Goal: Task Accomplishment & Management: Use online tool/utility

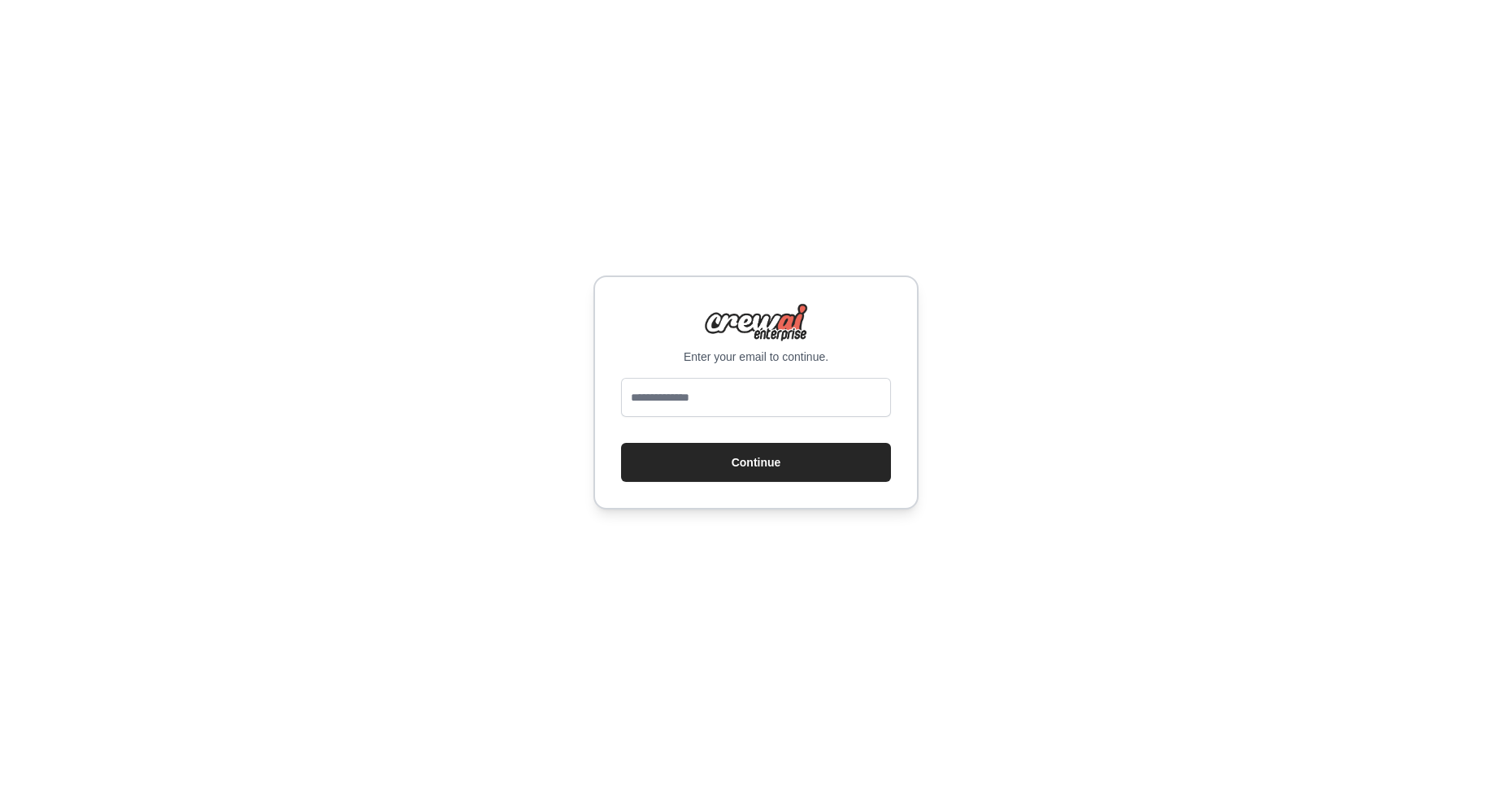
click at [626, 348] on div "Enter your email to continue. Continue" at bounding box center [756, 392] width 325 height 234
click at [696, 398] on input "email" at bounding box center [756, 397] width 270 height 39
click at [700, 399] on input "email" at bounding box center [756, 397] width 270 height 39
type input "**********"
click at [756, 476] on button "Continue" at bounding box center [756, 462] width 270 height 39
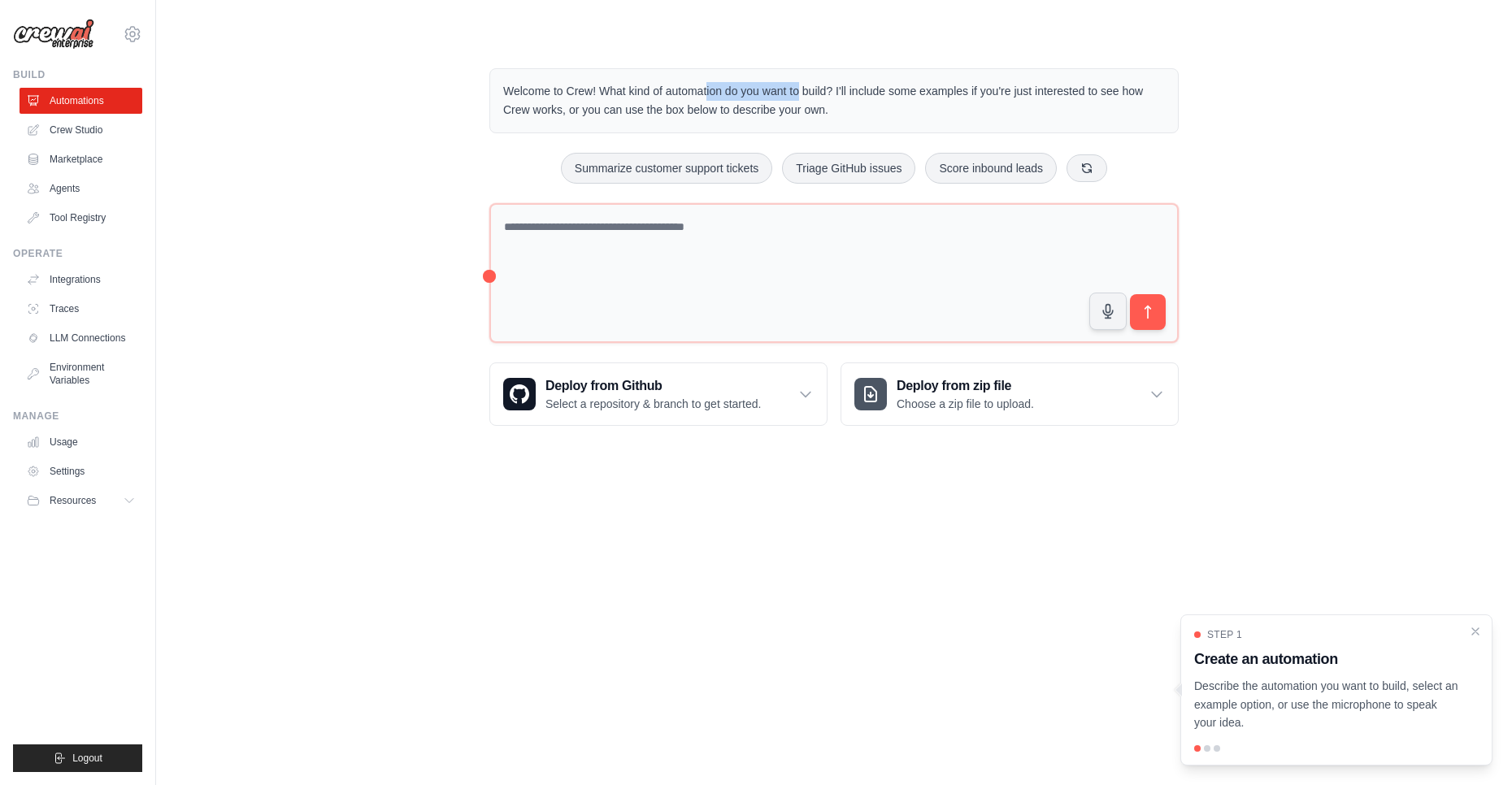
drag, startPoint x: 631, startPoint y: 93, endPoint x: 720, endPoint y: 91, distance: 89.0
click at [720, 91] on p "Welcome to Crew! What kind of automation do you want to build? I'll include som…" at bounding box center [834, 100] width 662 height 37
click at [776, 395] on div "Deploy from Github Select a repository & branch to get started." at bounding box center [658, 393] width 337 height 62
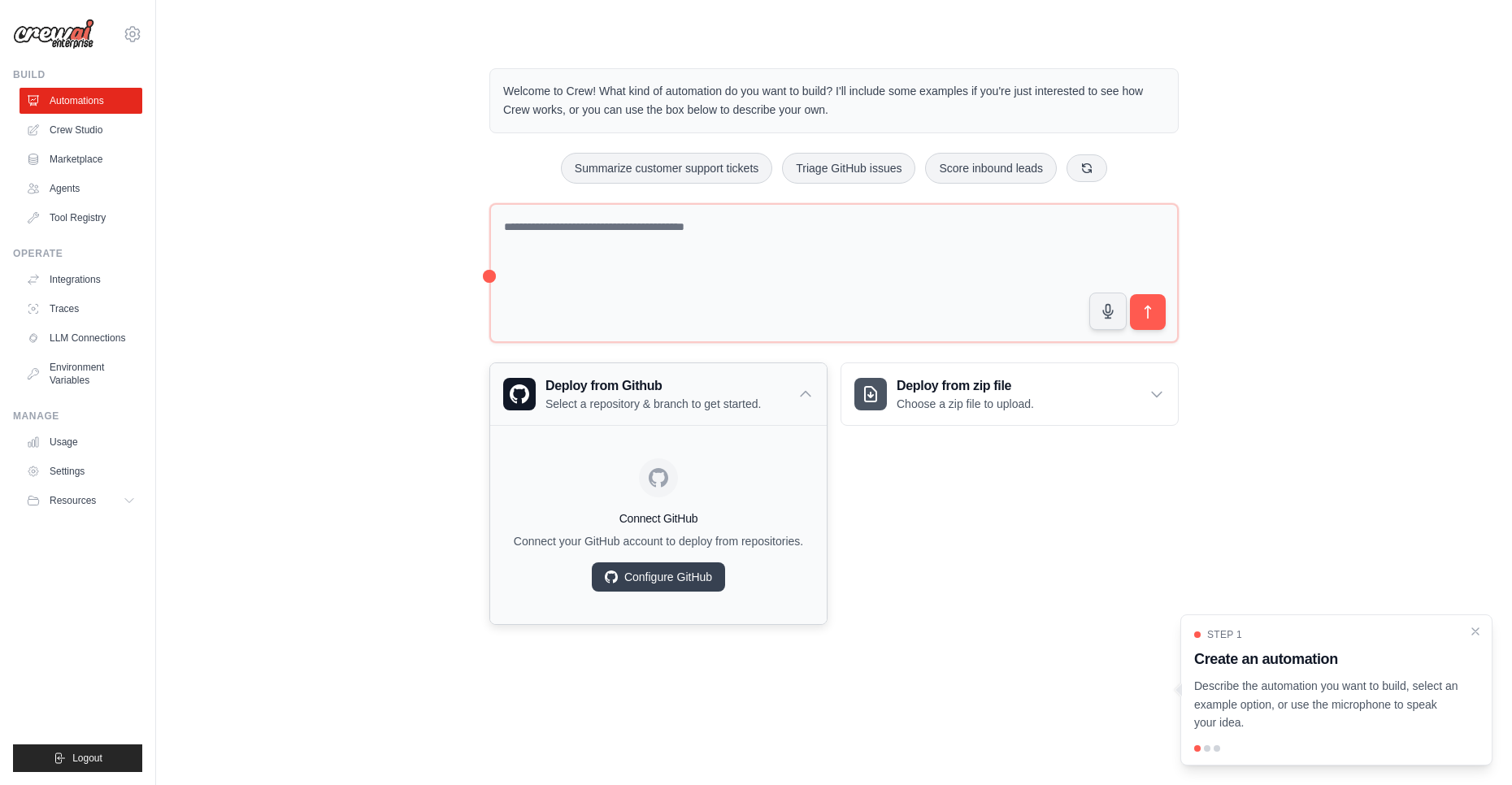
click at [776, 395] on div "Deploy from Github Select a repository & branch to get started." at bounding box center [658, 393] width 337 height 62
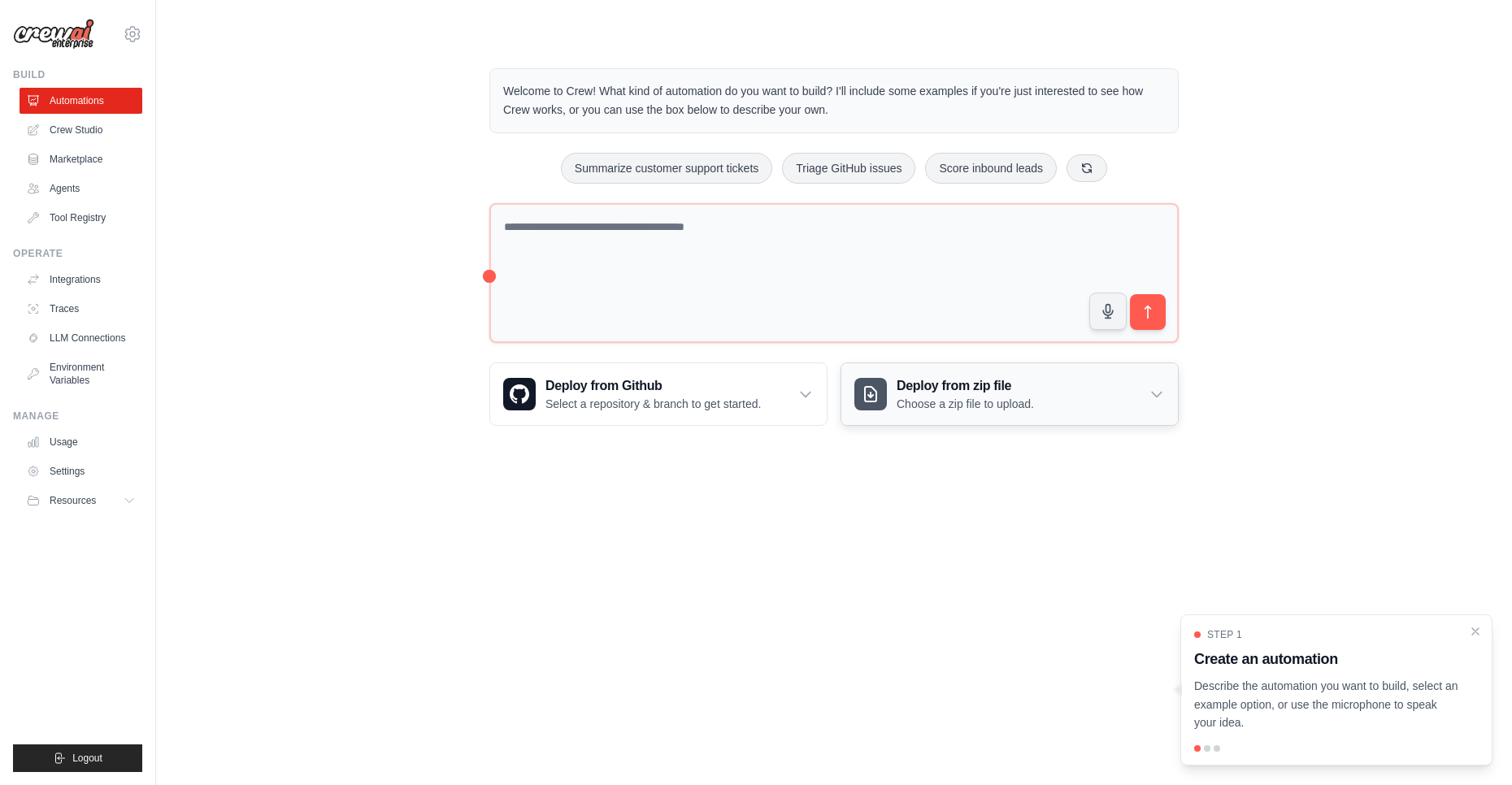
click at [1058, 383] on div "Deploy from zip file Choose a zip file to upload." at bounding box center [1009, 393] width 337 height 62
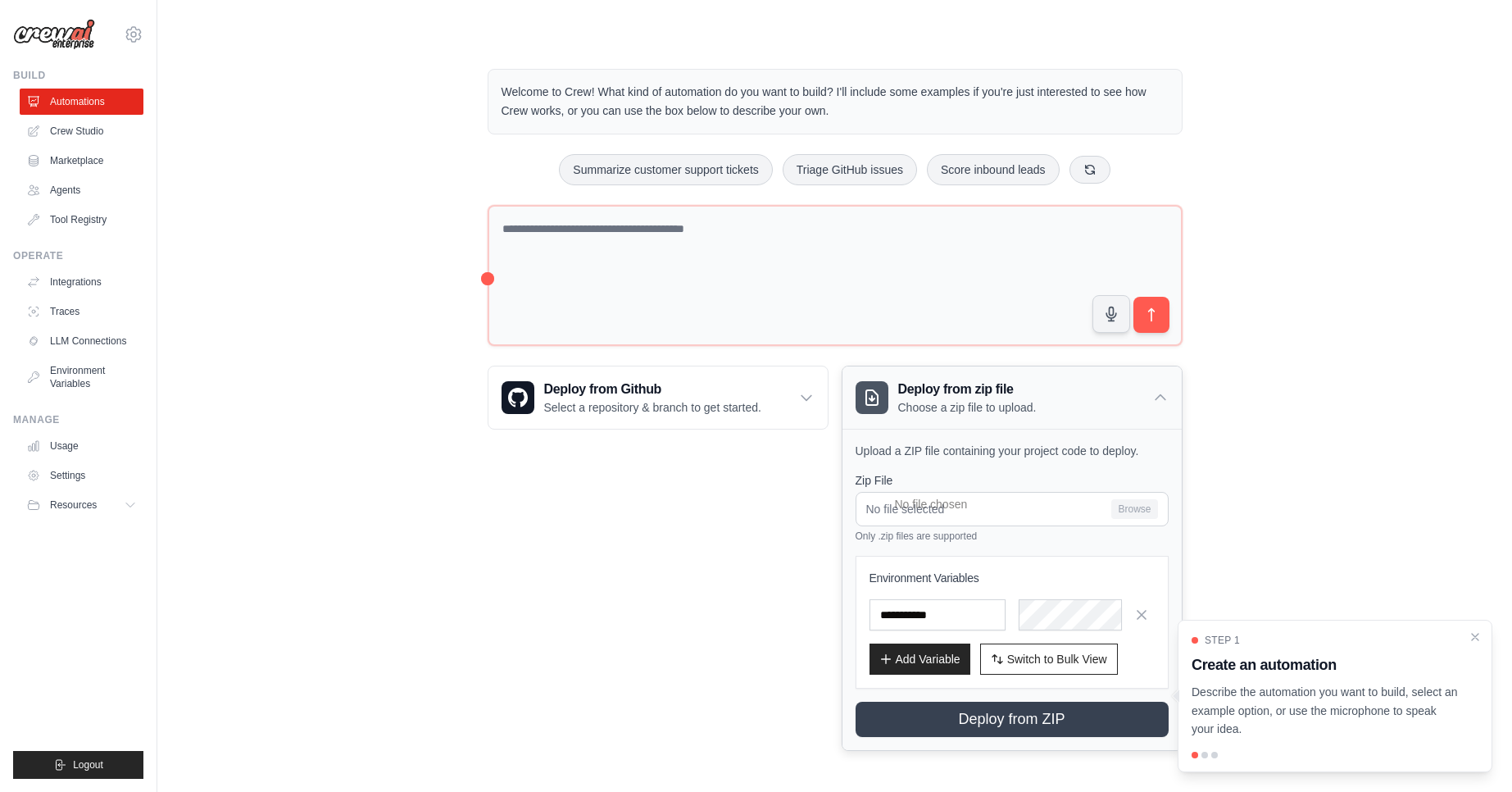
click at [1067, 387] on div "Deploy from zip file Choose a zip file to upload." at bounding box center [1012, 397] width 339 height 62
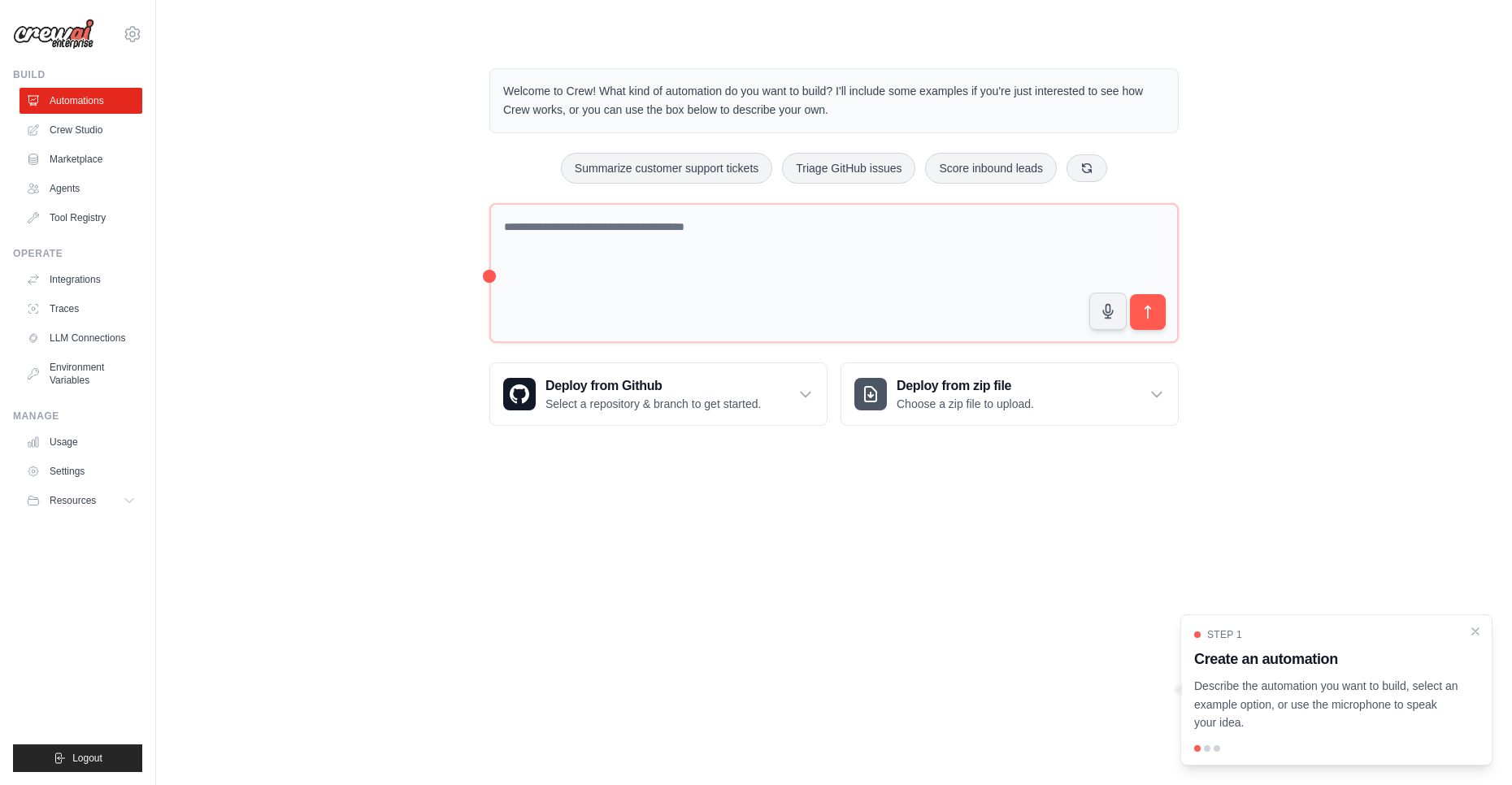
click at [1209, 746] on div at bounding box center [1207, 749] width 7 height 7
click at [1206, 747] on div at bounding box center [1207, 749] width 7 height 7
drag, startPoint x: 1276, startPoint y: 673, endPoint x: 1041, endPoint y: 680, distance: 235.1
click at [1042, 680] on body "rajesh@webgarh.co.in Settings Build Automations Crew Studio" at bounding box center [756, 392] width 1512 height 785
click at [1218, 676] on div "Step 1 Create an automation Describe the automation you want to build, select a…" at bounding box center [1337, 680] width 285 height 104
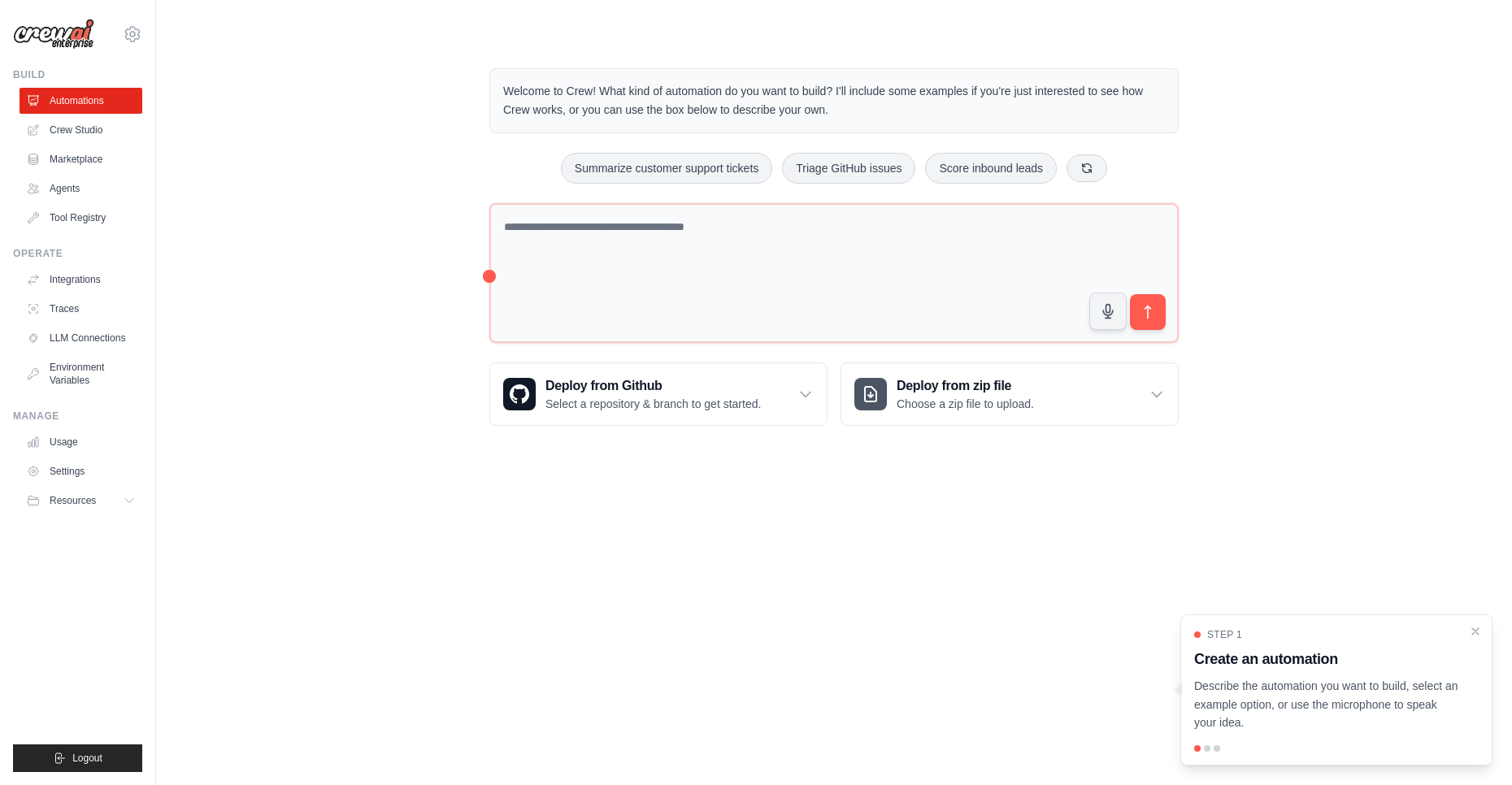
click at [1263, 101] on div "Welcome to Crew! What kind of automation do you want to build? I'll include som…" at bounding box center [834, 247] width 1304 height 410
click at [116, 510] on button "Resources" at bounding box center [82, 500] width 123 height 26
click at [109, 527] on span "Documentation" at bounding box center [91, 528] width 66 height 13
click at [71, 126] on link "Crew Studio" at bounding box center [82, 130] width 123 height 26
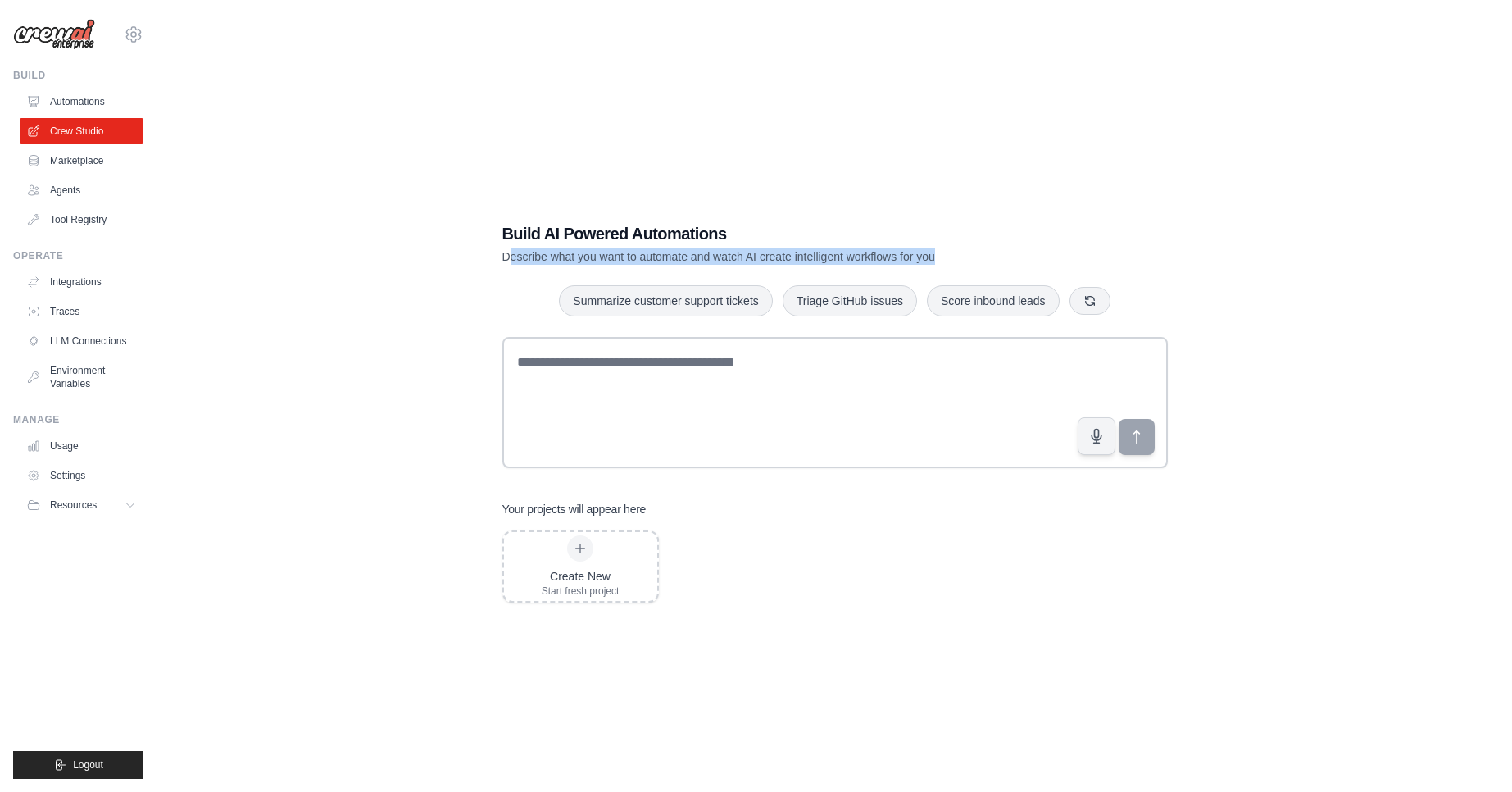
drag, startPoint x: 512, startPoint y: 252, endPoint x: 1023, endPoint y: 252, distance: 511.0
click at [1023, 252] on p "Describe what you want to automate and watch AI create intelligent workflows fo…" at bounding box center [778, 257] width 551 height 17
click at [86, 276] on link "Integrations" at bounding box center [83, 282] width 124 height 27
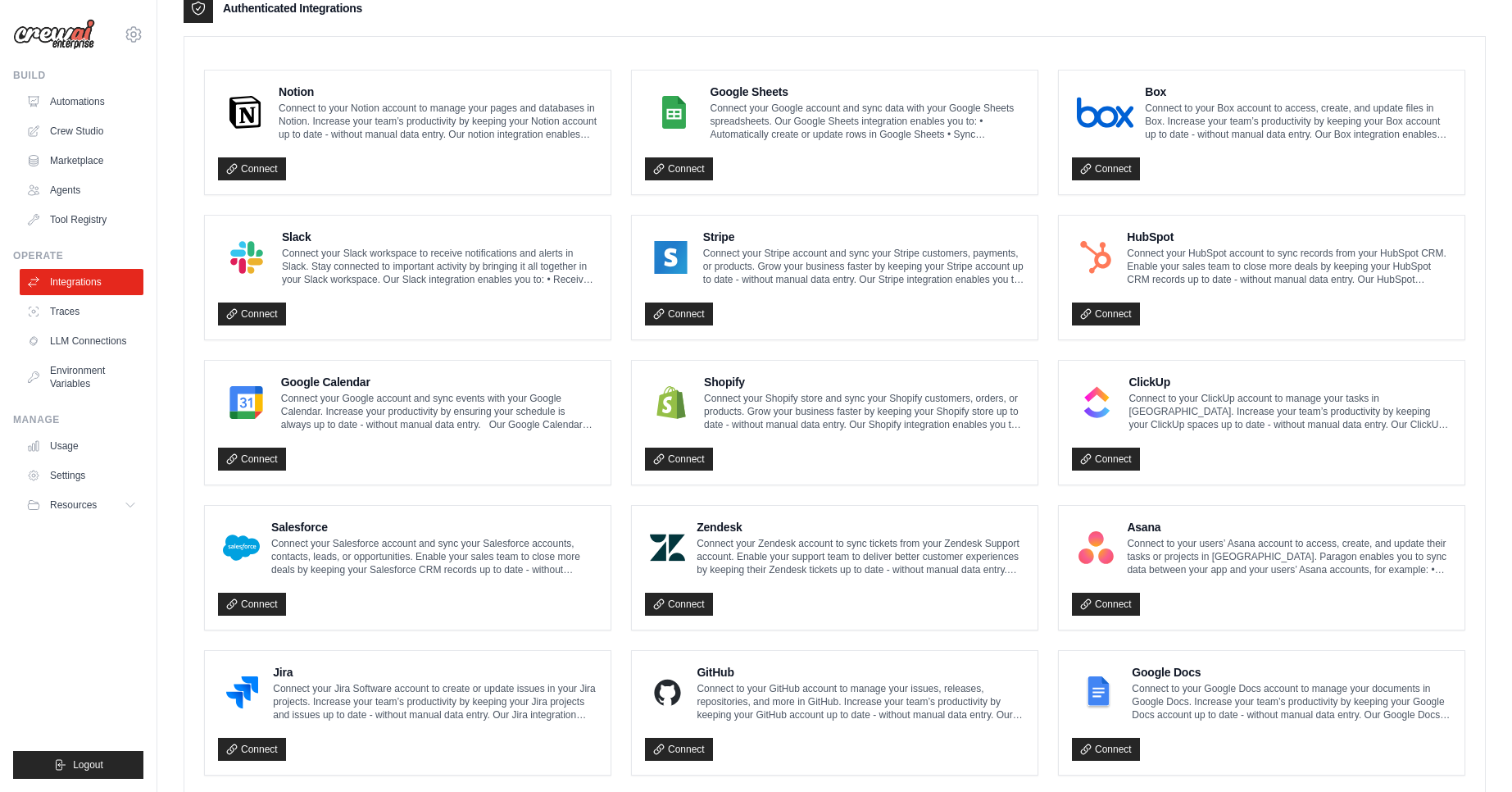
scroll to position [160, 0]
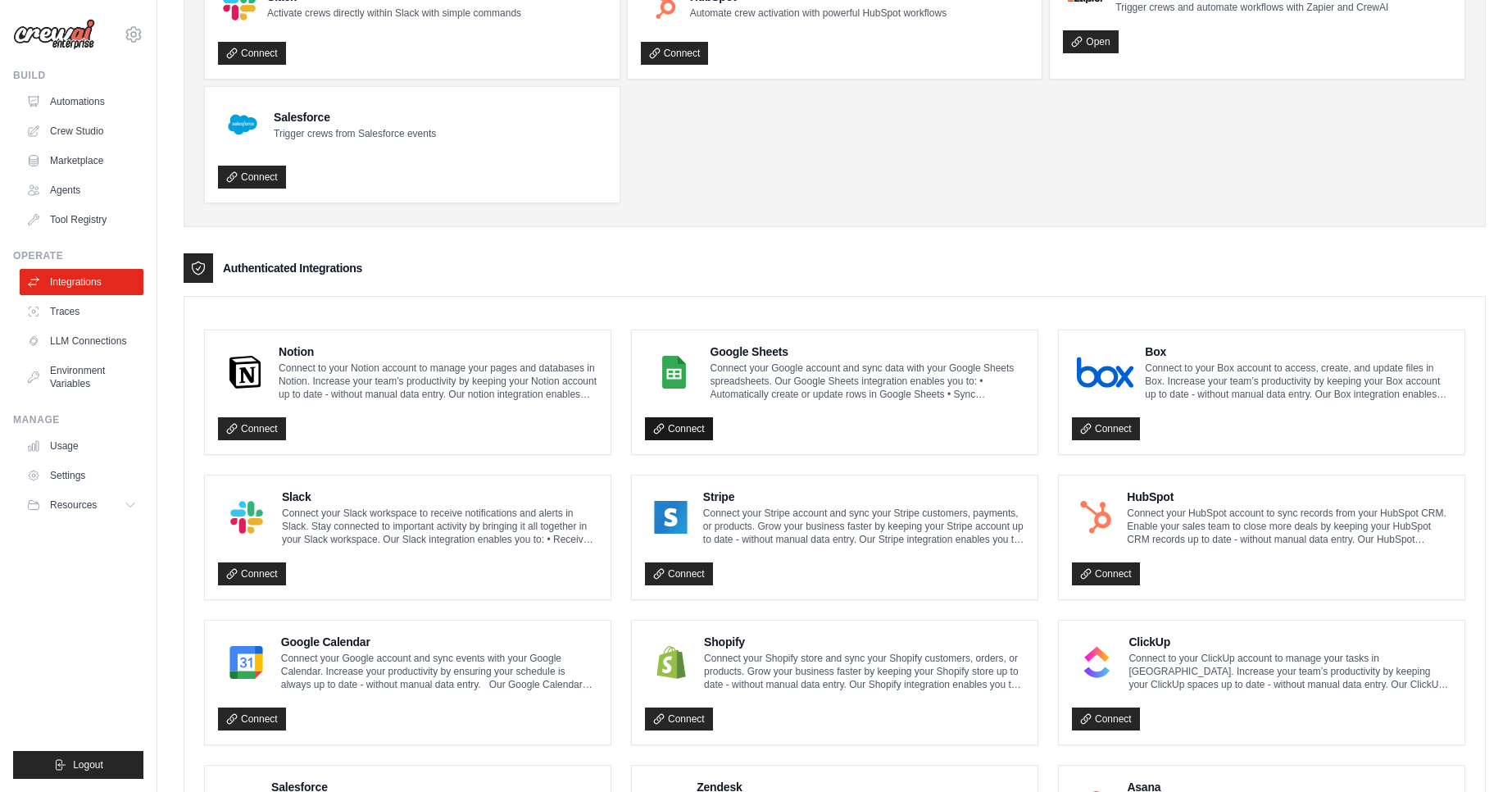
click at [683, 436] on link "Connect" at bounding box center [679, 429] width 68 height 23
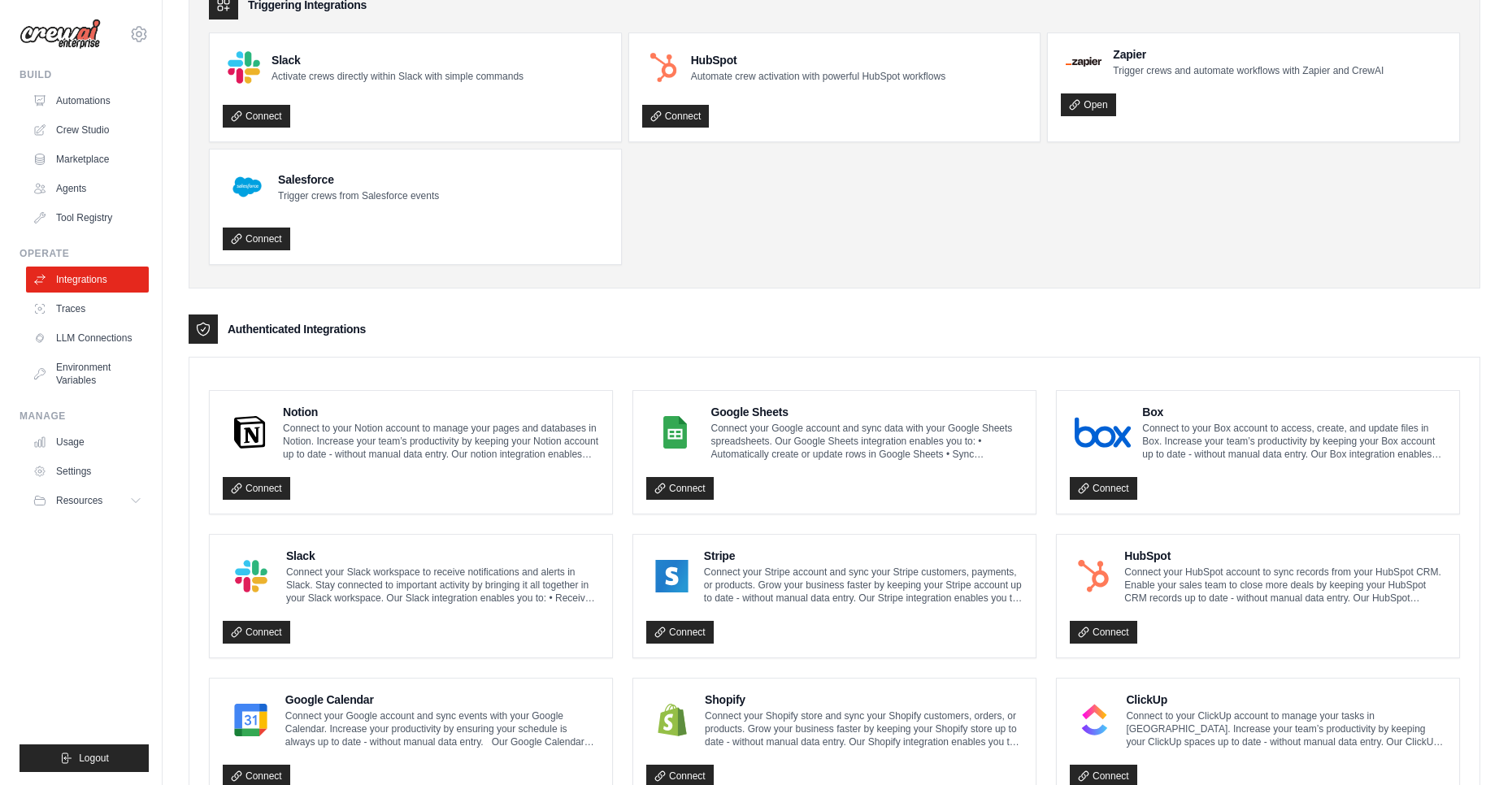
scroll to position [0, 0]
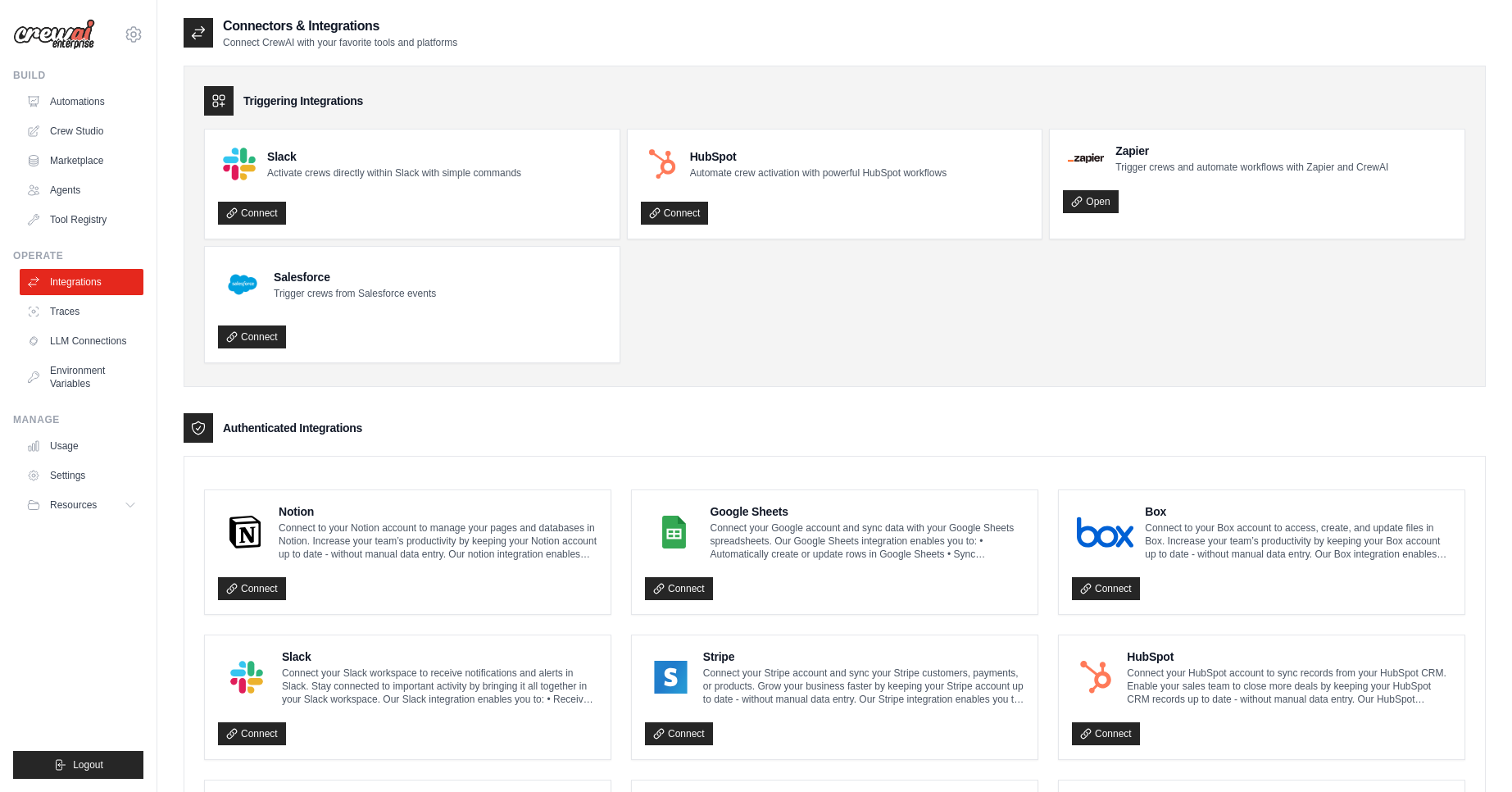
click at [80, 174] on ul "Automations Crew Studio Marketplace Agents Tool Registry" at bounding box center [81, 161] width 124 height 144
click at [86, 188] on link "Agents" at bounding box center [83, 190] width 124 height 27
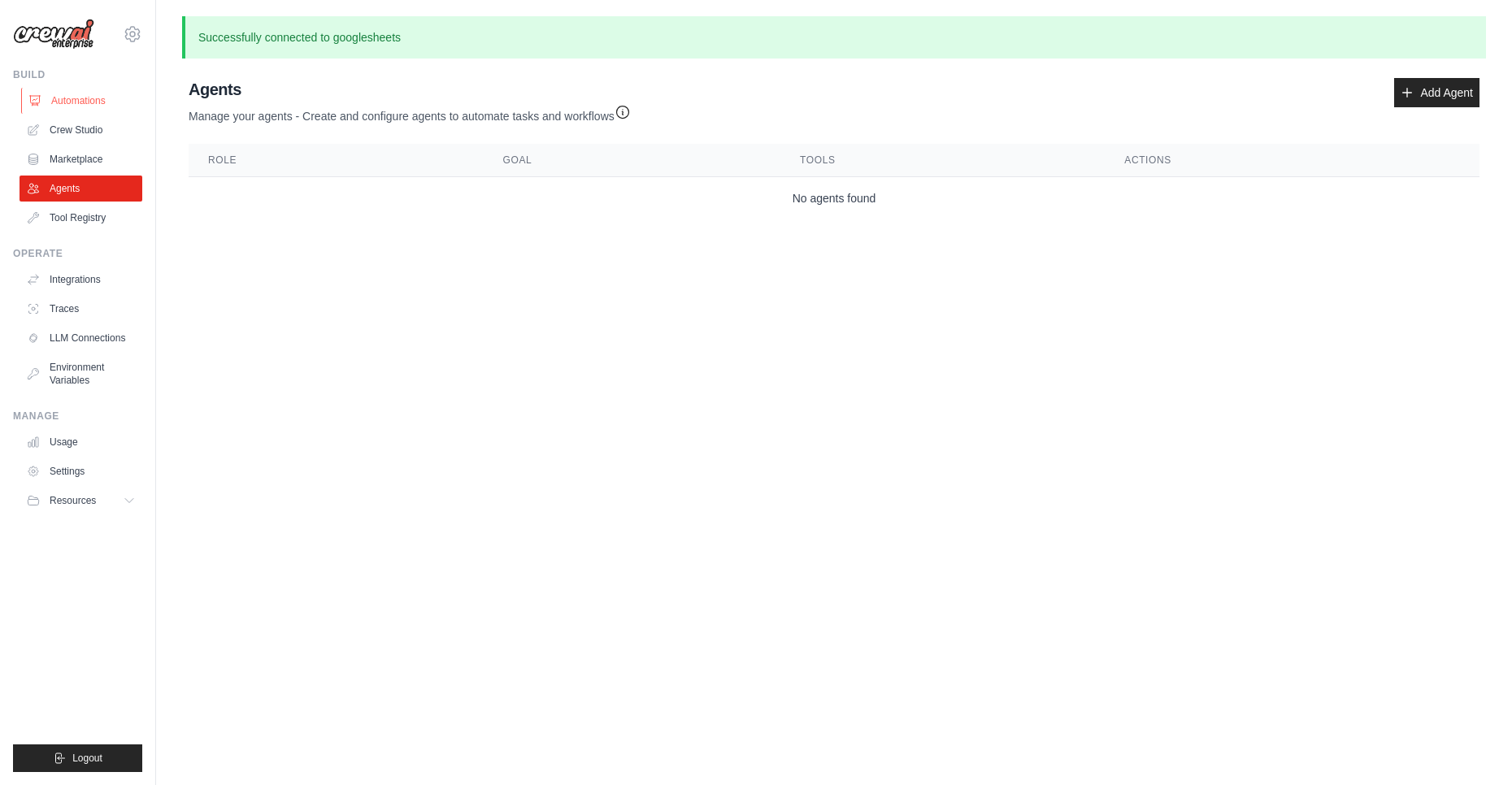
click at [83, 89] on link "Automations" at bounding box center [82, 101] width 123 height 26
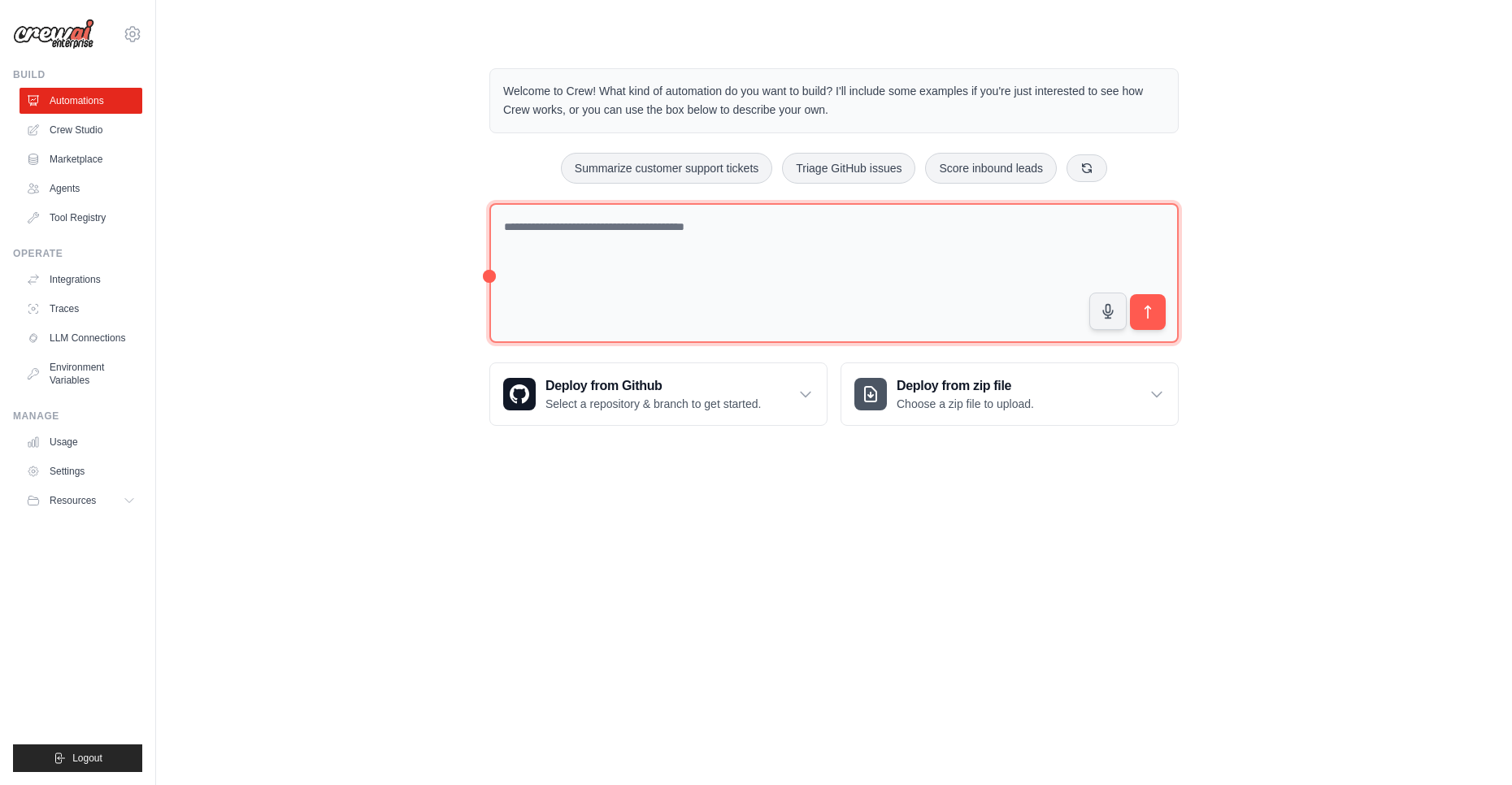
click at [575, 247] on textarea at bounding box center [833, 273] width 689 height 141
type textarea "**********"
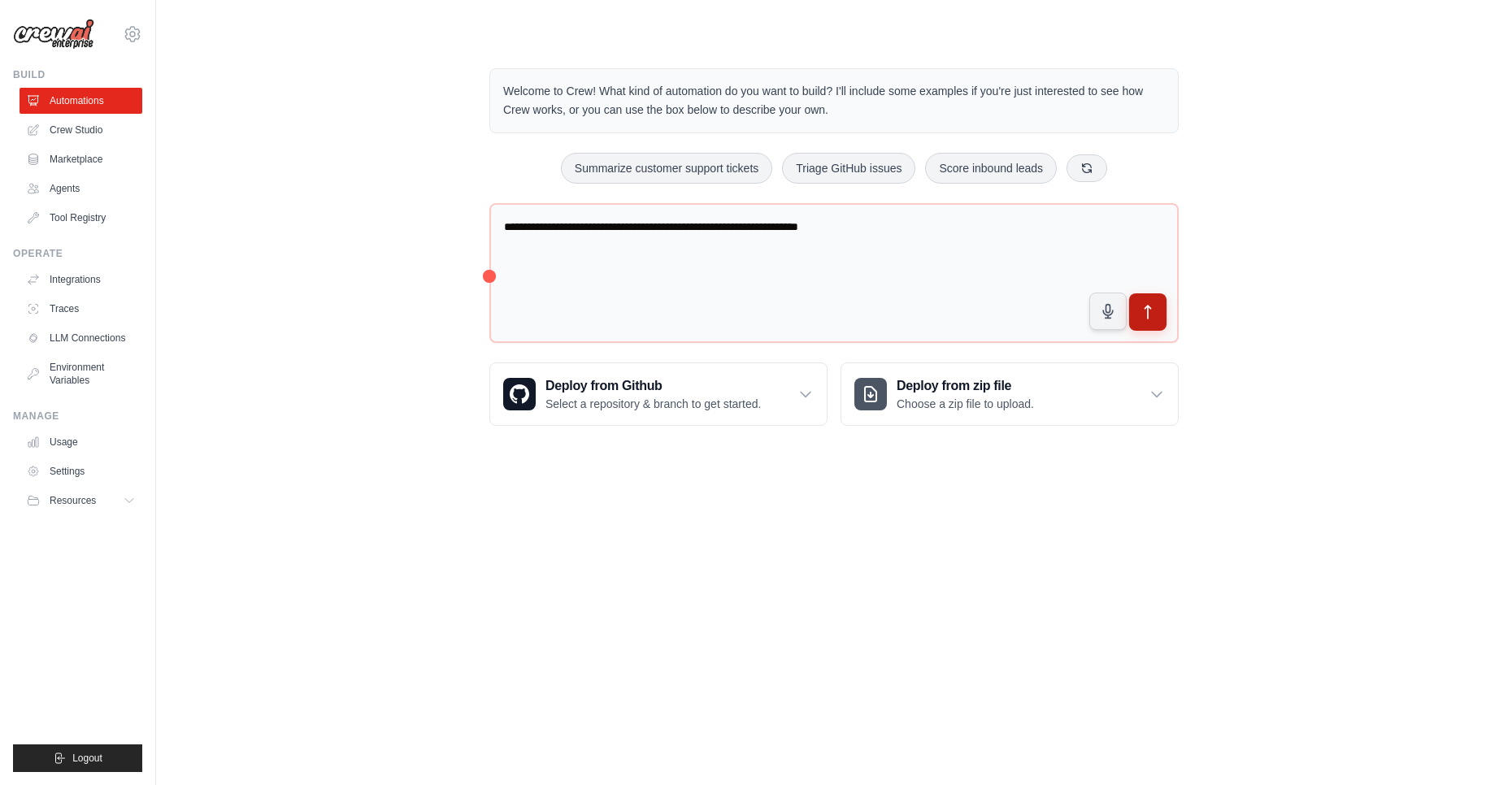
click at [1148, 317] on icon "submit" at bounding box center [1147, 312] width 17 height 17
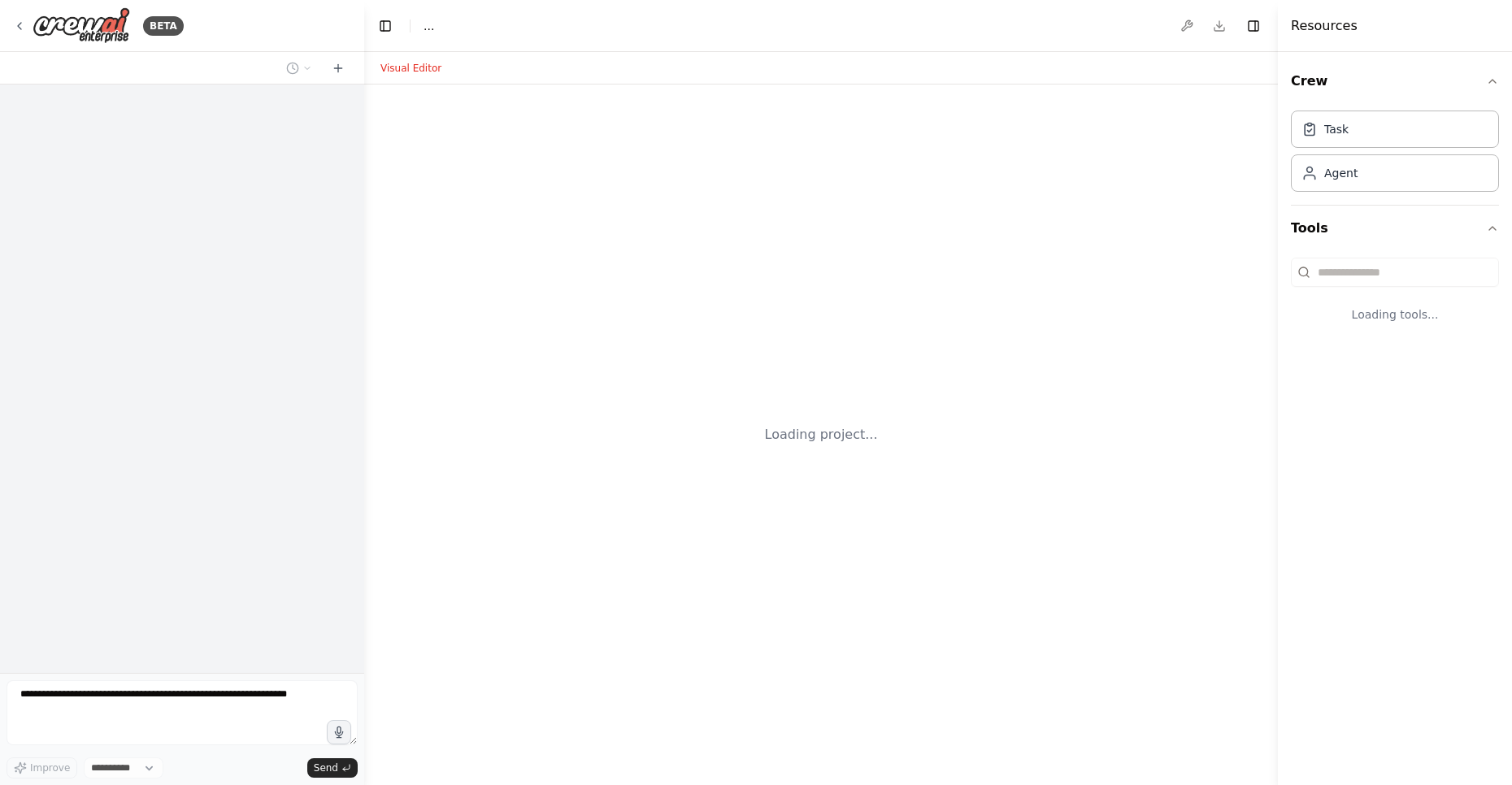
select select "****"
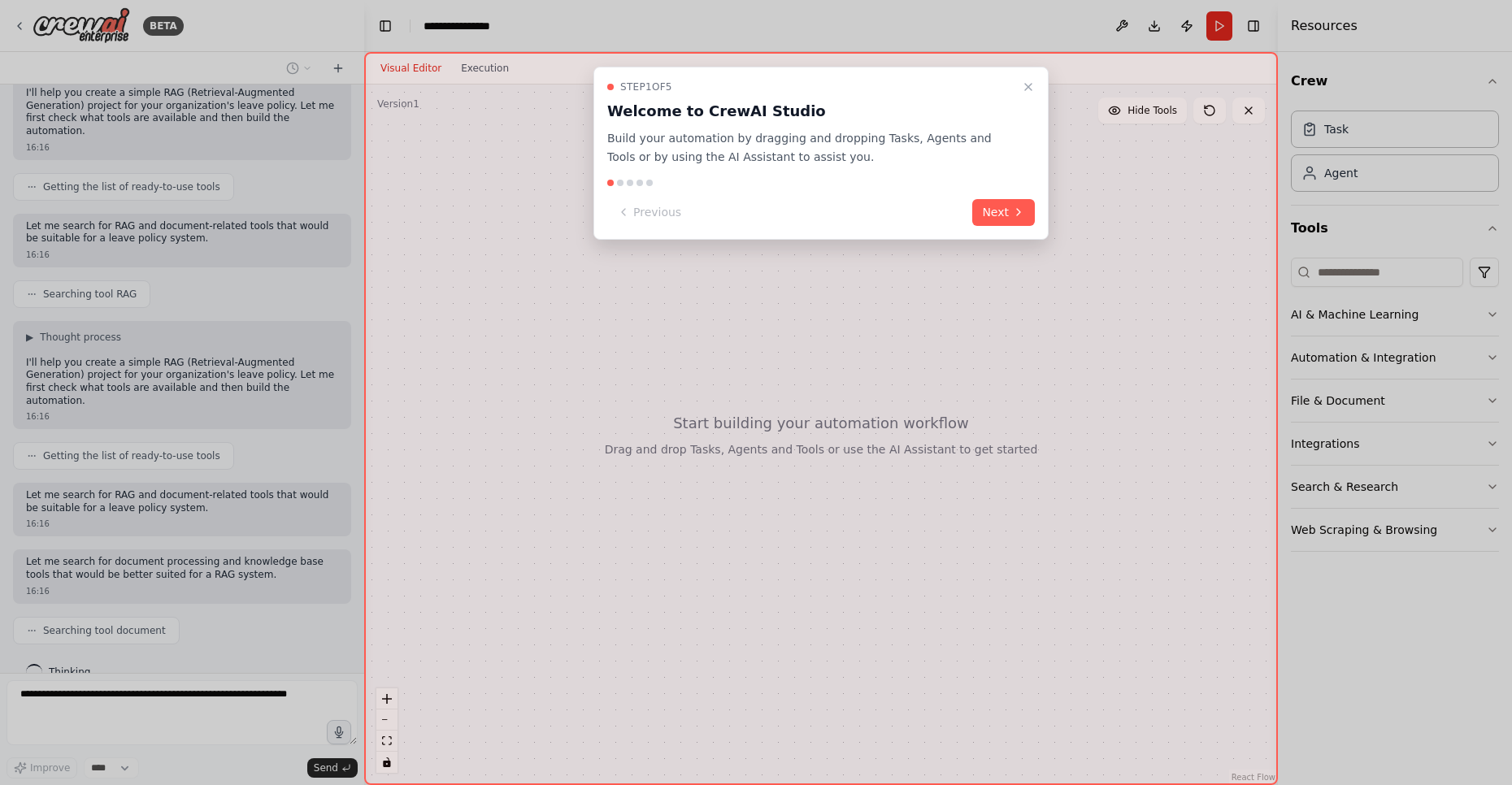
scroll to position [154, 0]
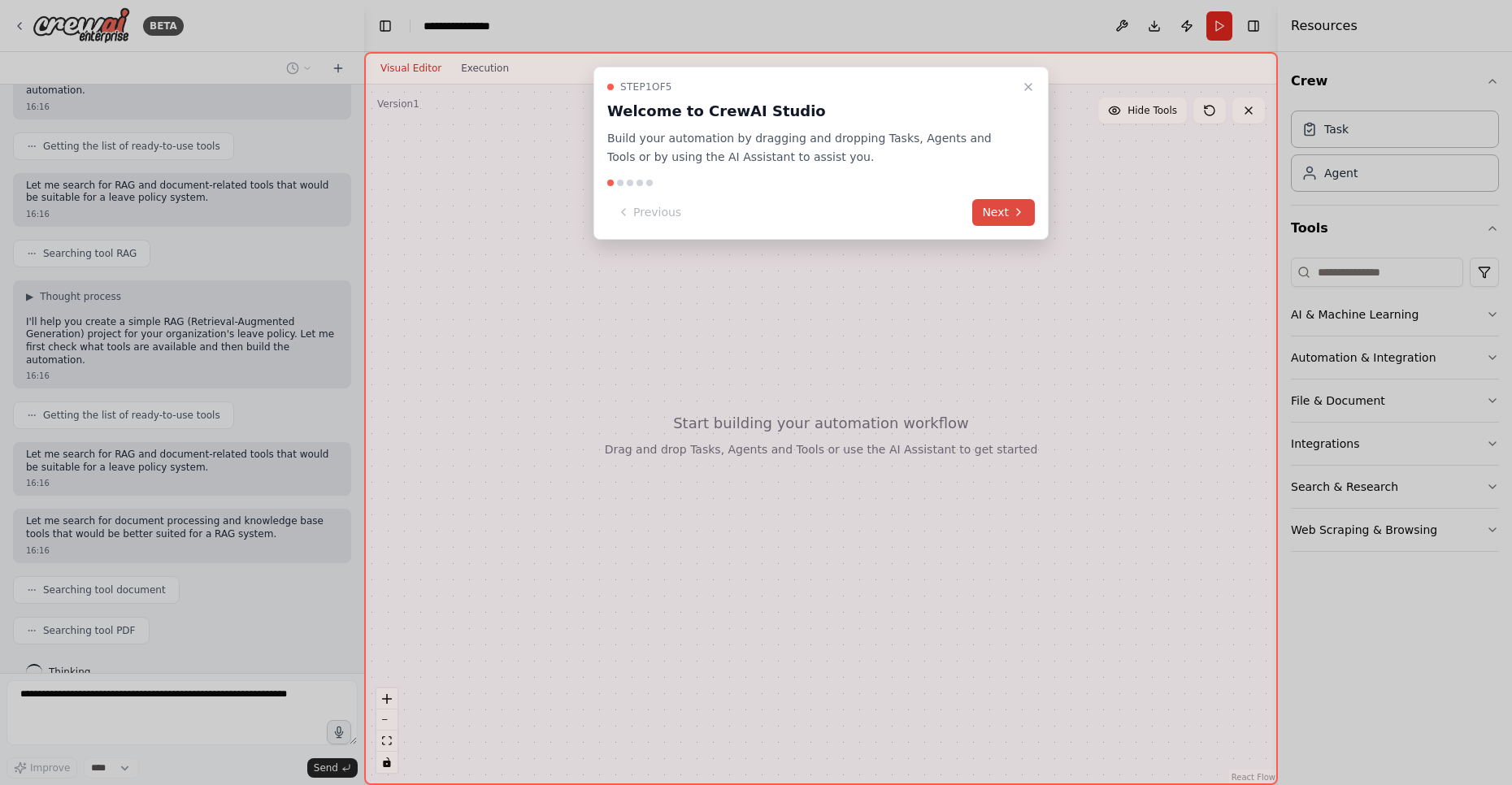
click at [992, 210] on button "Next" at bounding box center [1003, 212] width 63 height 27
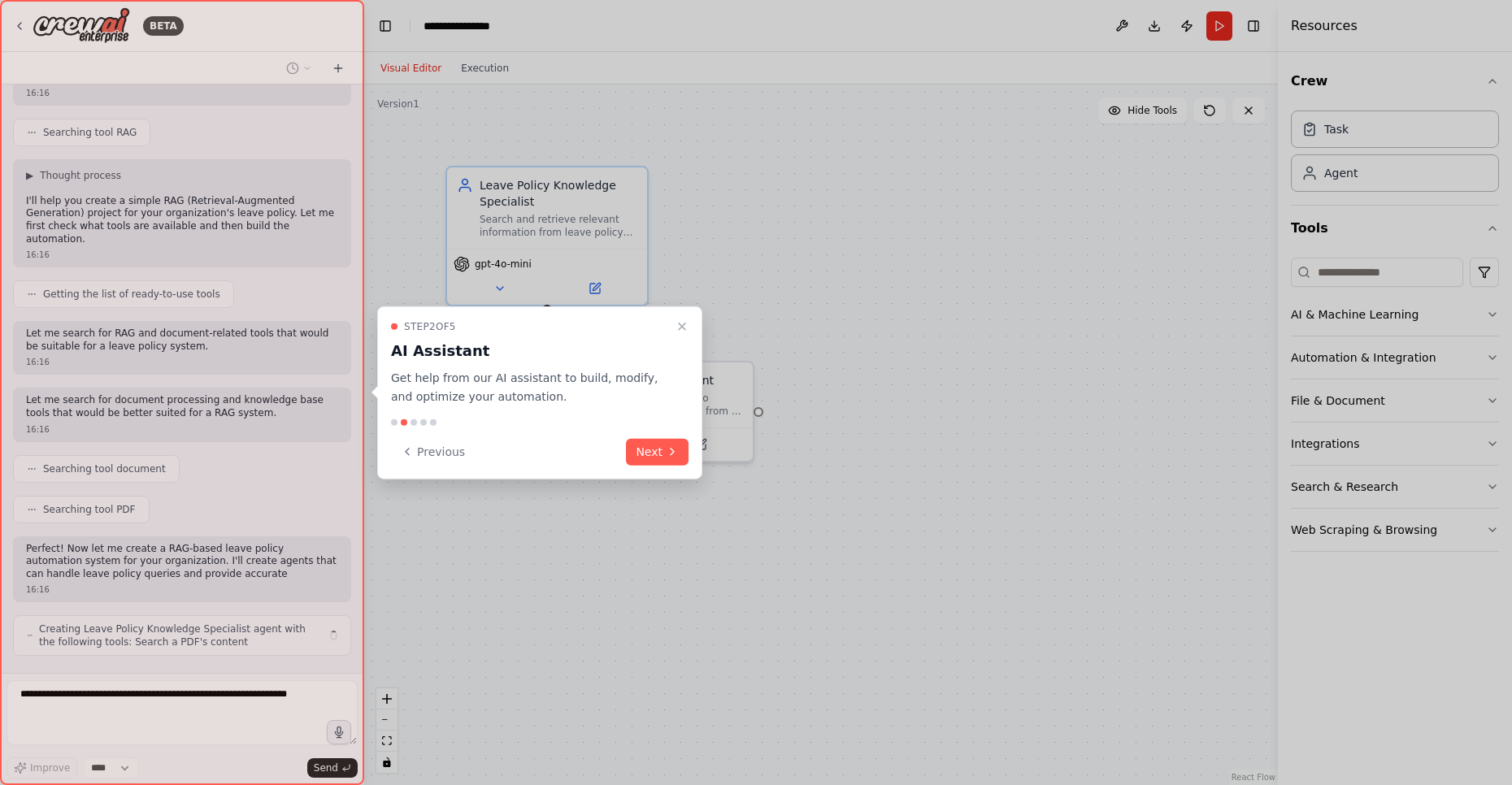
scroll to position [287, 0]
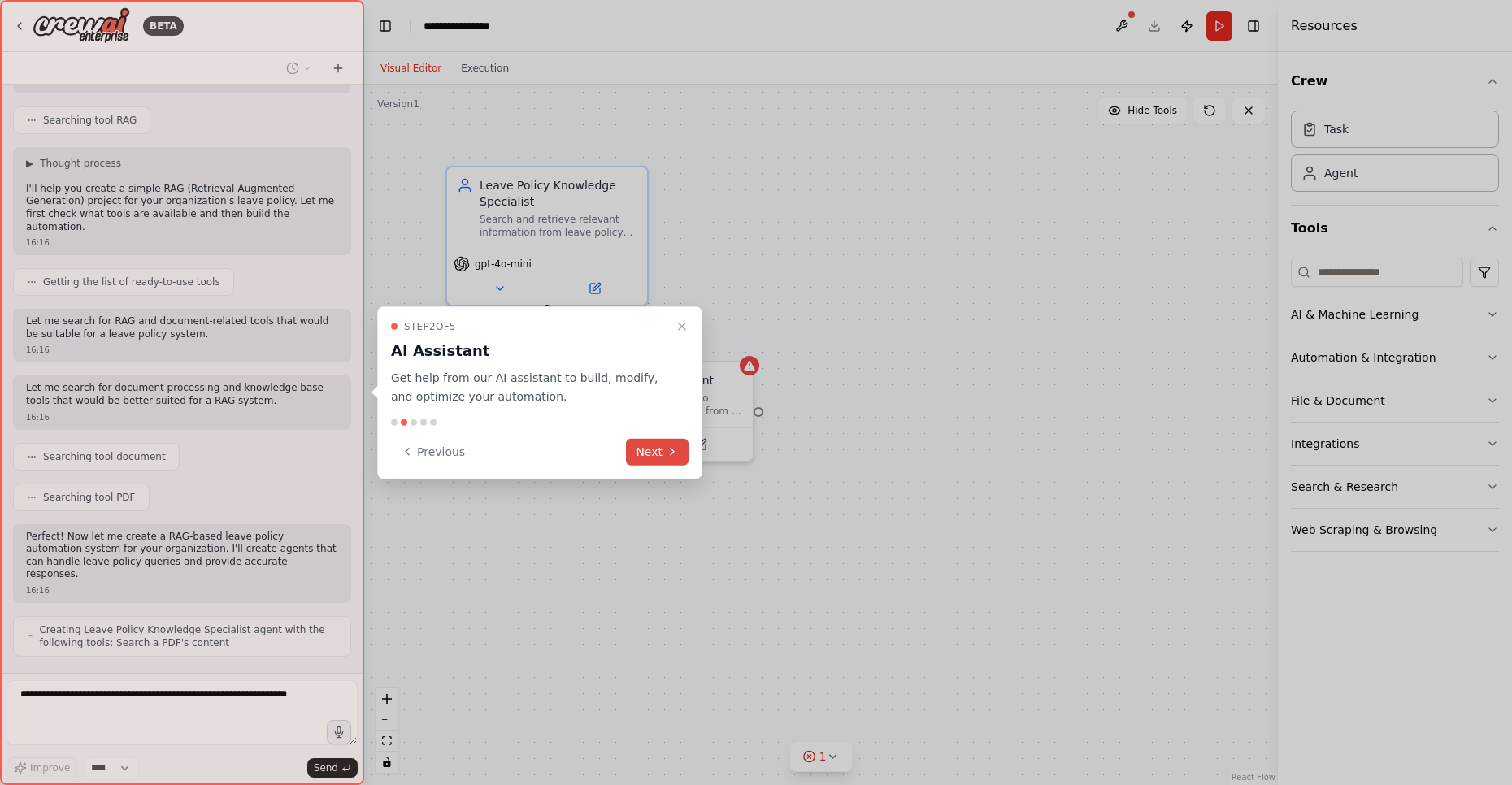
click at [650, 455] on button "Next" at bounding box center [657, 451] width 63 height 27
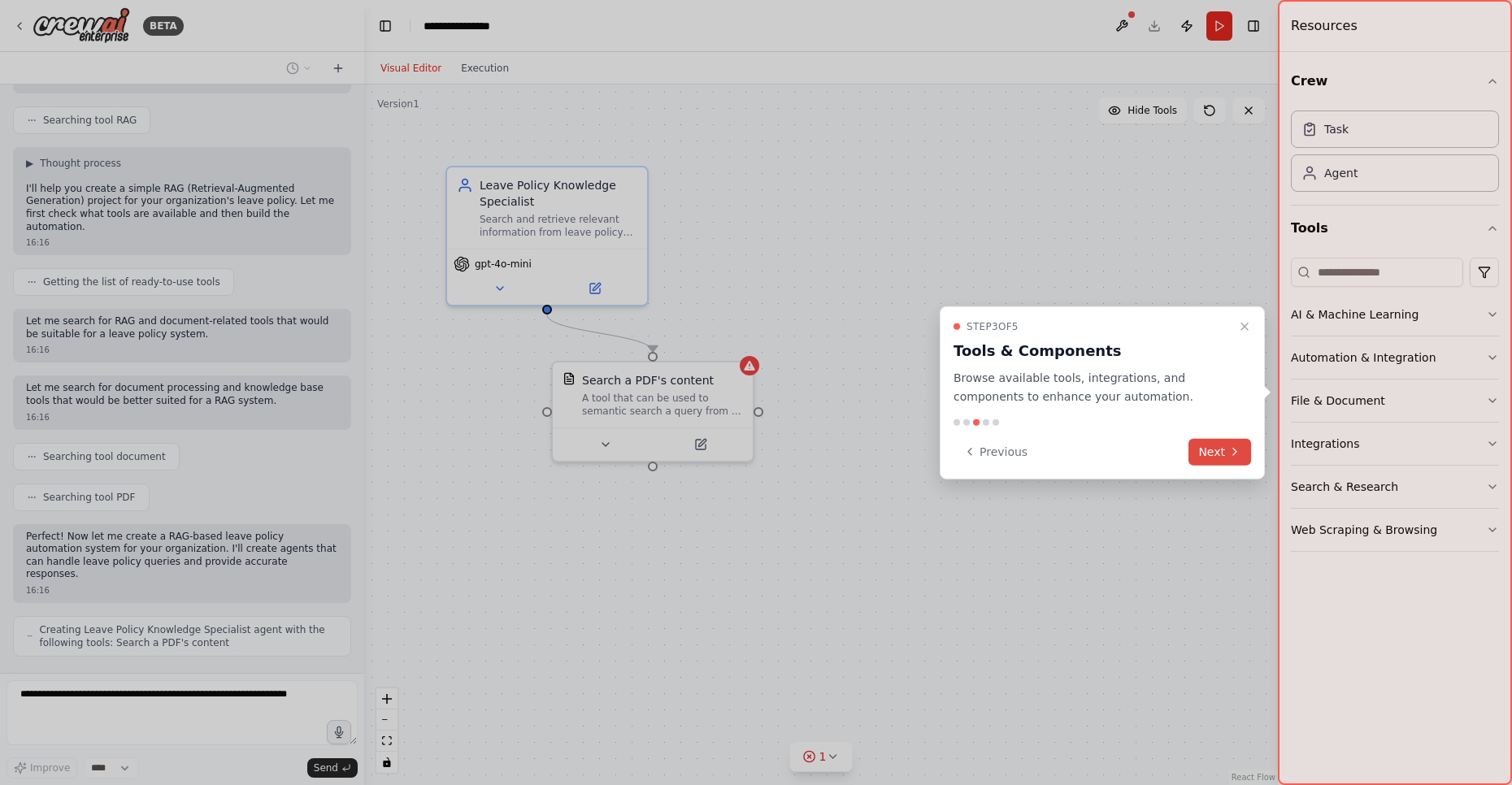
click at [1229, 453] on icon at bounding box center [1235, 452] width 13 height 13
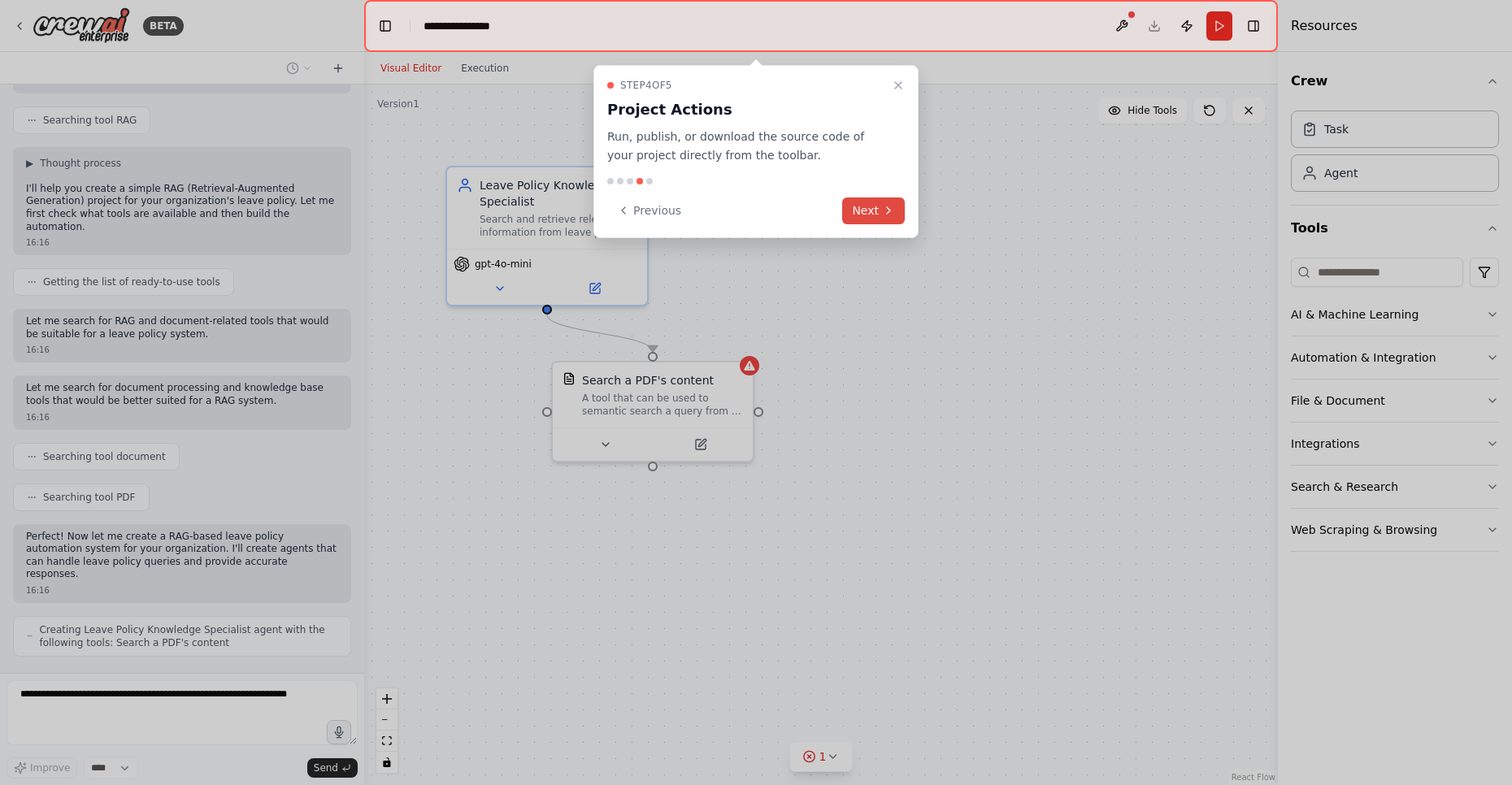
click at [876, 208] on button "Next" at bounding box center [873, 211] width 63 height 27
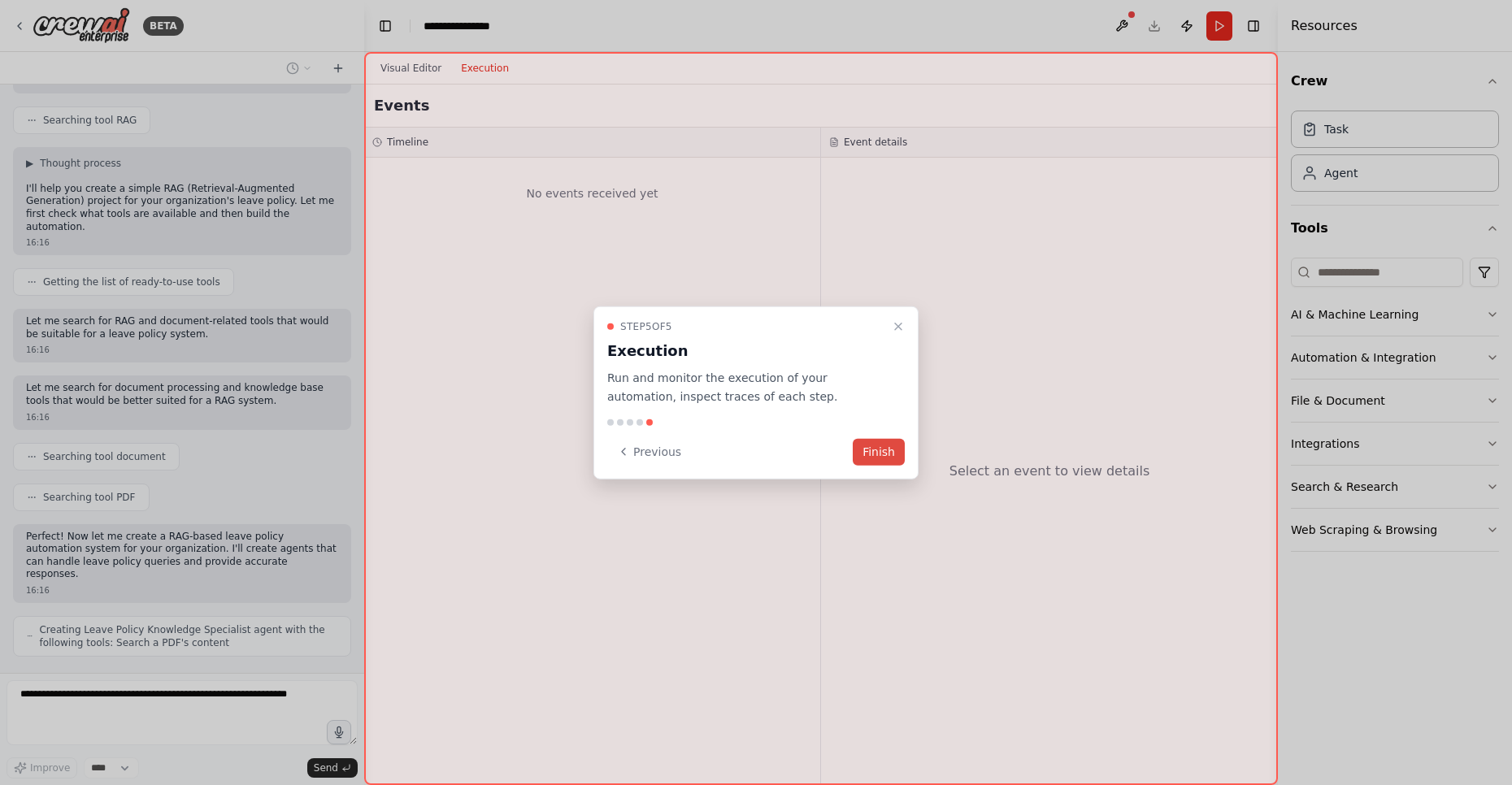
click at [884, 453] on button "Finish" at bounding box center [878, 451] width 52 height 27
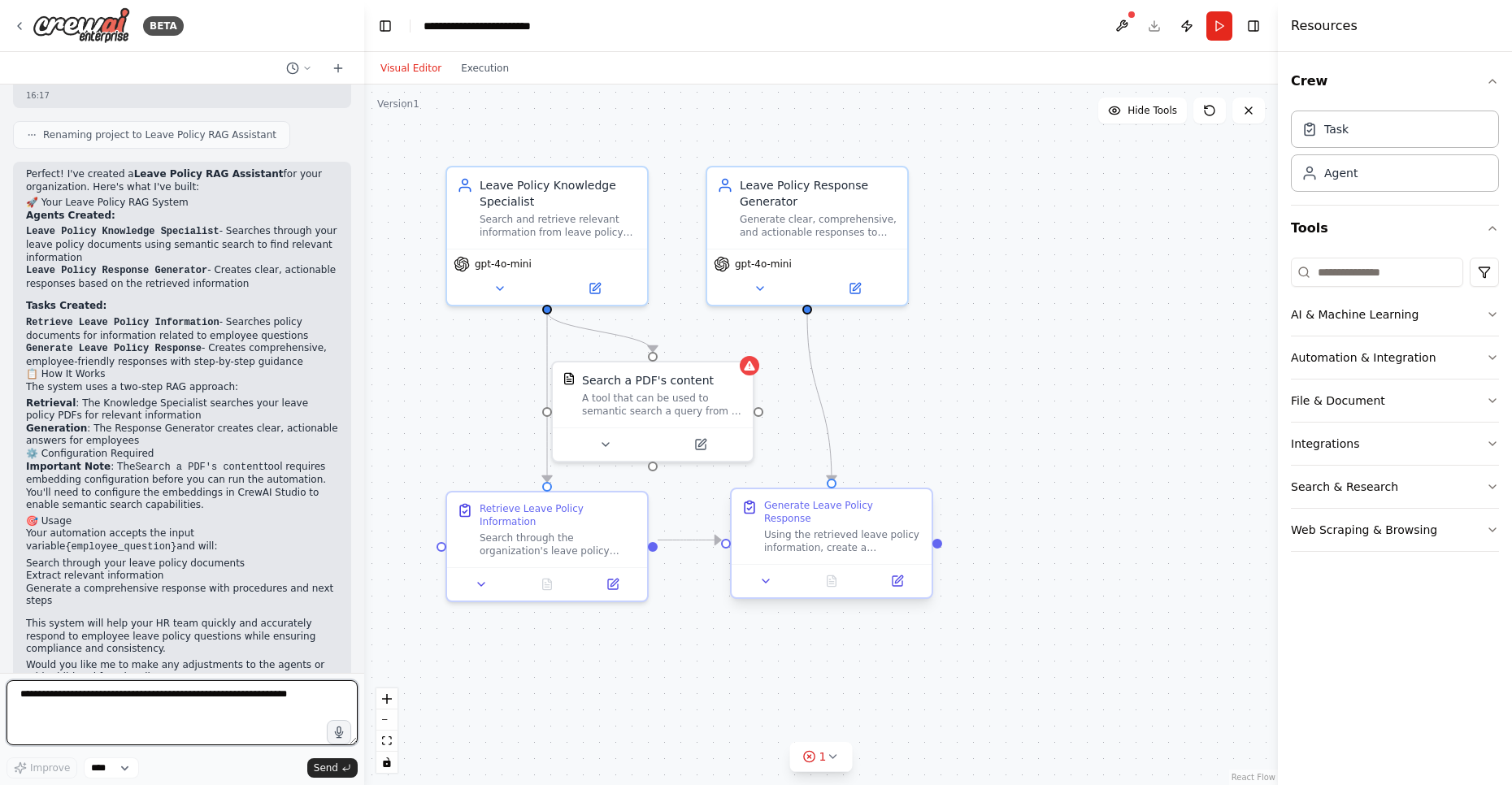
scroll to position [1223, 0]
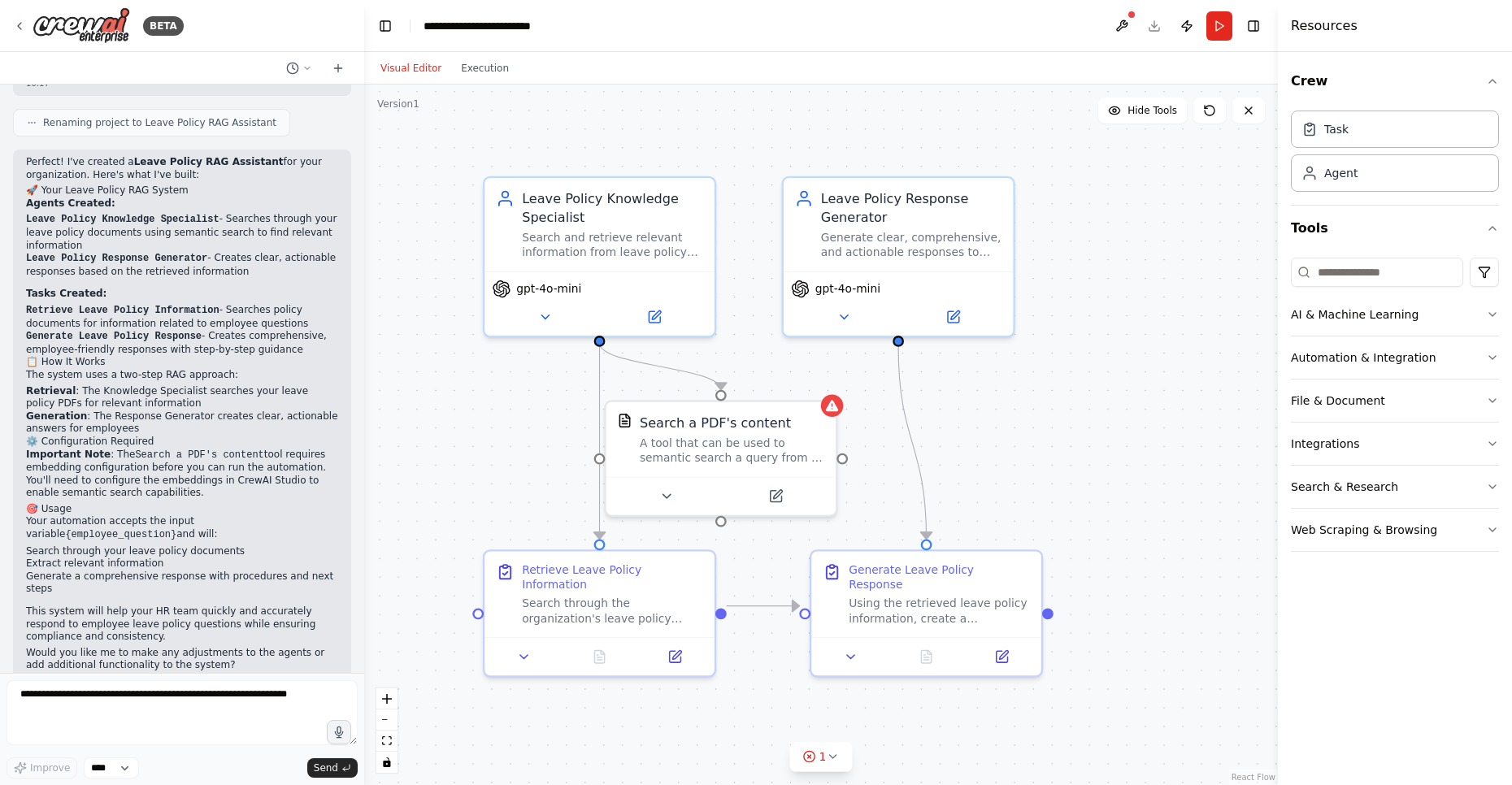
drag, startPoint x: 844, startPoint y: 392, endPoint x: 982, endPoint y: 406, distance: 138.7
click at [982, 406] on div ".deletable-edge-delete-btn { width: 20px; height: 20px; border: 0px solid #ffff…" at bounding box center [821, 434] width 914 height 700
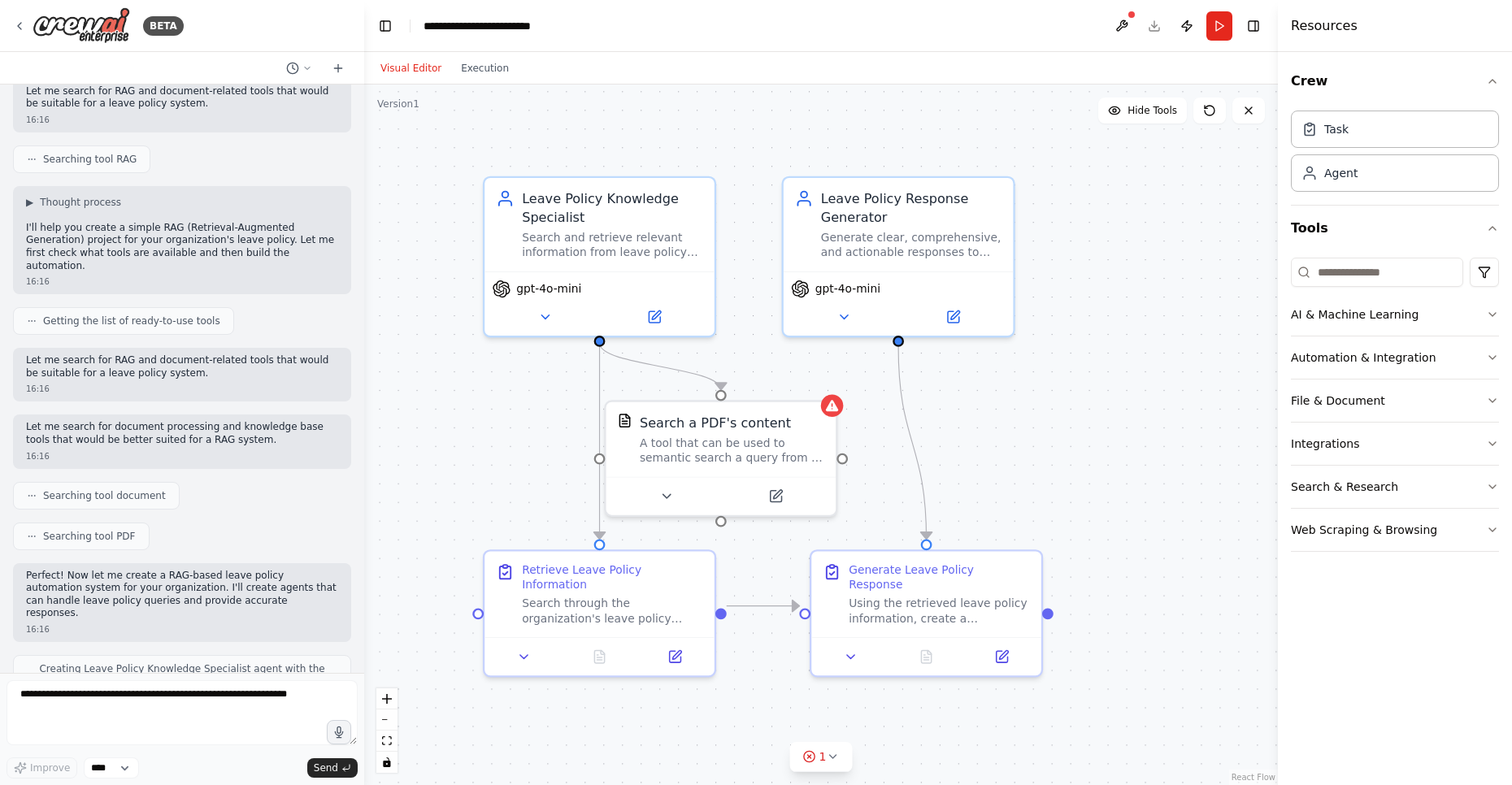
scroll to position [0, 0]
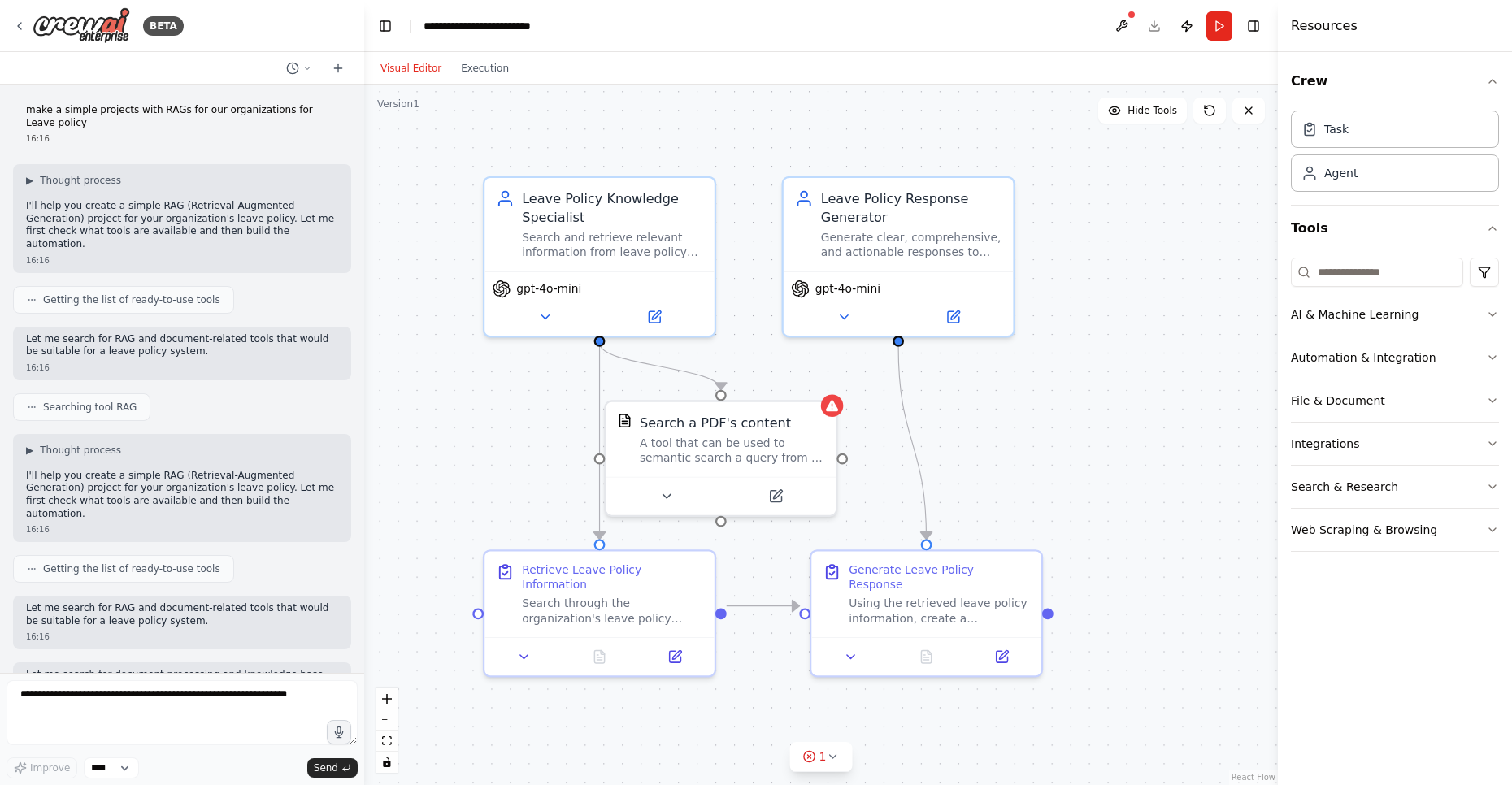
click at [159, 293] on span "Getting the list of ready-to-use tools" at bounding box center [131, 300] width 177 height 13
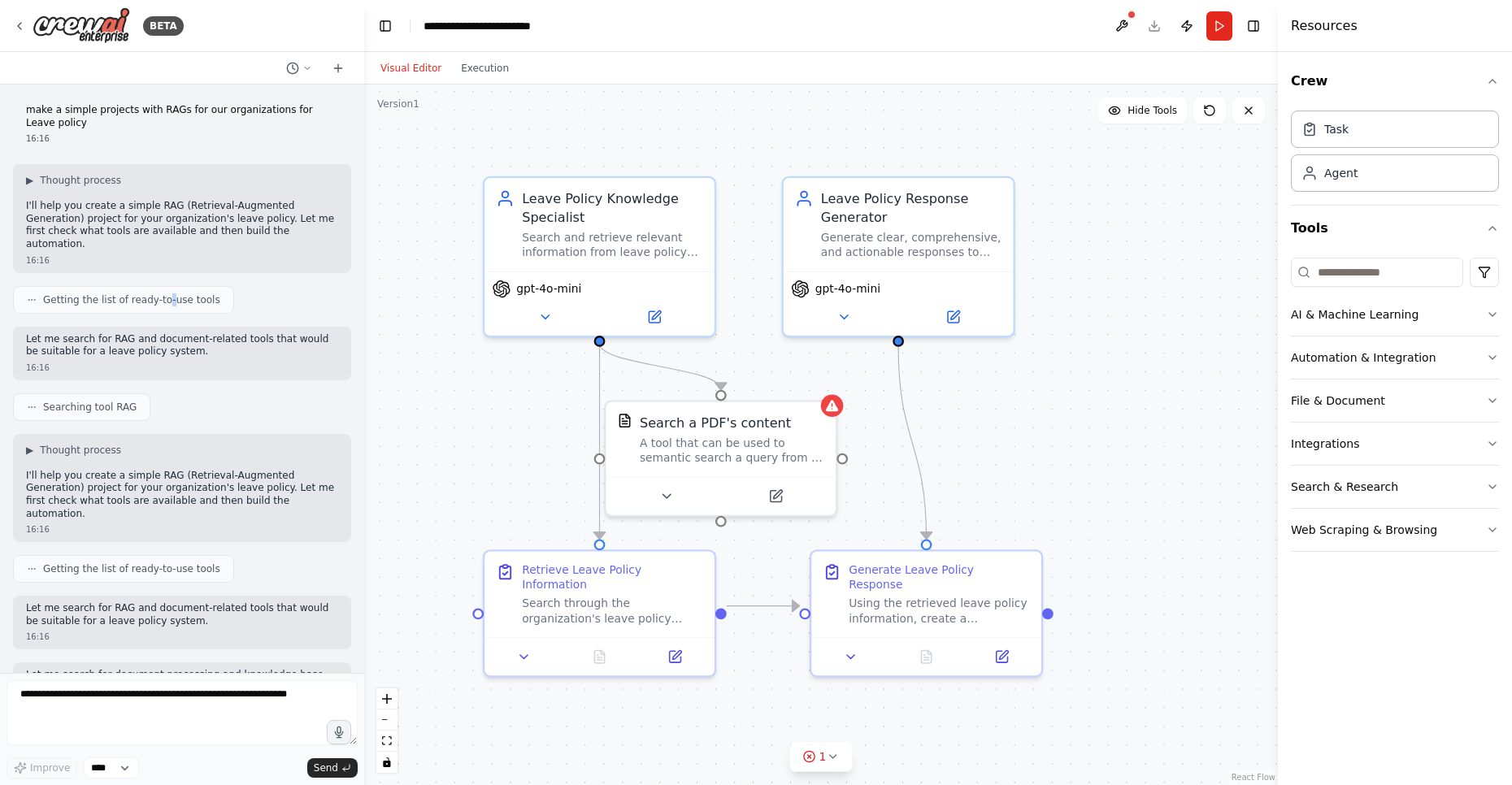
click at [159, 293] on span "Getting the list of ready-to-use tools" at bounding box center [131, 300] width 177 height 13
click at [740, 476] on div at bounding box center [721, 492] width 230 height 38
click at [661, 496] on icon at bounding box center [666, 493] width 15 height 15
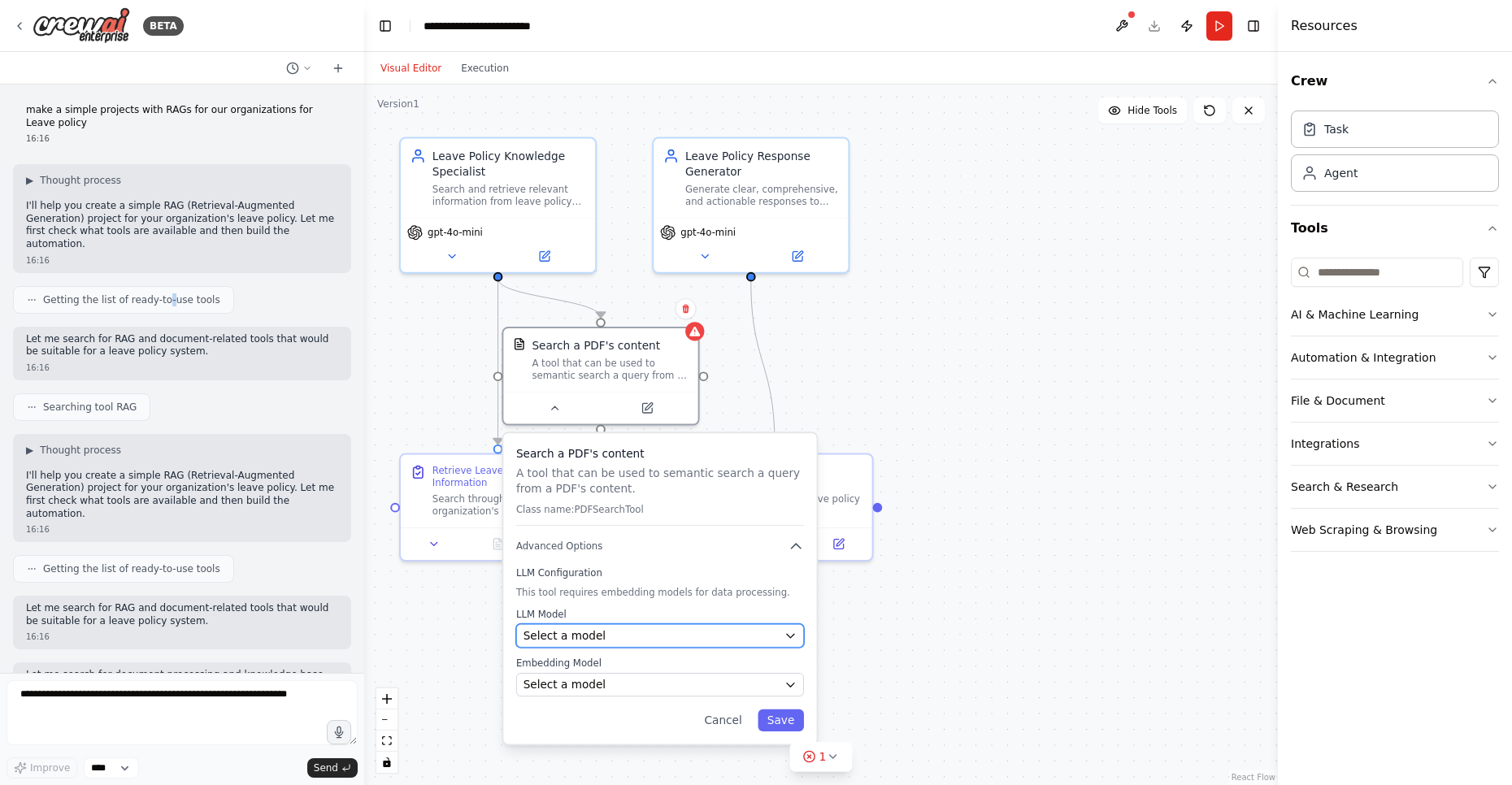
click at [602, 639] on div "Select a model" at bounding box center [650, 635] width 254 height 16
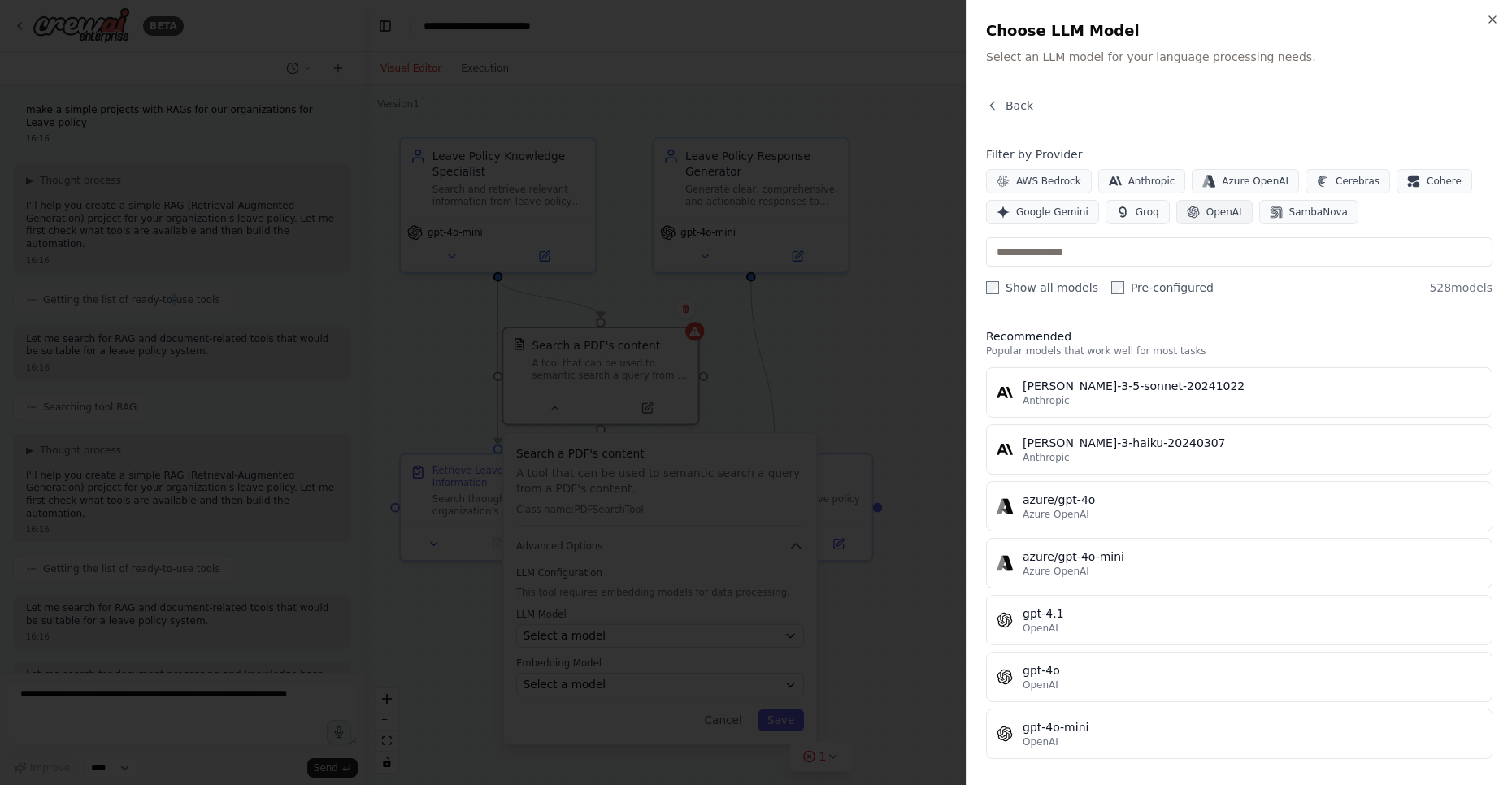
click at [1210, 214] on span "OpenAI" at bounding box center [1223, 212] width 35 height 13
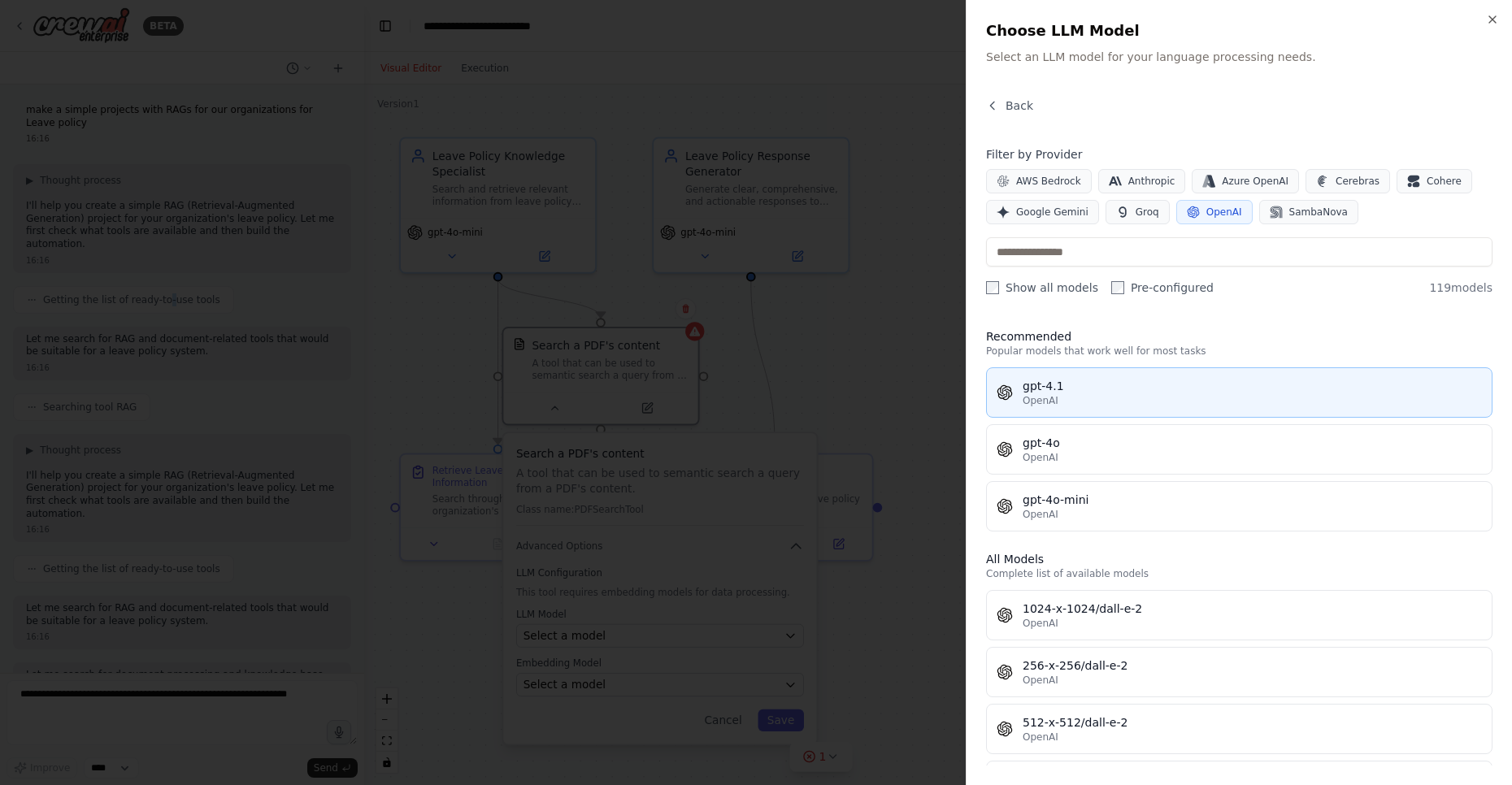
click at [1128, 414] on button "gpt-4.1 OpenAI" at bounding box center [1239, 392] width 506 height 50
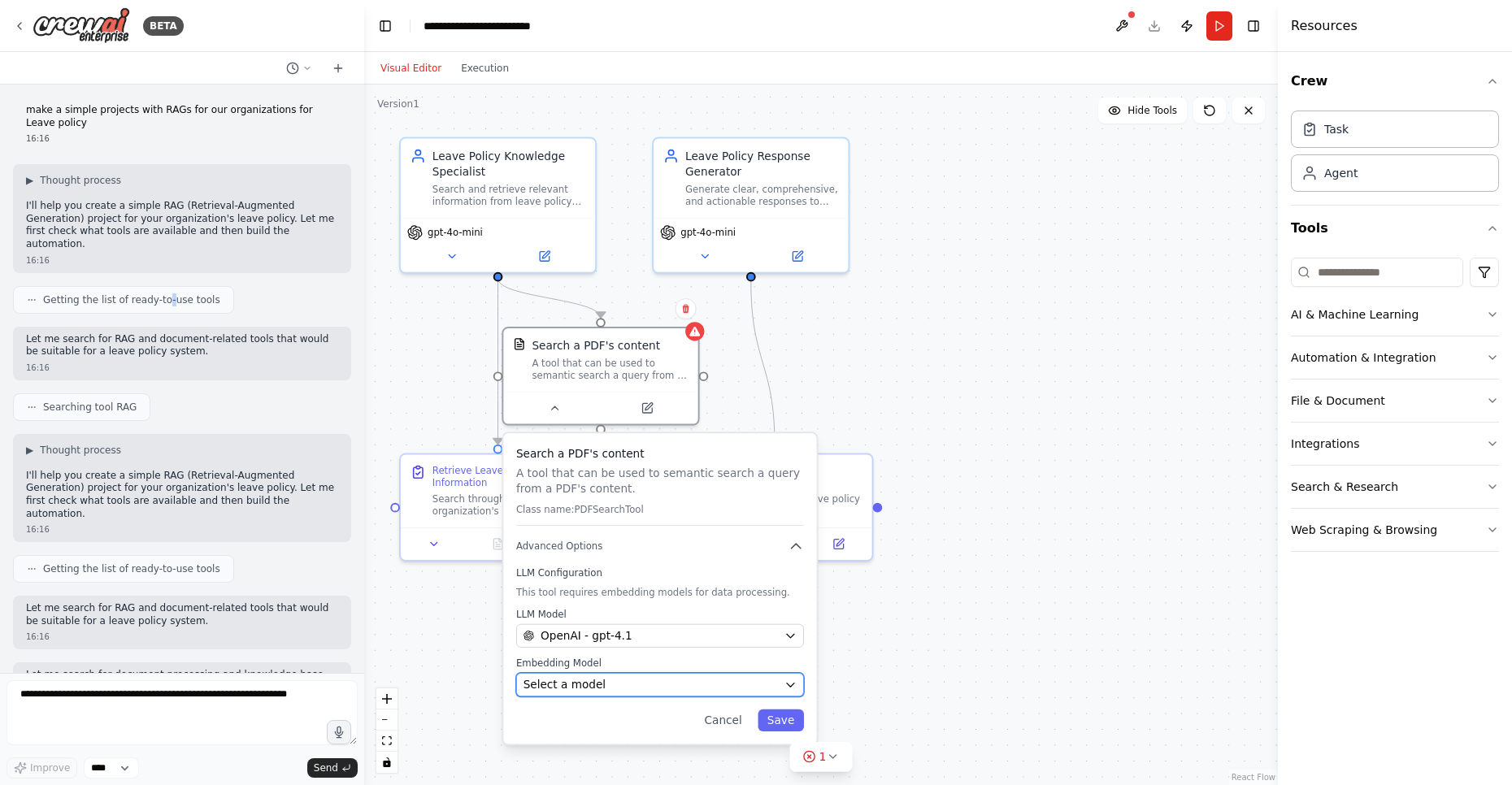
click at [590, 687] on span "Select a model" at bounding box center [565, 685] width 82 height 16
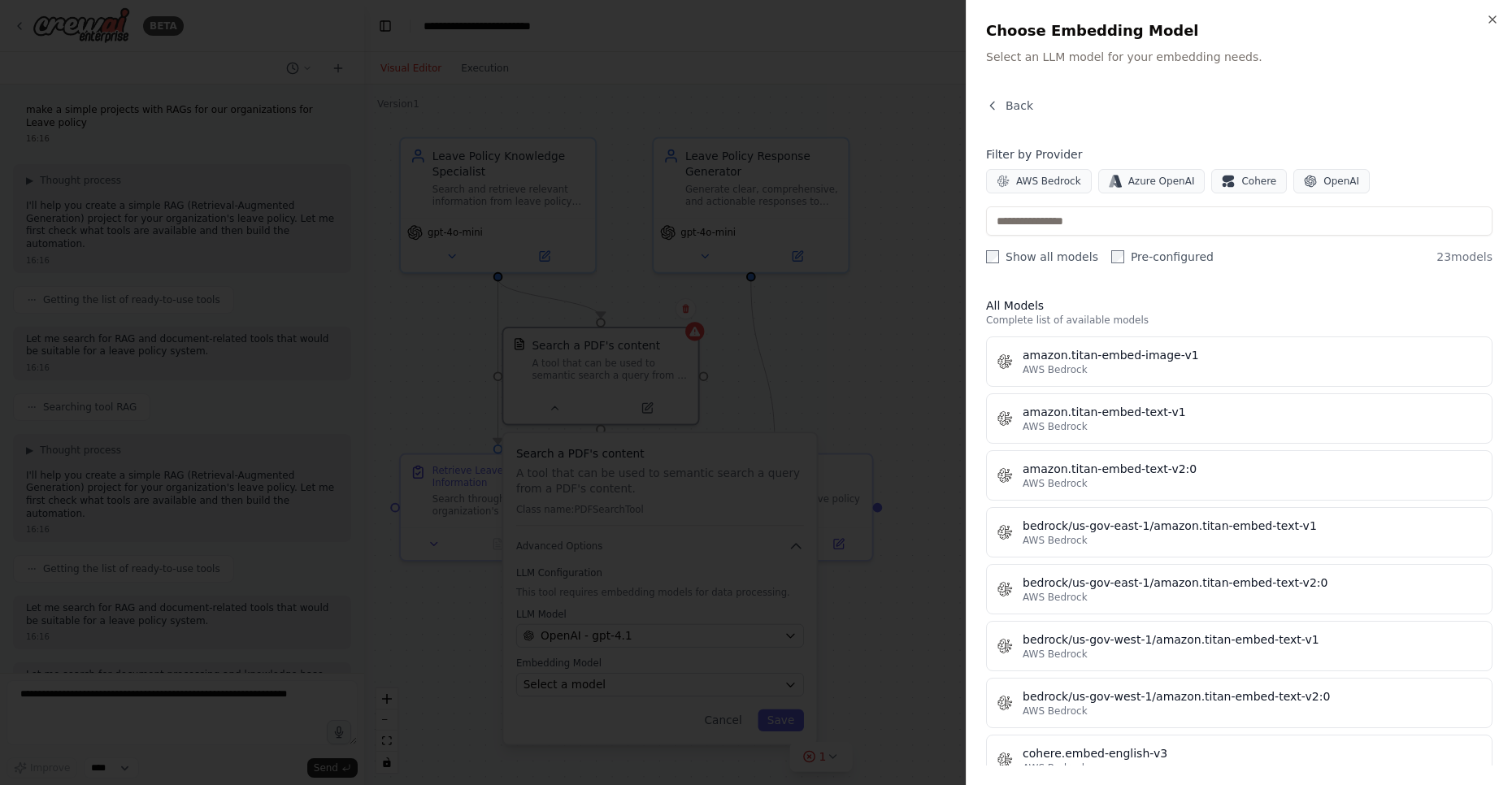
click at [1312, 195] on div "Filter by Provider AWS Bedrock Azure OpenAI Cohere OpenAI Show all models Pre-c…" at bounding box center [1239, 206] width 506 height 118
click at [1324, 179] on span "OpenAI" at bounding box center [1341, 181] width 35 height 13
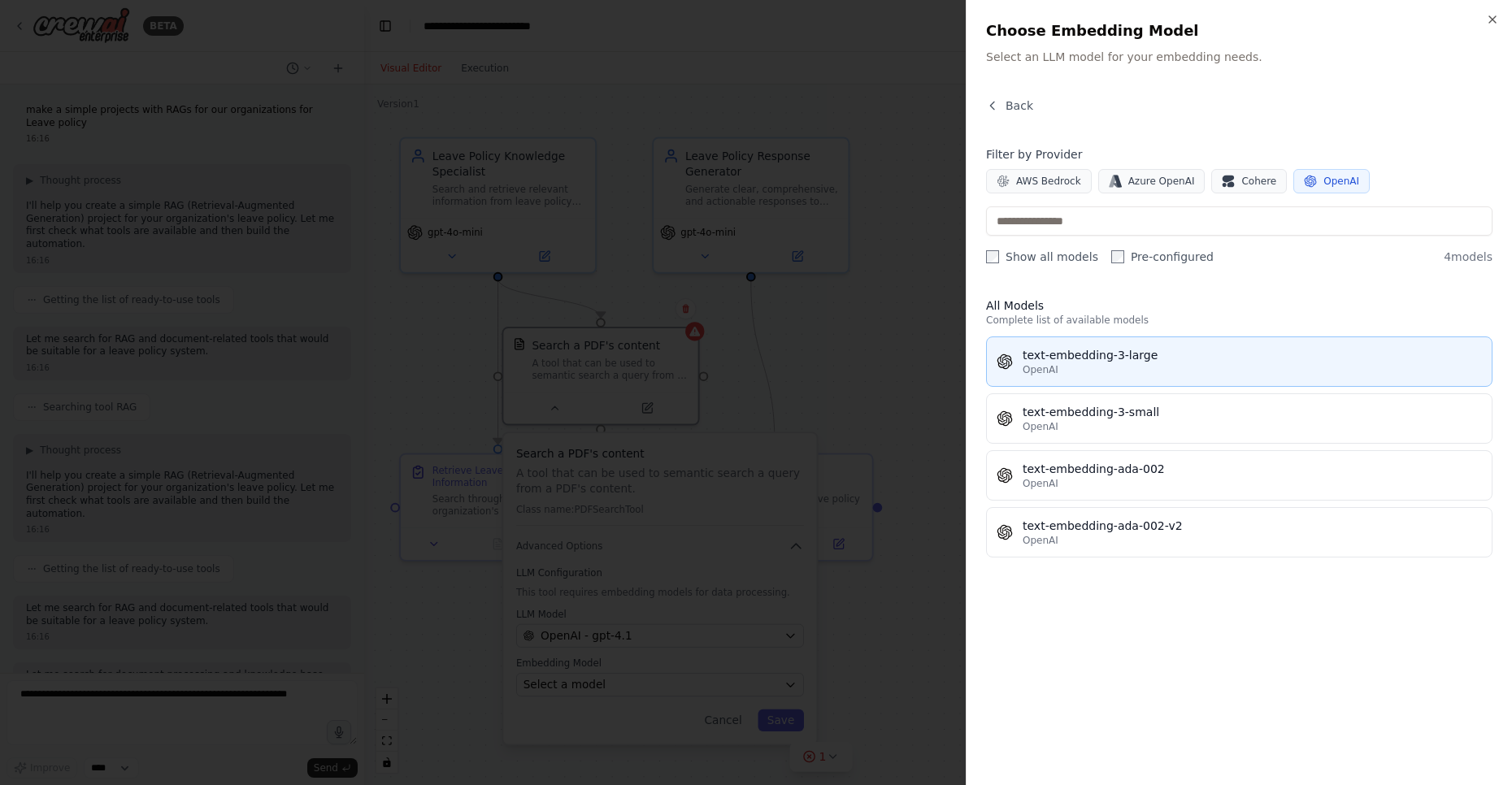
click at [1126, 369] on div "OpenAI" at bounding box center [1252, 369] width 459 height 13
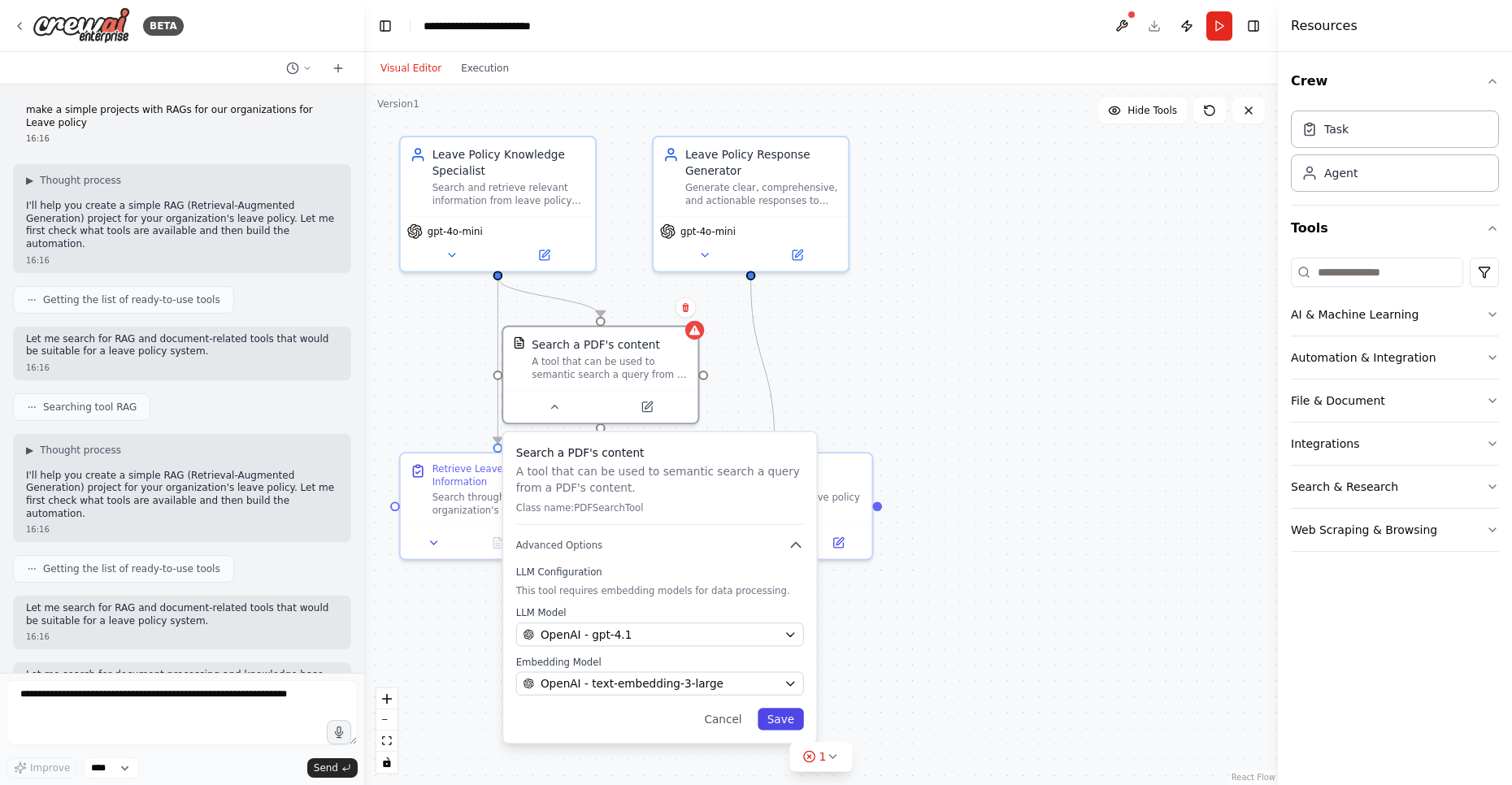
click at [779, 726] on button "Save" at bounding box center [780, 718] width 46 height 22
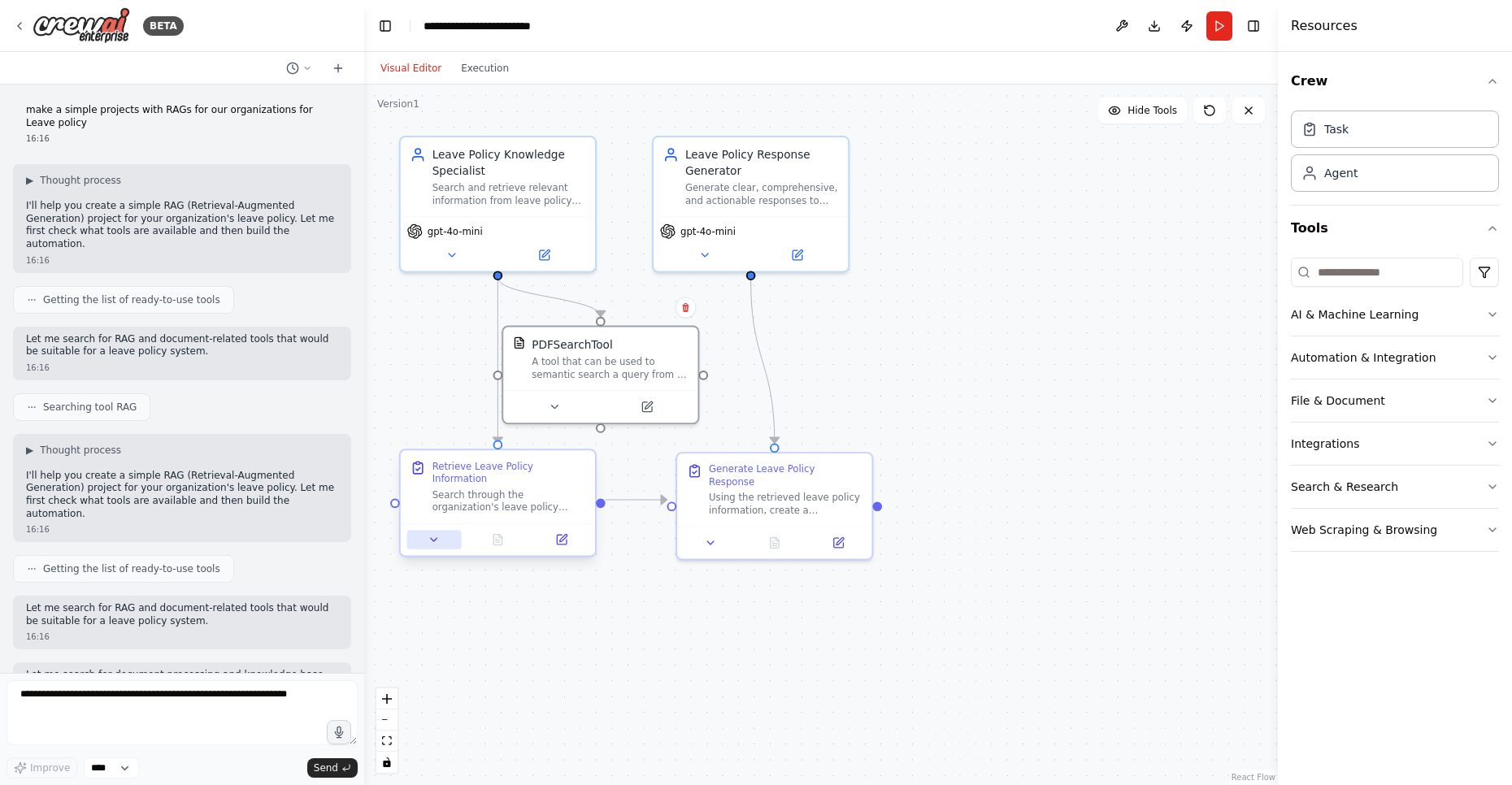
click at [421, 530] on button at bounding box center [435, 539] width 54 height 19
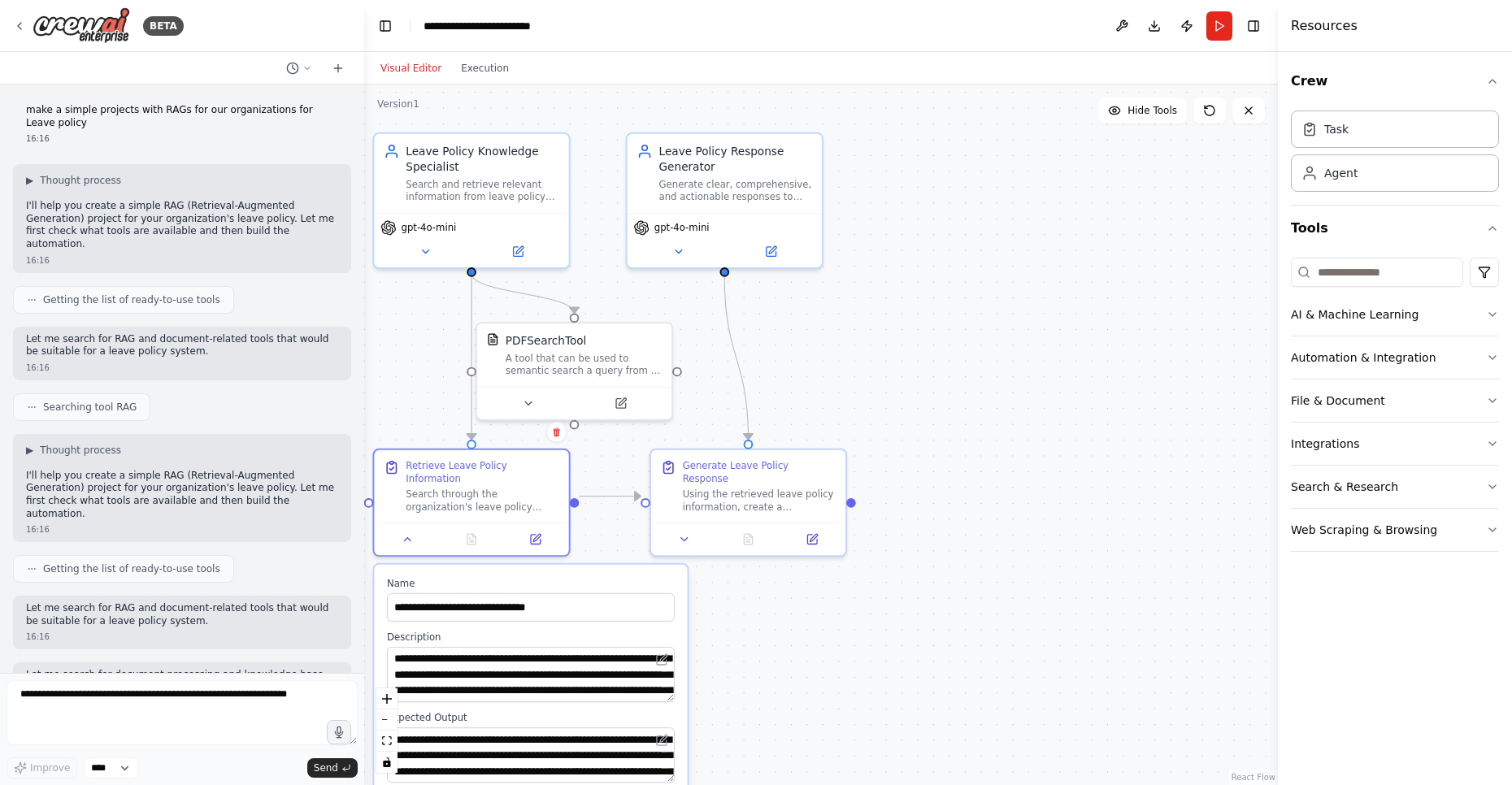
click at [1006, 337] on div ".deletable-edge-delete-btn { width: 20px; height: 20px; border: 0px solid #ffff…" at bounding box center [821, 434] width 914 height 700
click at [1221, 25] on button "Run" at bounding box center [1219, 26] width 26 height 30
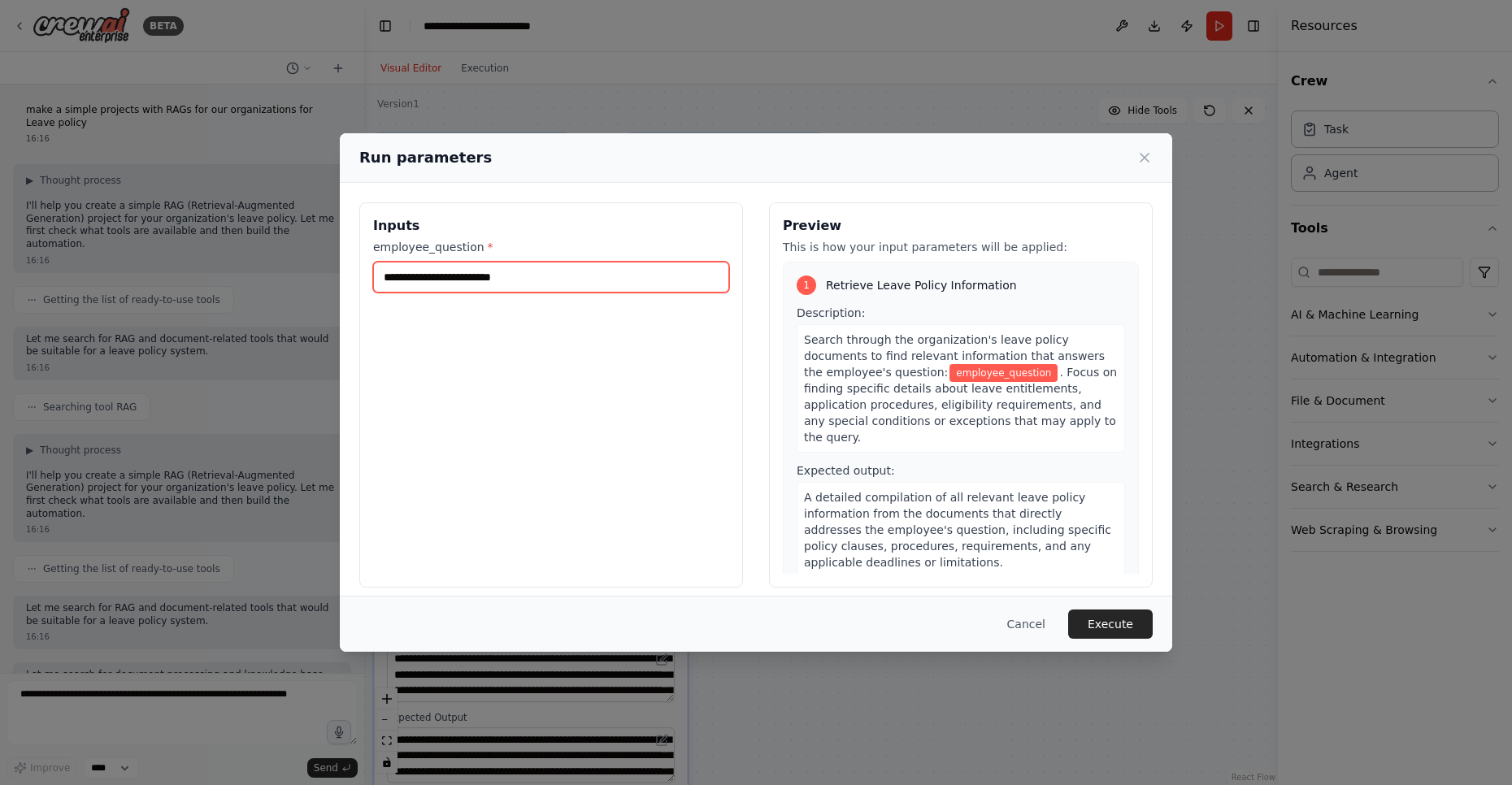
click at [486, 273] on input "employee_question *" at bounding box center [551, 277] width 356 height 31
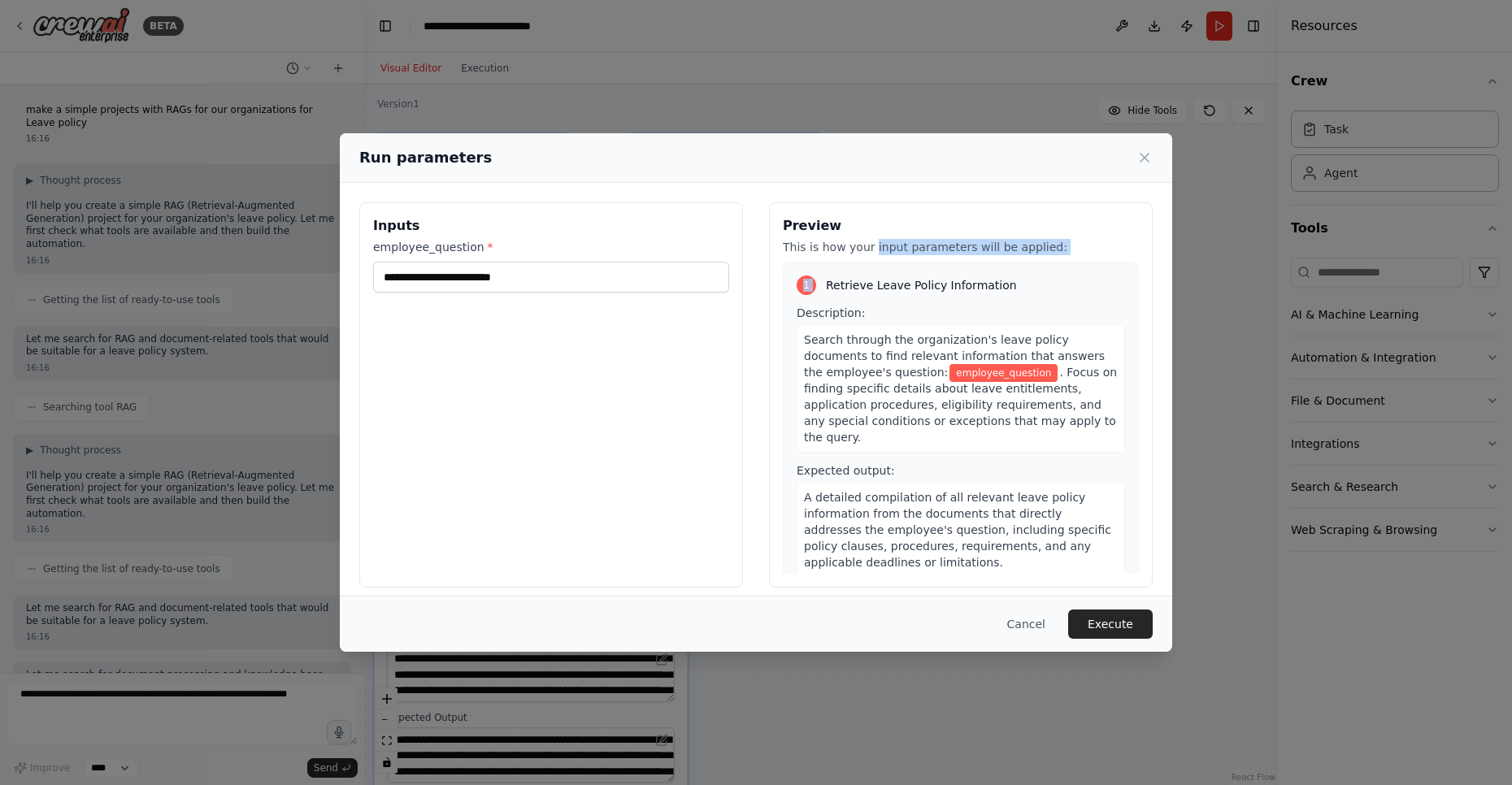
drag, startPoint x: 867, startPoint y: 251, endPoint x: 979, endPoint y: 257, distance: 112.2
click at [979, 257] on div "Preview This is how your input parameters will be applied: 1 Retrieve Leave Pol…" at bounding box center [961, 395] width 384 height 385
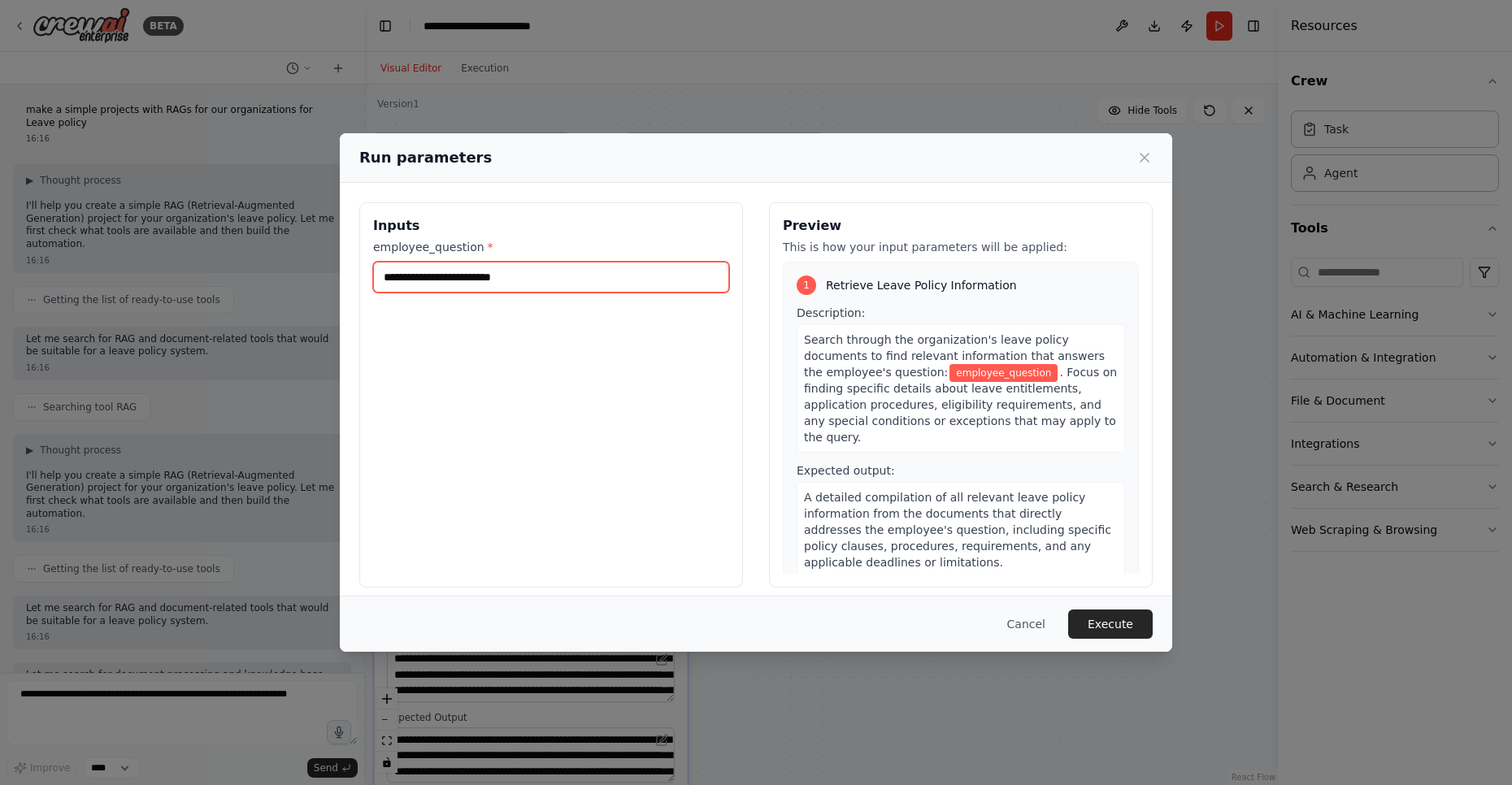
click at [446, 280] on input "employee_question *" at bounding box center [551, 277] width 356 height 31
click at [1147, 146] on div "Run parameters" at bounding box center [756, 158] width 832 height 49
click at [1145, 156] on icon at bounding box center [1144, 158] width 16 height 16
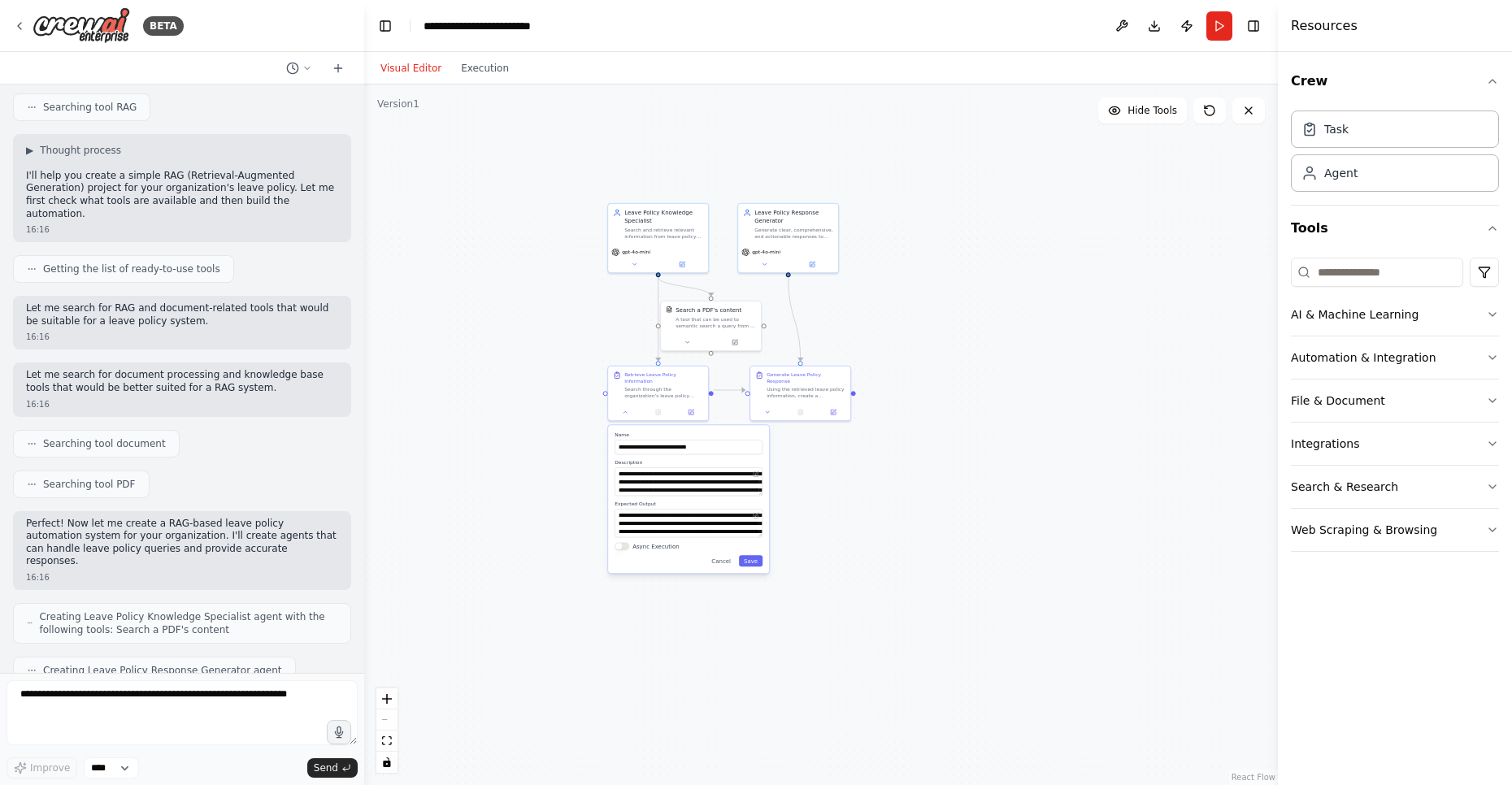
scroll to position [487, 0]
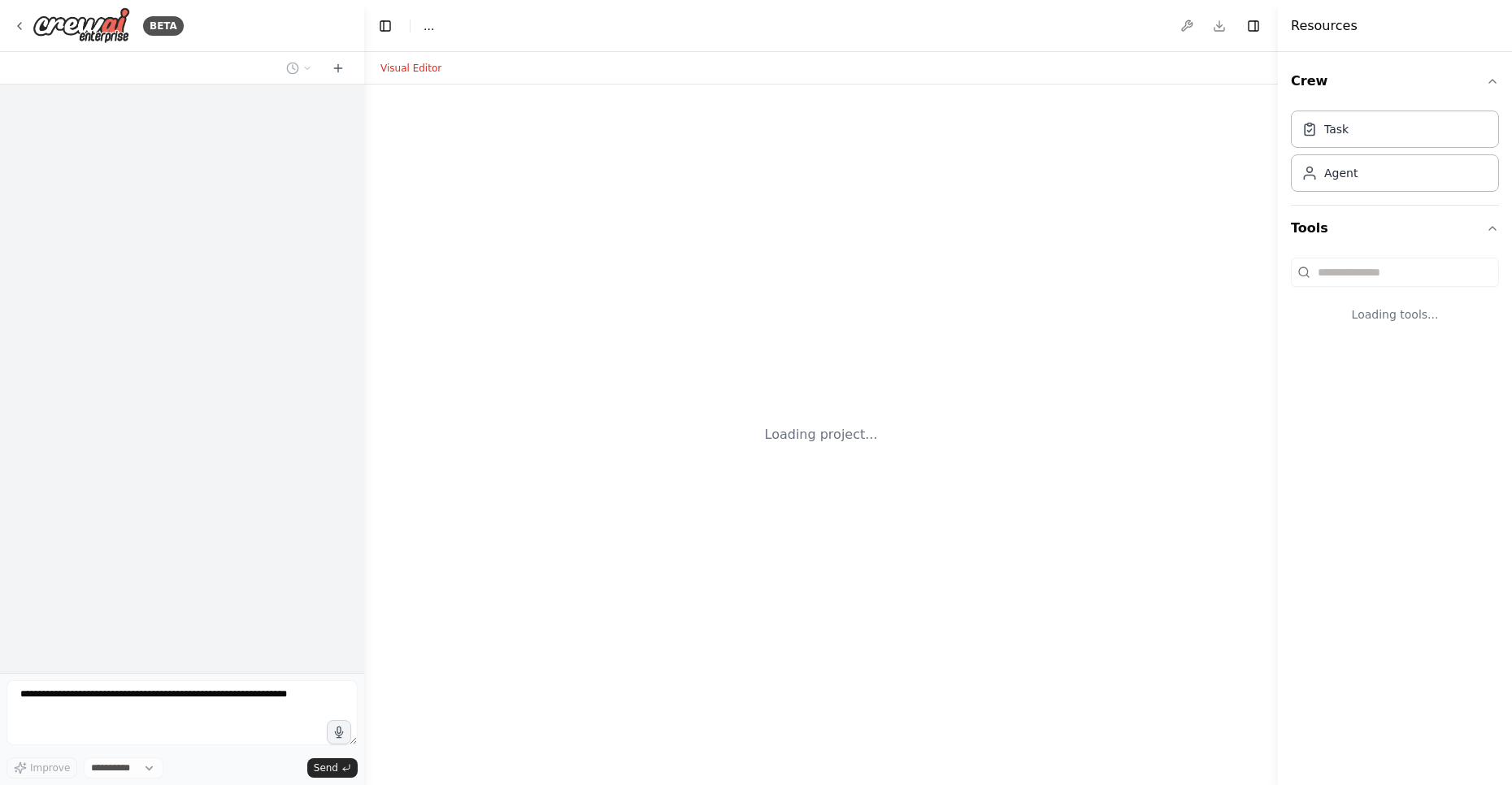
select select "****"
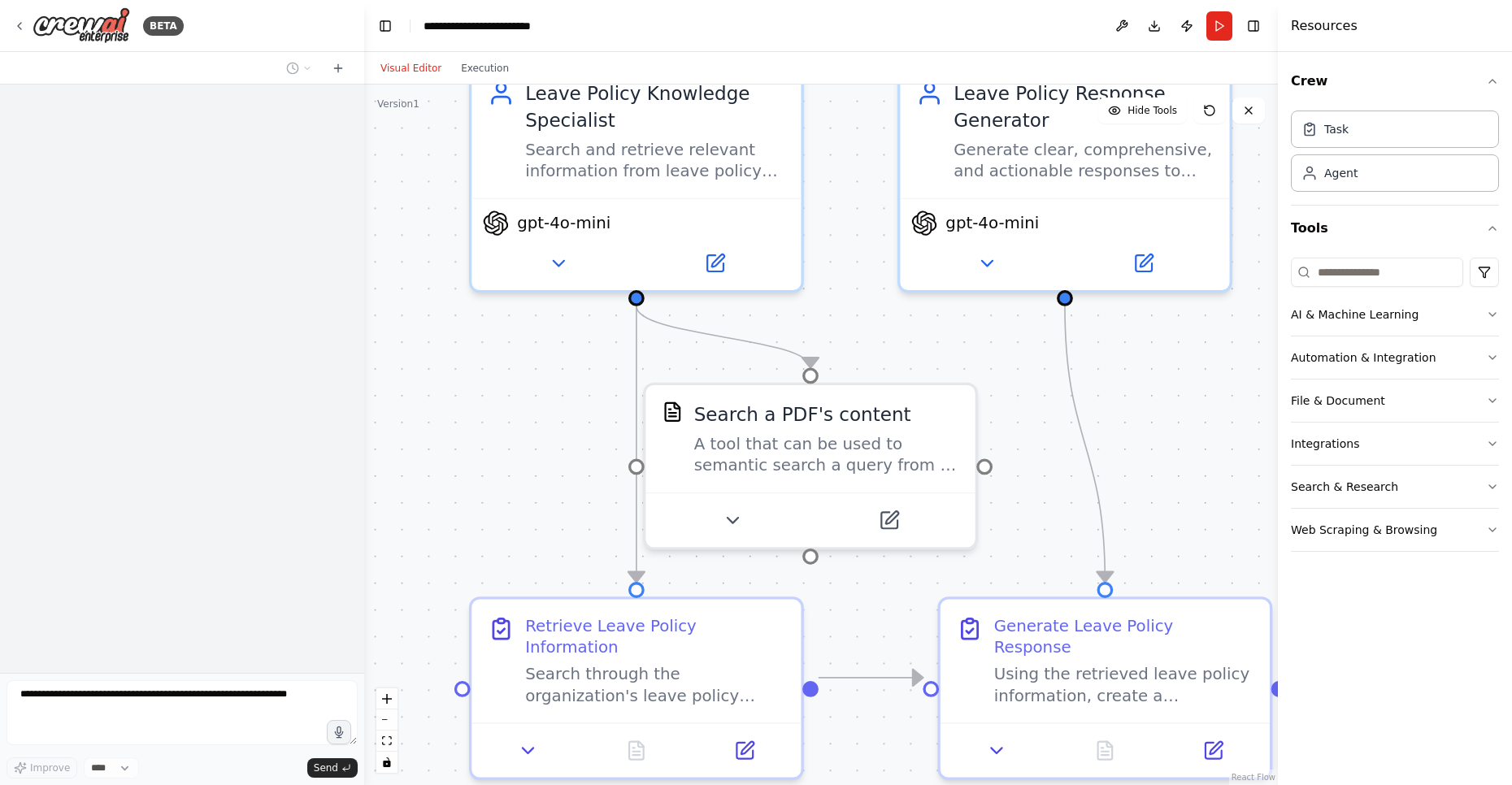
scroll to position [1006, 0]
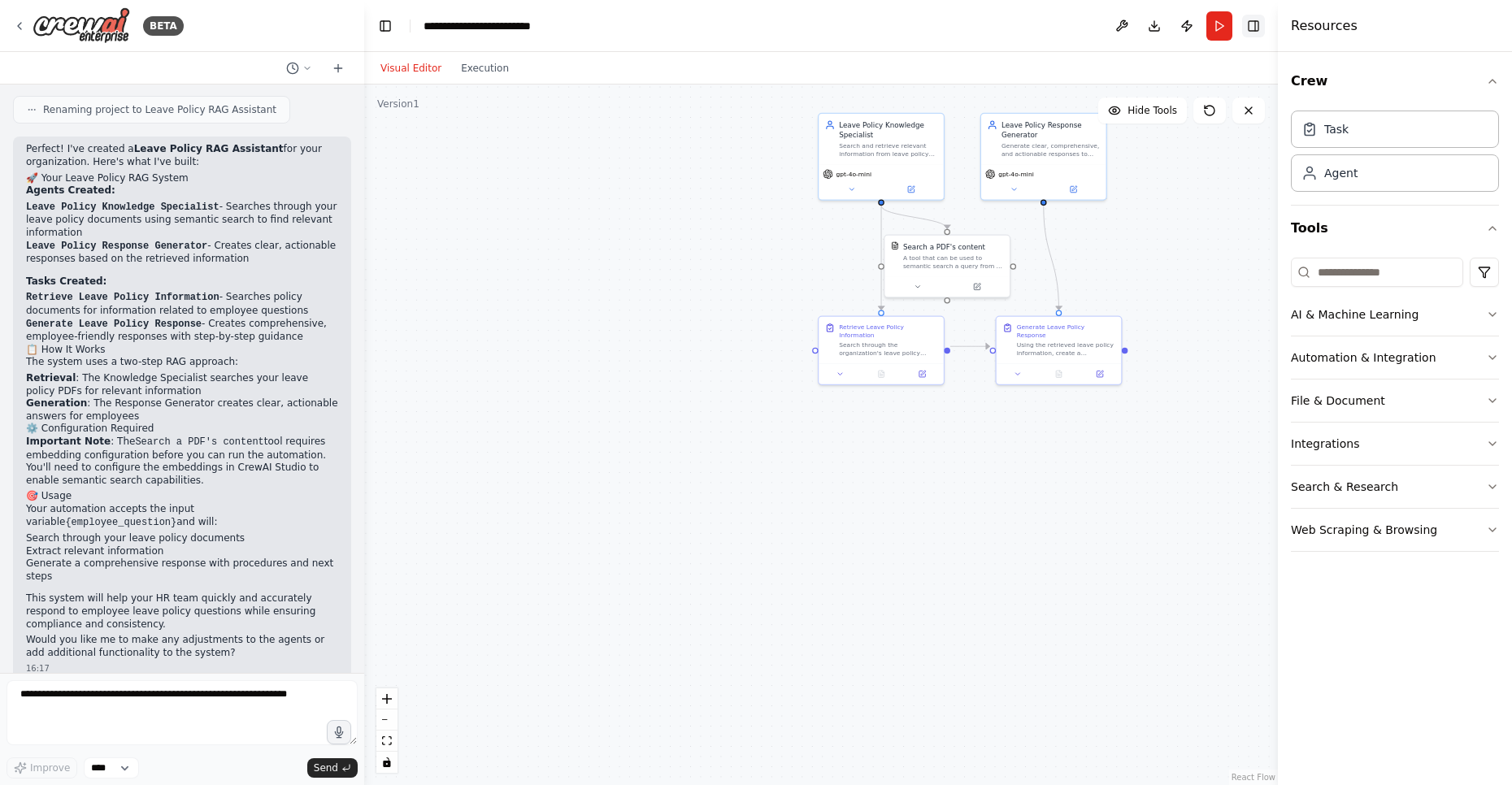
click at [1255, 27] on button "Toggle Right Sidebar" at bounding box center [1254, 26] width 23 height 23
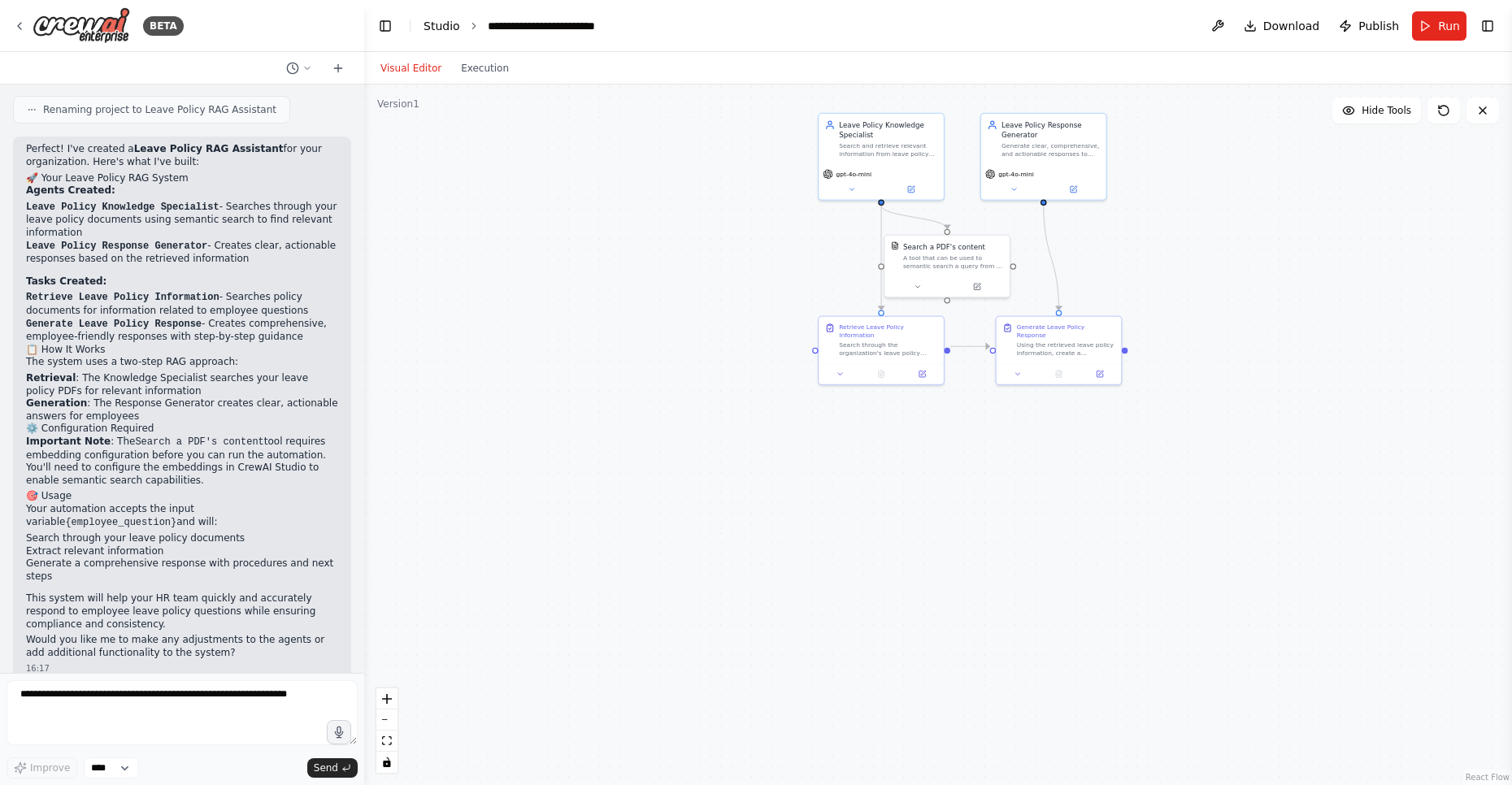
click at [455, 21] on link "Studio" at bounding box center [441, 26] width 36 height 13
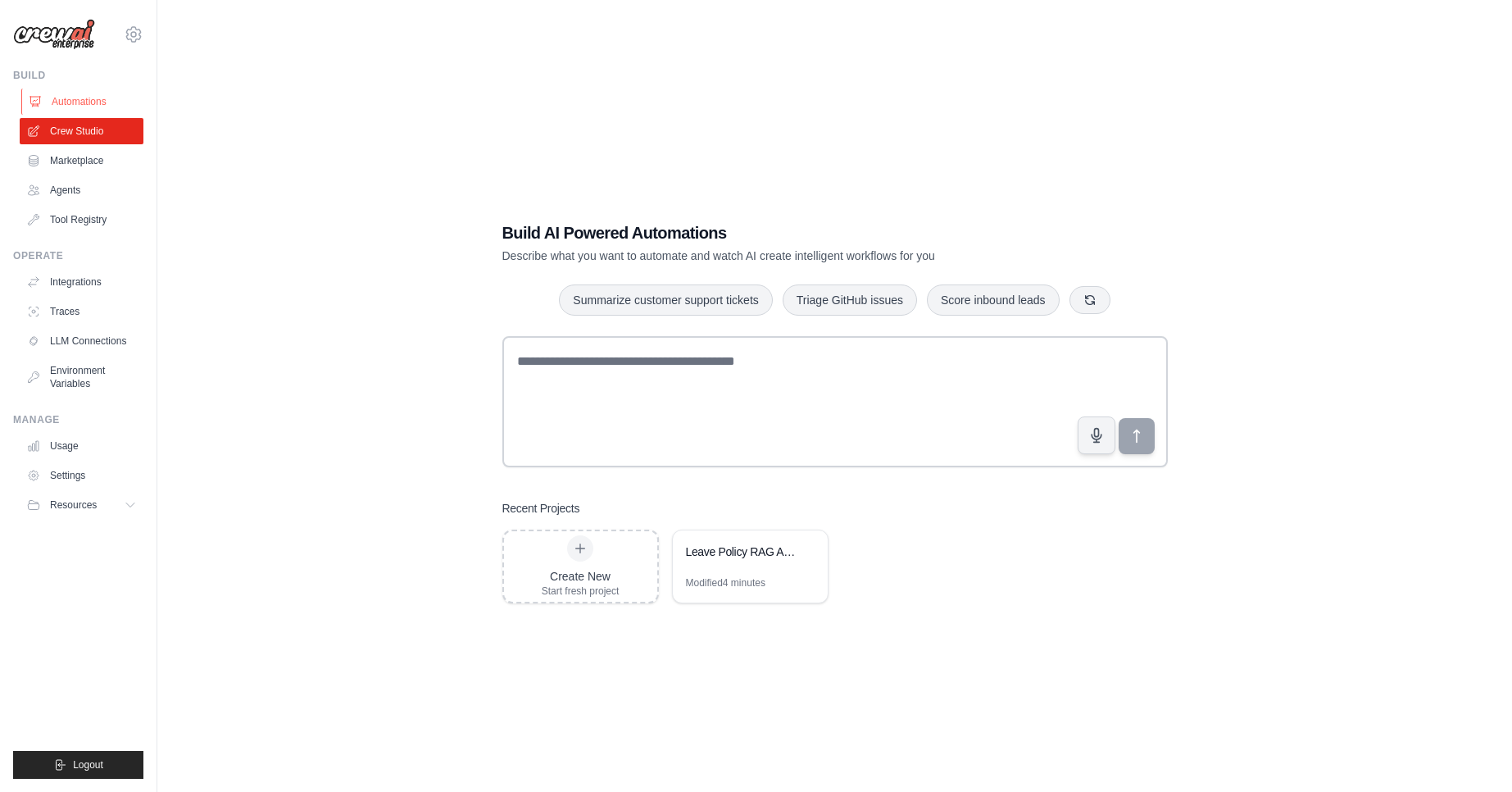
click at [96, 100] on link "Automations" at bounding box center [83, 102] width 124 height 27
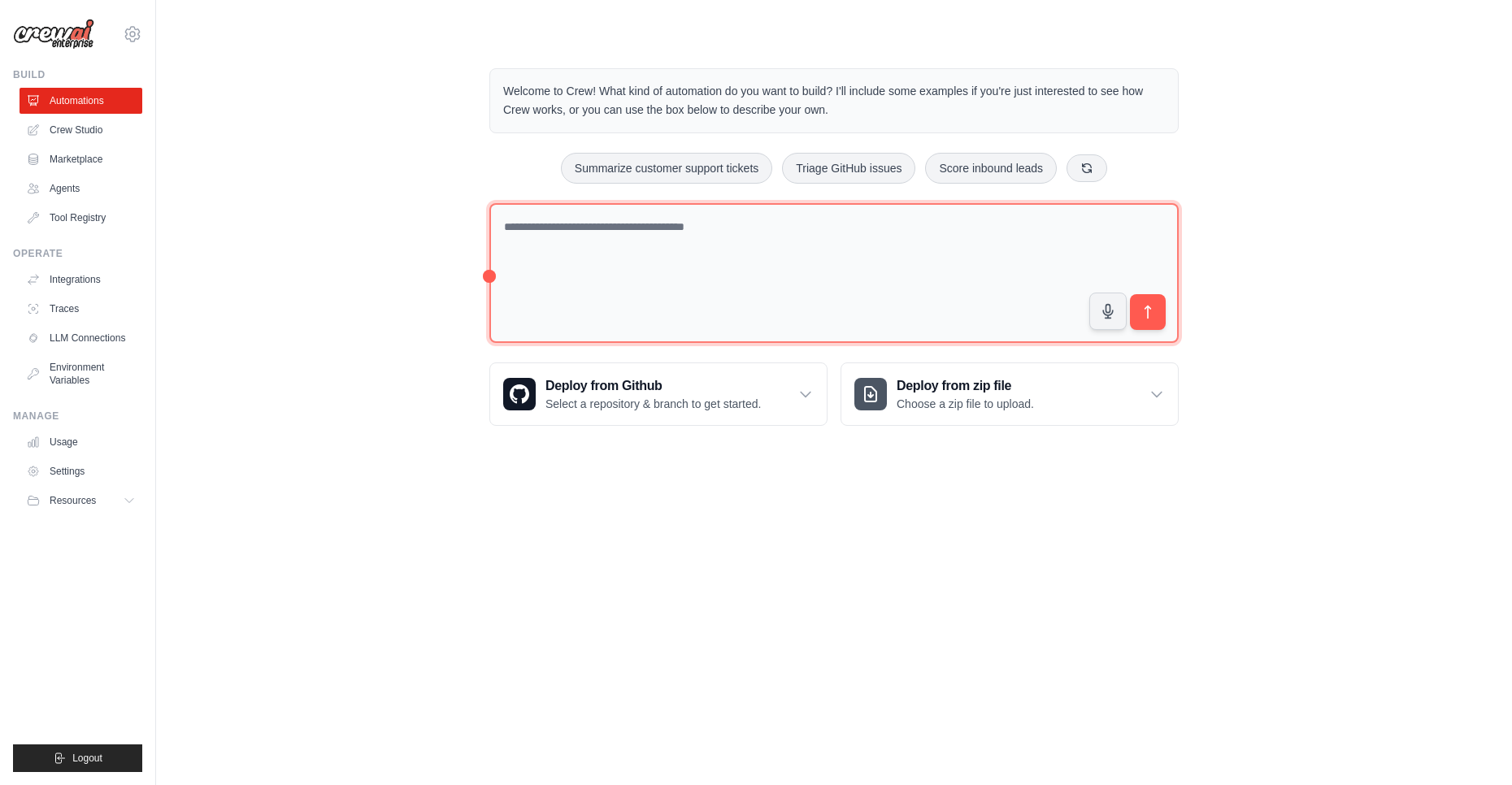
click at [748, 231] on textarea at bounding box center [833, 273] width 689 height 141
type textarea "**********"
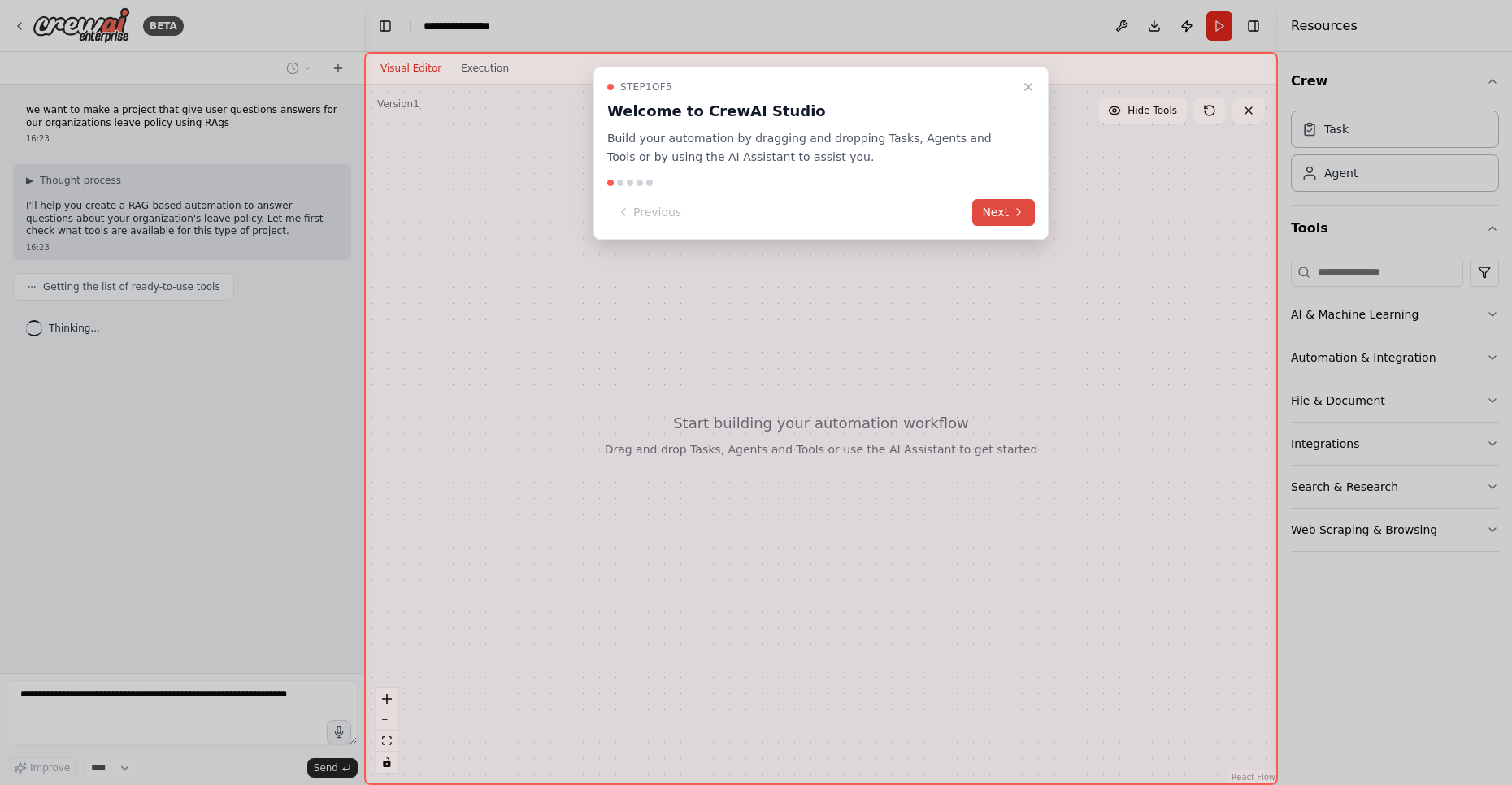
click at [998, 217] on button "Next" at bounding box center [1003, 212] width 63 height 27
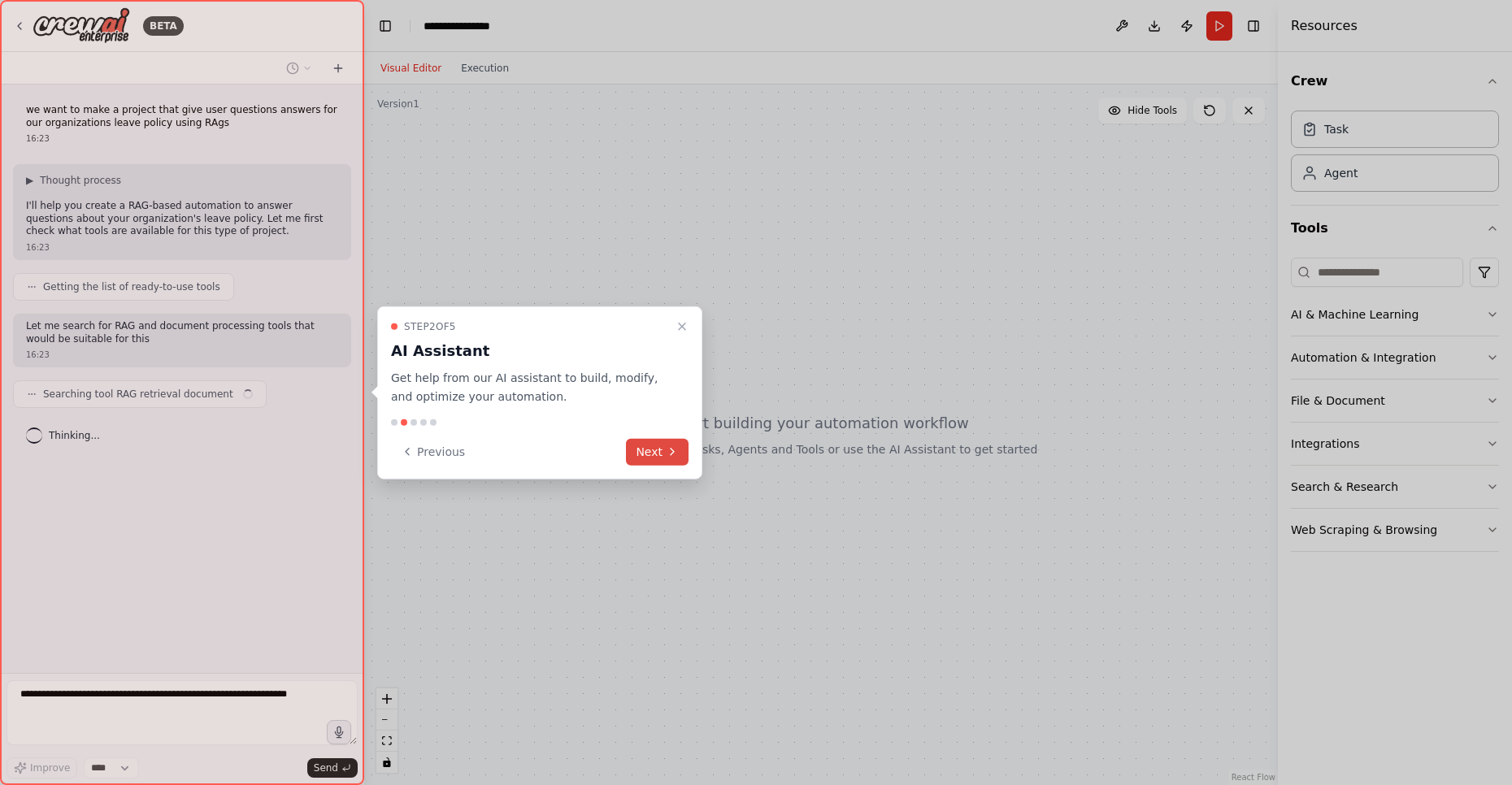
click at [666, 454] on icon at bounding box center [672, 452] width 13 height 13
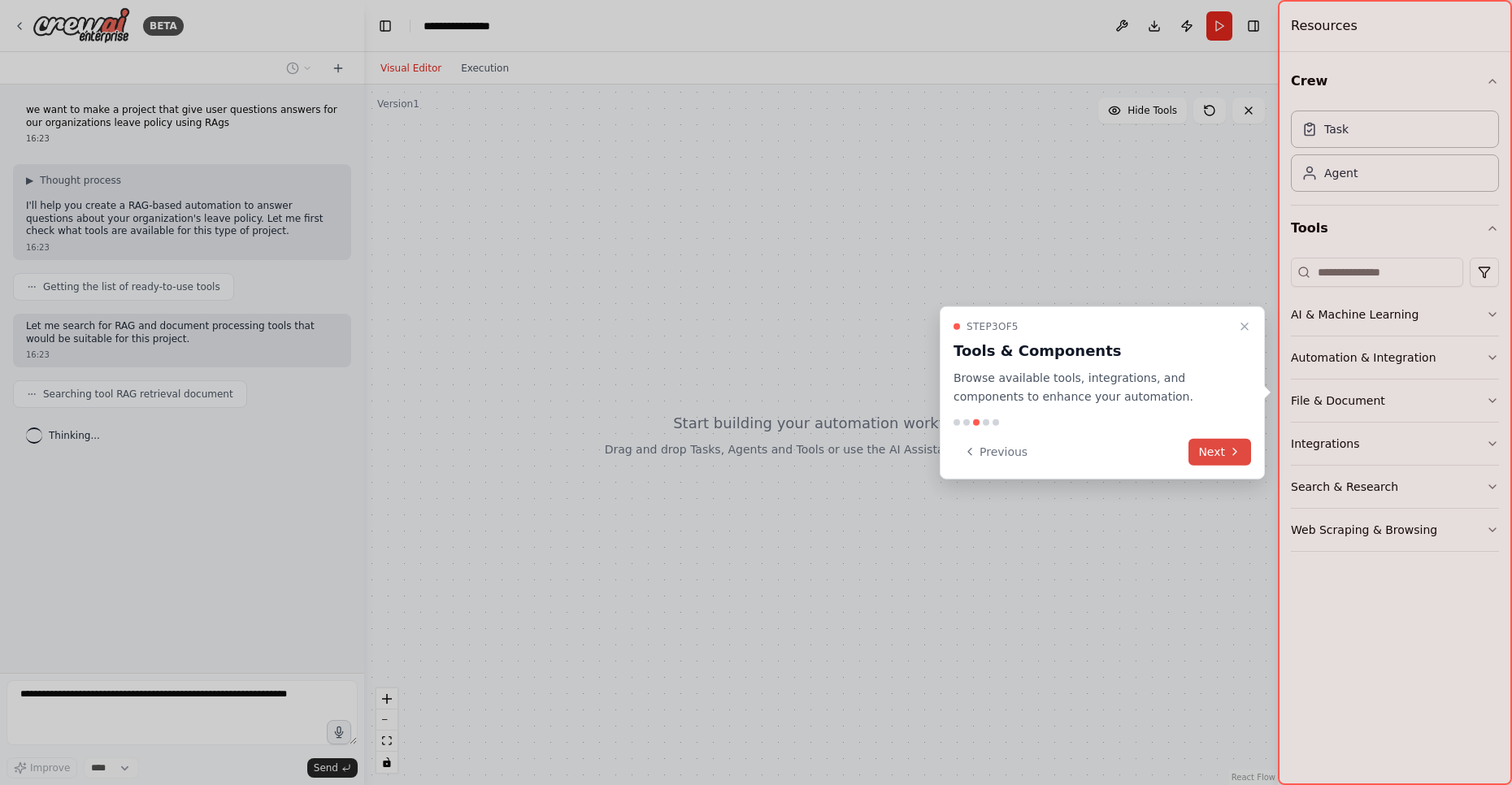
click at [1203, 452] on button "Next" at bounding box center [1220, 451] width 63 height 27
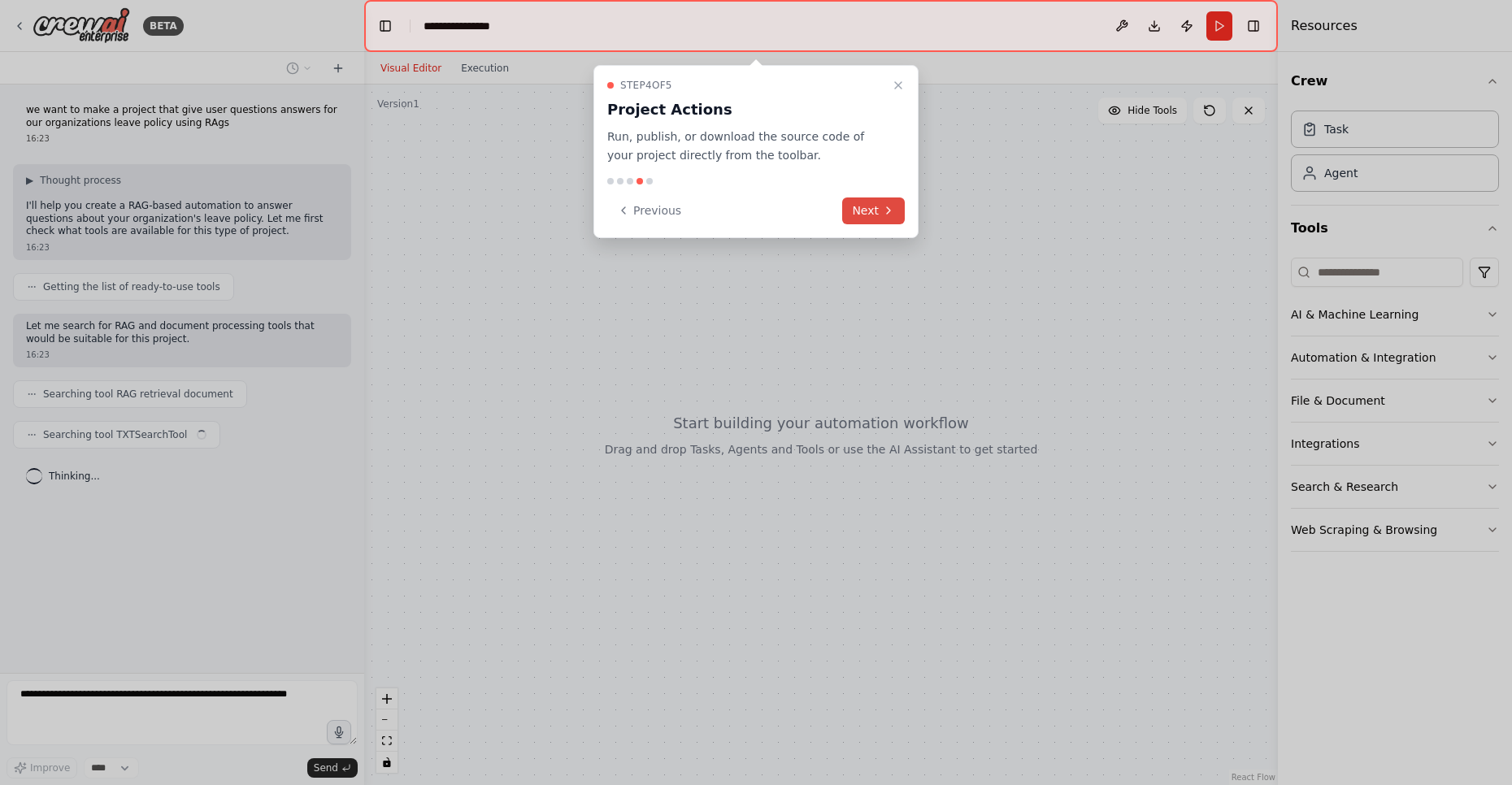
click at [872, 211] on button "Next" at bounding box center [873, 211] width 63 height 27
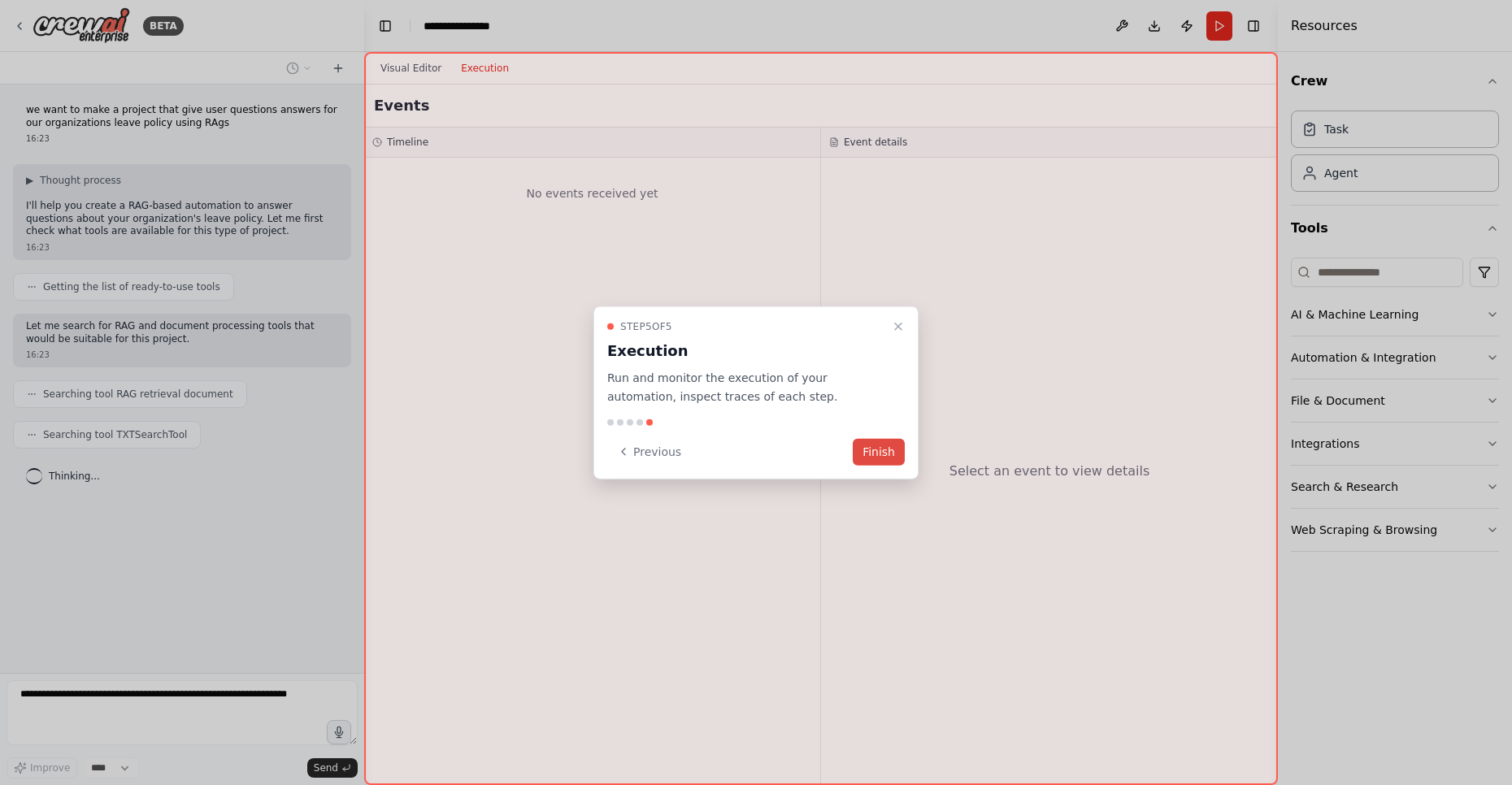
click at [880, 455] on button "Finish" at bounding box center [878, 451] width 52 height 27
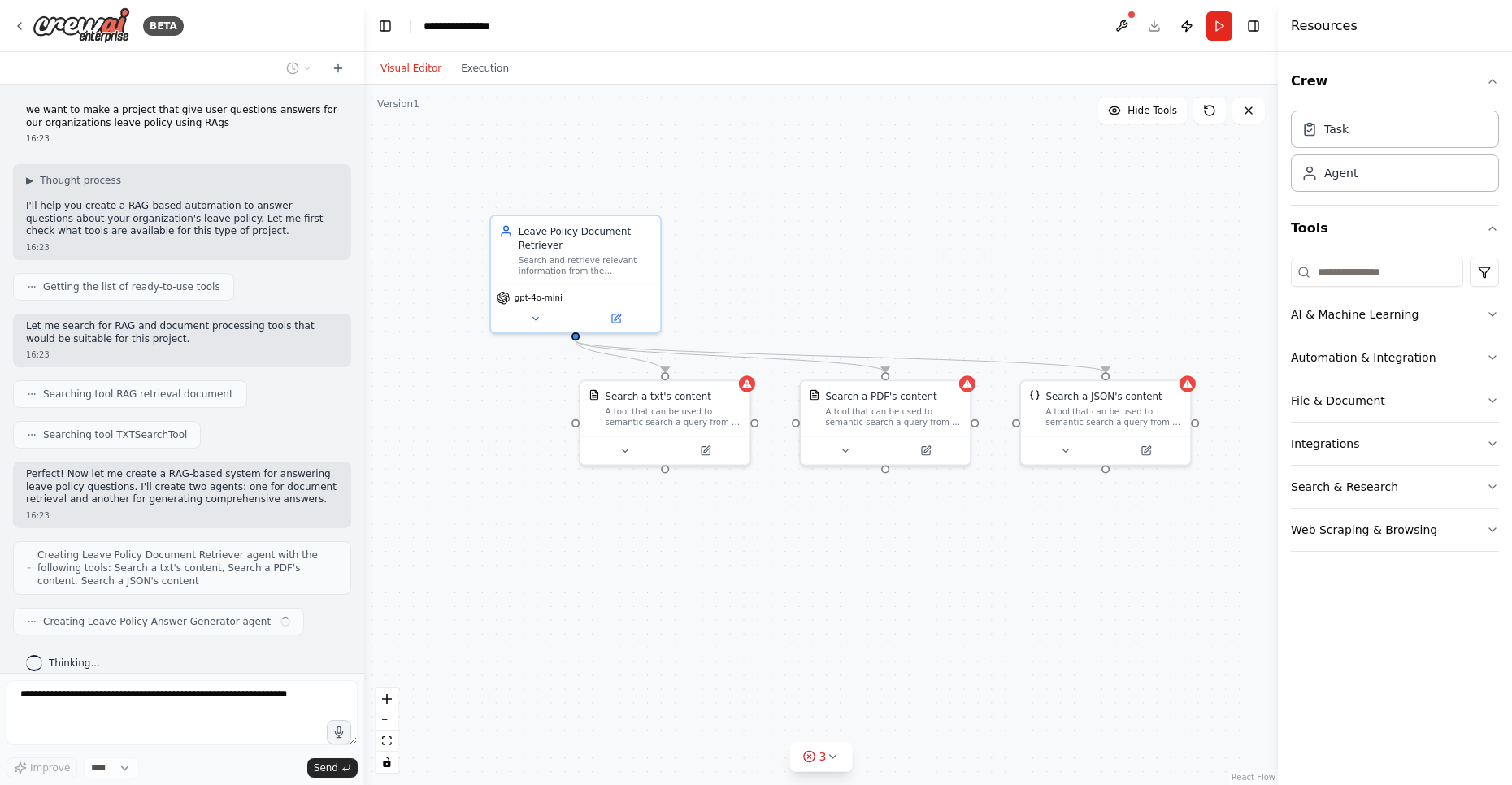
scroll to position [17, 0]
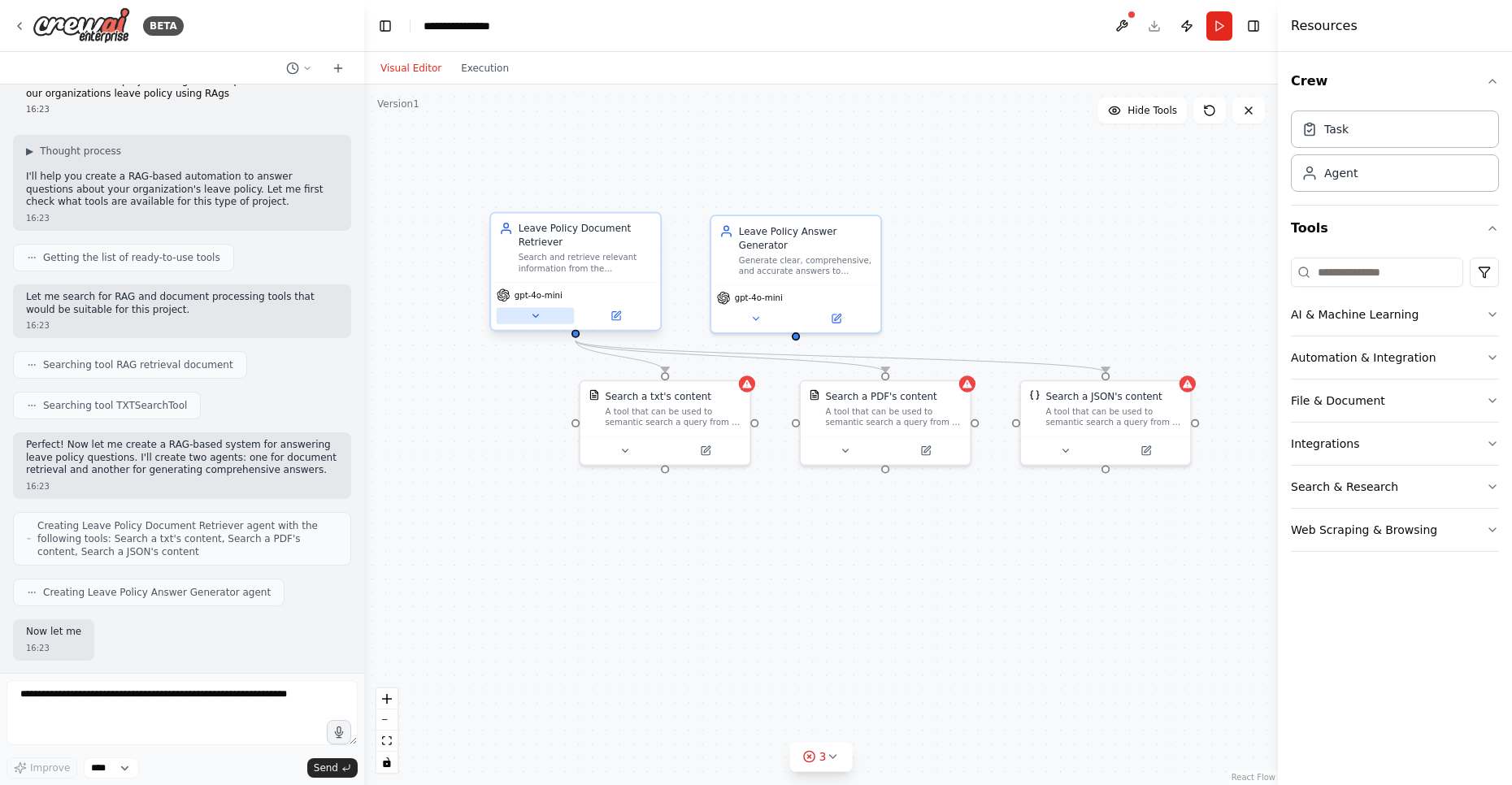
click at [534, 319] on icon at bounding box center [536, 316] width 12 height 12
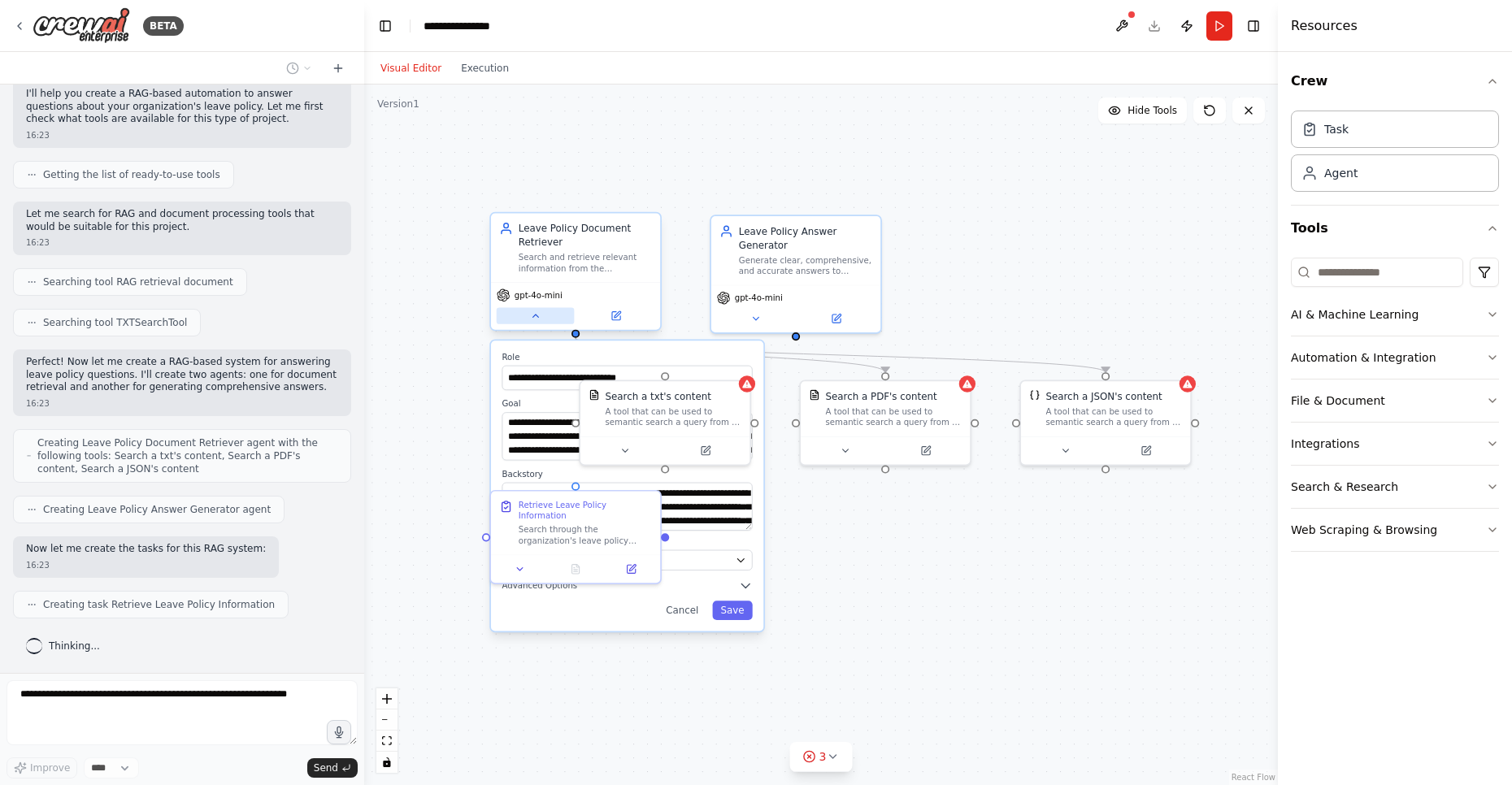
click at [534, 319] on icon at bounding box center [536, 316] width 12 height 12
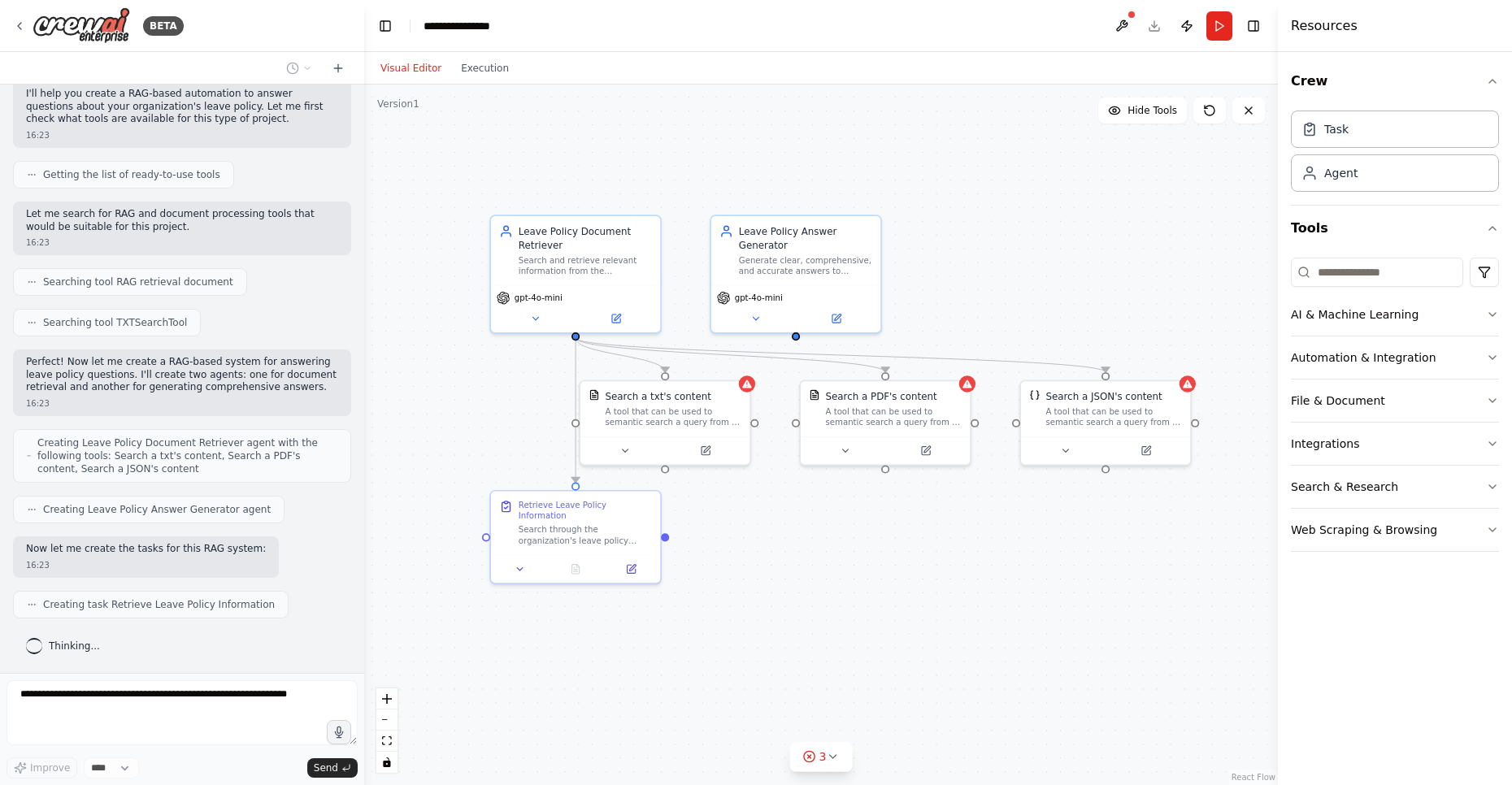
click at [666, 153] on div ".deletable-edge-delete-btn { width: 20px; height: 20px; border: 0px solid #ffff…" at bounding box center [821, 434] width 914 height 700
click at [630, 447] on icon at bounding box center [625, 448] width 12 height 12
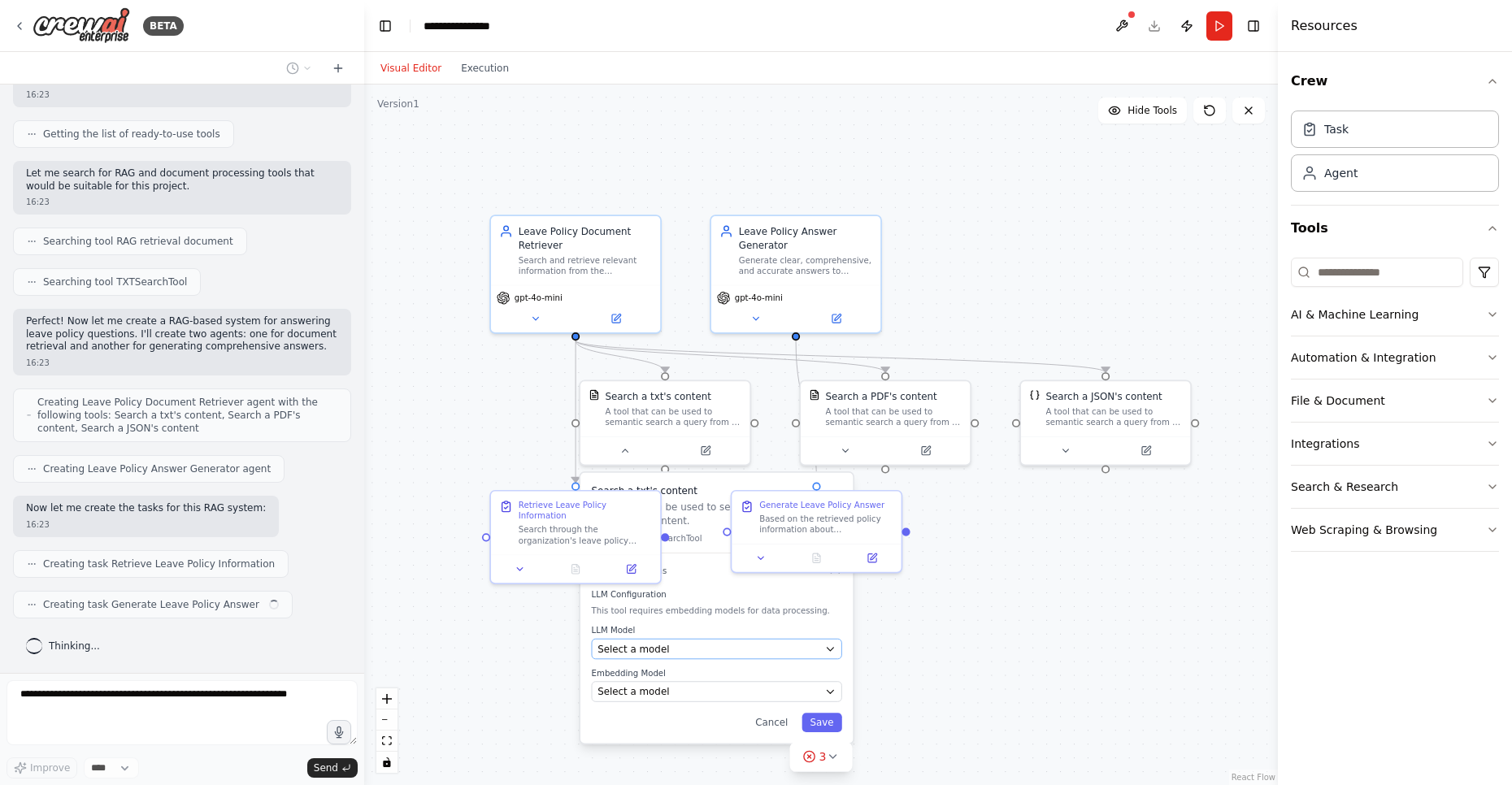
click at [639, 648] on div ".deletable-edge-delete-btn { width: 20px; height: 20px; border: 0px solid #ffff…" at bounding box center [821, 434] width 914 height 700
click at [663, 653] on div "Select a model" at bounding box center [709, 648] width 222 height 14
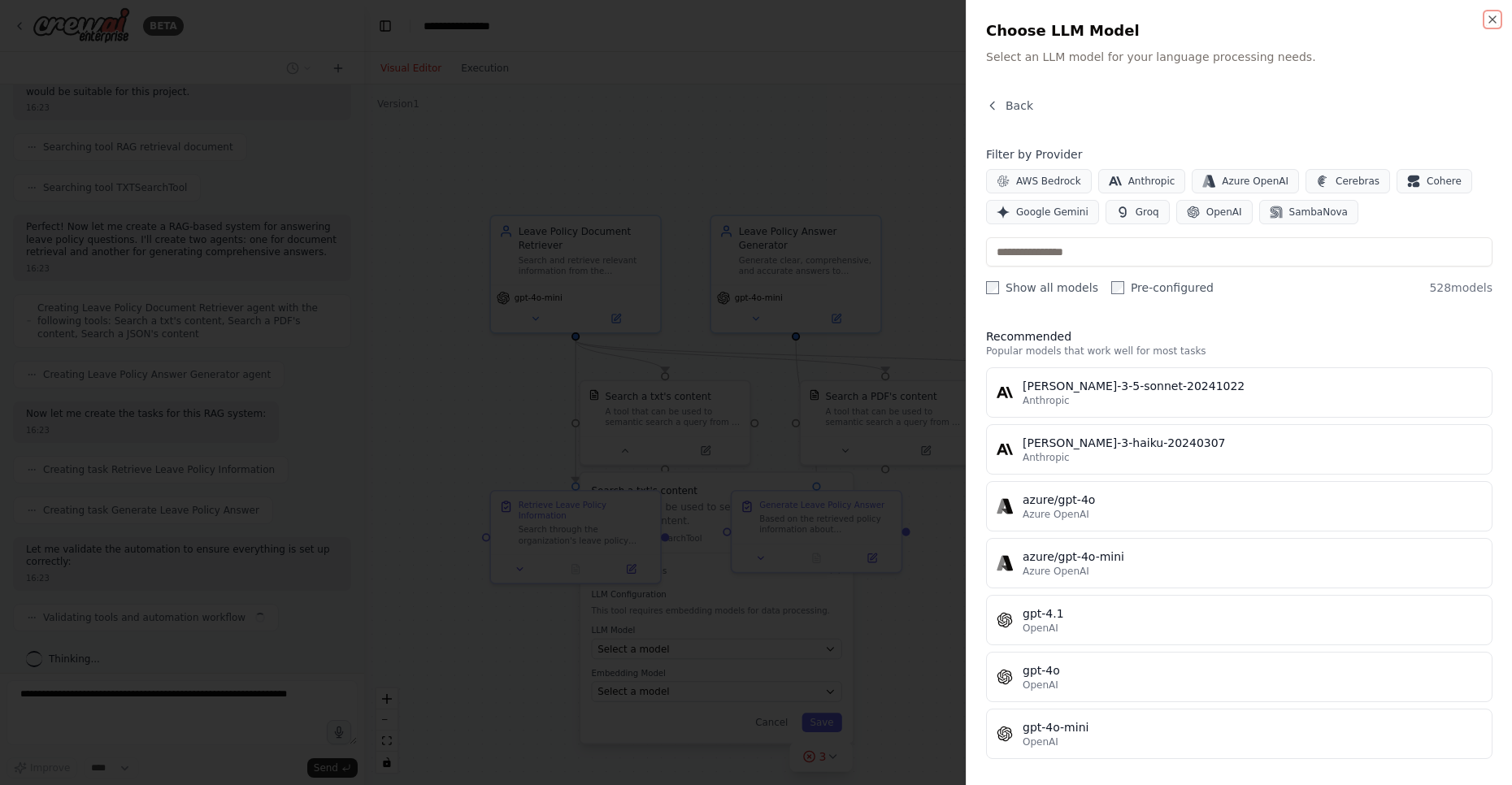
scroll to position [260, 0]
click at [1218, 219] on button "OpenAI" at bounding box center [1214, 212] width 77 height 25
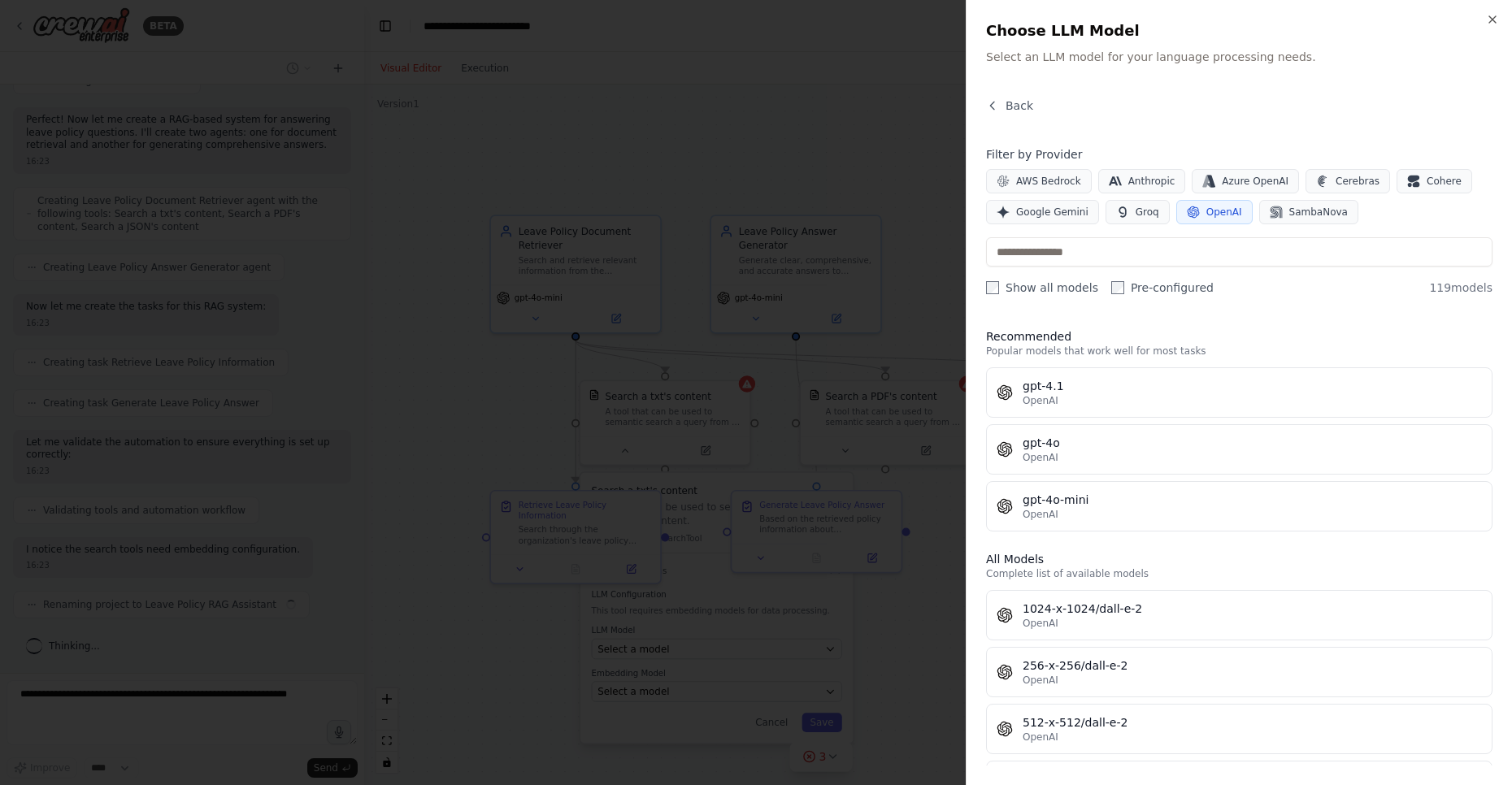
scroll to position [367, 0]
click at [1073, 402] on div "OpenAI" at bounding box center [1252, 401] width 459 height 13
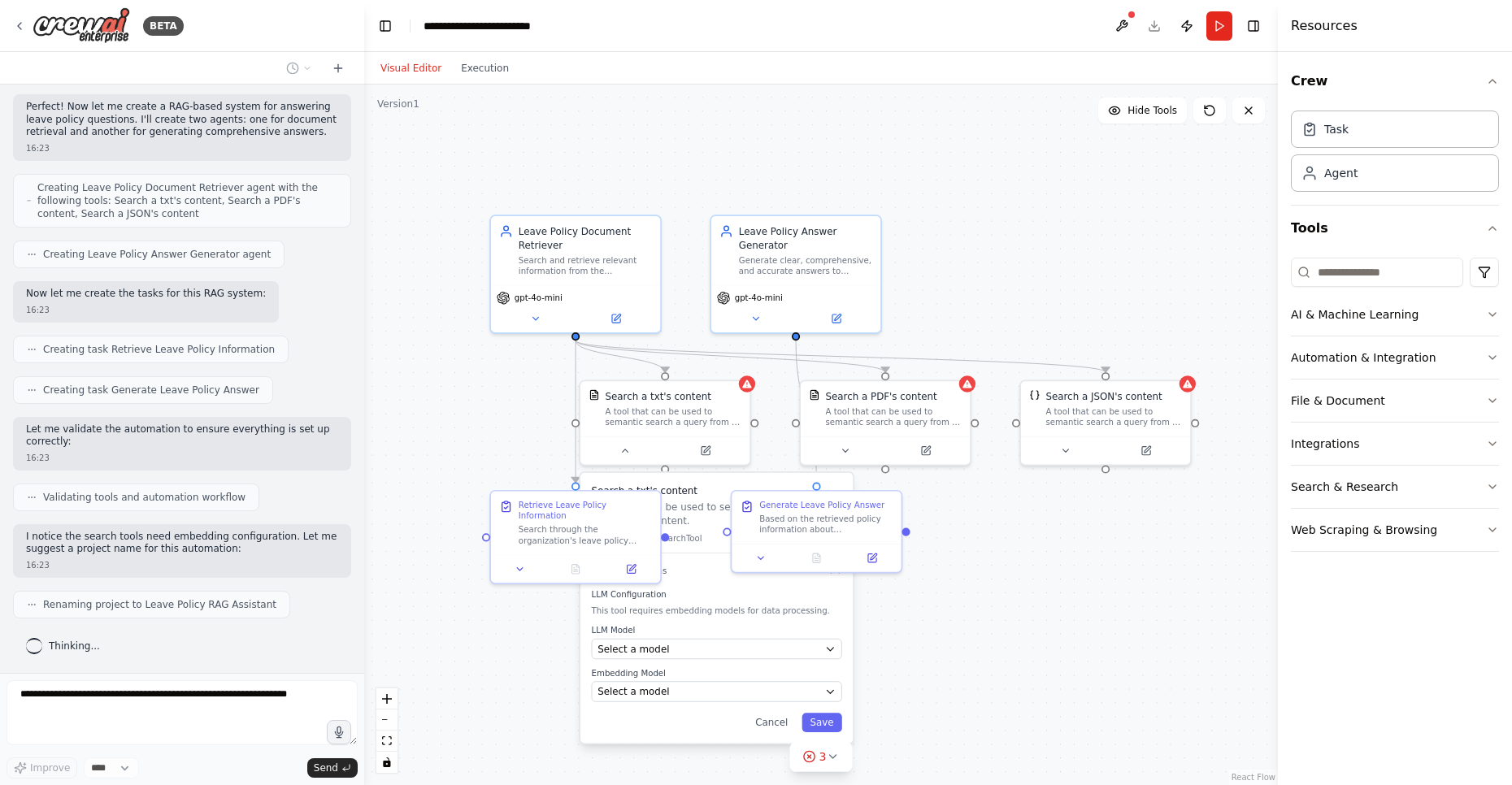
click at [1061, 580] on div ".deletable-edge-delete-btn { width: 20px; height: 20px; border: 0px solid #ffff…" at bounding box center [821, 434] width 914 height 700
click at [514, 558] on button at bounding box center [519, 566] width 47 height 16
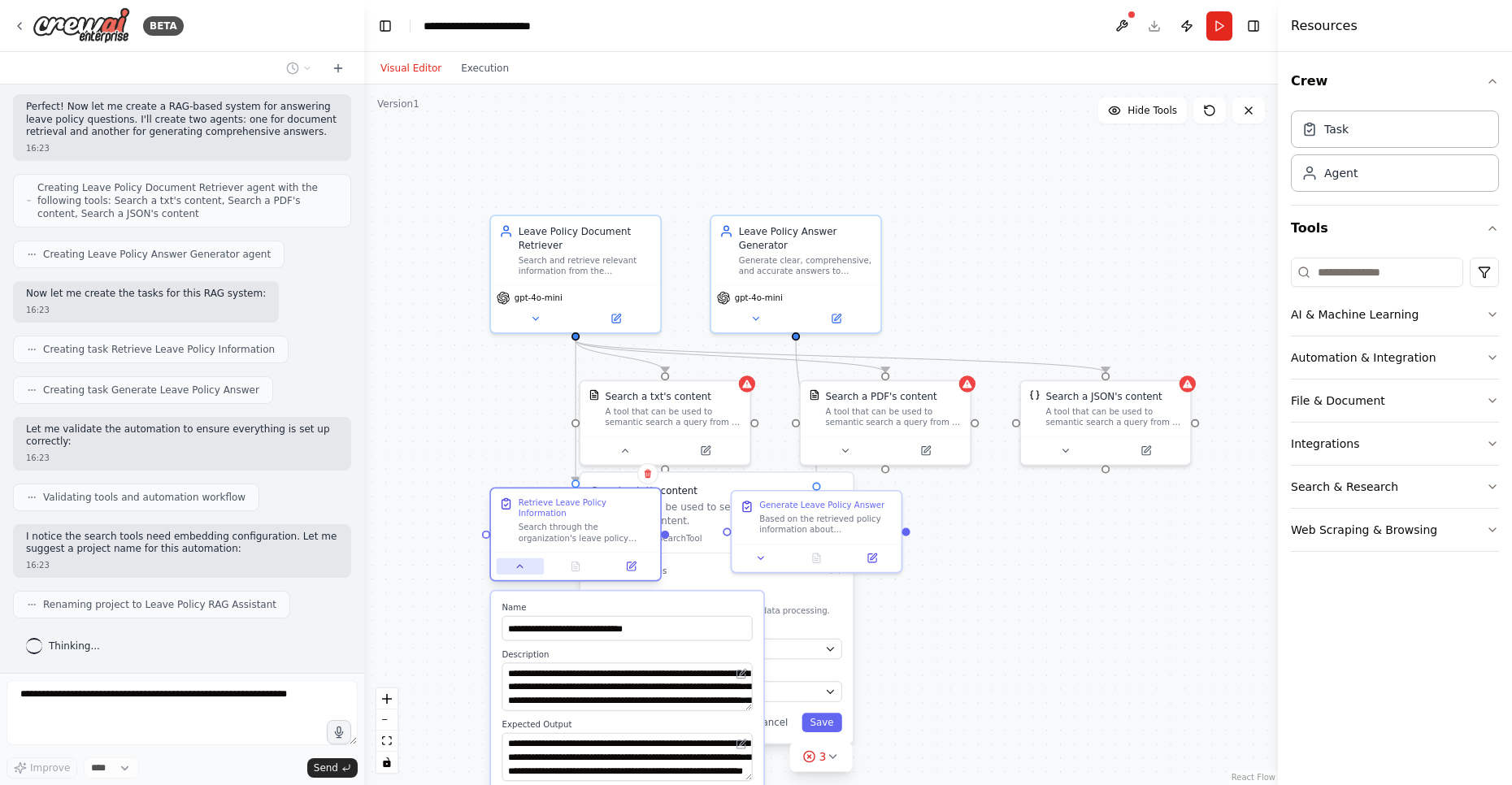
click at [514, 560] on icon at bounding box center [520, 566] width 12 height 12
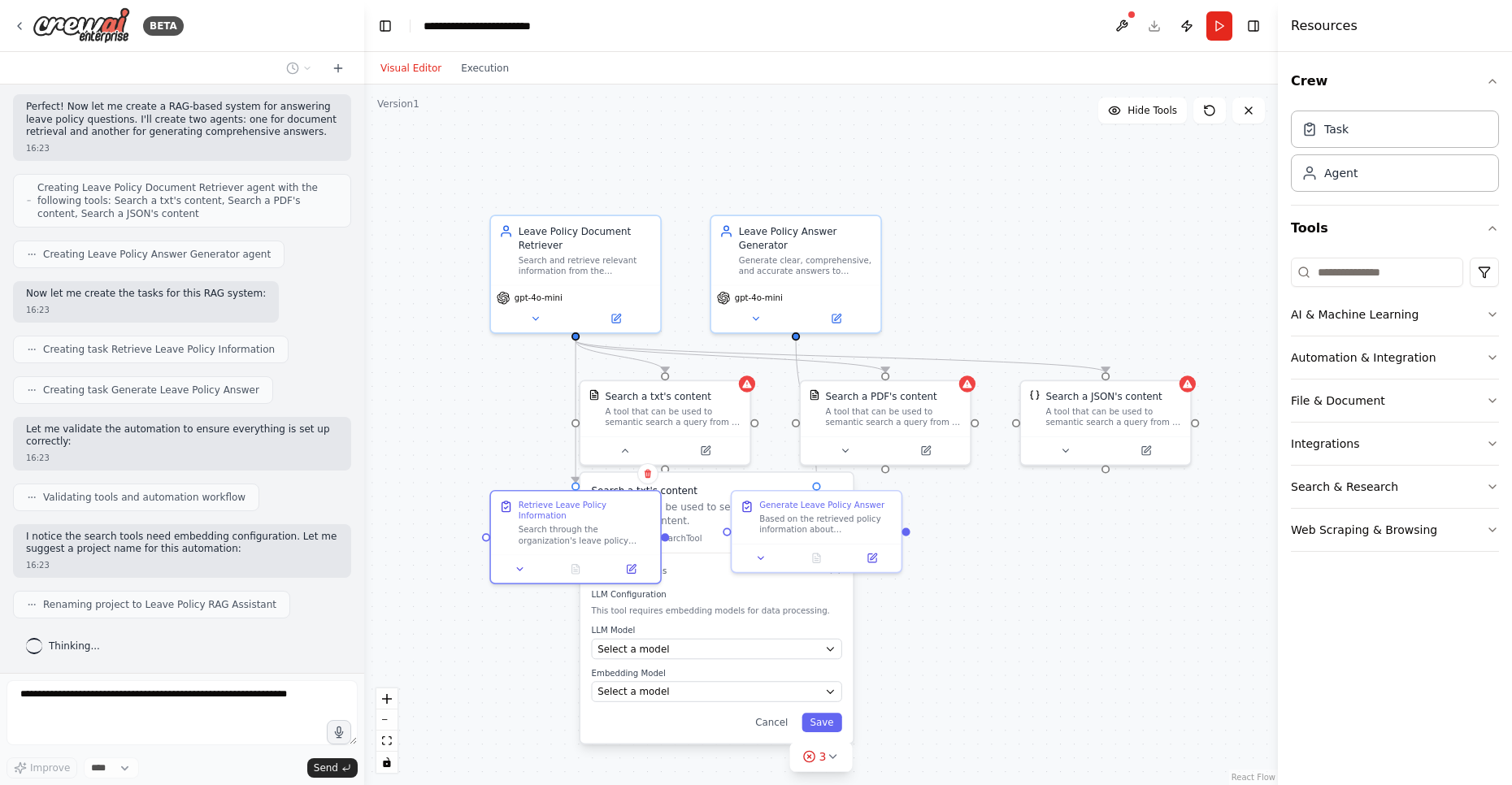
click at [514, 404] on div ".deletable-edge-delete-btn { width: 20px; height: 20px; border: 0px solid #ffff…" at bounding box center [821, 434] width 914 height 700
click at [631, 448] on button at bounding box center [625, 448] width 78 height 16
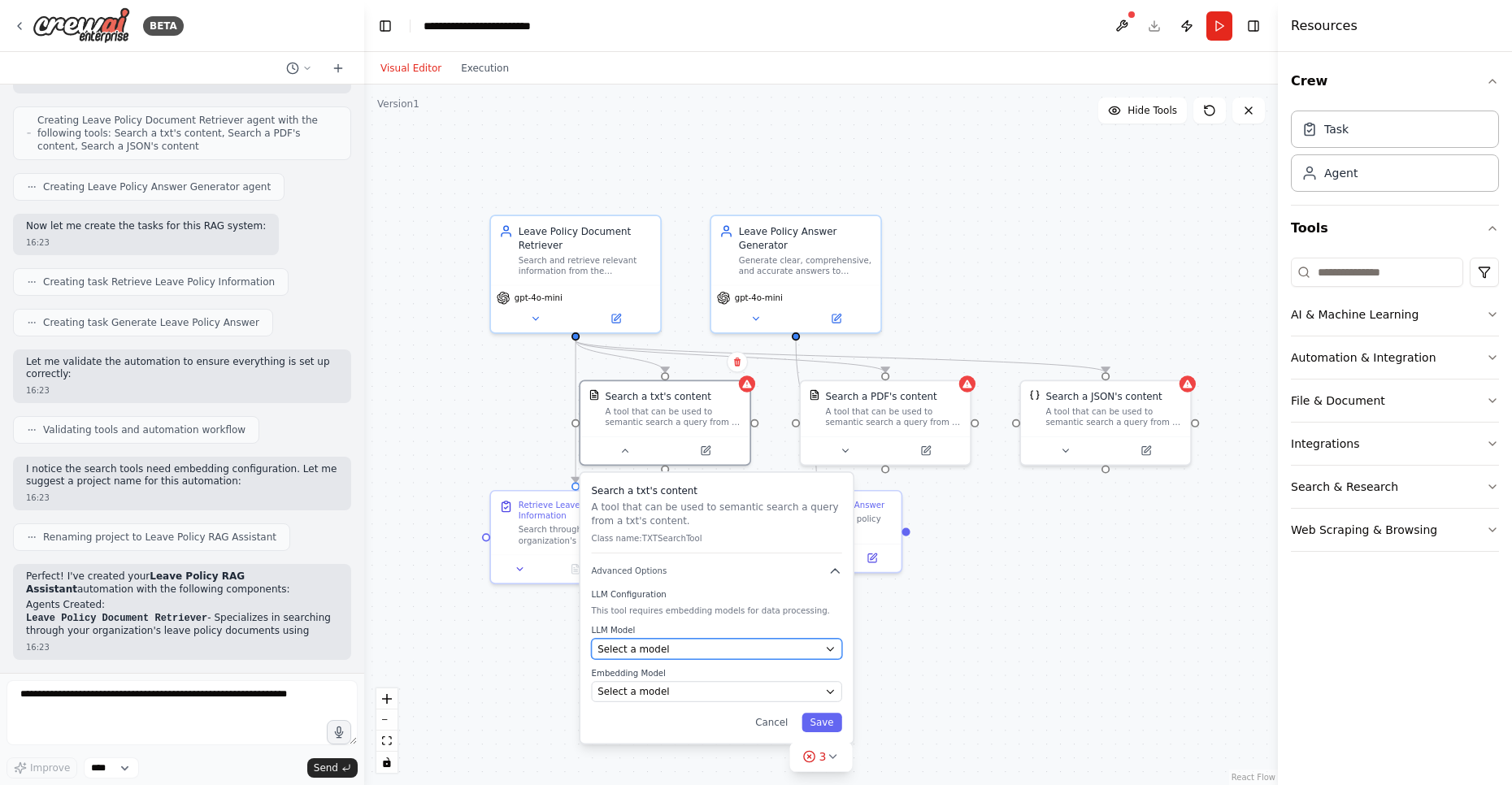
click at [653, 647] on span "Select a model" at bounding box center [633, 648] width 72 height 14
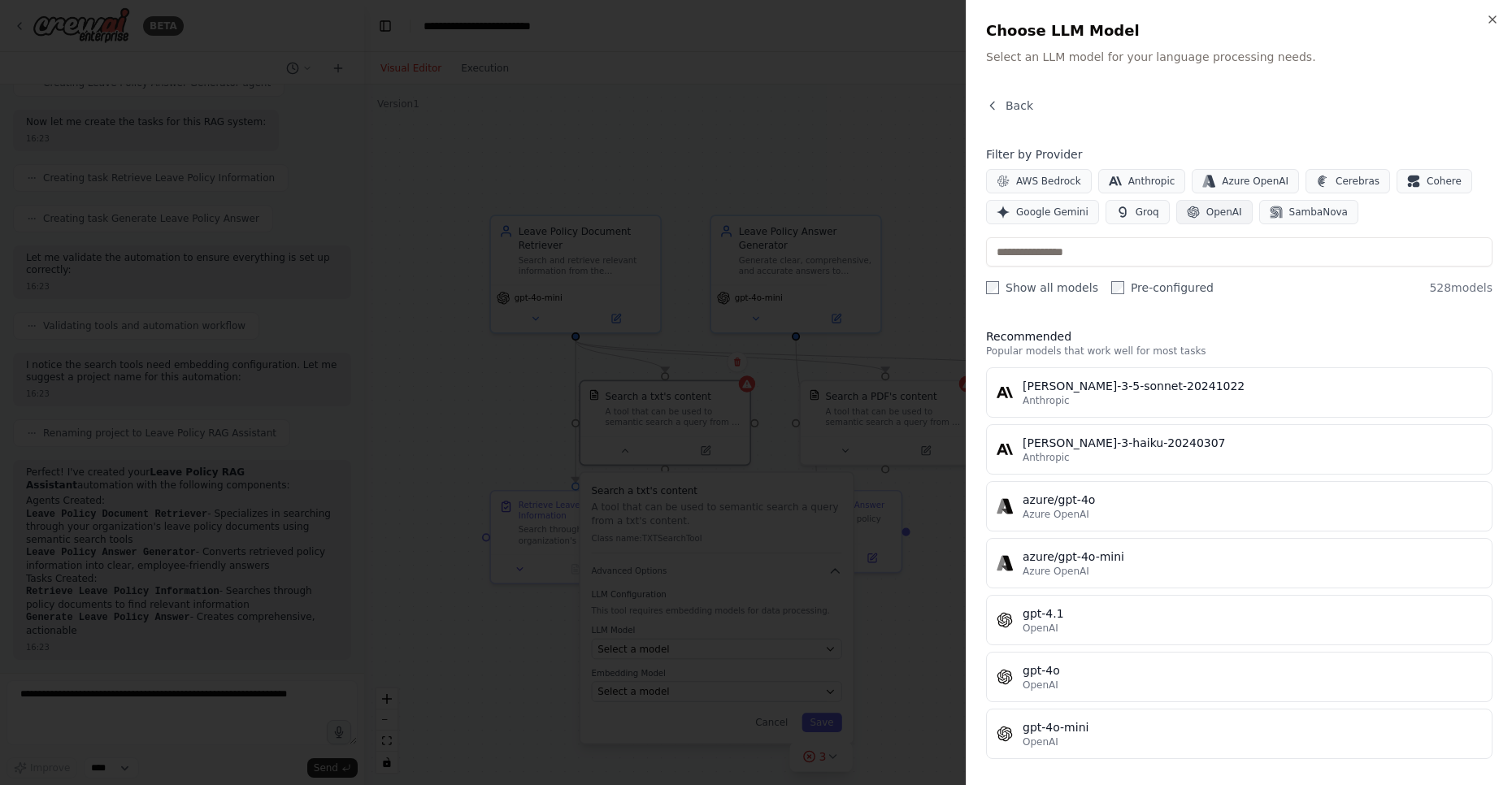
click at [1223, 213] on span "OpenAI" at bounding box center [1223, 212] width 35 height 13
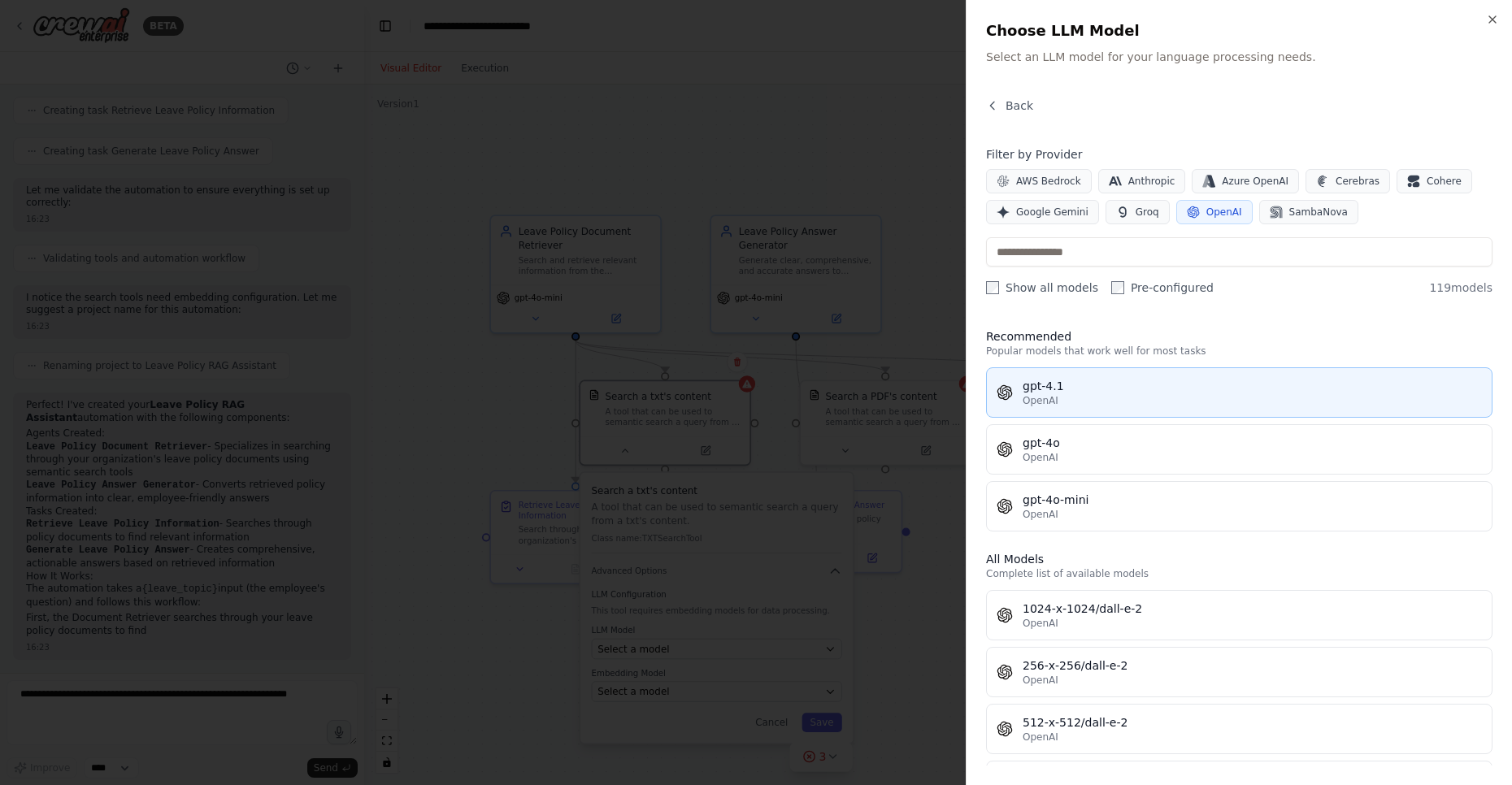
click at [1077, 389] on div "gpt-4.1" at bounding box center [1252, 386] width 459 height 16
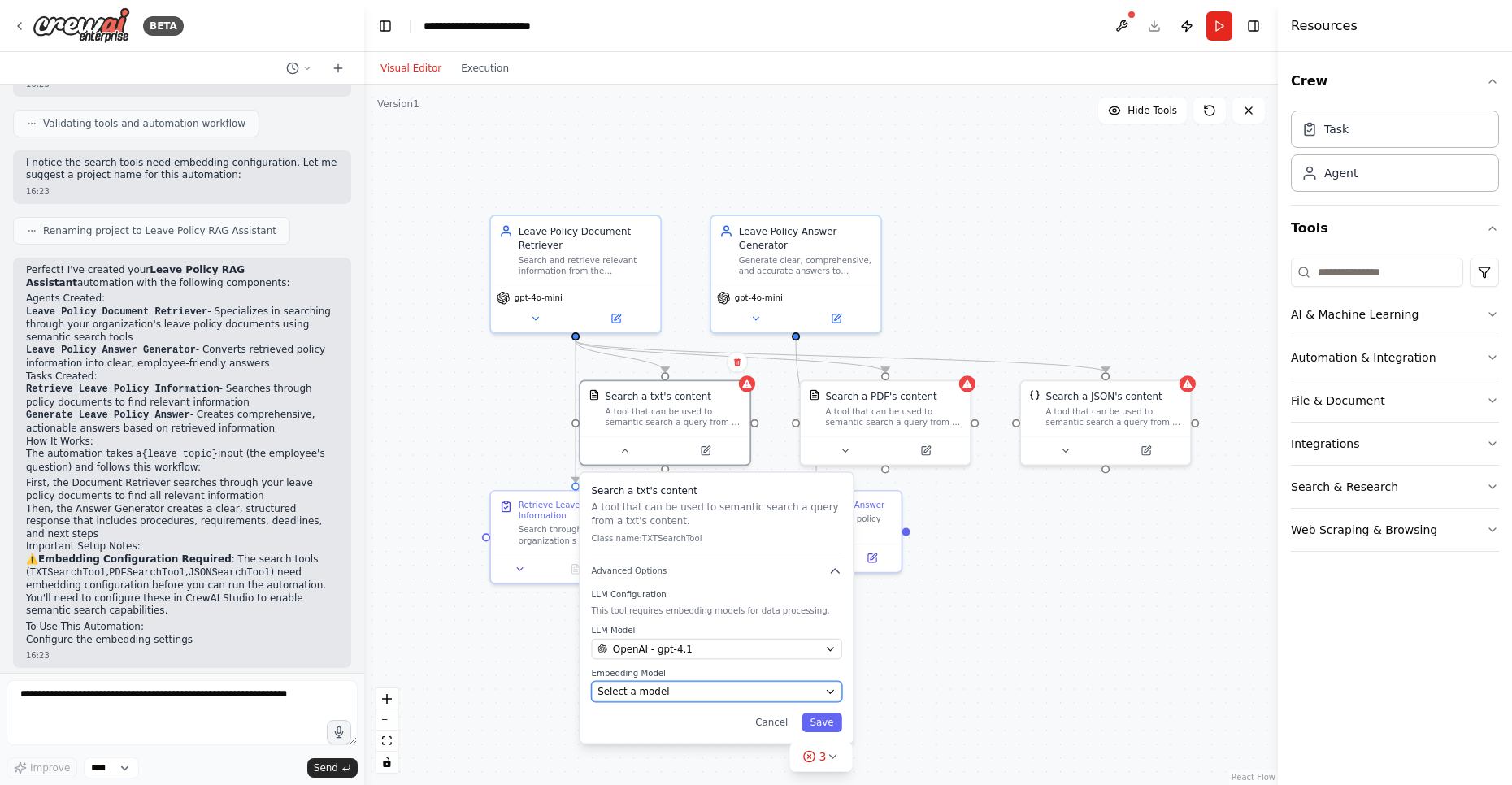
click at [672, 693] on div "Select a model" at bounding box center [709, 691] width 222 height 14
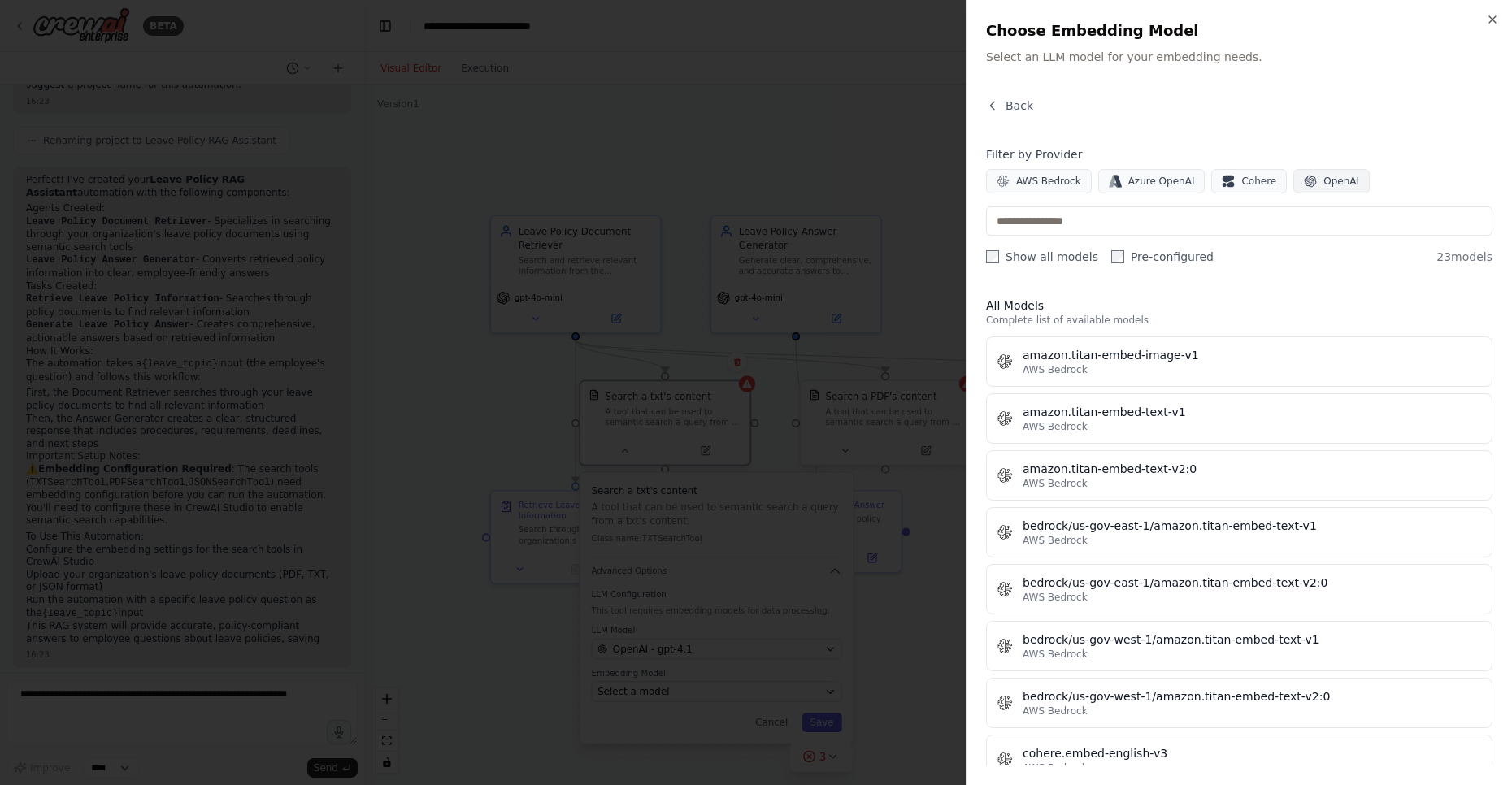
scroll to position [843, 0]
click at [1311, 188] on button "OpenAI" at bounding box center [1331, 181] width 77 height 25
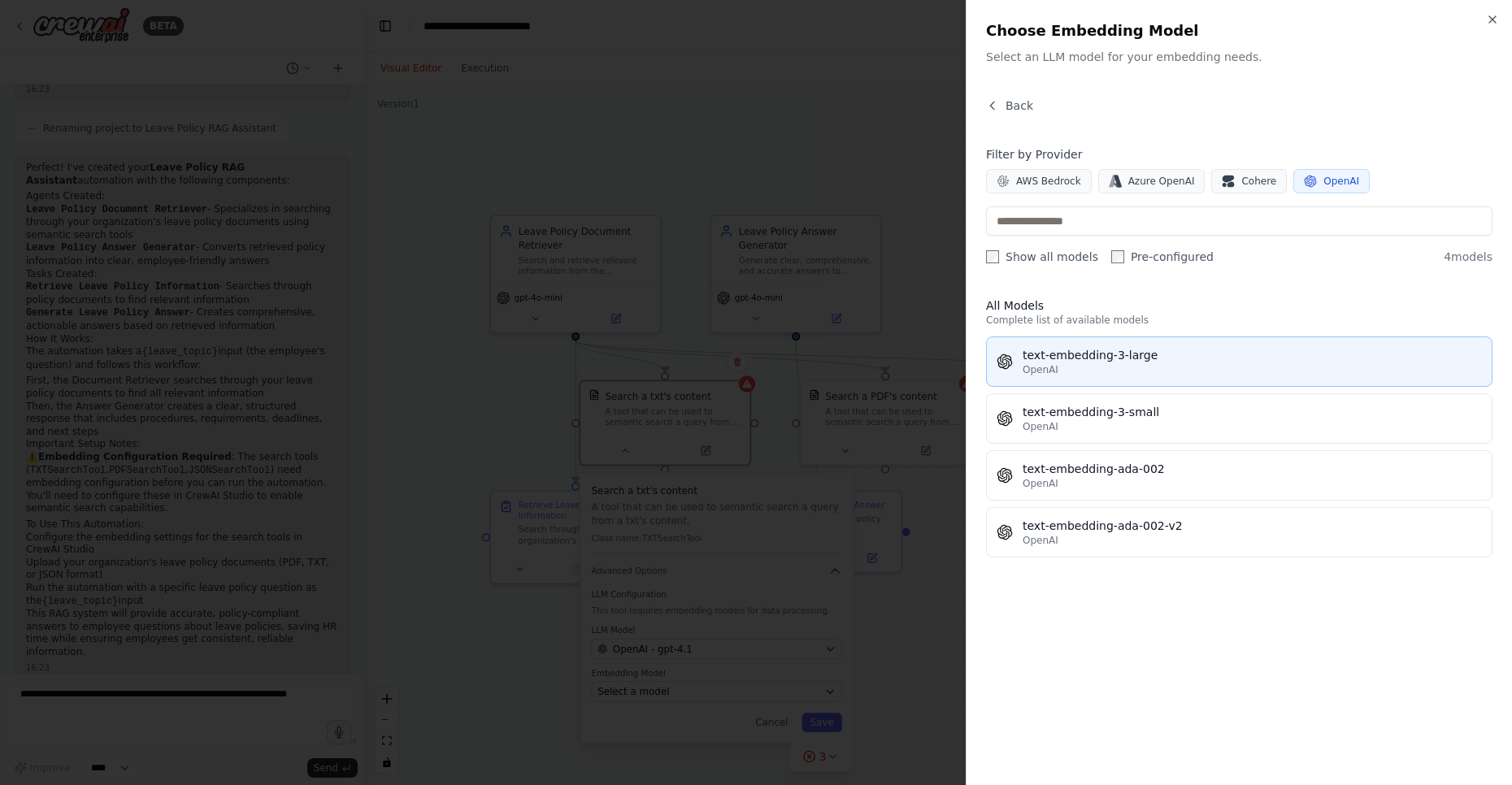
click at [1121, 356] on div "text-embedding-3-large" at bounding box center [1252, 355] width 459 height 16
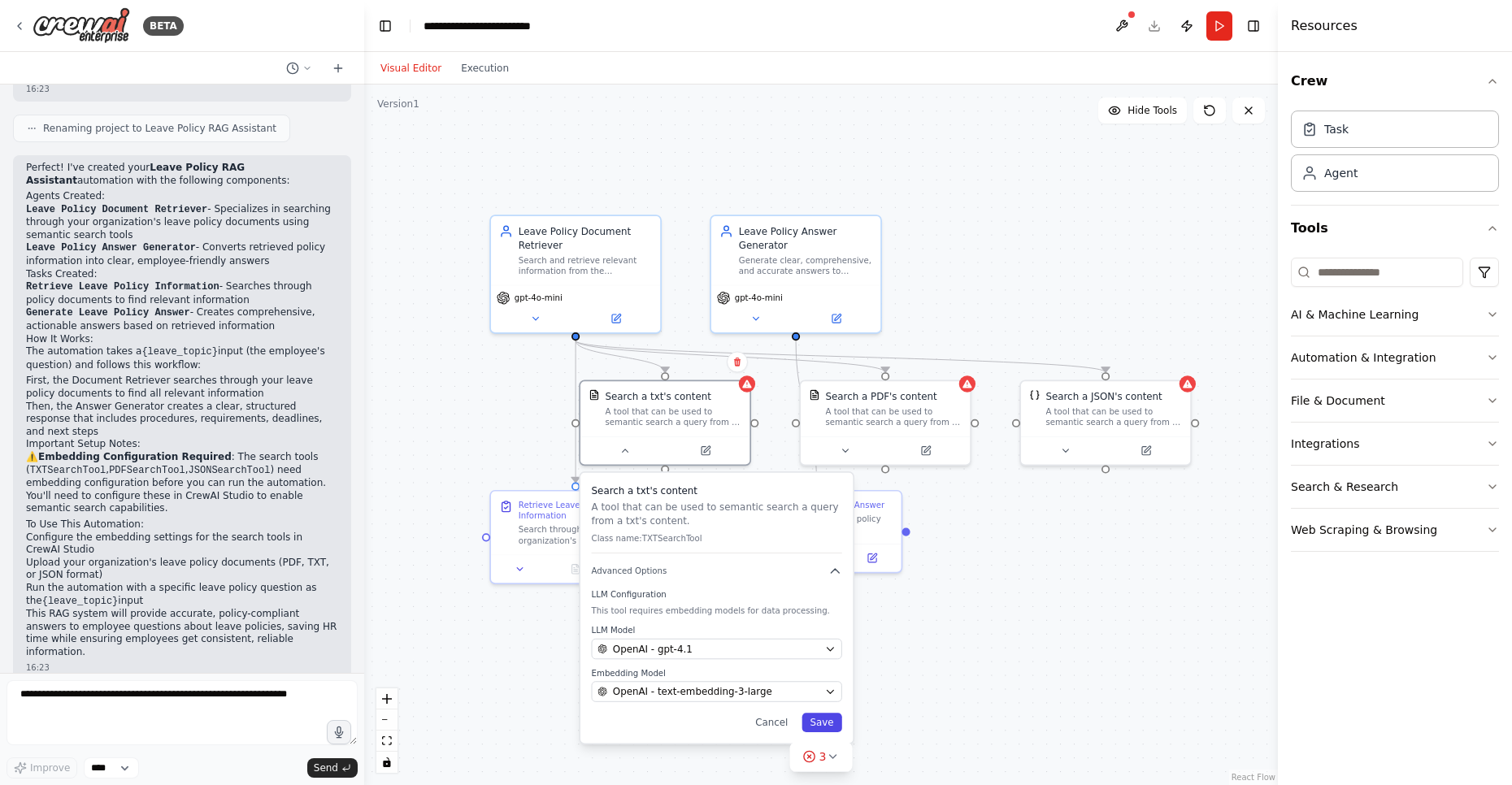
click at [825, 722] on button "Save" at bounding box center [821, 722] width 40 height 20
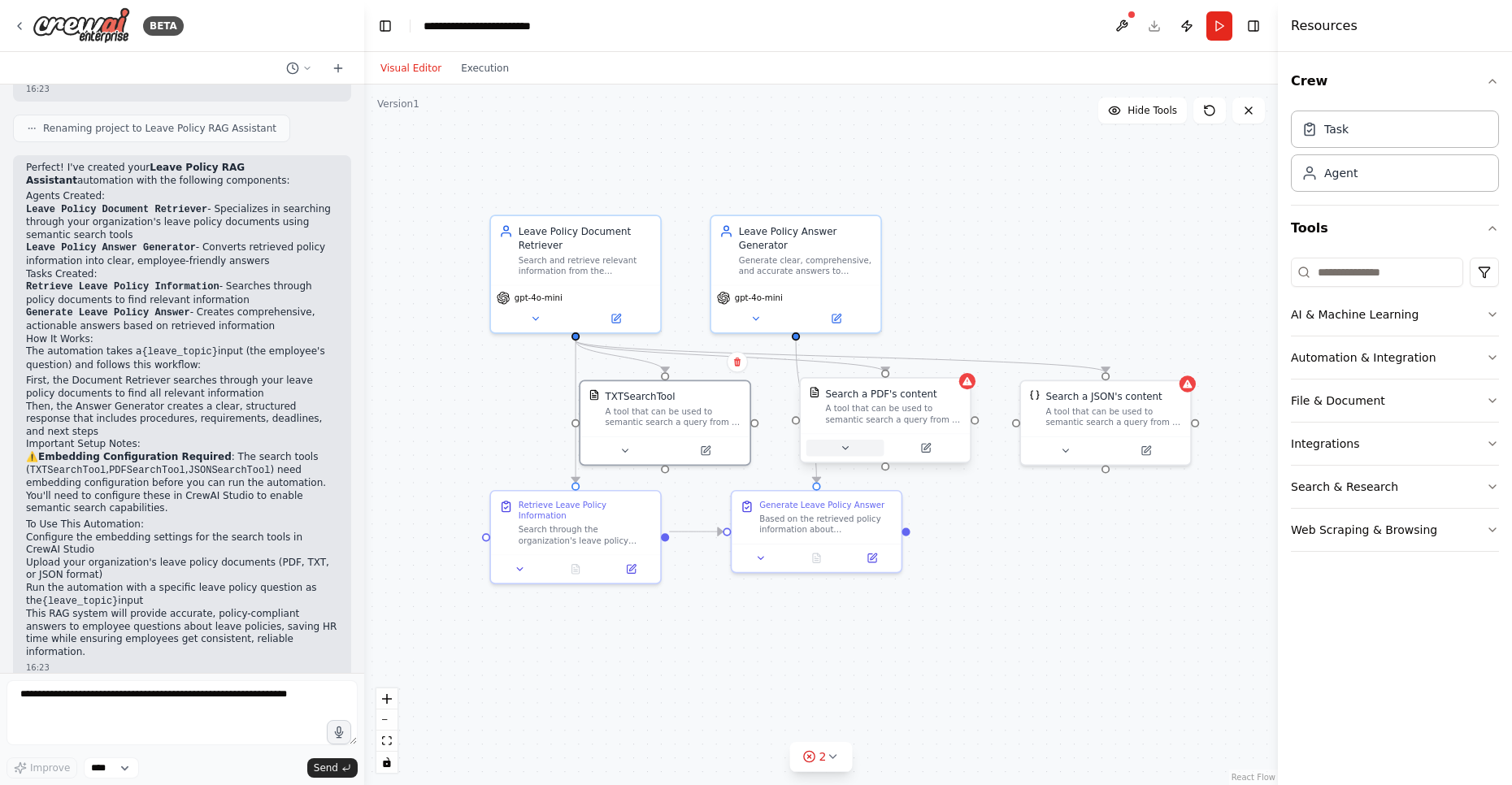
click at [849, 449] on icon at bounding box center [845, 448] width 12 height 12
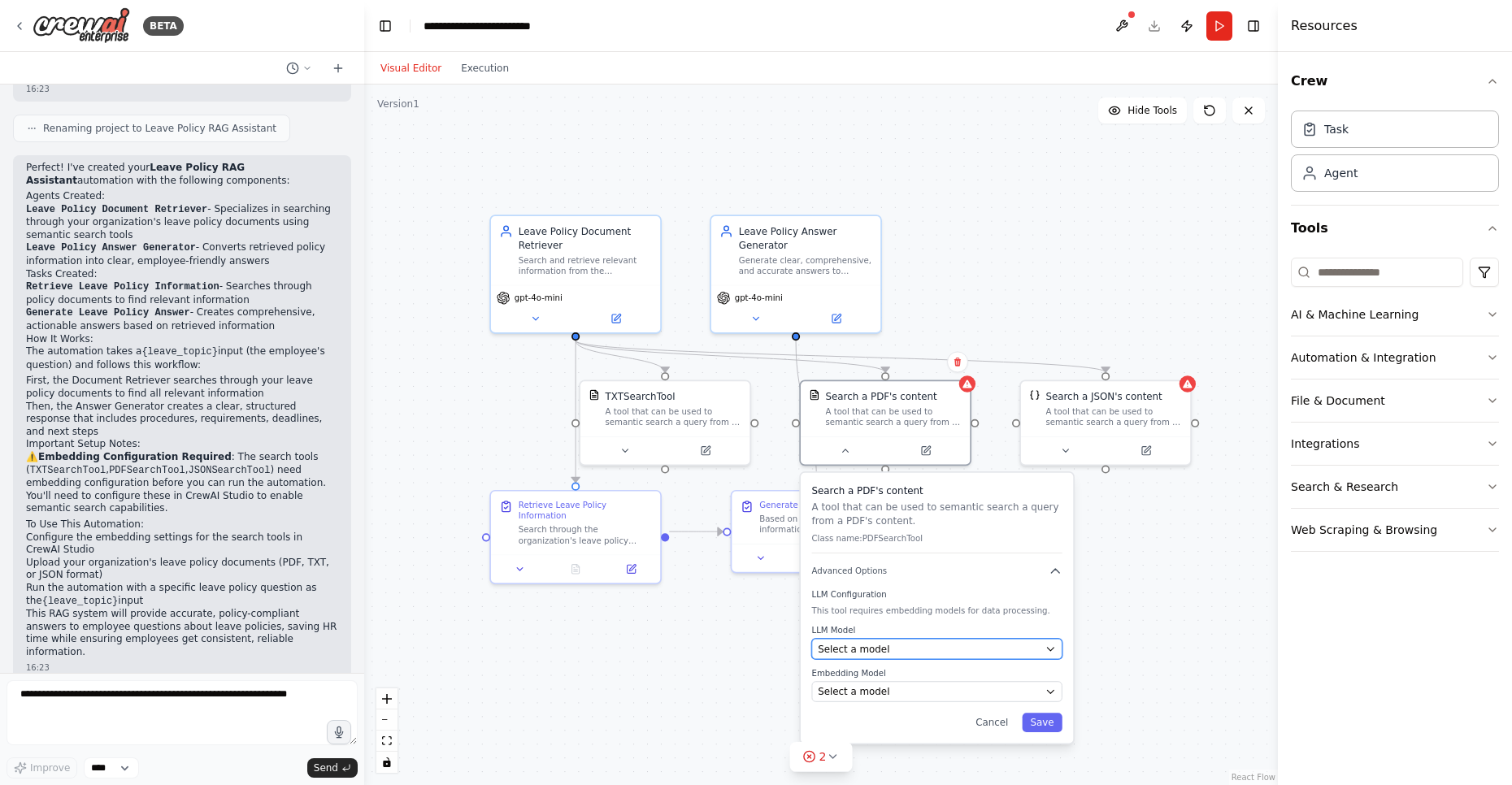
click at [856, 650] on span "Select a model" at bounding box center [853, 648] width 72 height 14
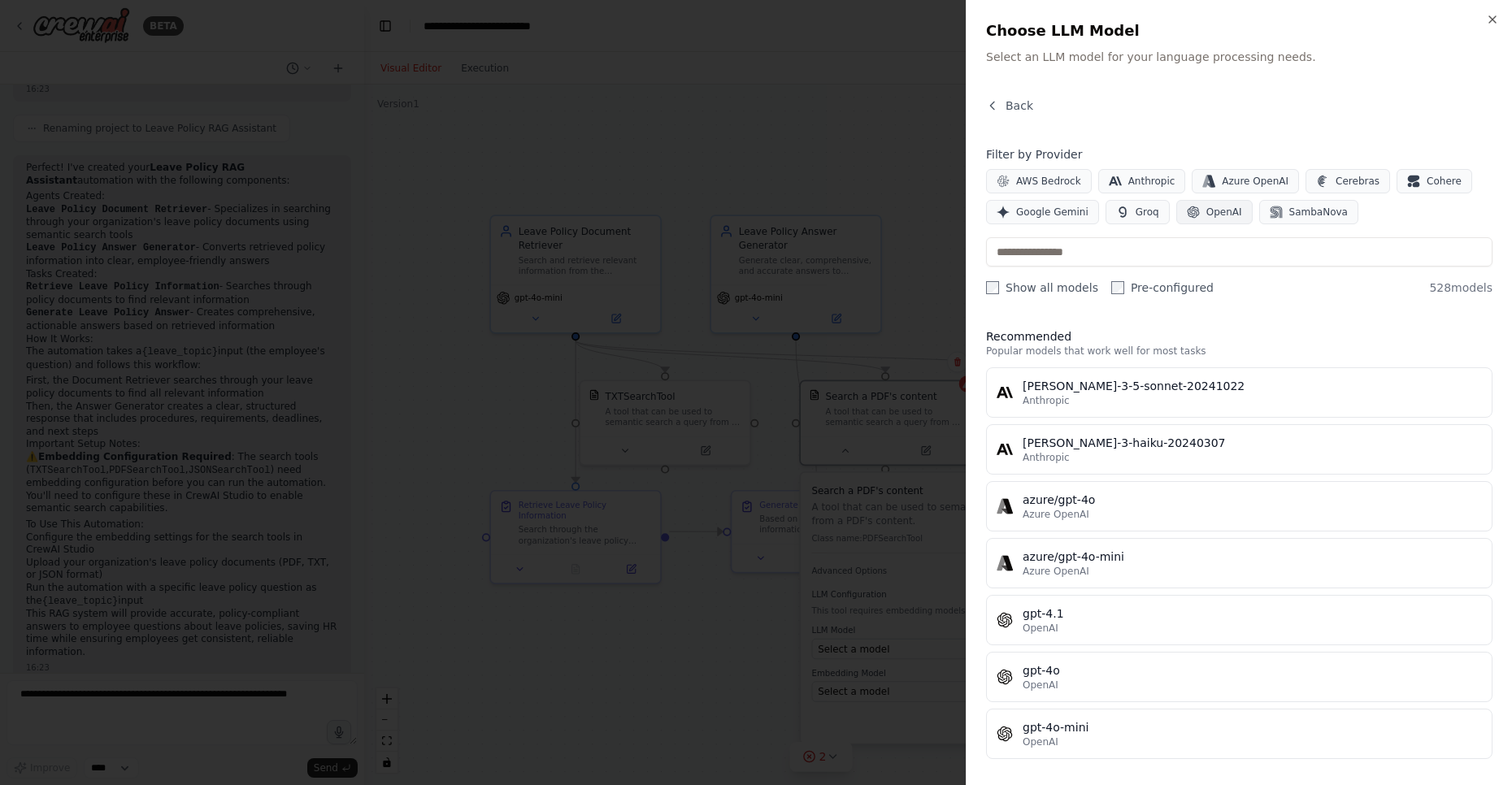
click at [1212, 207] on span "OpenAI" at bounding box center [1223, 212] width 35 height 13
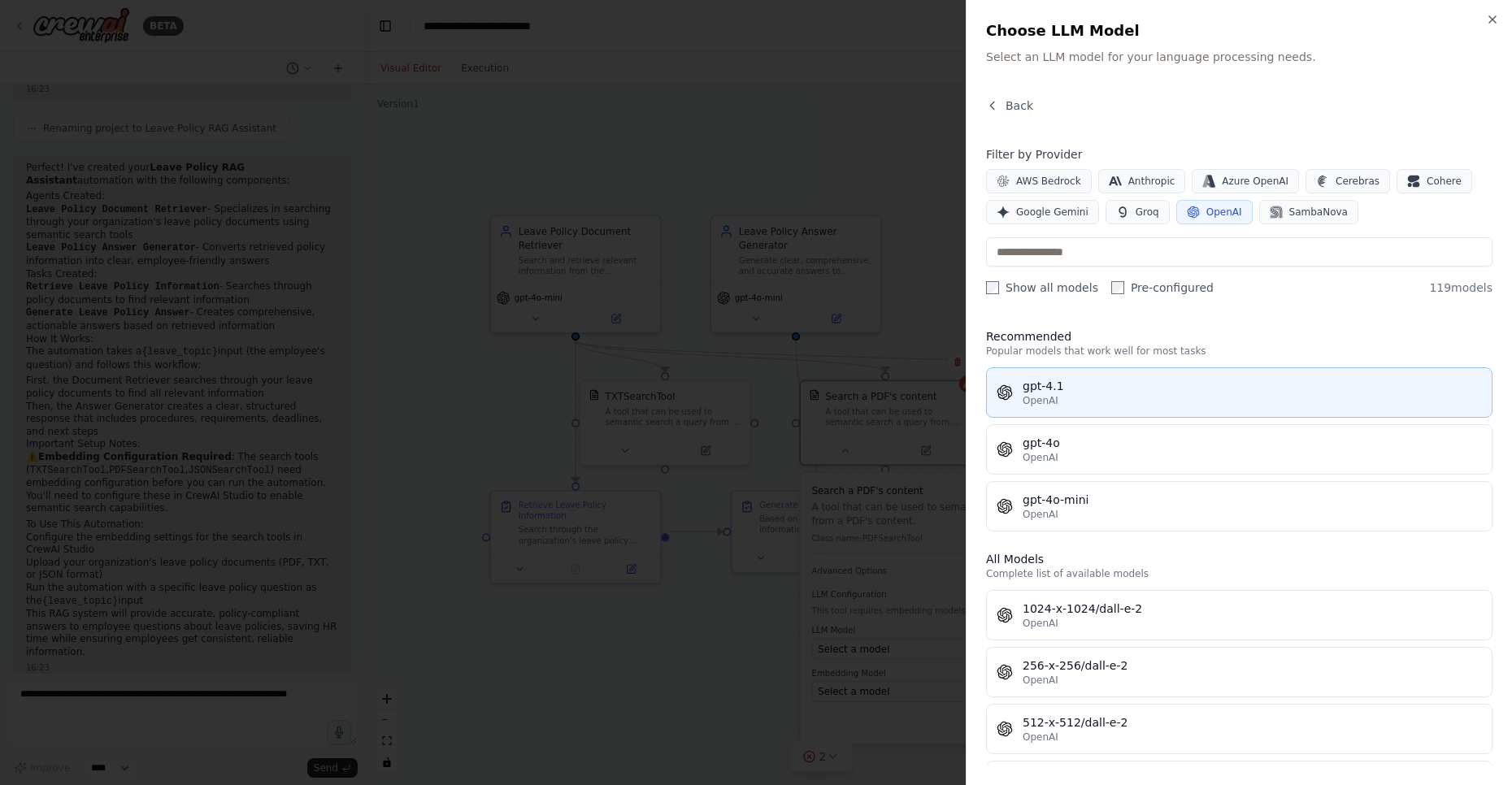
click at [1045, 392] on div "gpt-4.1" at bounding box center [1252, 386] width 459 height 16
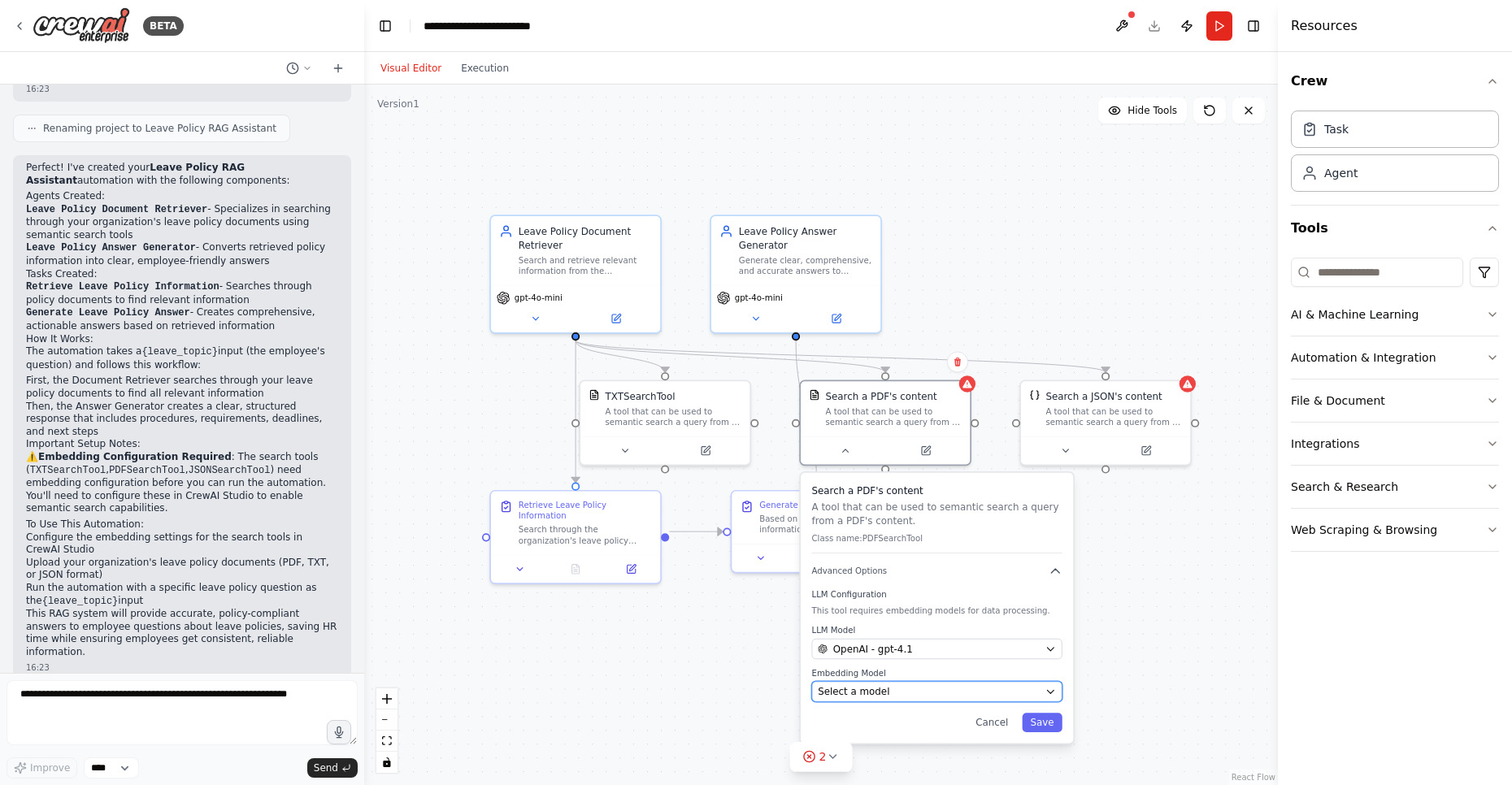
click at [870, 699] on button "Select a model" at bounding box center [937, 690] width 250 height 21
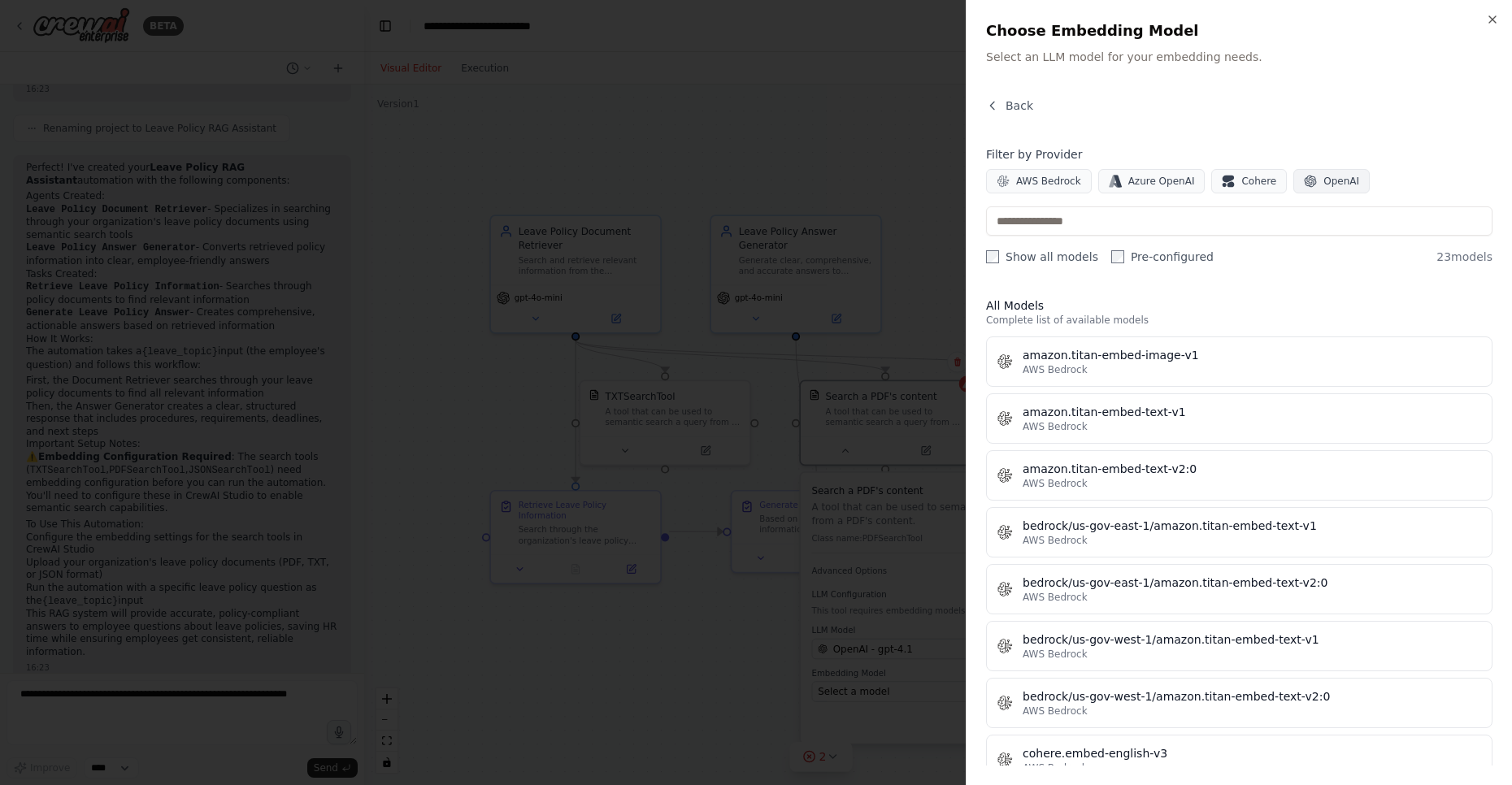
click at [1324, 179] on span "OpenAI" at bounding box center [1341, 181] width 35 height 13
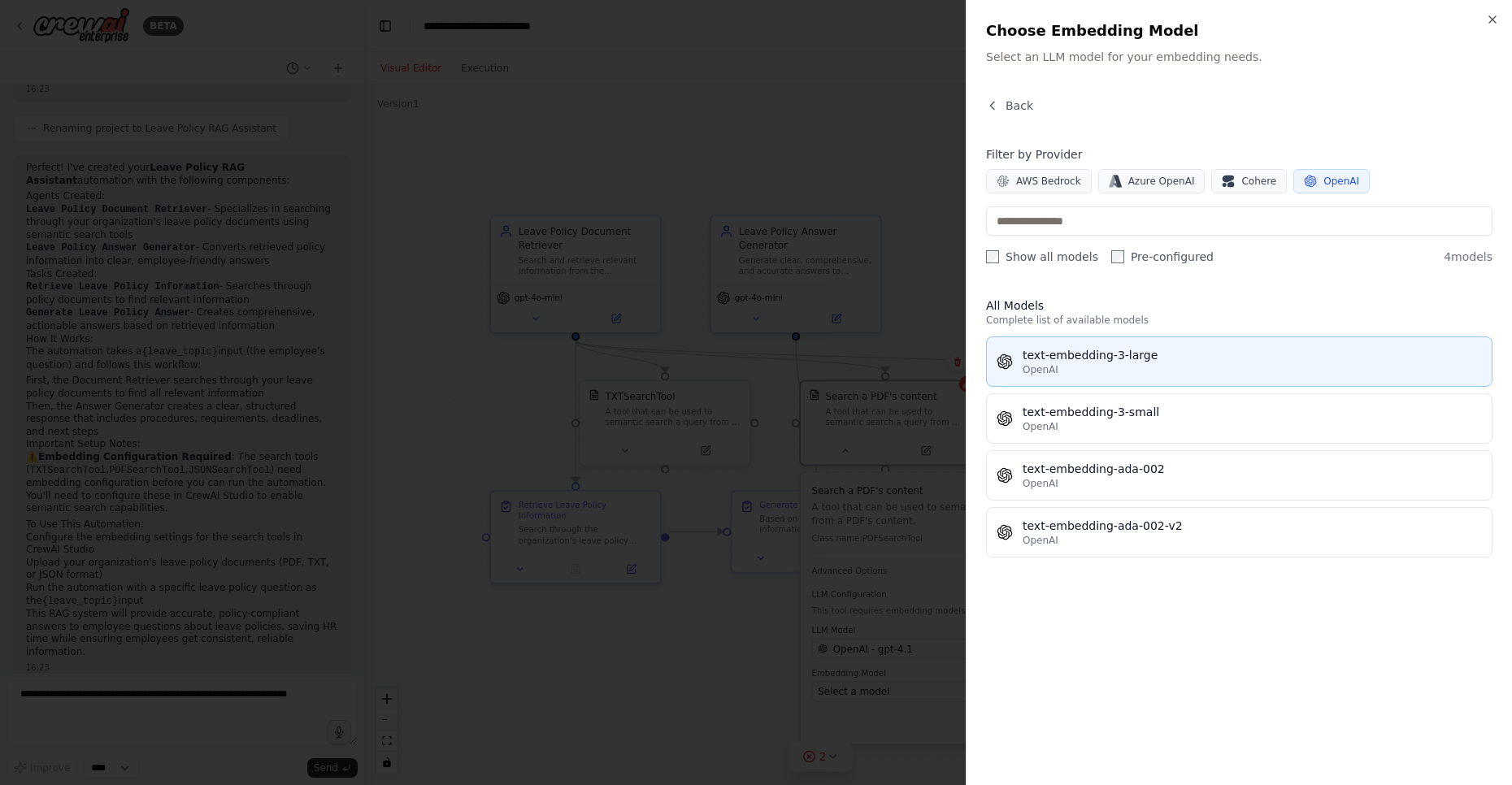
click at [1080, 360] on div "text-embedding-3-large" at bounding box center [1252, 355] width 459 height 16
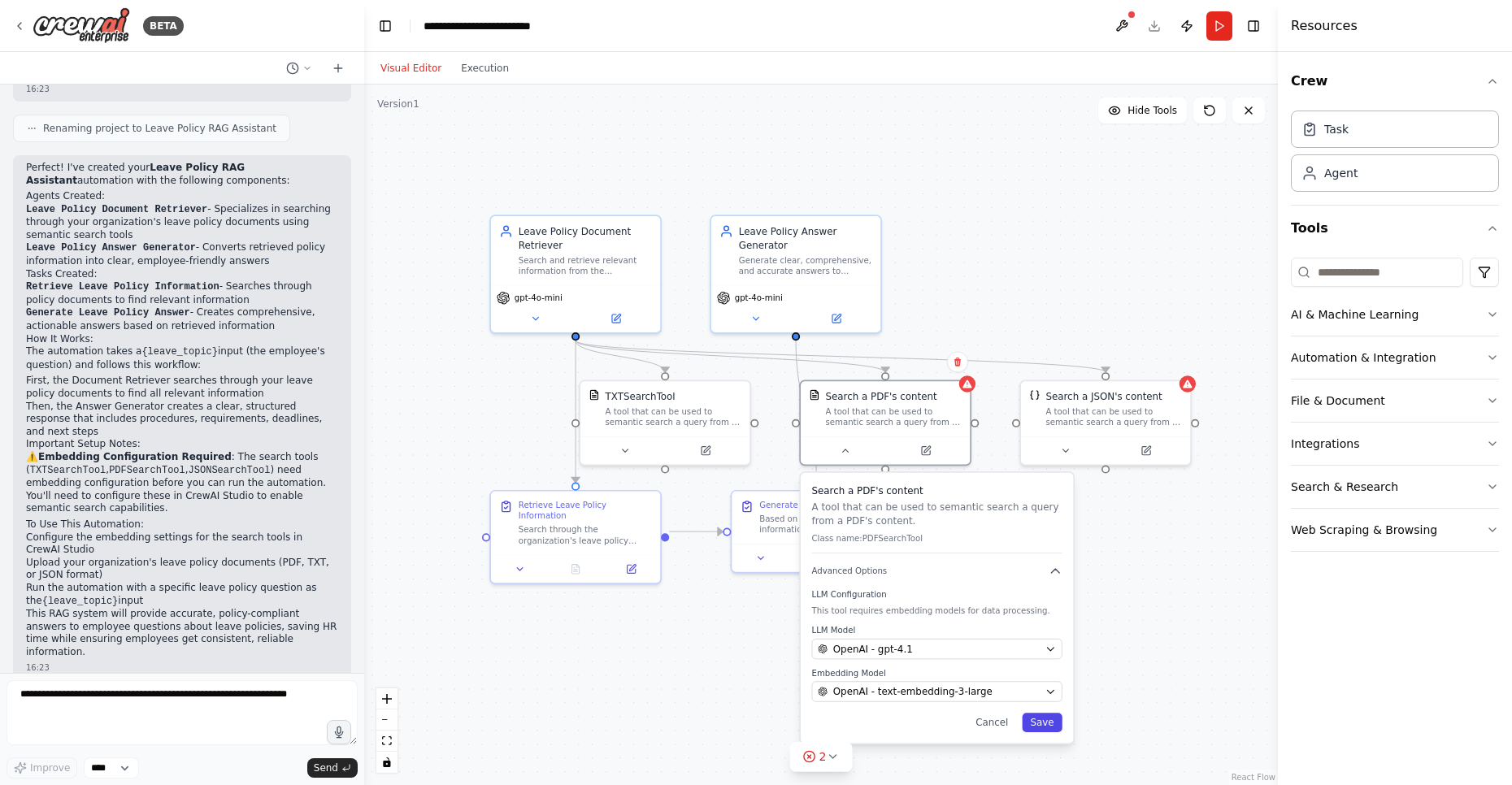
click at [1043, 729] on button "Save" at bounding box center [1041, 722] width 40 height 20
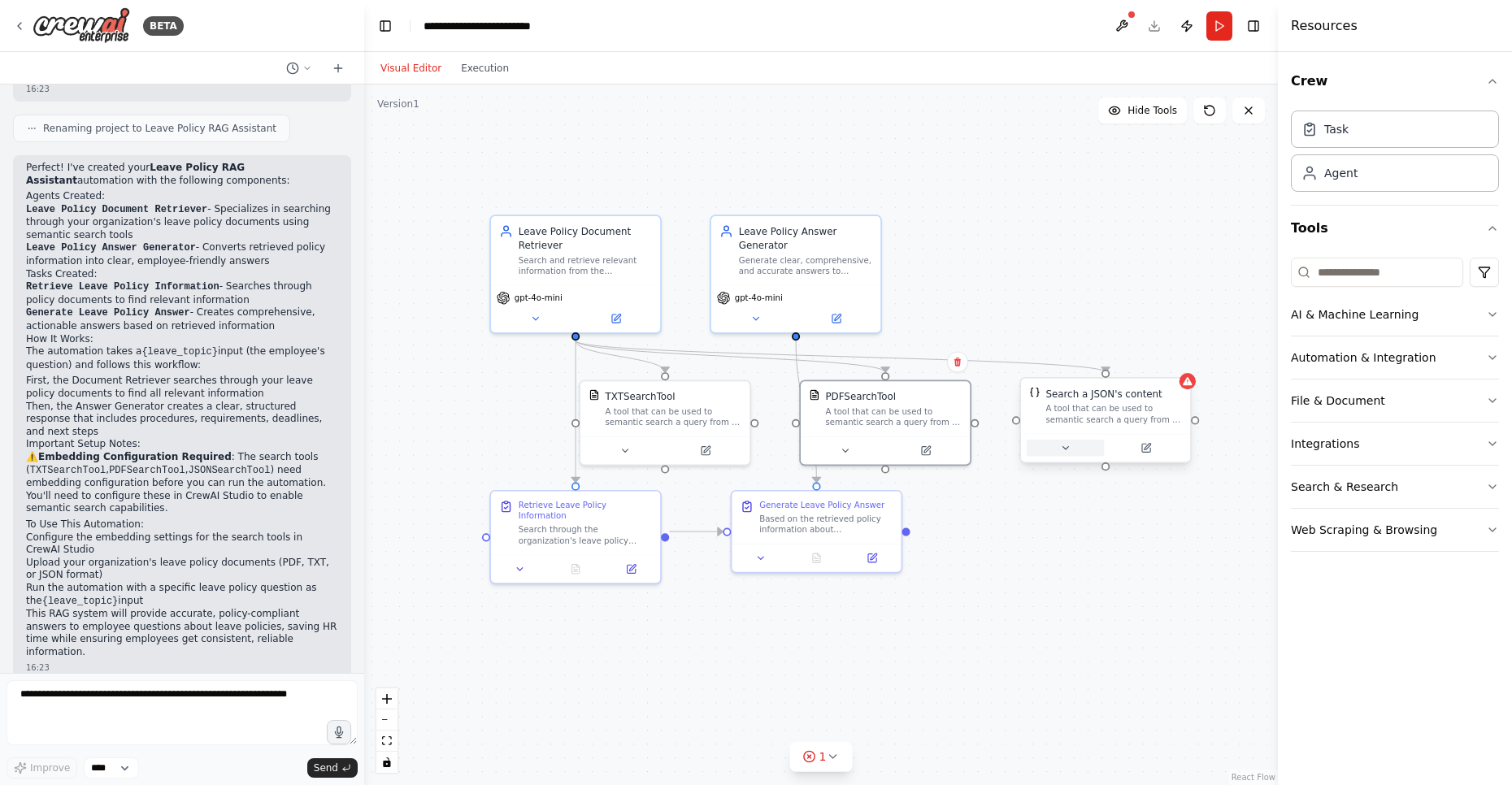
click at [1068, 453] on icon at bounding box center [1066, 448] width 12 height 12
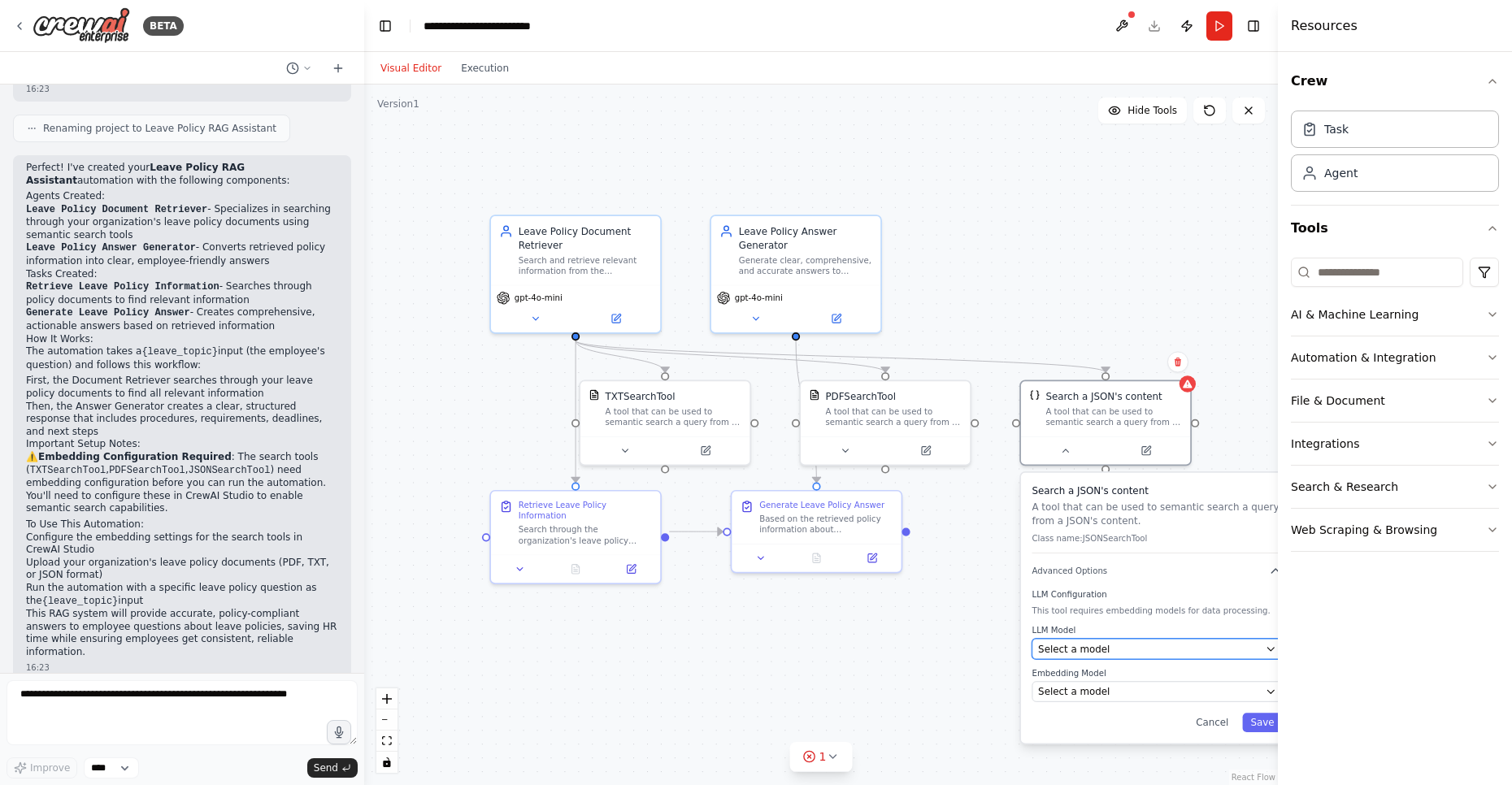
click at [1060, 646] on span "Select a model" at bounding box center [1073, 648] width 72 height 14
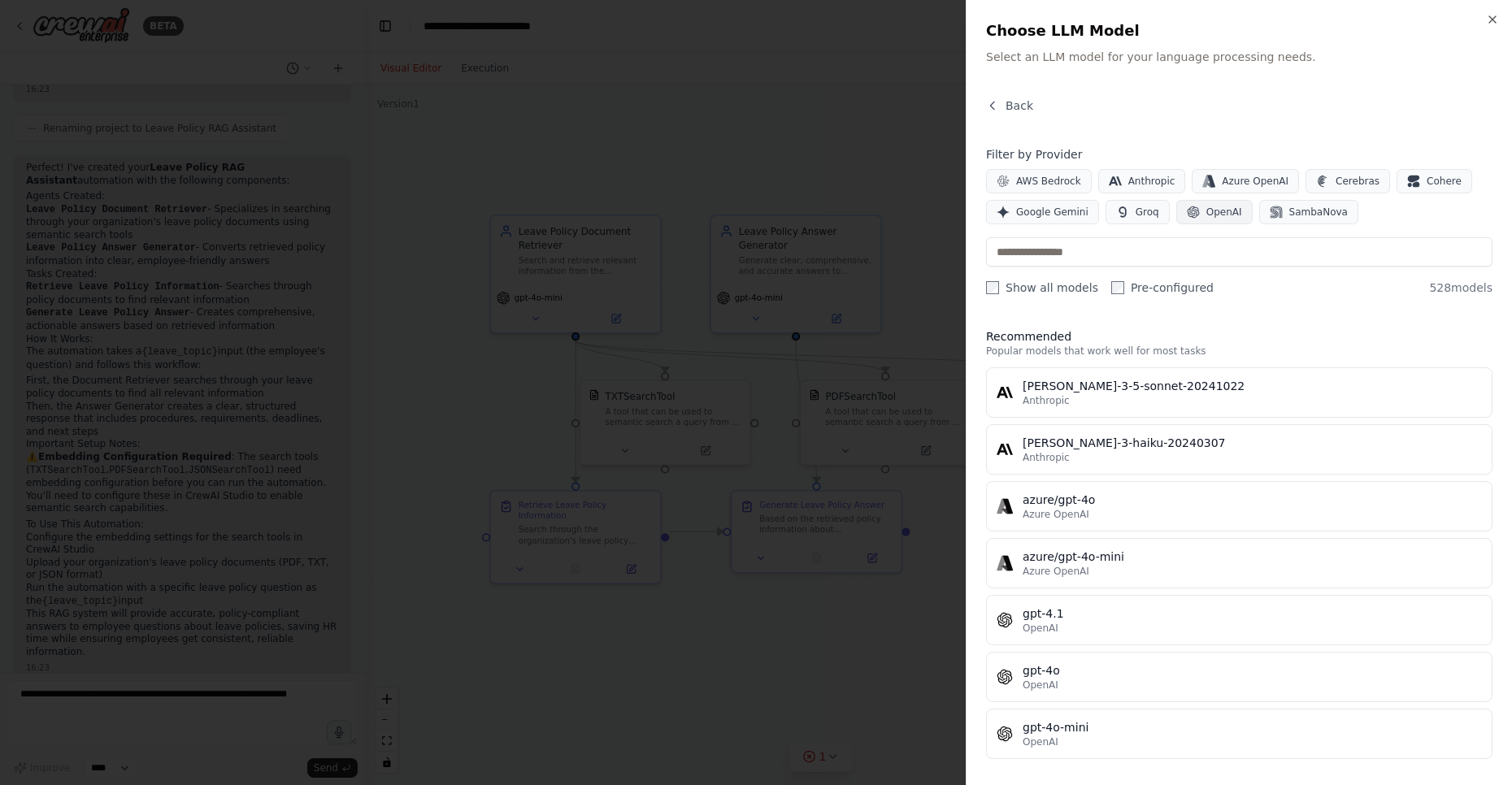
click at [1217, 210] on span "OpenAI" at bounding box center [1223, 212] width 35 height 13
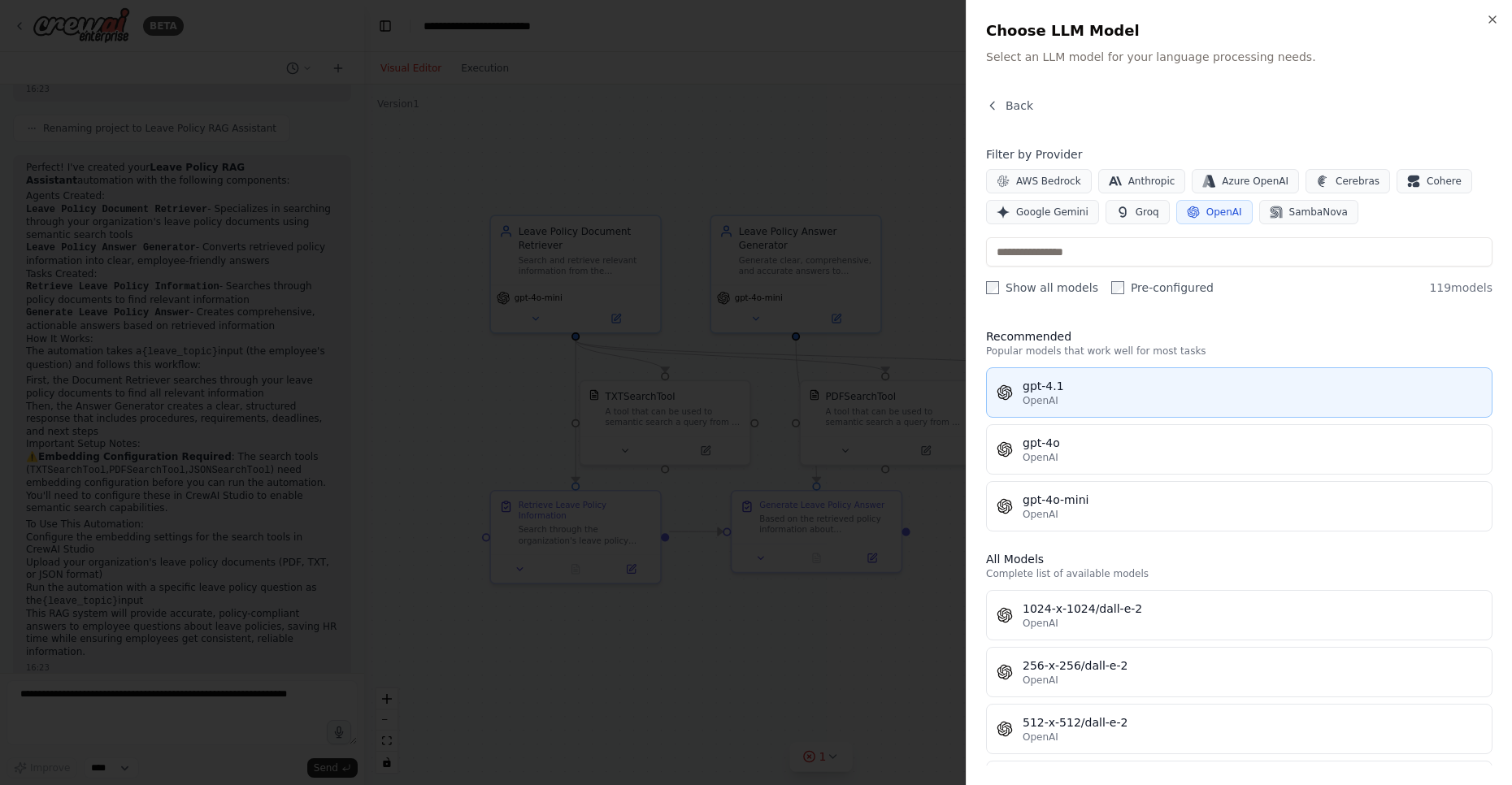
click at [1072, 392] on div "gpt-4.1" at bounding box center [1252, 386] width 459 height 16
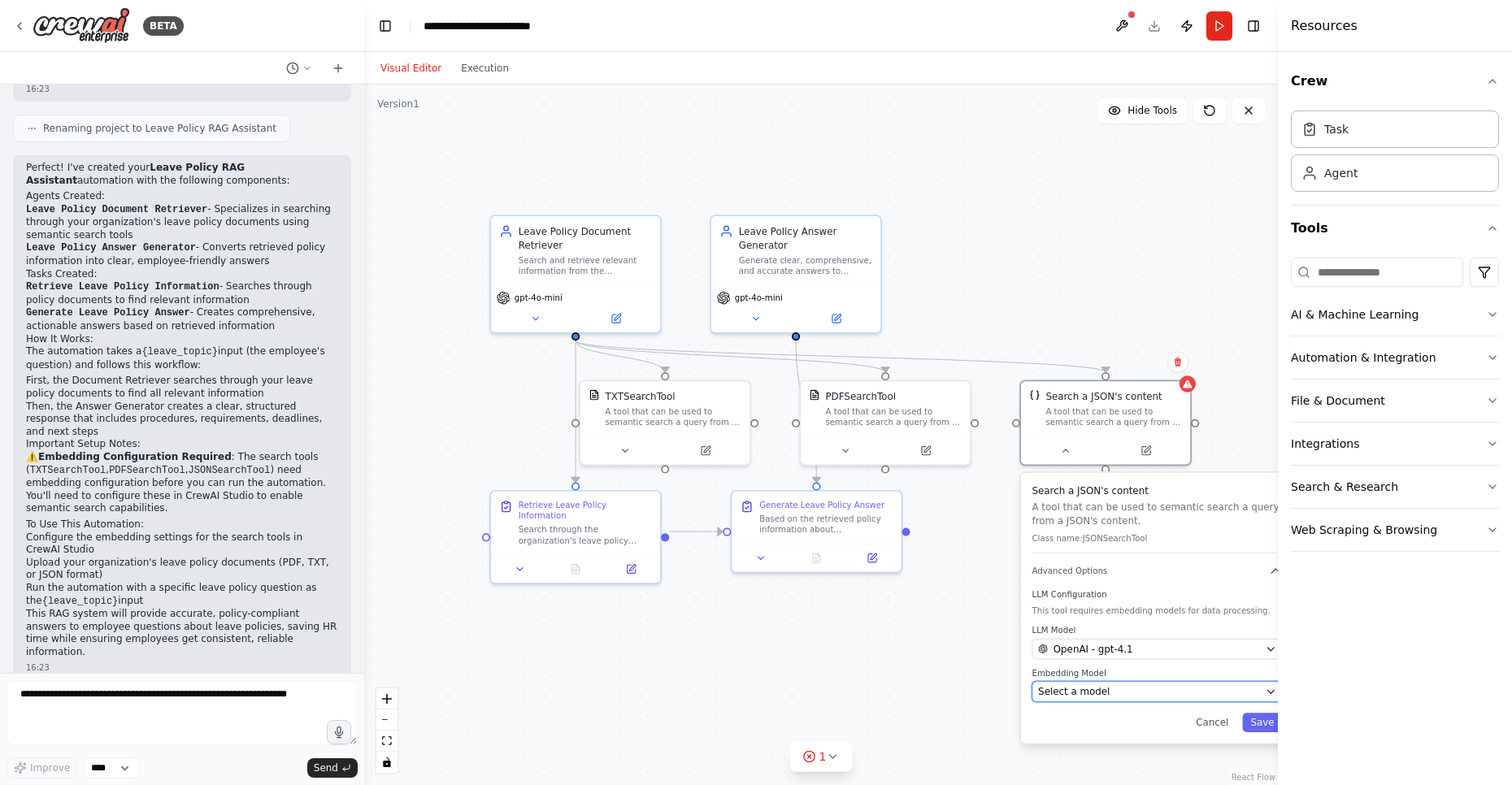
click at [1094, 694] on span "Select a model" at bounding box center [1073, 691] width 72 height 14
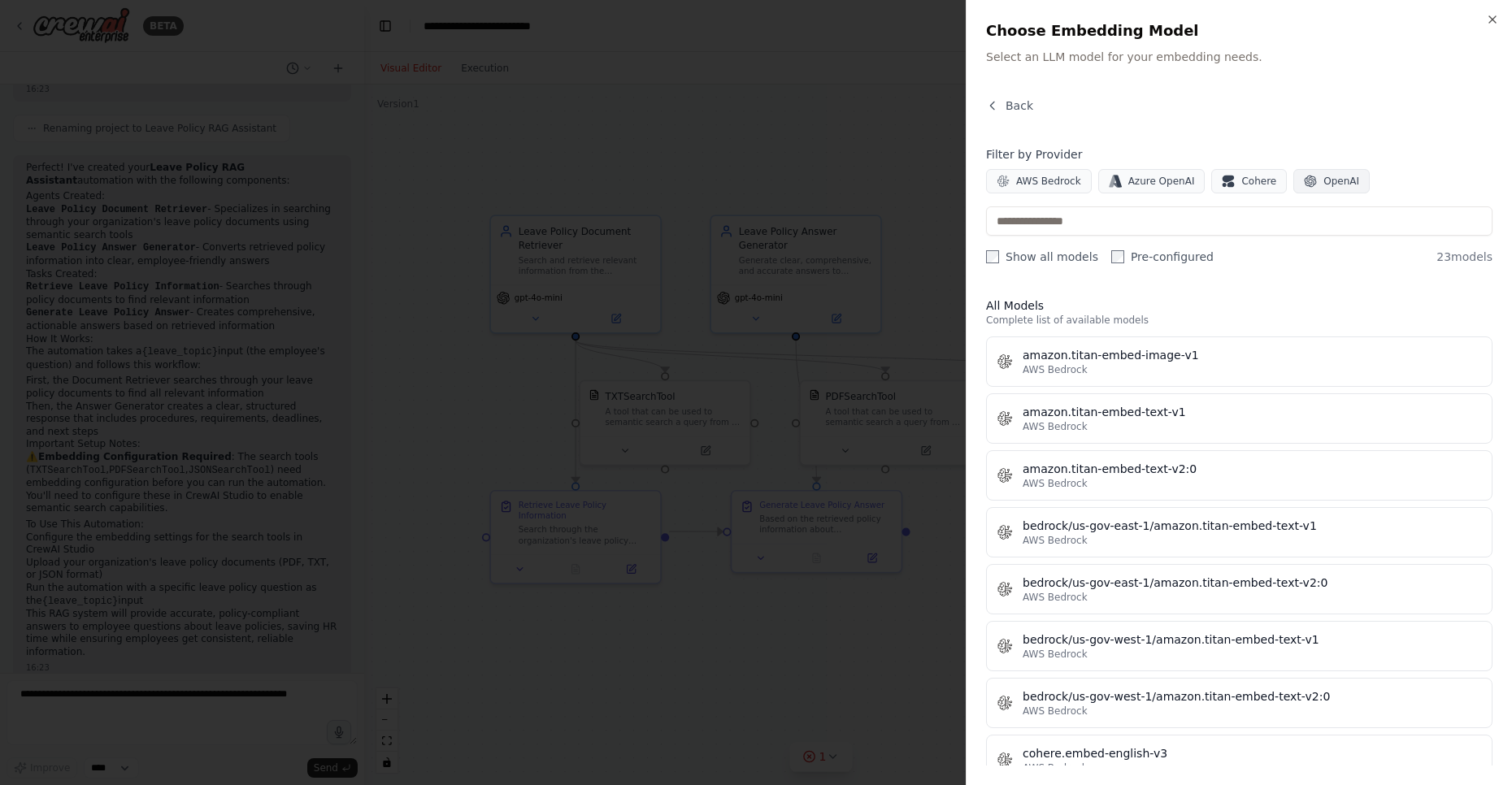
click at [1304, 184] on icon "button" at bounding box center [1310, 181] width 13 height 13
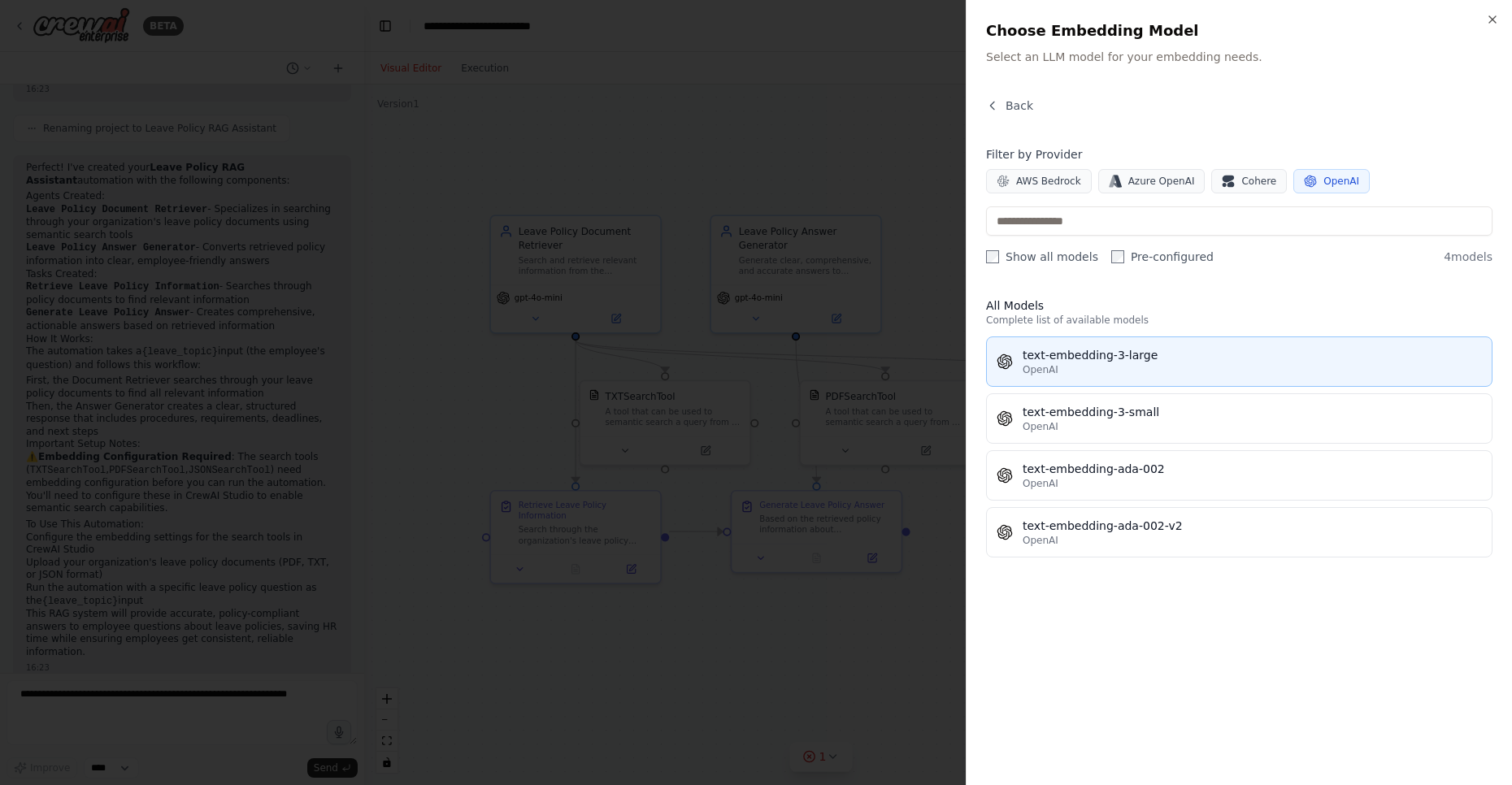
click at [1052, 366] on span "OpenAI" at bounding box center [1040, 369] width 35 height 13
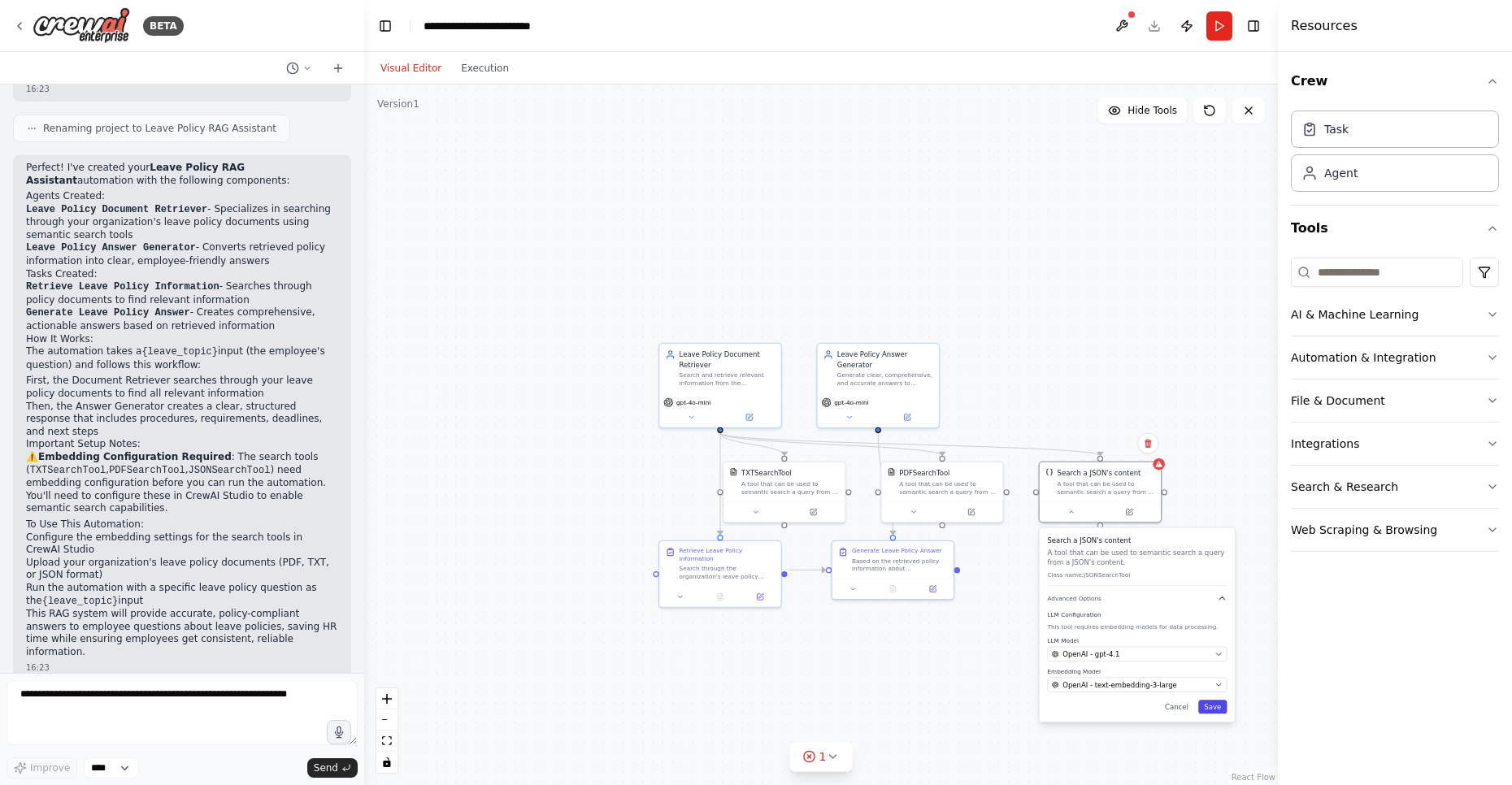
click at [1210, 709] on button "Save" at bounding box center [1212, 706] width 29 height 14
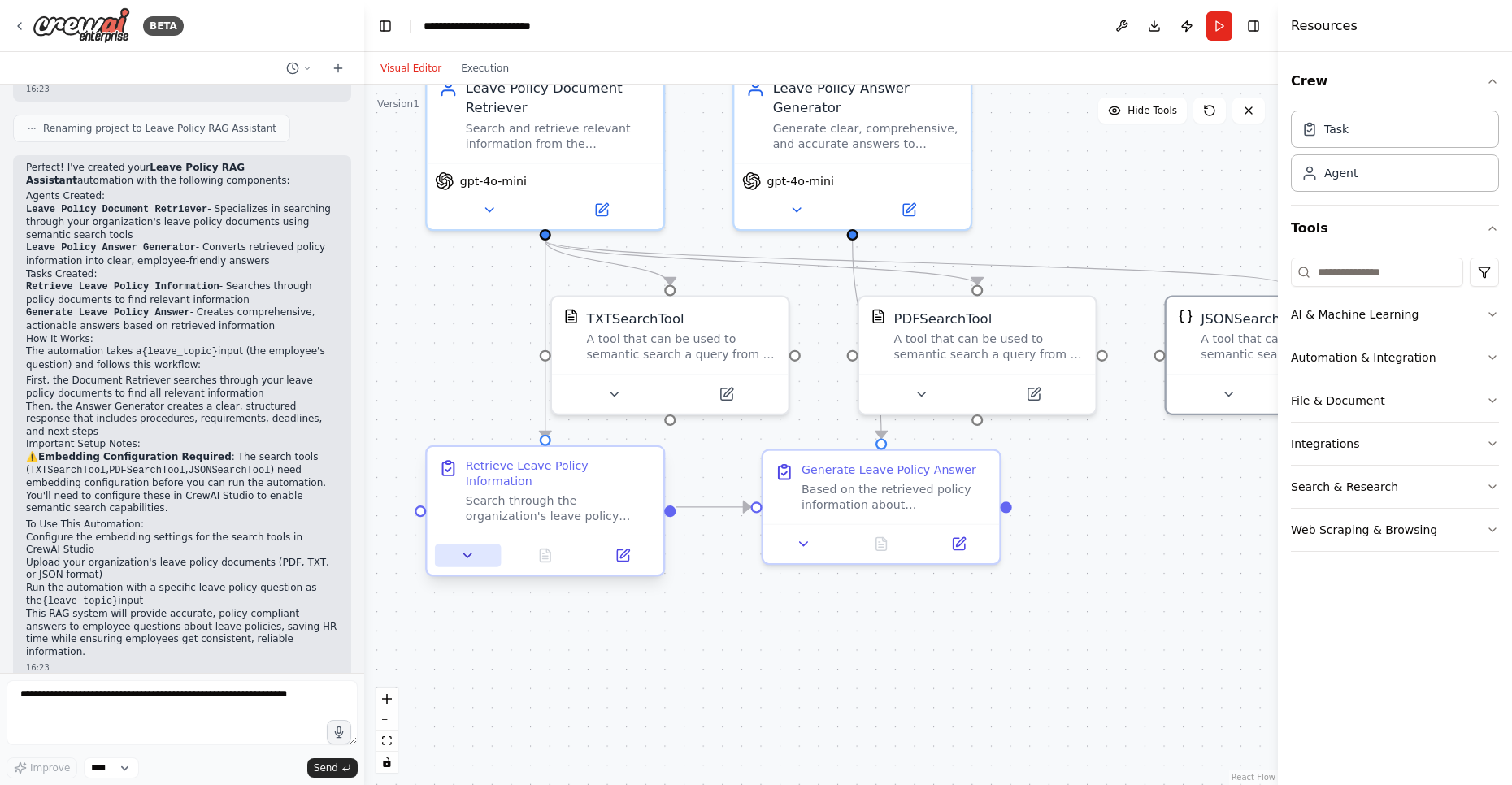
click at [469, 548] on icon at bounding box center [468, 555] width 16 height 16
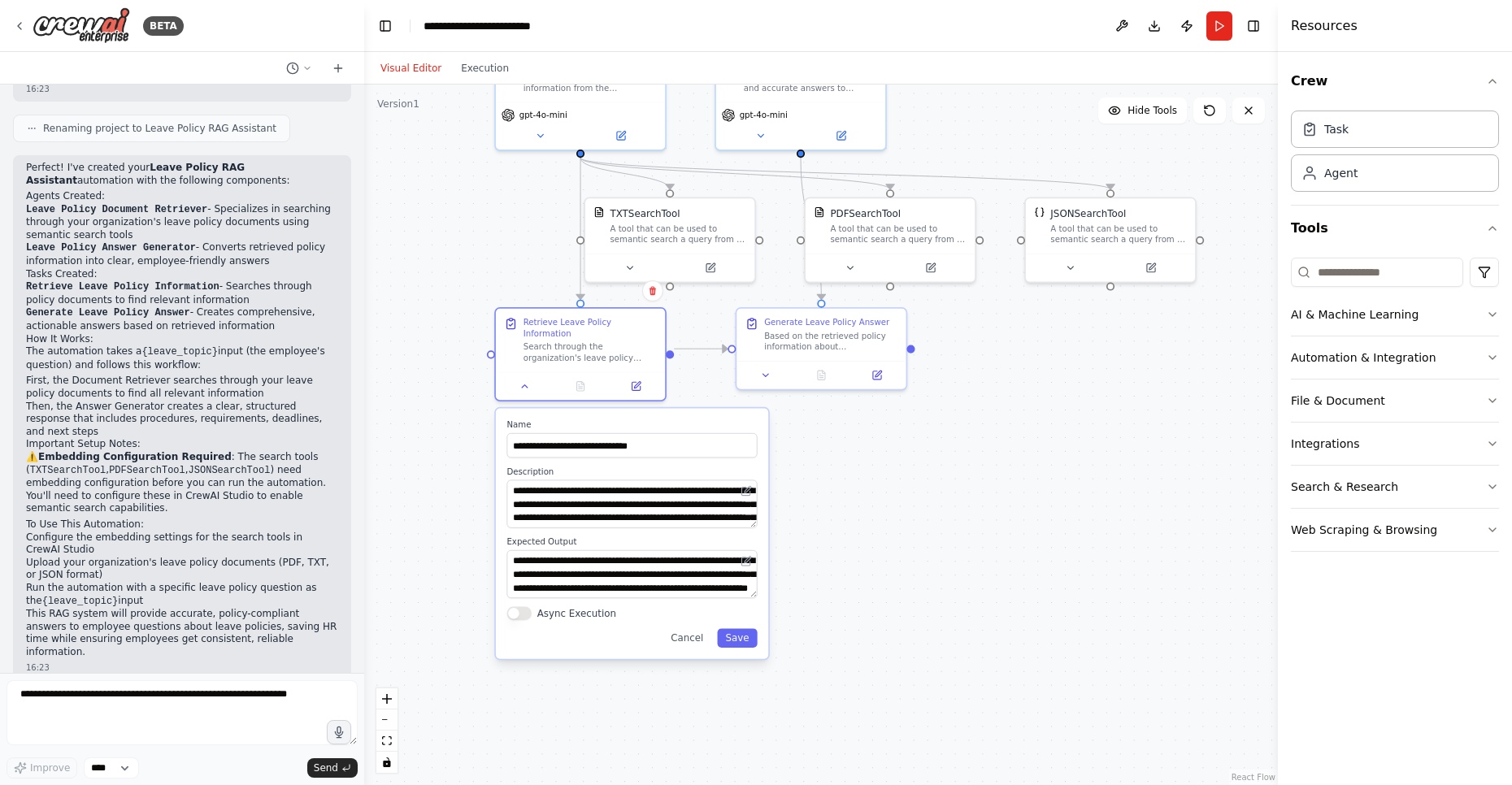
drag, startPoint x: 831, startPoint y: 670, endPoint x: 873, endPoint y: 474, distance: 200.4
click at [873, 474] on div ".deletable-edge-delete-btn { width: 20px; height: 20px; border: 0px solid #ffff…" at bounding box center [821, 434] width 914 height 700
click at [741, 634] on button "Save" at bounding box center [737, 638] width 40 height 20
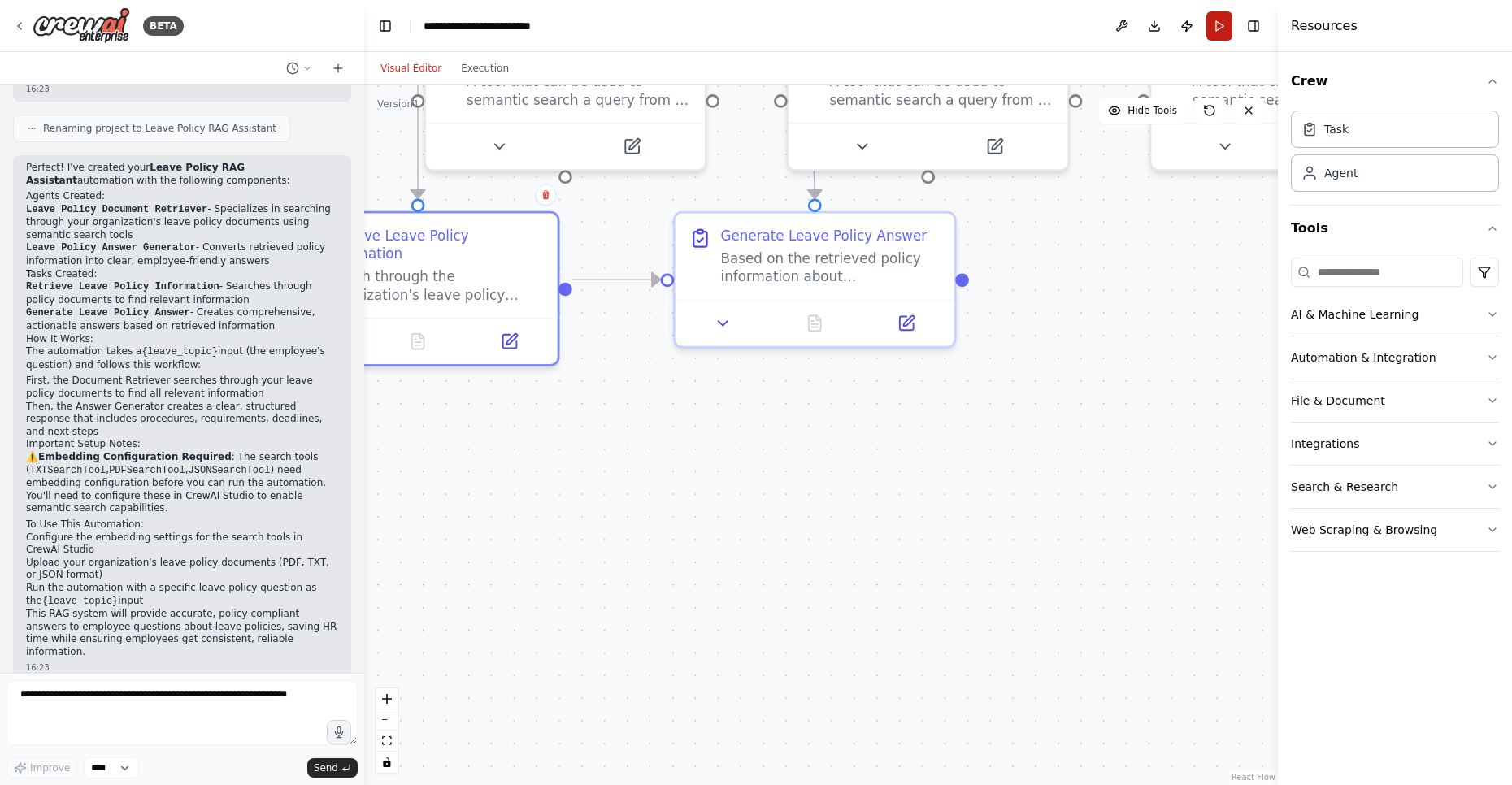
click at [1222, 30] on button "Run" at bounding box center [1219, 26] width 26 height 30
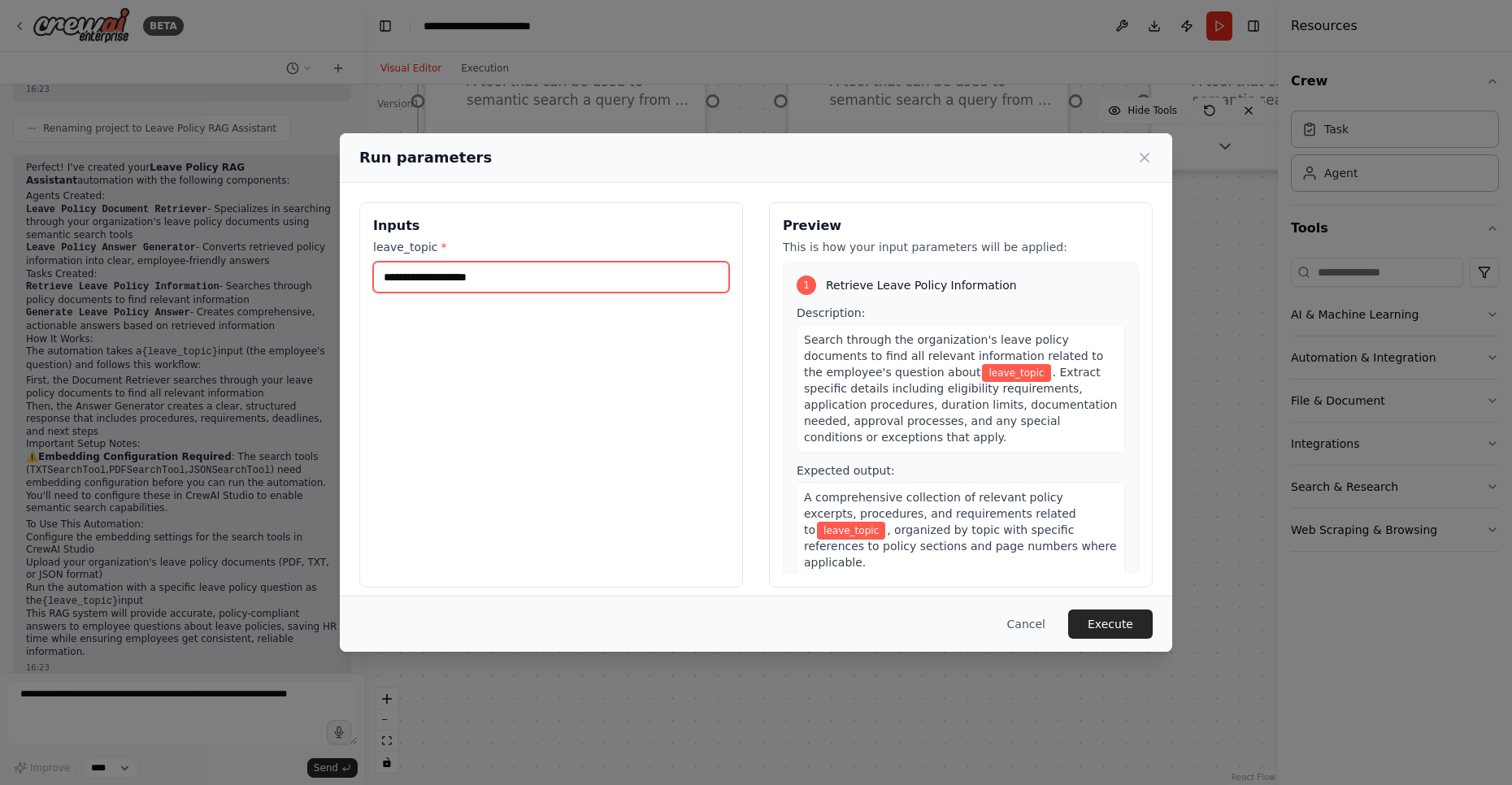
click at [502, 283] on input "leave_topic *" at bounding box center [551, 277] width 356 height 31
type input "**********"
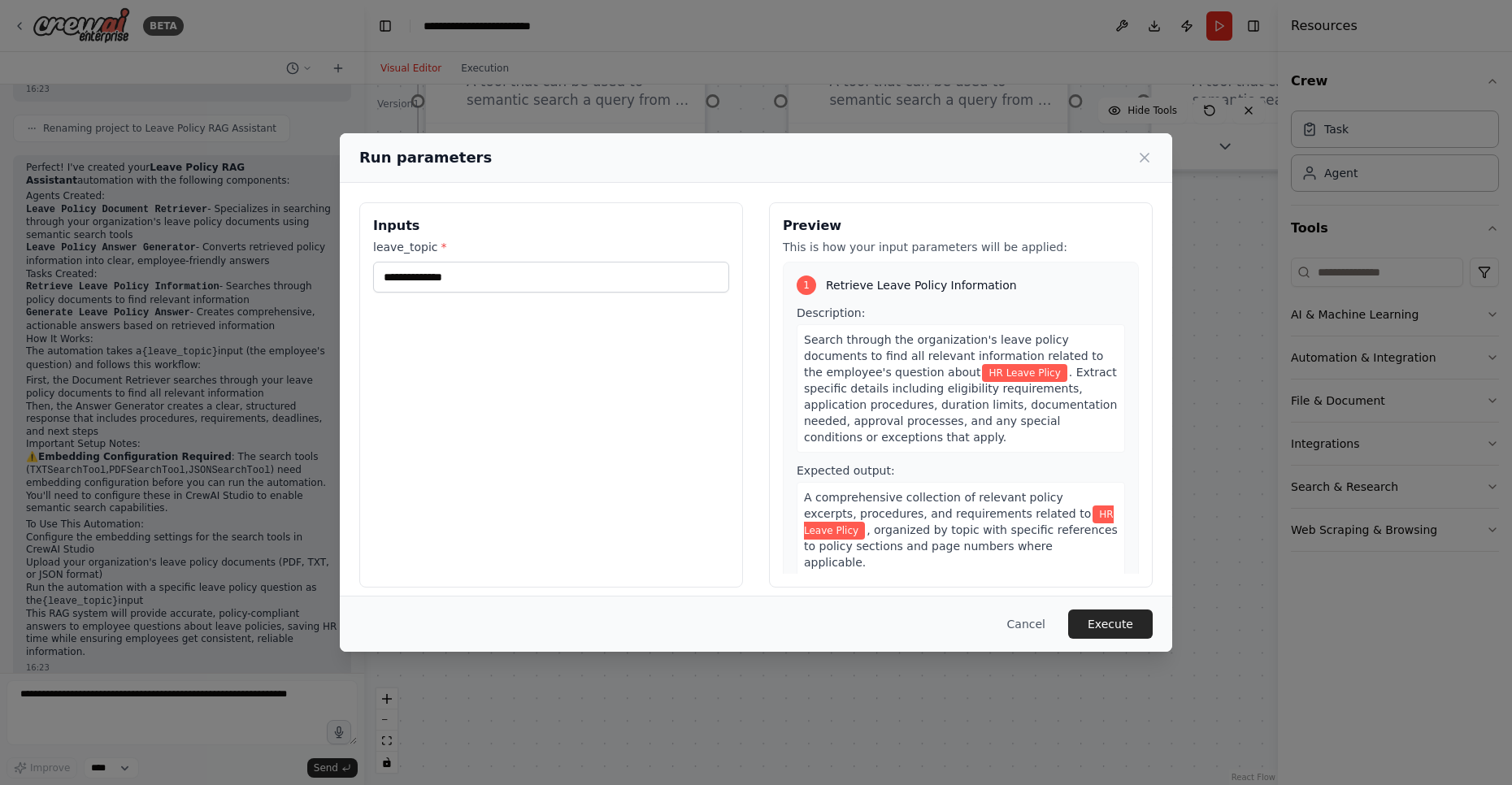
click at [900, 420] on span ". Extract specific details including eligibility requirements, application proc…" at bounding box center [961, 404] width 313 height 78
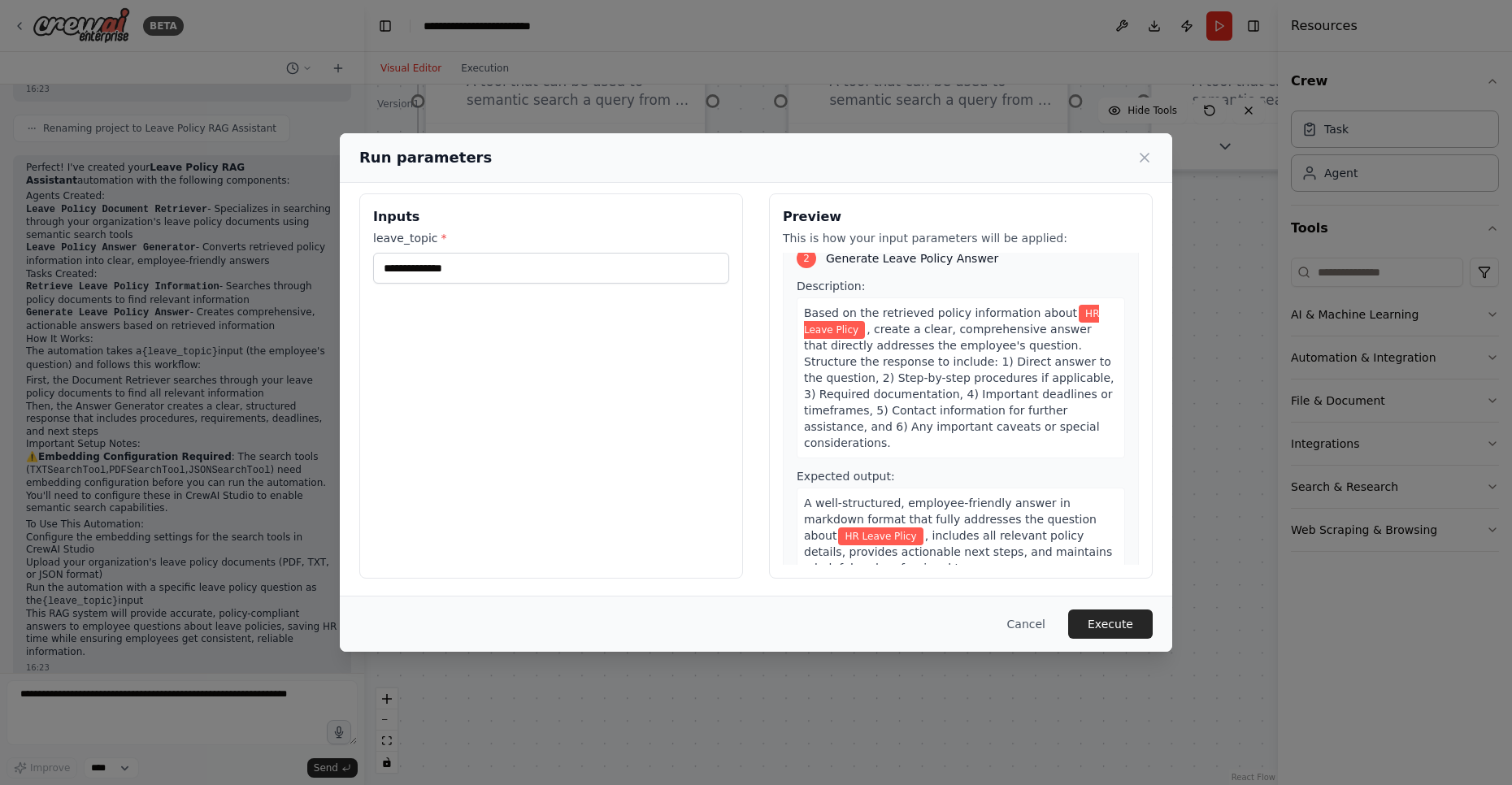
scroll to position [12, 0]
click at [1104, 622] on button "Execute" at bounding box center [1110, 625] width 85 height 30
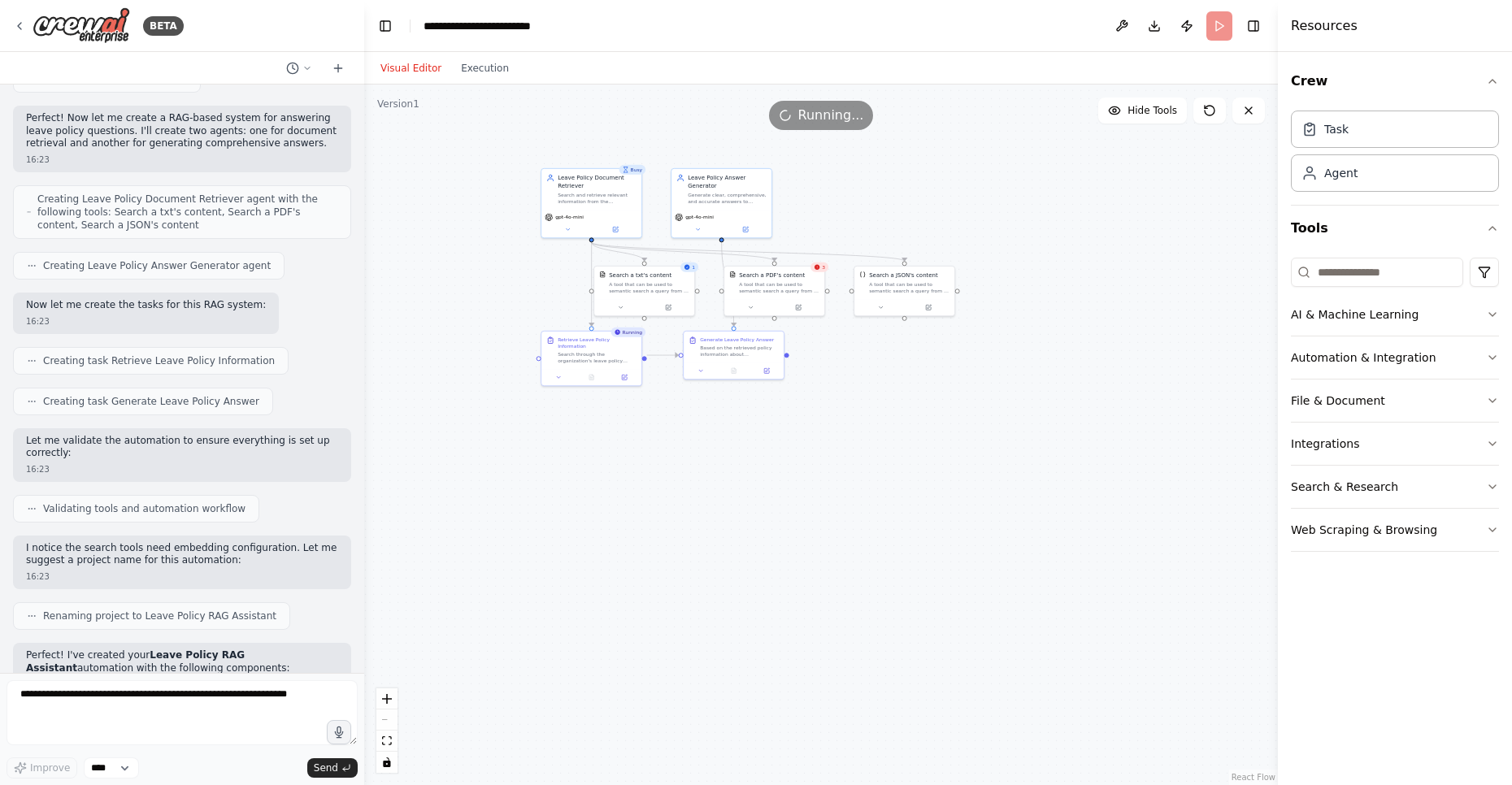
scroll to position [0, 0]
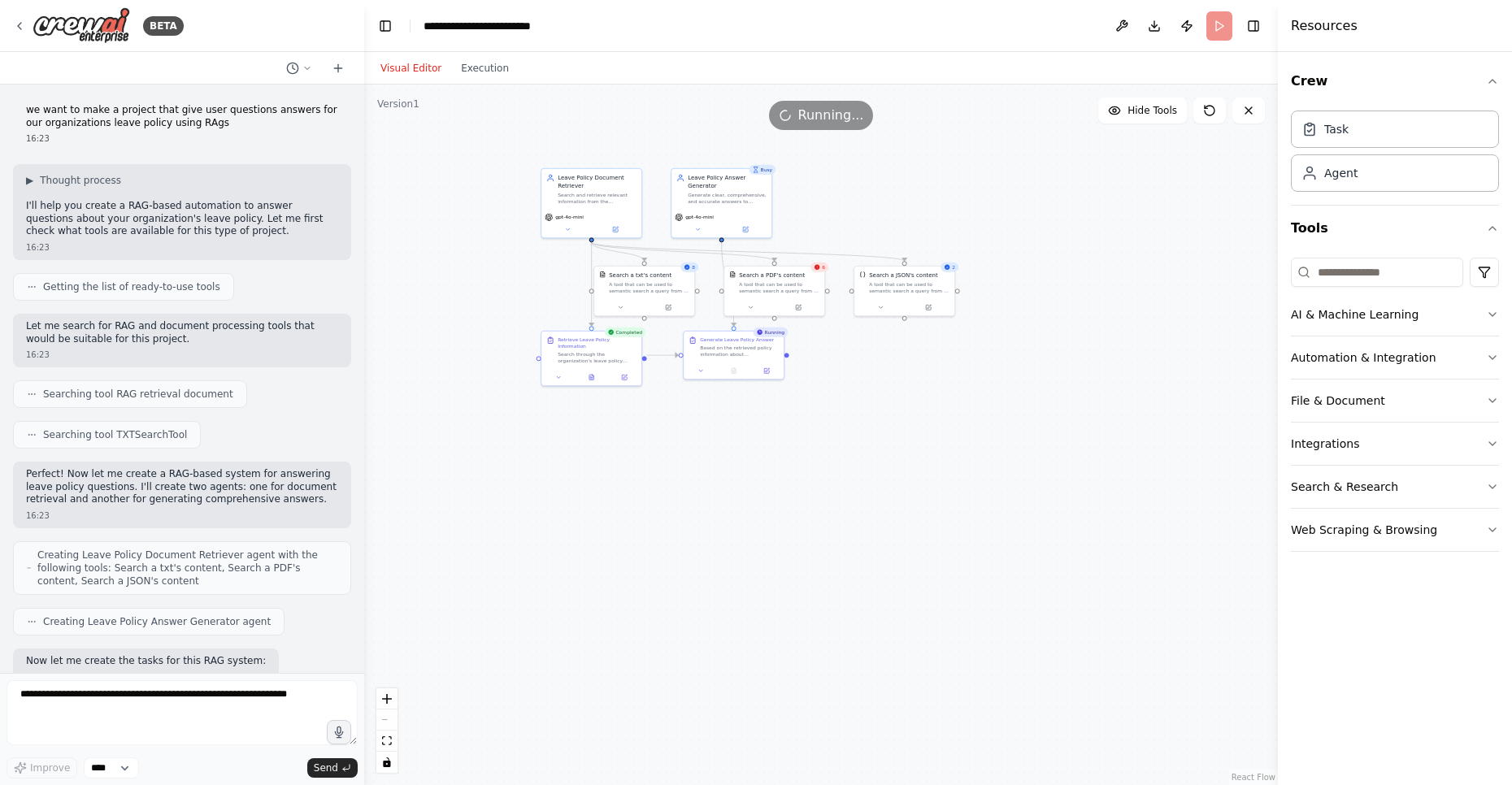
click at [111, 288] on span "Getting the list of ready-to-use tools" at bounding box center [131, 287] width 177 height 13
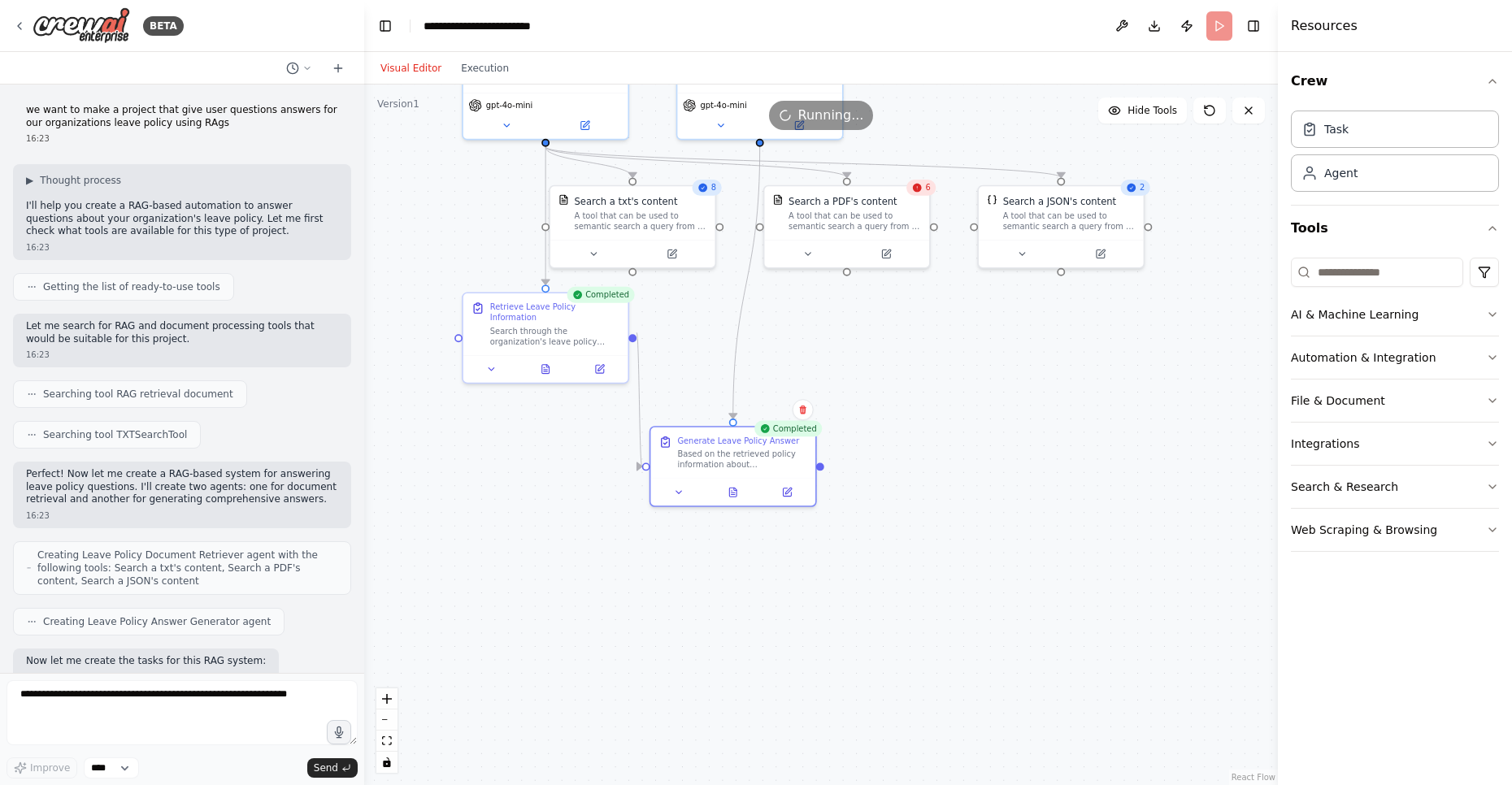
drag, startPoint x: 717, startPoint y: 420, endPoint x: 659, endPoint y: 512, distance: 108.8
click at [659, 512] on div ".deletable-edge-delete-btn { width: 20px; height: 20px; border: 0px solid #ffff…" at bounding box center [821, 434] width 914 height 700
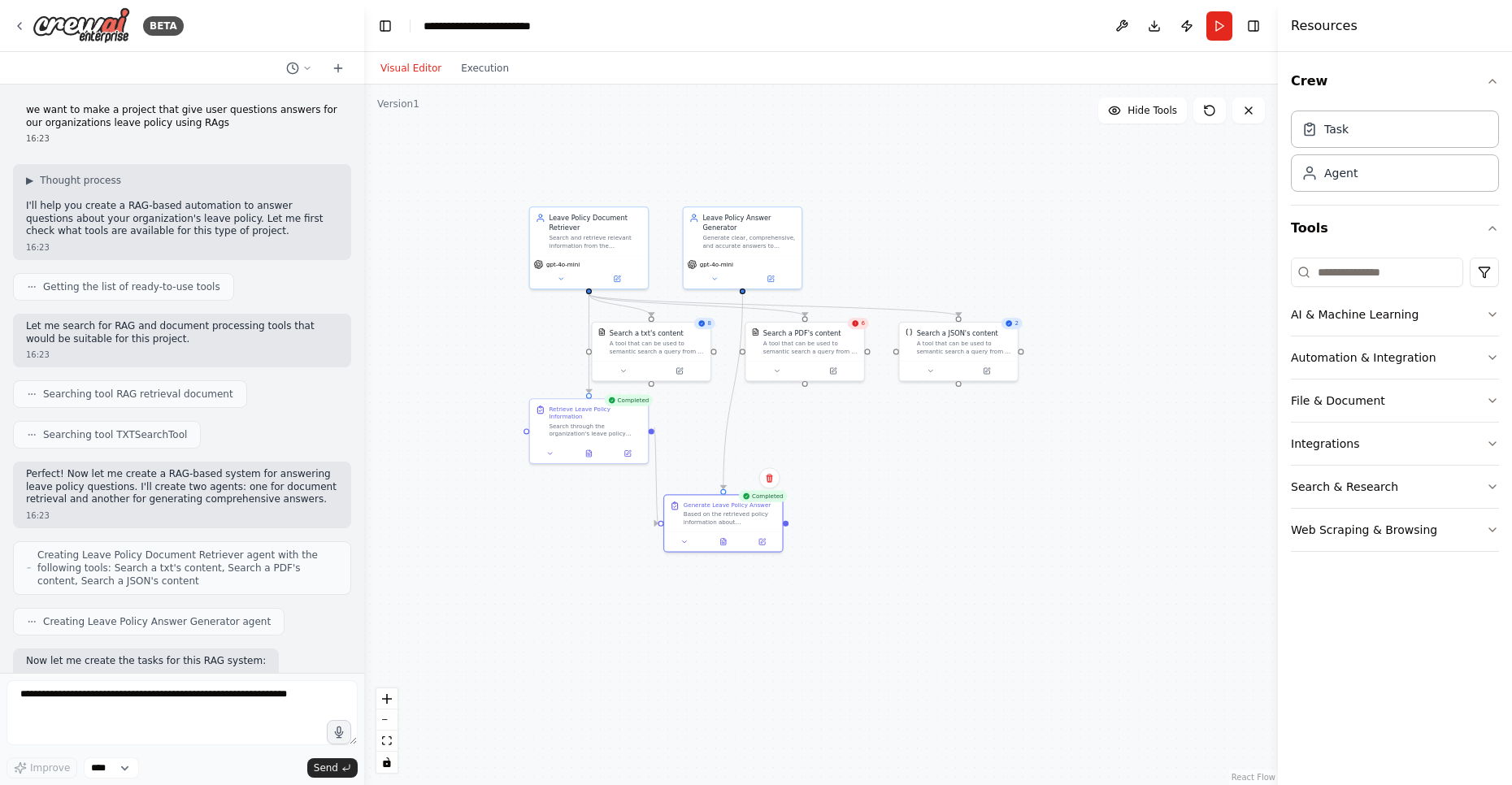
drag, startPoint x: 751, startPoint y: 355, endPoint x: 783, endPoint y: 485, distance: 133.9
click at [783, 485] on div ".deletable-edge-delete-btn { width: 20px; height: 20px; border: 0px solid #ffff…" at bounding box center [821, 434] width 914 height 700
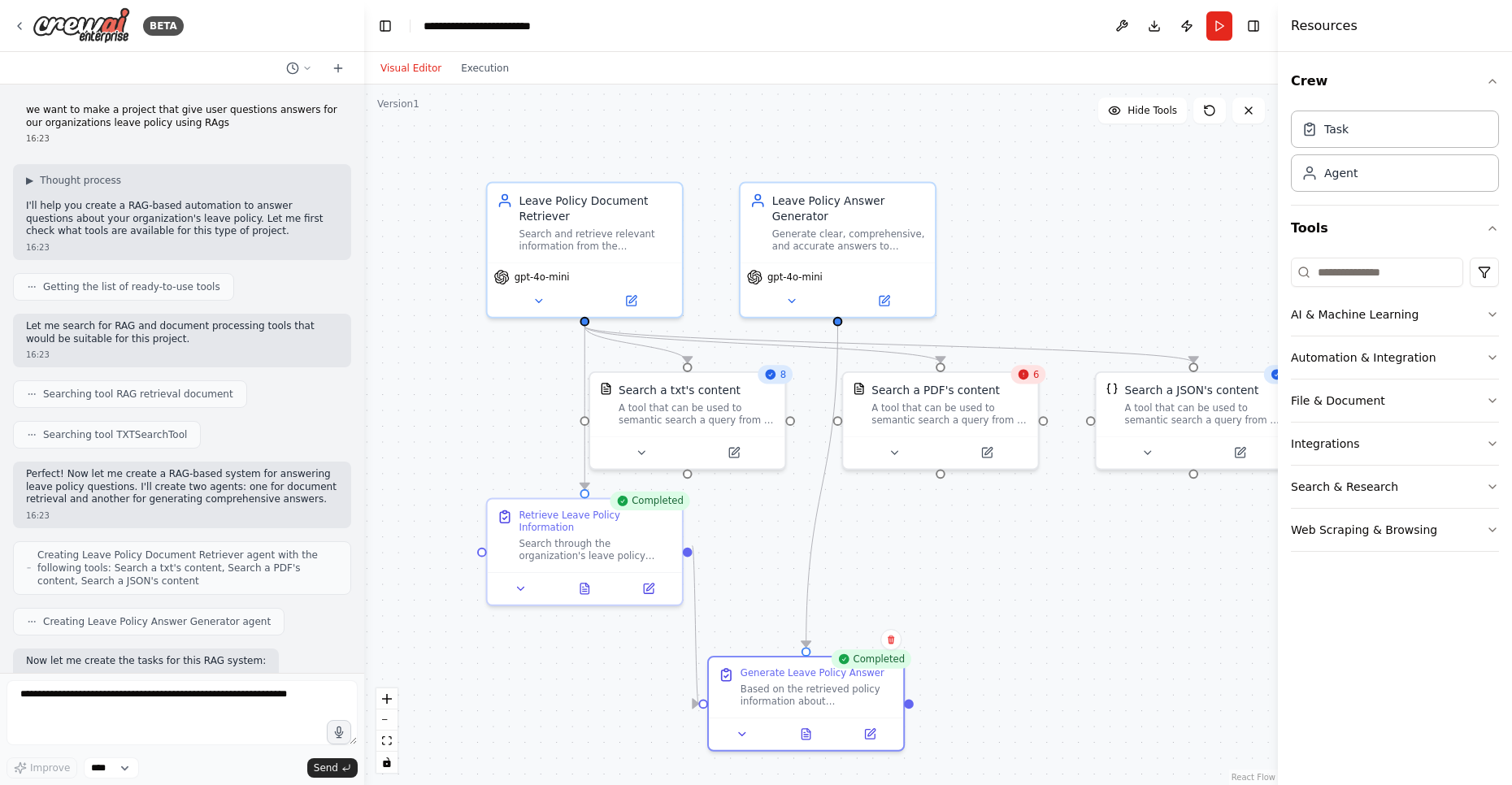
drag, startPoint x: 673, startPoint y: 203, endPoint x: 774, endPoint y: 126, distance: 127.0
click at [774, 126] on div ".deletable-edge-delete-btn { width: 20px; height: 20px; border: 0px solid #ffff…" at bounding box center [821, 434] width 914 height 700
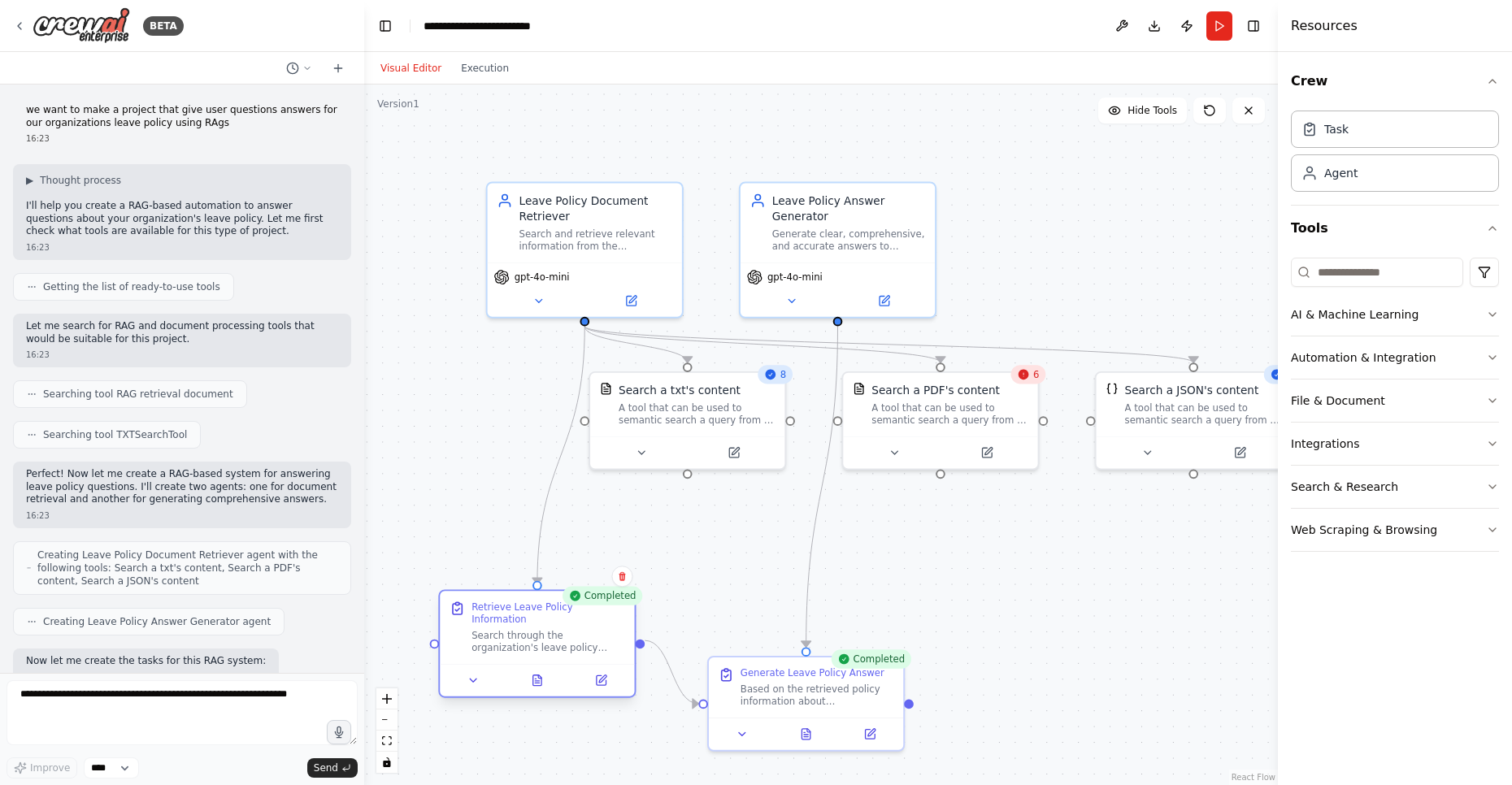
drag, startPoint x: 563, startPoint y: 599, endPoint x: 539, endPoint y: 636, distance: 44.1
click at [539, 636] on div "Search through the organization's leave policy documents to find all relevant i…" at bounding box center [548, 641] width 154 height 26
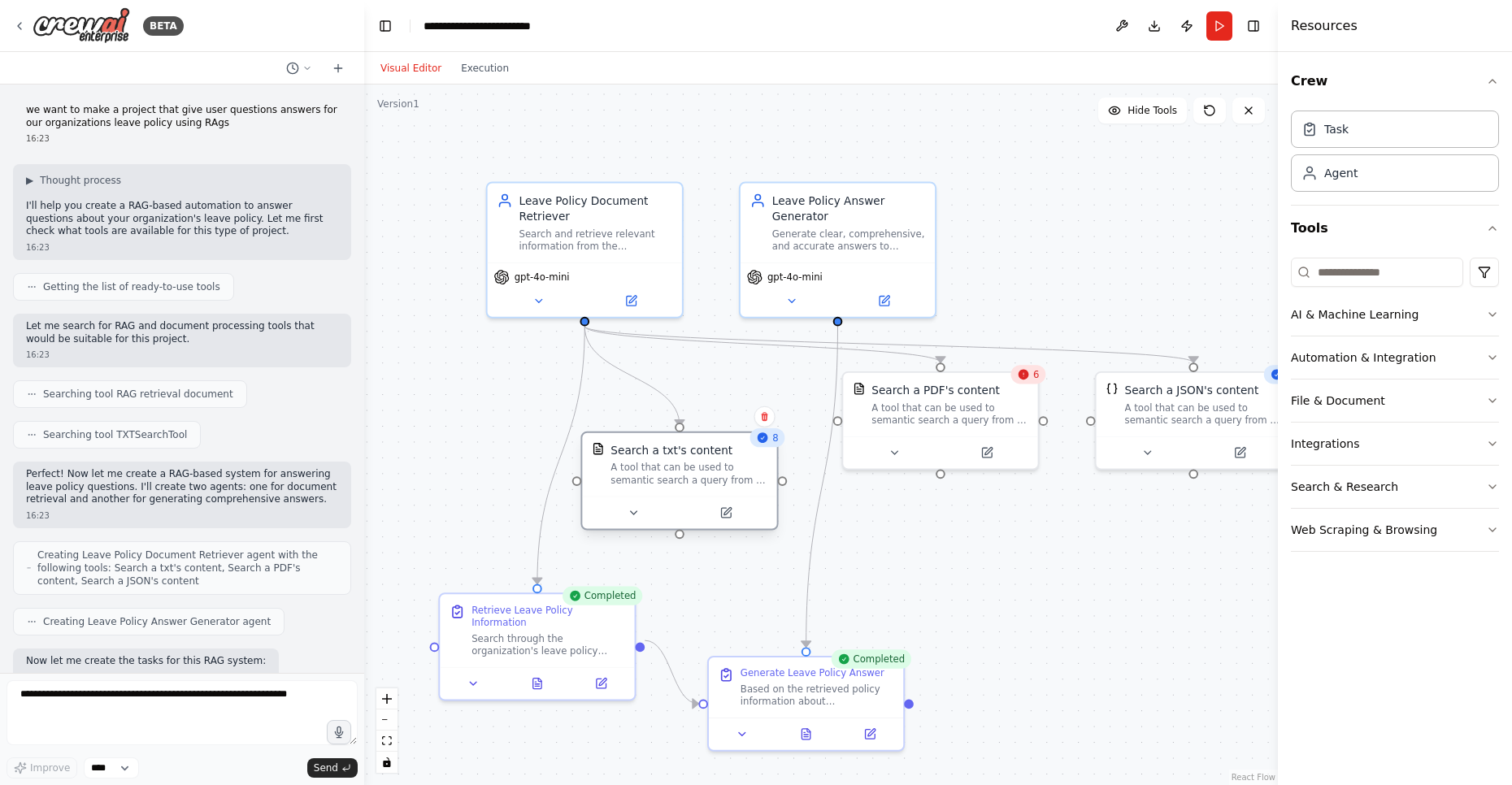
drag, startPoint x: 667, startPoint y: 420, endPoint x: 653, endPoint y: 481, distance: 62.6
click at [653, 481] on div "A tool that can be used to semantic search a query from a txt's content." at bounding box center [689, 474] width 157 height 26
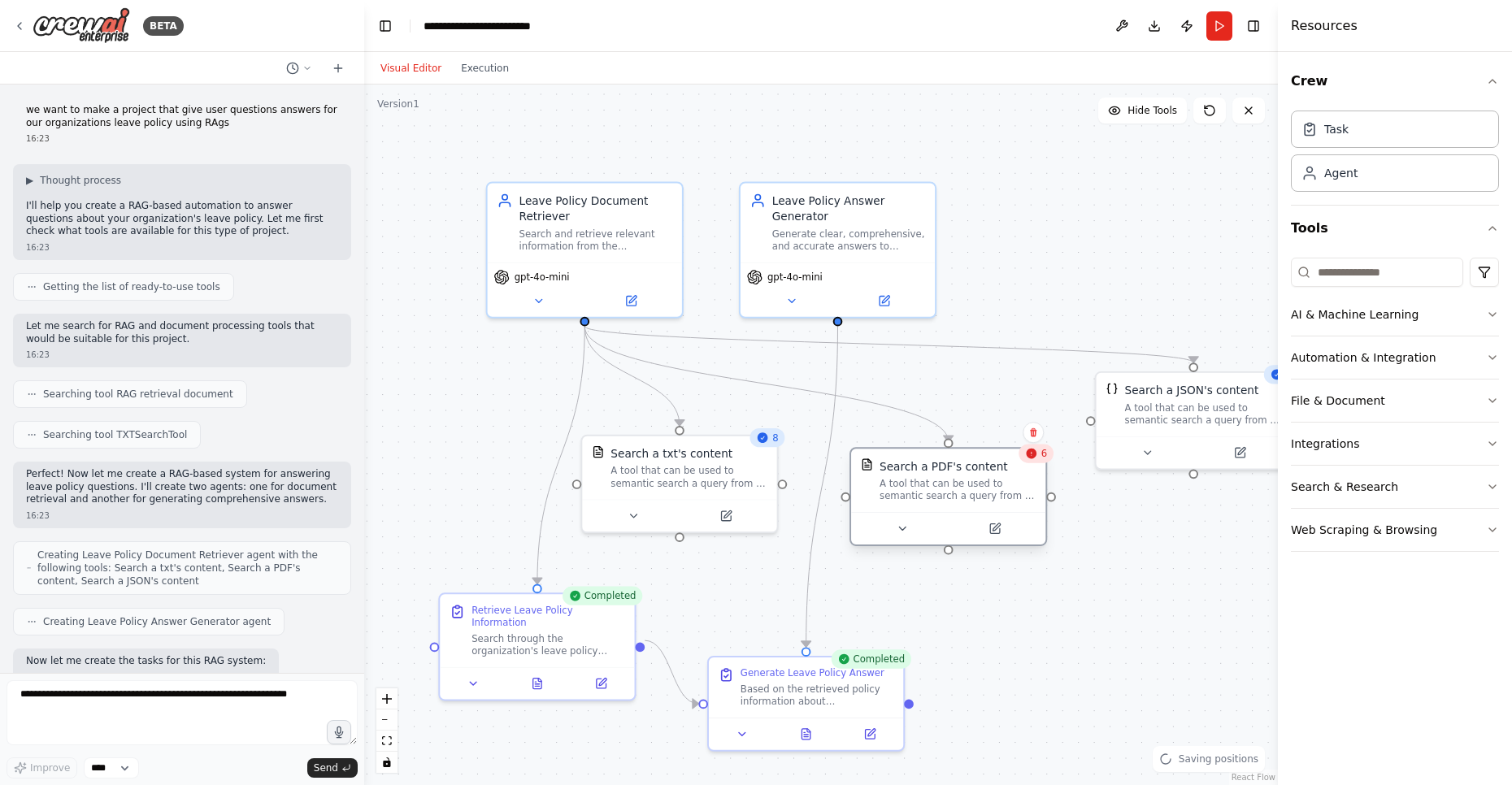
drag, startPoint x: 913, startPoint y: 413, endPoint x: 915, endPoint y: 489, distance: 76.0
click at [915, 489] on div "A tool that can be used to semantic search a query from a PDF's content." at bounding box center [957, 490] width 157 height 26
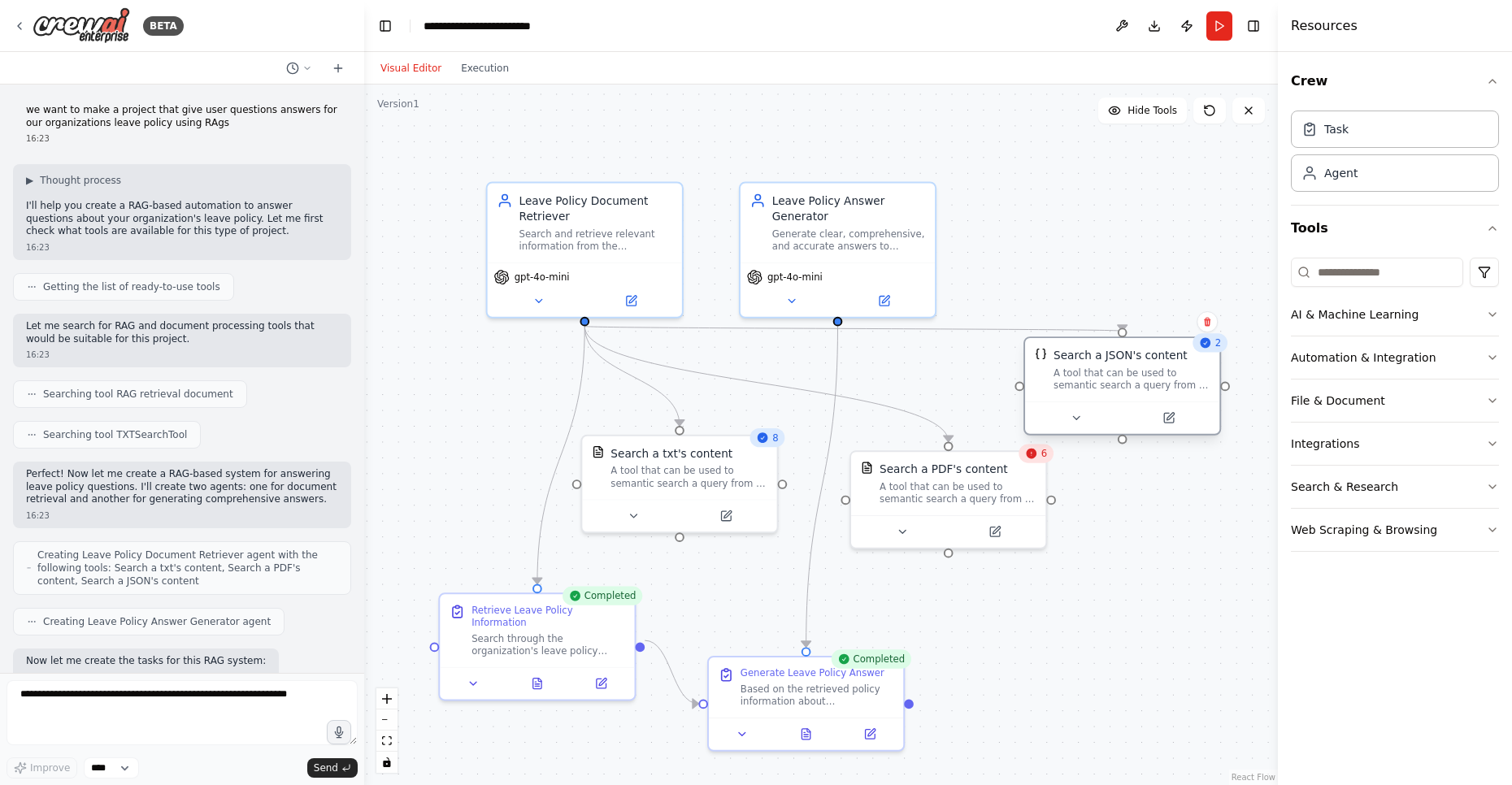
drag, startPoint x: 1190, startPoint y: 417, endPoint x: 1119, endPoint y: 385, distance: 77.9
click at [1119, 385] on div "A tool that can be used to semantic search a query from a JSON's content." at bounding box center [1132, 379] width 157 height 26
click at [1147, 28] on button "Download" at bounding box center [1154, 26] width 26 height 30
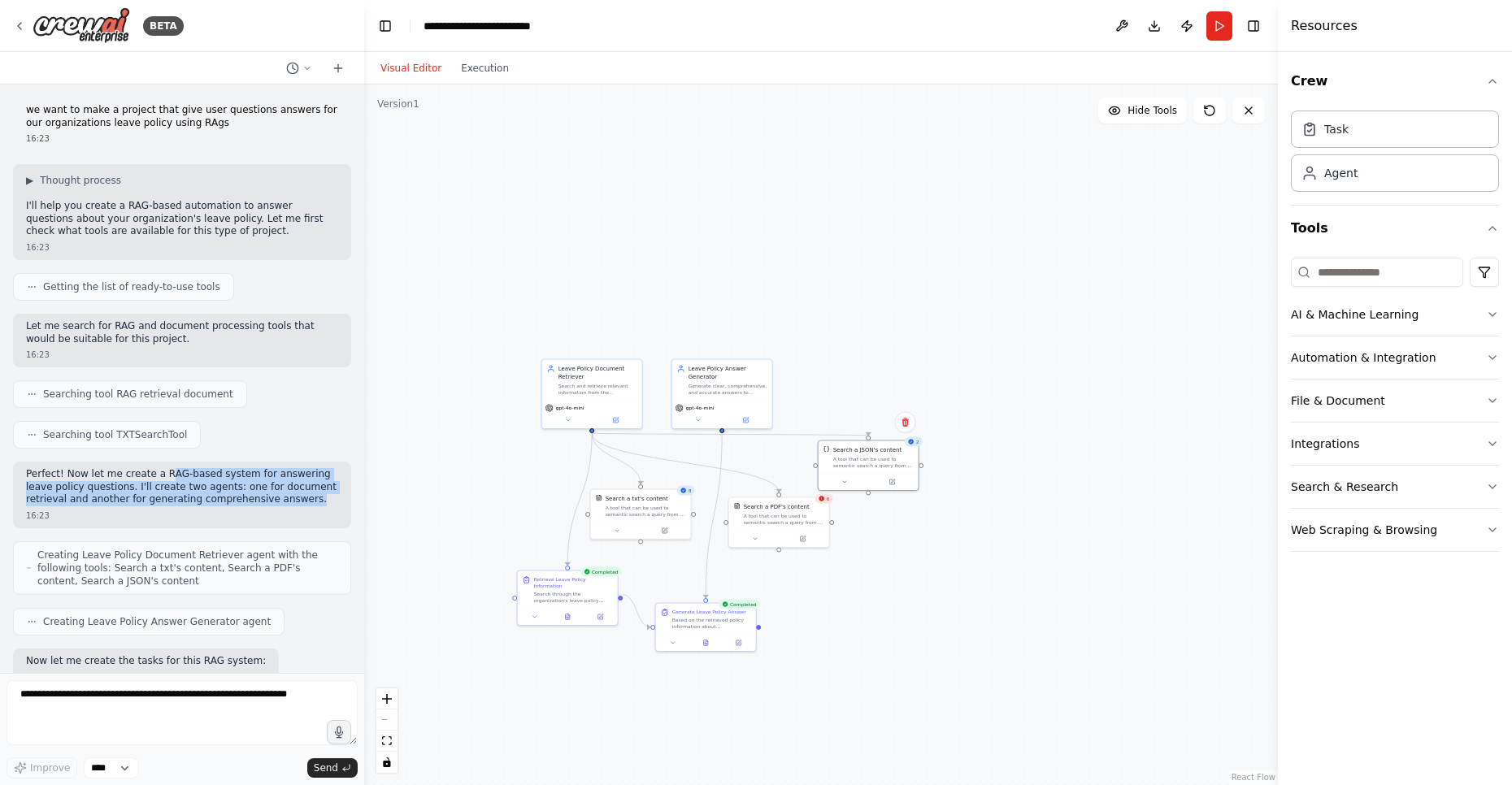
drag, startPoint x: 170, startPoint y: 473, endPoint x: 323, endPoint y: 494, distance: 154.4
click at [323, 494] on p "Perfect! Now let me create a RAG-based system for answering leave policy questi…" at bounding box center [182, 487] width 312 height 38
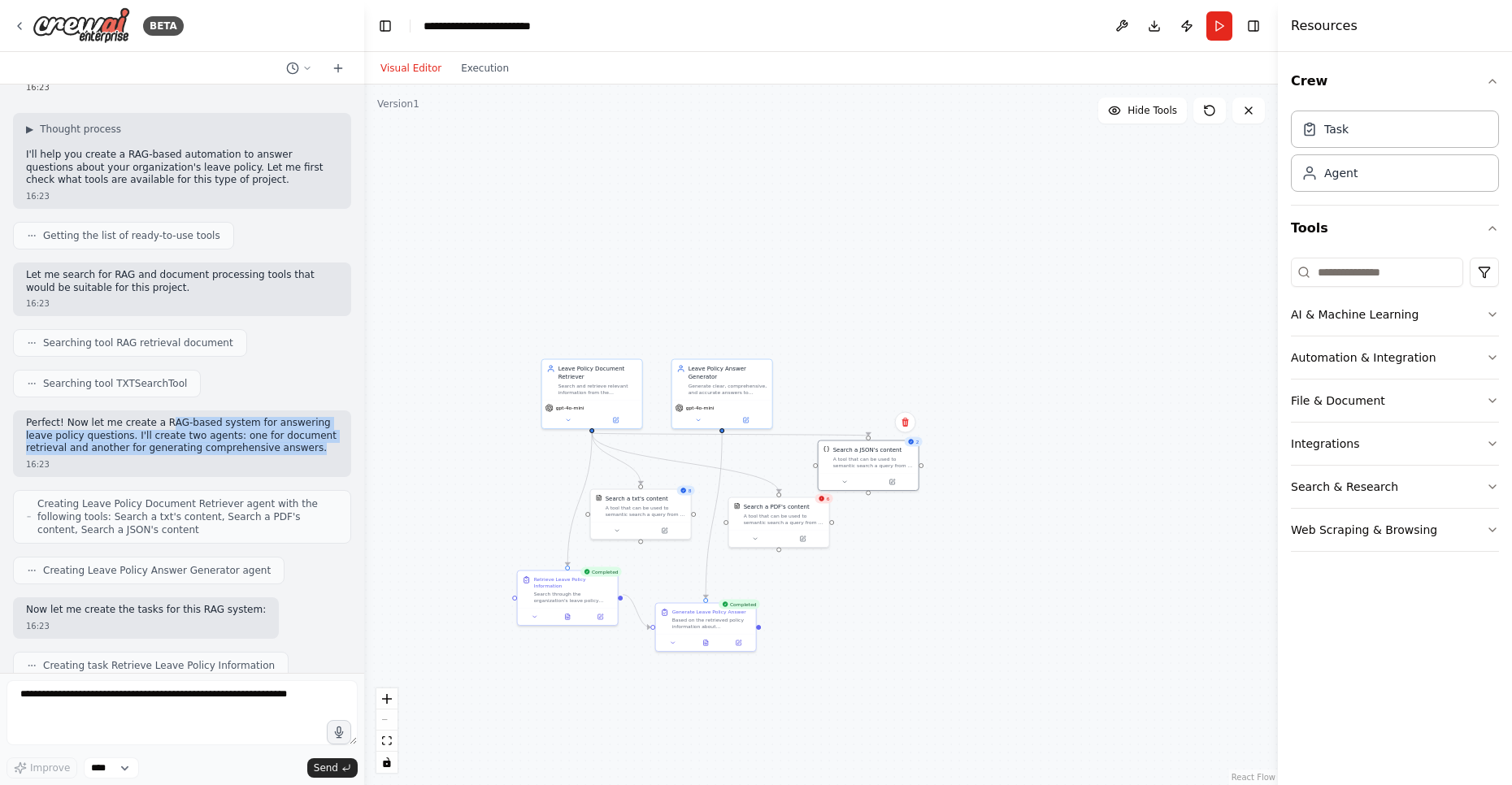
scroll to position [195, 0]
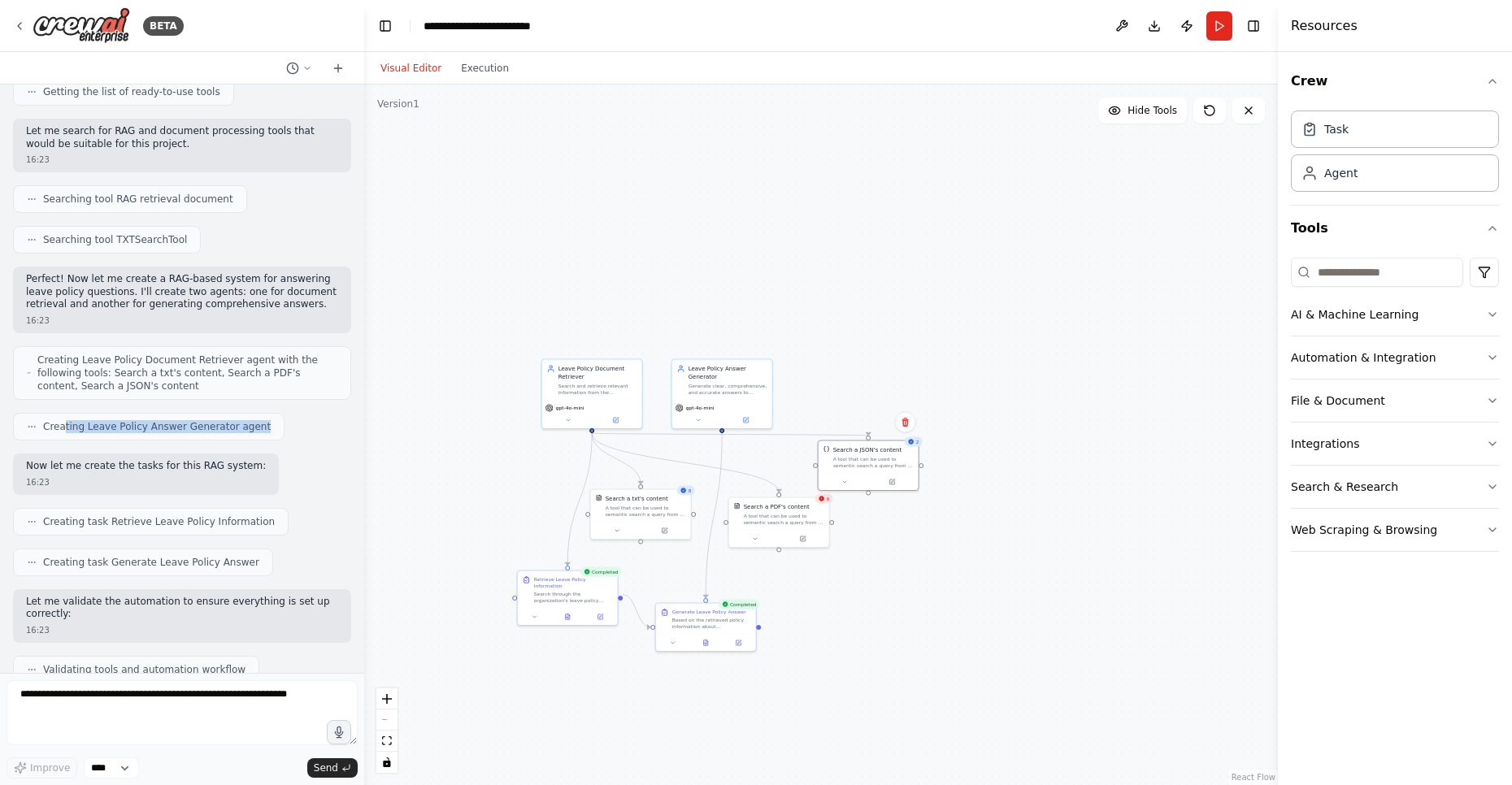
drag, startPoint x: 62, startPoint y: 425, endPoint x: 248, endPoint y: 423, distance: 186.0
click at [248, 423] on span "Creating Leave Policy Answer Generator agent" at bounding box center [156, 427] width 227 height 13
drag, startPoint x: 45, startPoint y: 468, endPoint x: 235, endPoint y: 465, distance: 190.0
click at [235, 465] on p "Now let me create the tasks for this RAG system:" at bounding box center [146, 467] width 240 height 13
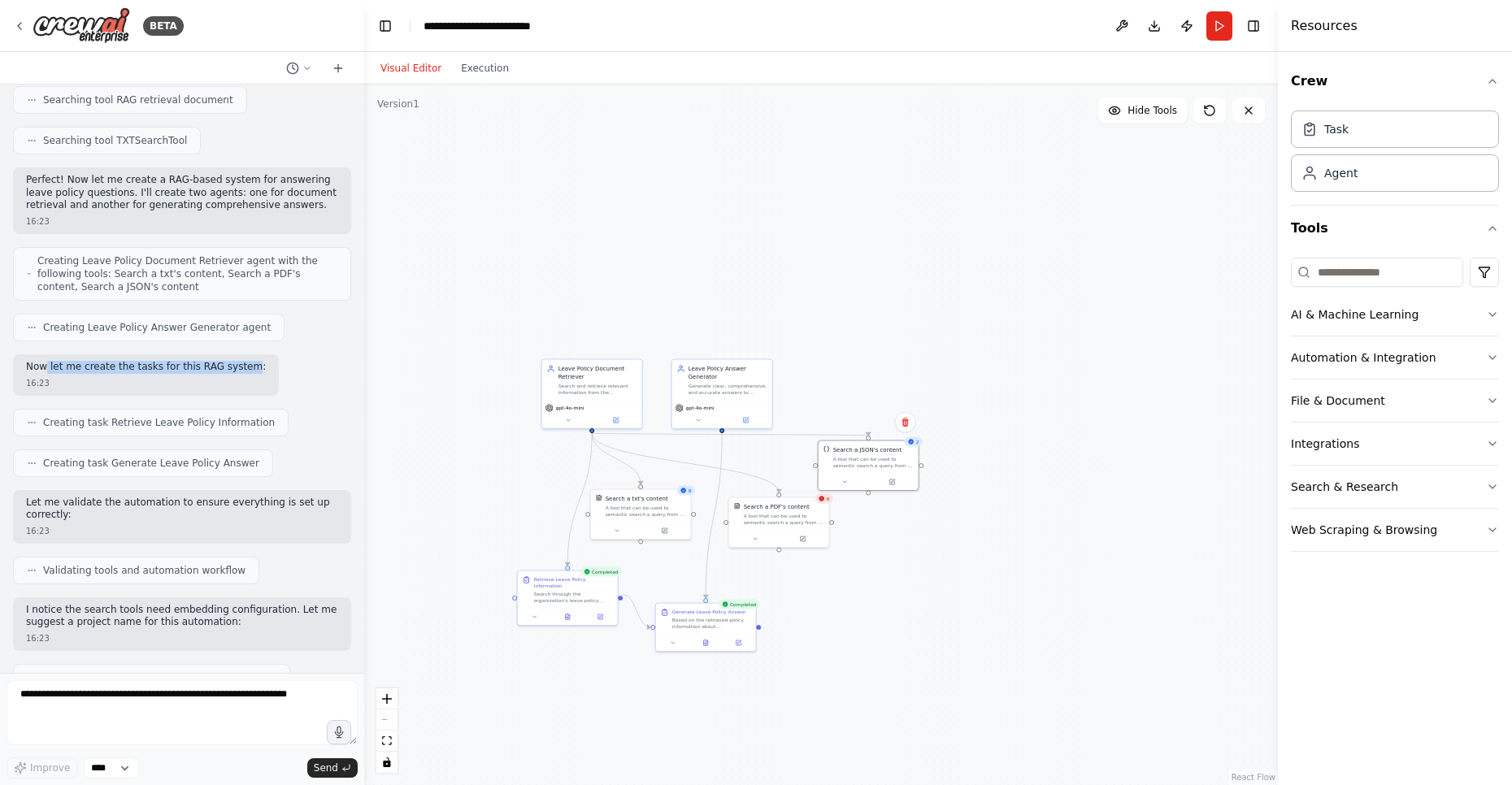
scroll to position [390, 0]
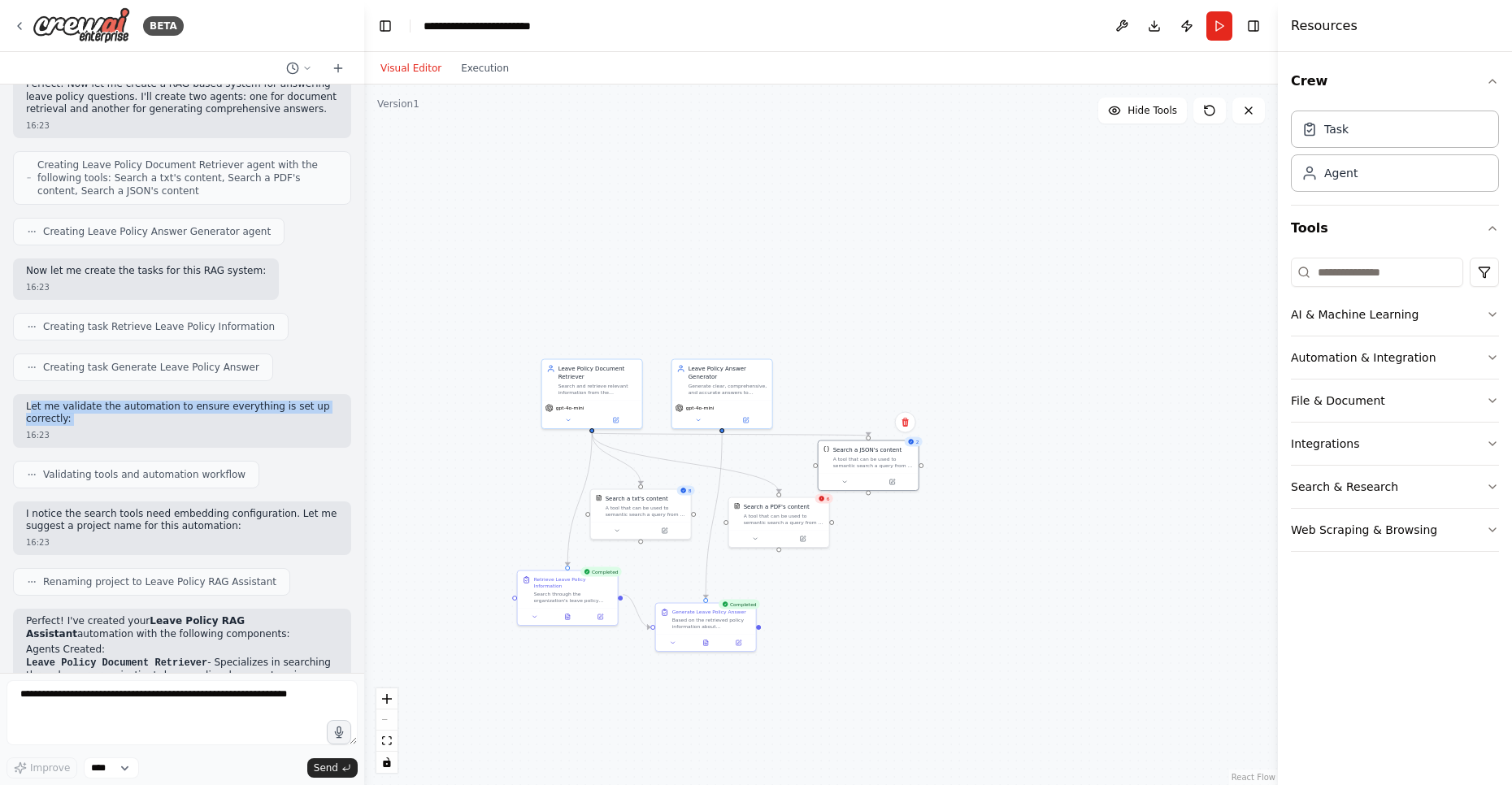
drag, startPoint x: 32, startPoint y: 406, endPoint x: 292, endPoint y: 425, distance: 260.7
click at [292, 425] on div "Let me validate the automation to ensure everything is set up correctly: 16:23" at bounding box center [182, 420] width 338 height 53
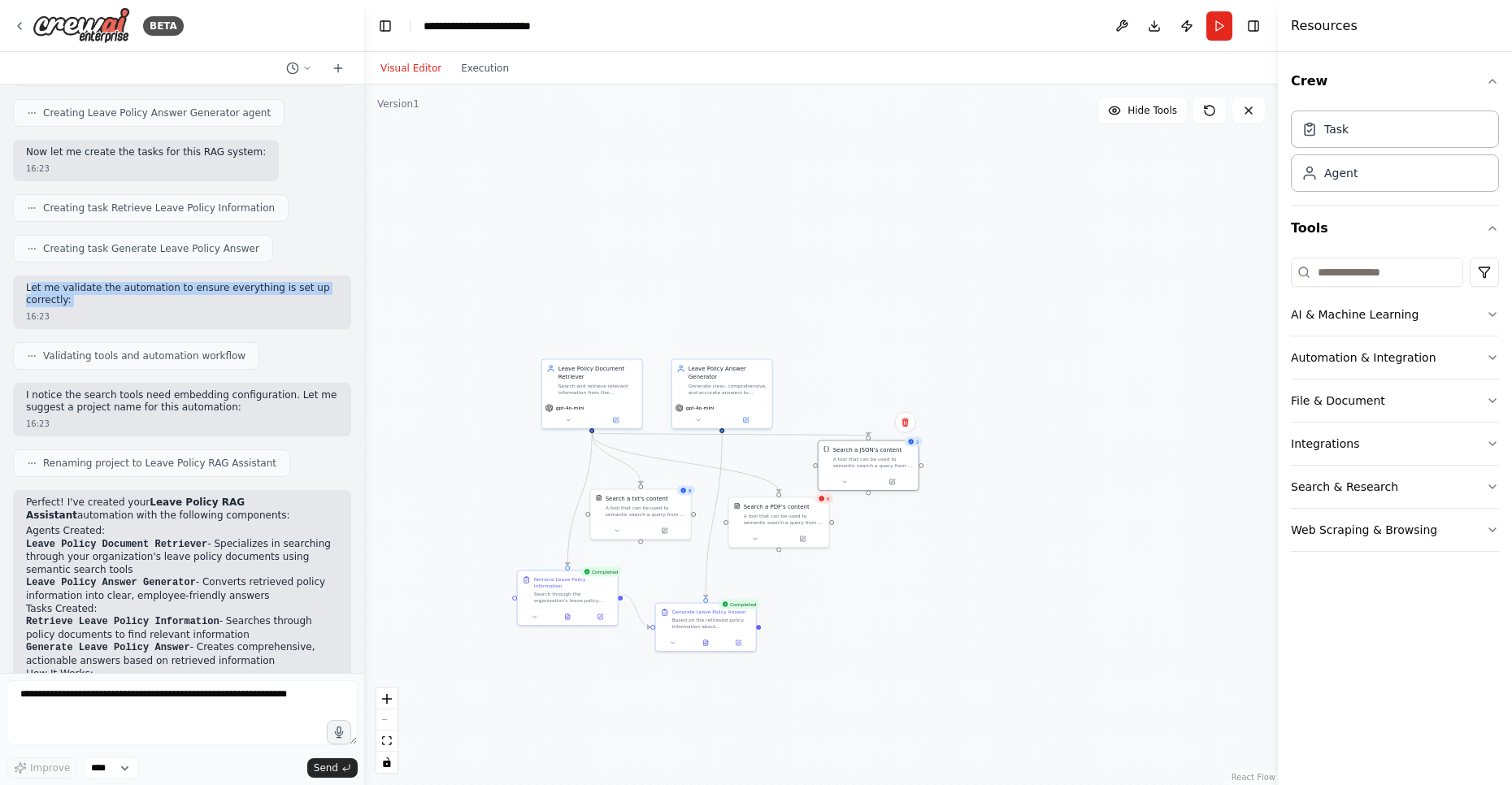
scroll to position [585, 0]
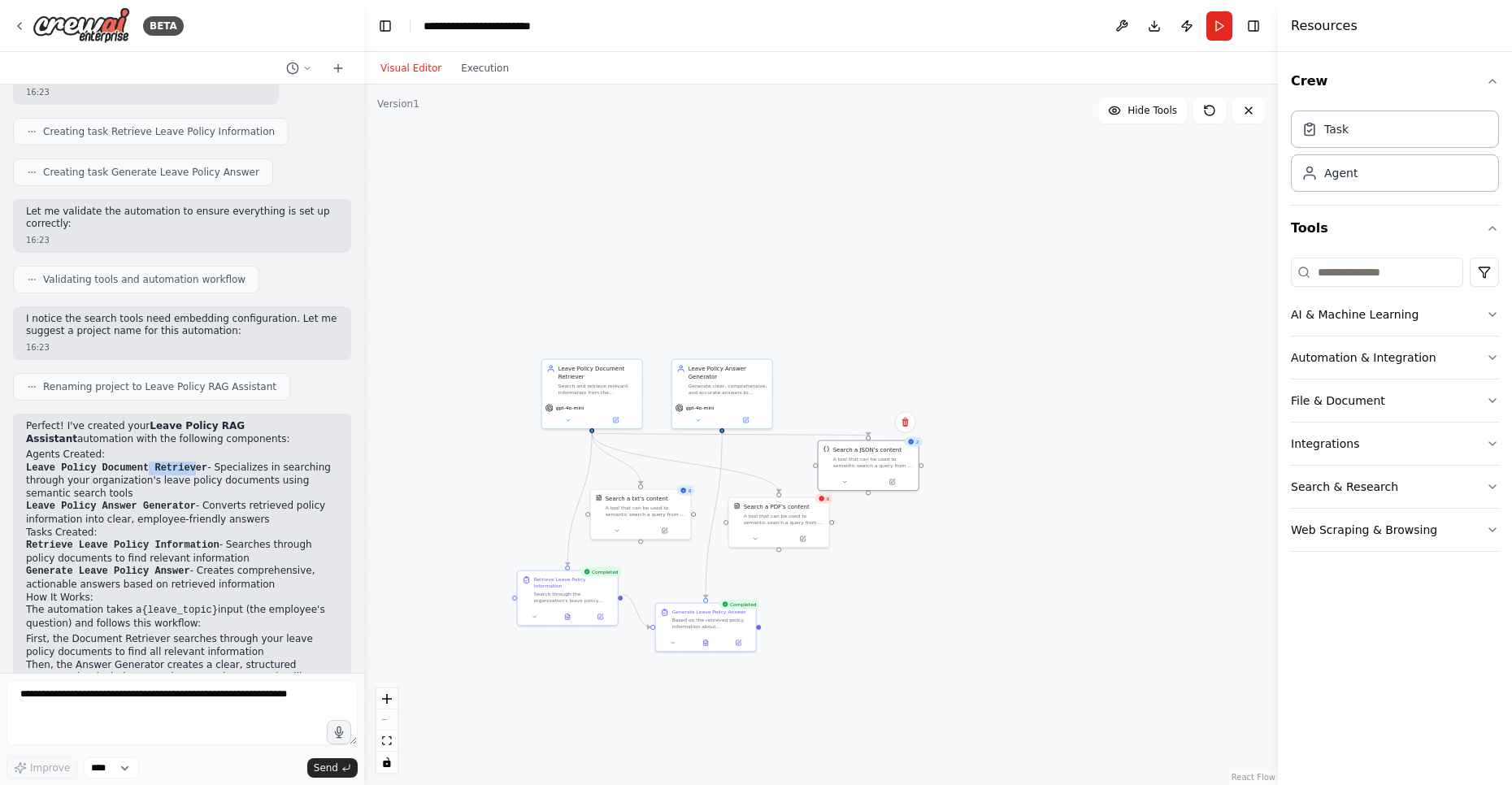
drag, startPoint x: 161, startPoint y: 467, endPoint x: 197, endPoint y: 469, distance: 36.1
click at [197, 469] on code "Leave Policy Document Retriever" at bounding box center [117, 468] width 181 height 12
drag, startPoint x: 215, startPoint y: 469, endPoint x: 82, endPoint y: 488, distance: 134.4
click at [82, 488] on li "Leave Policy Document Retriever - Specializes in searching through your organiz…" at bounding box center [182, 481] width 312 height 39
click at [222, 509] on li "Leave Policy Answer Generator - Converts retrieved policy information into clea…" at bounding box center [182, 513] width 312 height 26
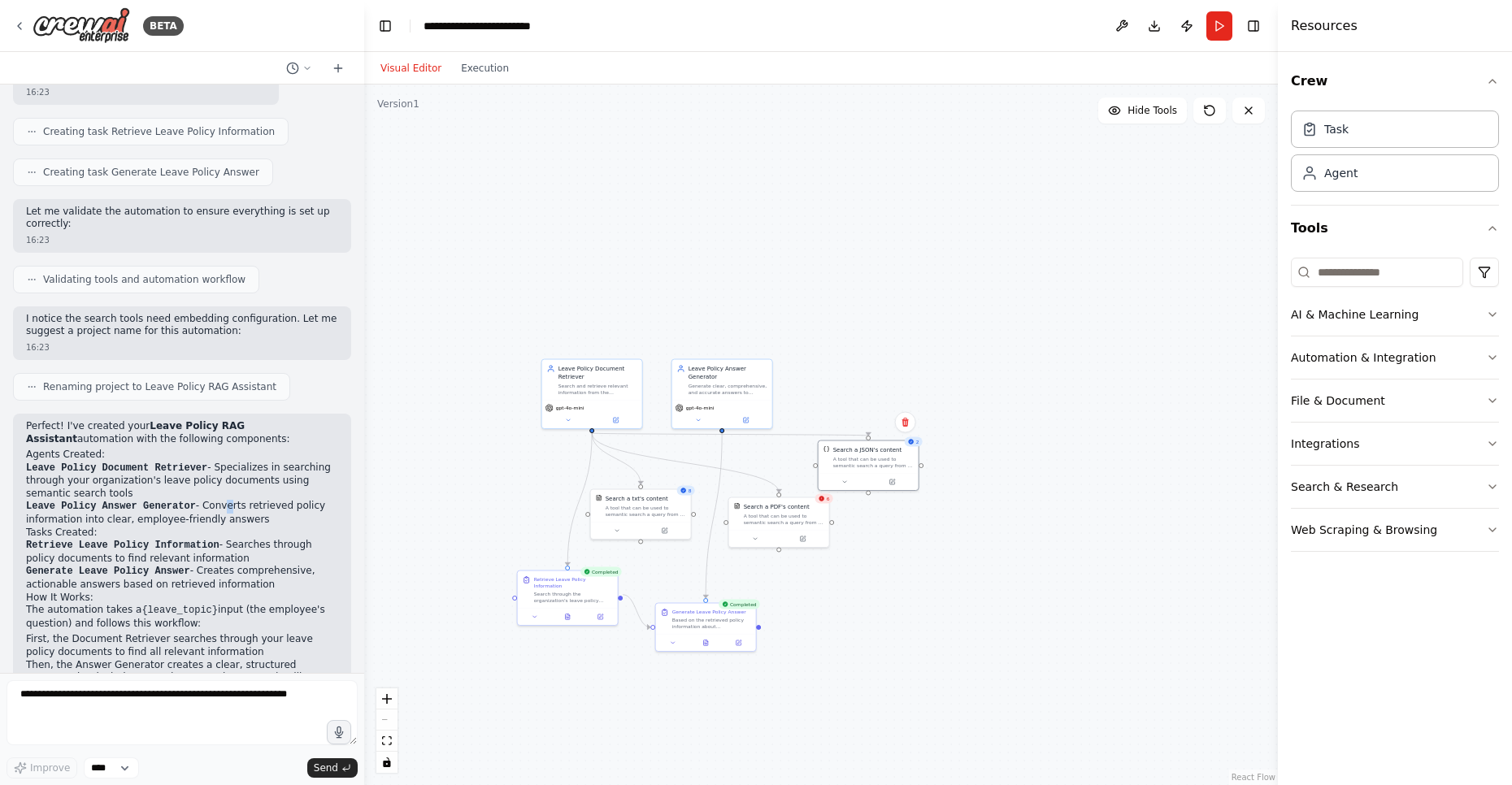
drag, startPoint x: 216, startPoint y: 508, endPoint x: 283, endPoint y: 565, distance: 88.0
click at [283, 565] on div "Perfect! I've created your Leave Policy RAG Assistant automation with the follo…" at bounding box center [182, 669] width 312 height 497
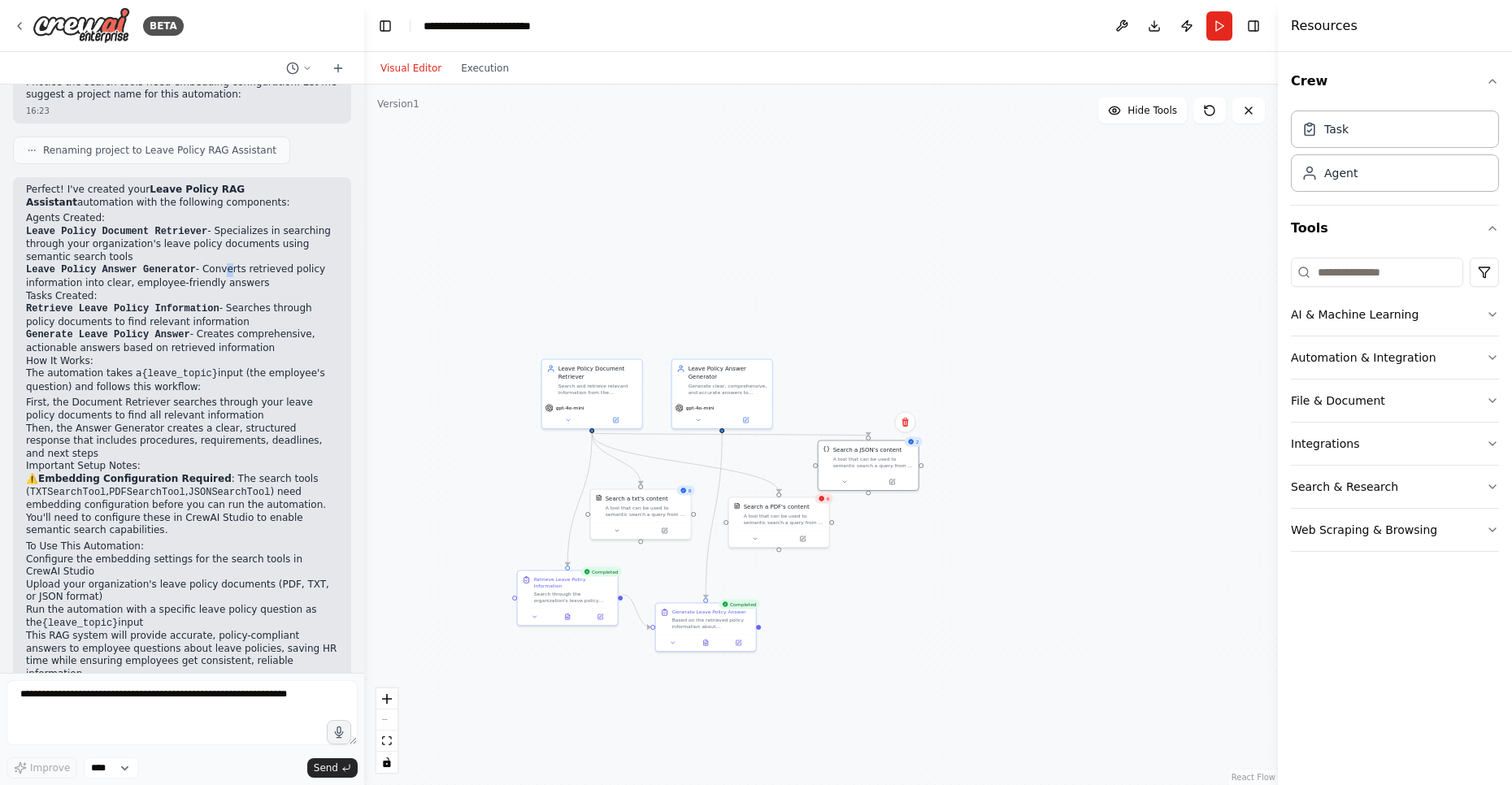
scroll to position [843, 0]
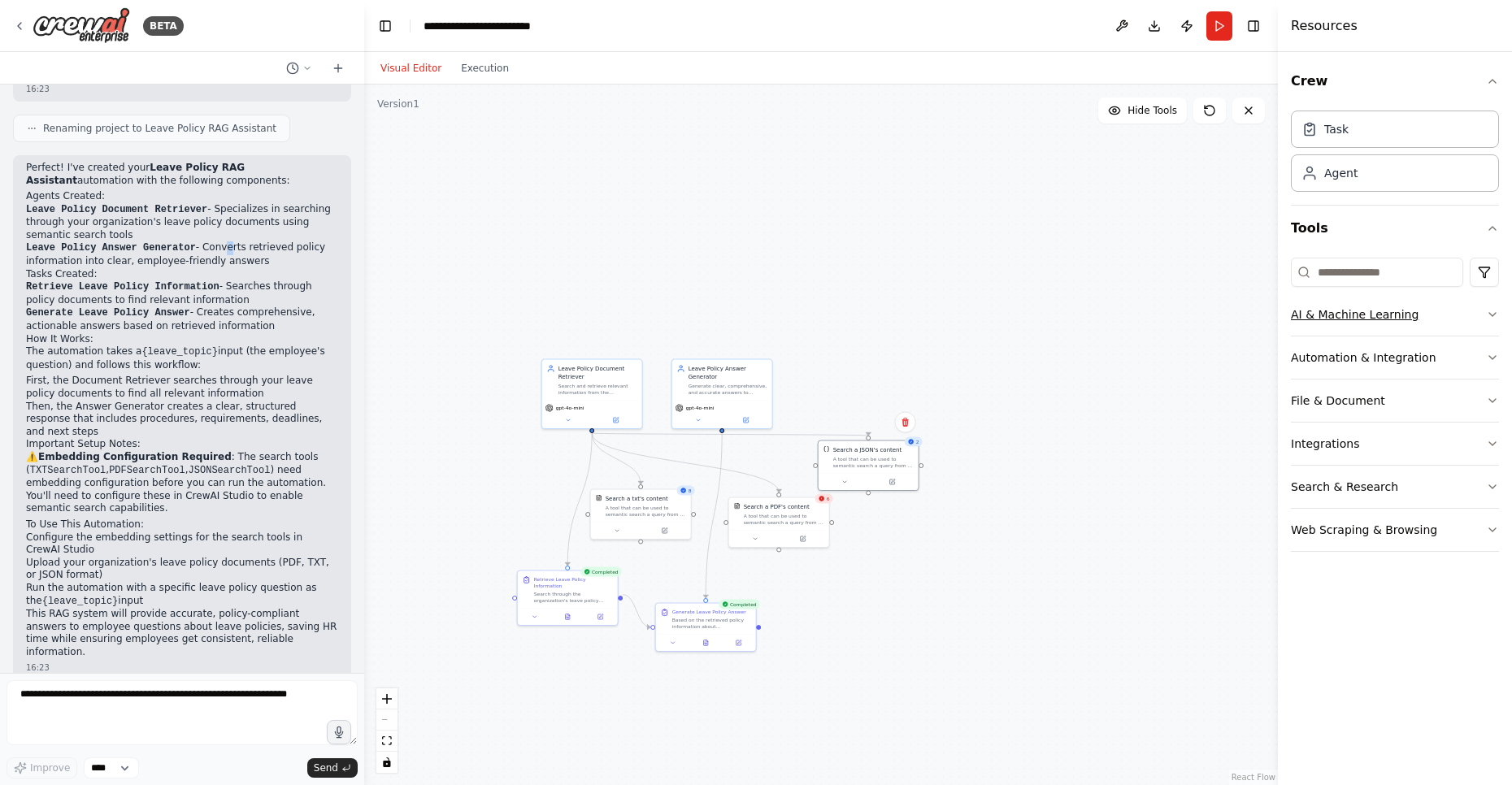
click at [1361, 321] on button "AI & Machine Learning" at bounding box center [1394, 314] width 208 height 42
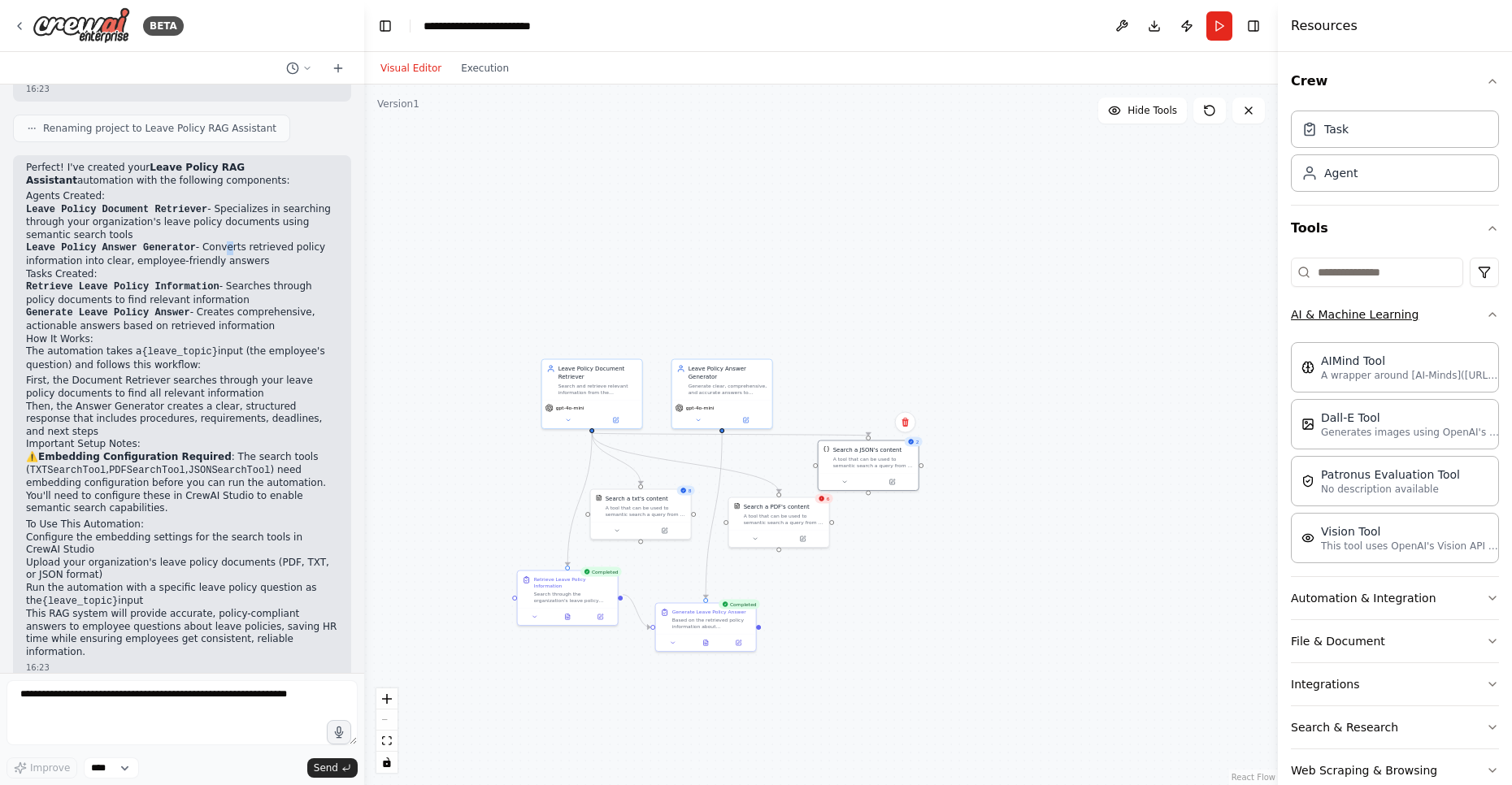
click at [1361, 321] on button "AI & Machine Learning" at bounding box center [1394, 314] width 208 height 42
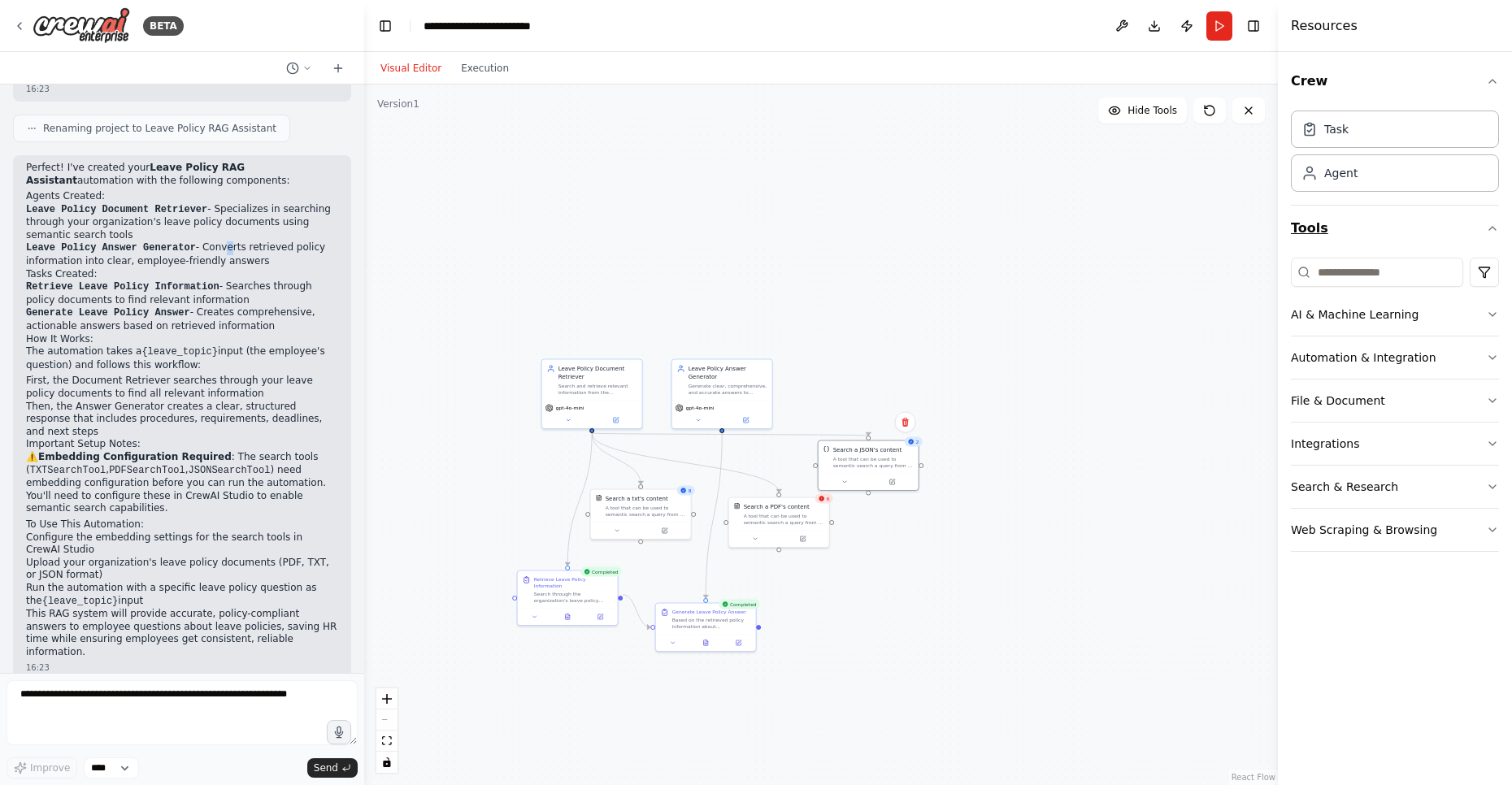
click at [1338, 237] on button "Tools" at bounding box center [1394, 228] width 208 height 45
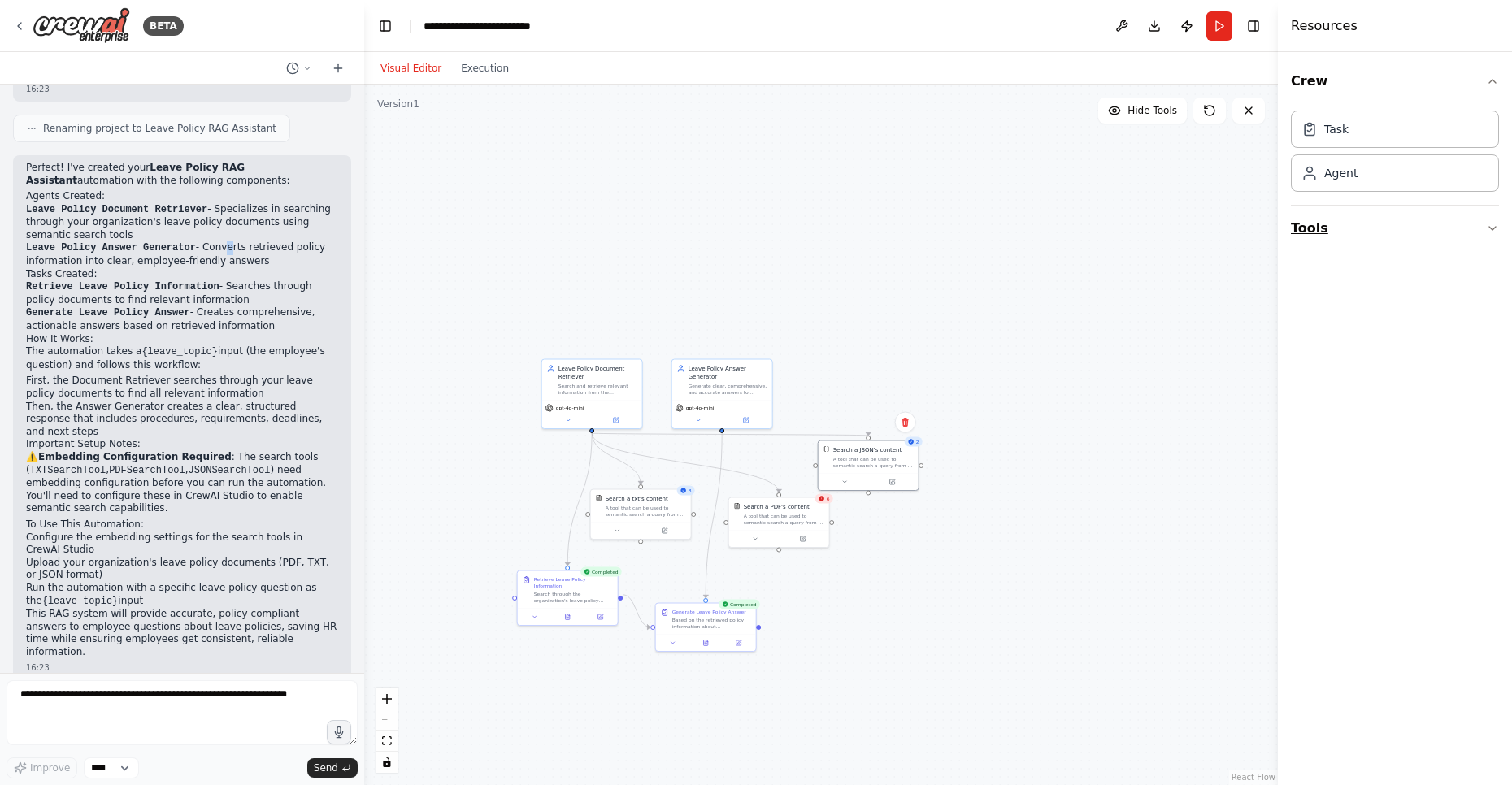
click at [1338, 237] on button "Tools" at bounding box center [1394, 228] width 208 height 45
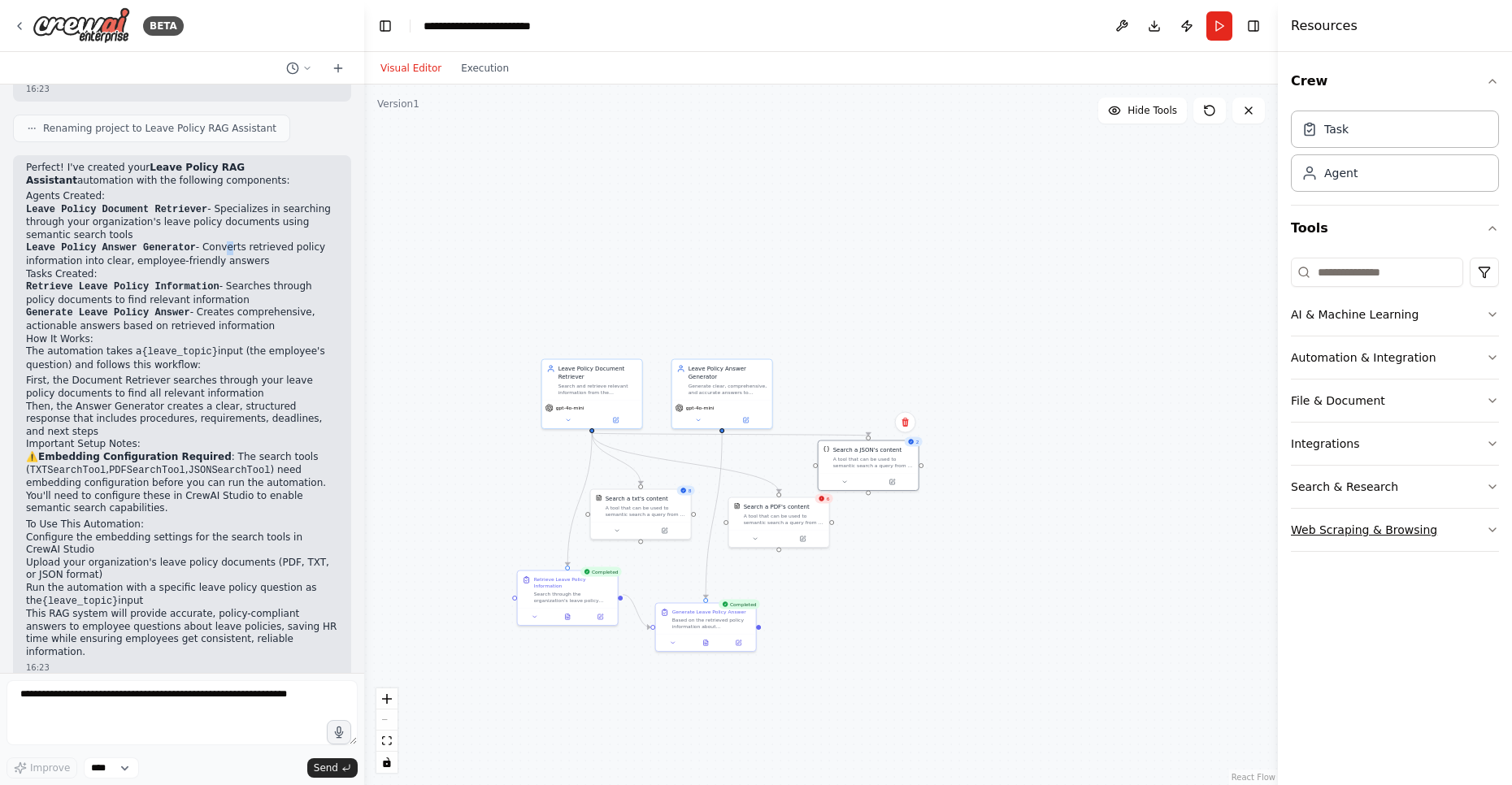
click at [1319, 539] on button "Web Scraping & Browsing" at bounding box center [1394, 529] width 208 height 42
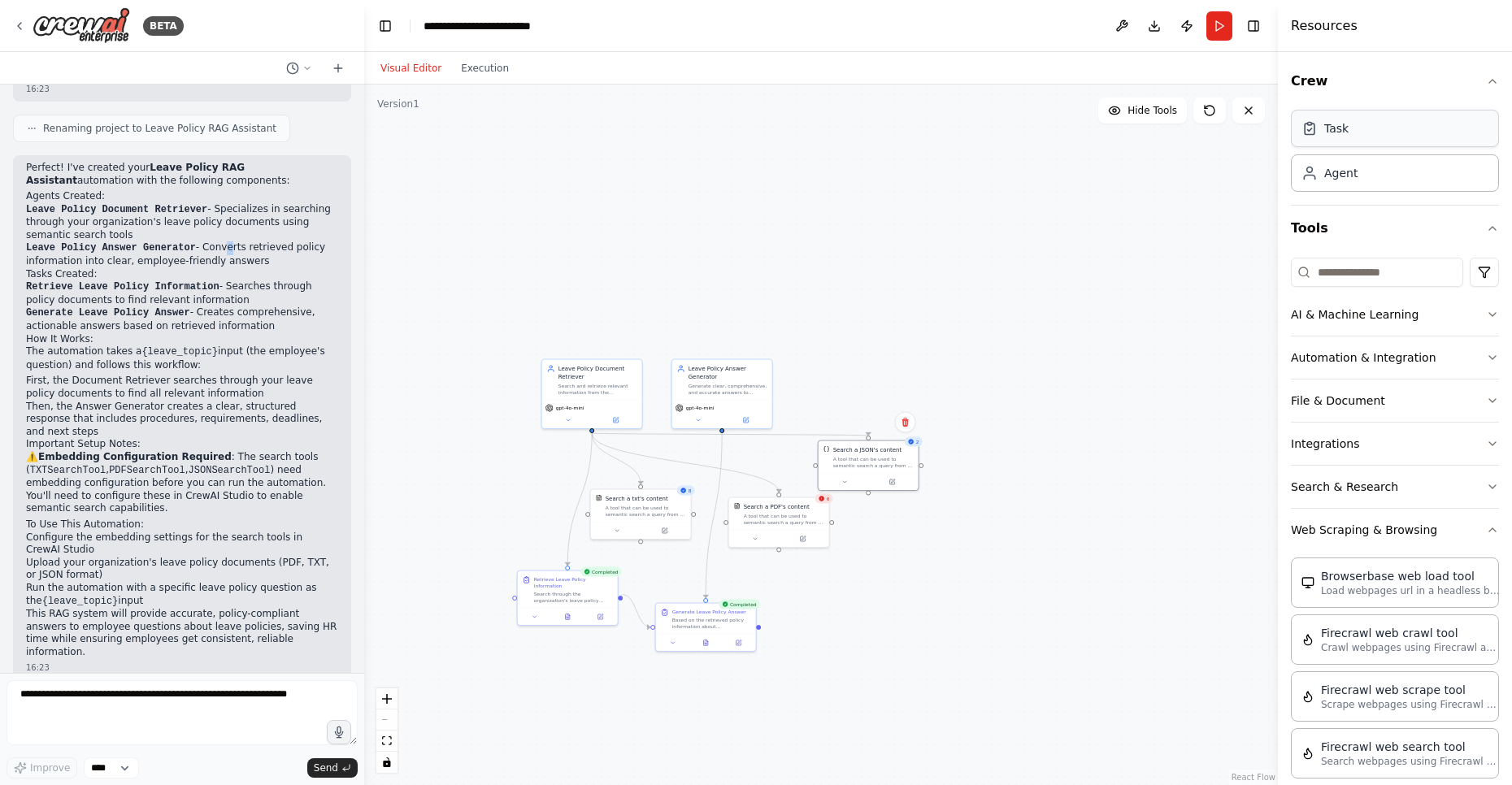
click at [1343, 114] on div "Task" at bounding box center [1394, 128] width 208 height 37
click at [1338, 128] on div "Task" at bounding box center [1337, 128] width 25 height 16
click at [1368, 134] on div "Task" at bounding box center [1394, 128] width 208 height 37
click at [1351, 183] on div "Agent" at bounding box center [1394, 172] width 208 height 37
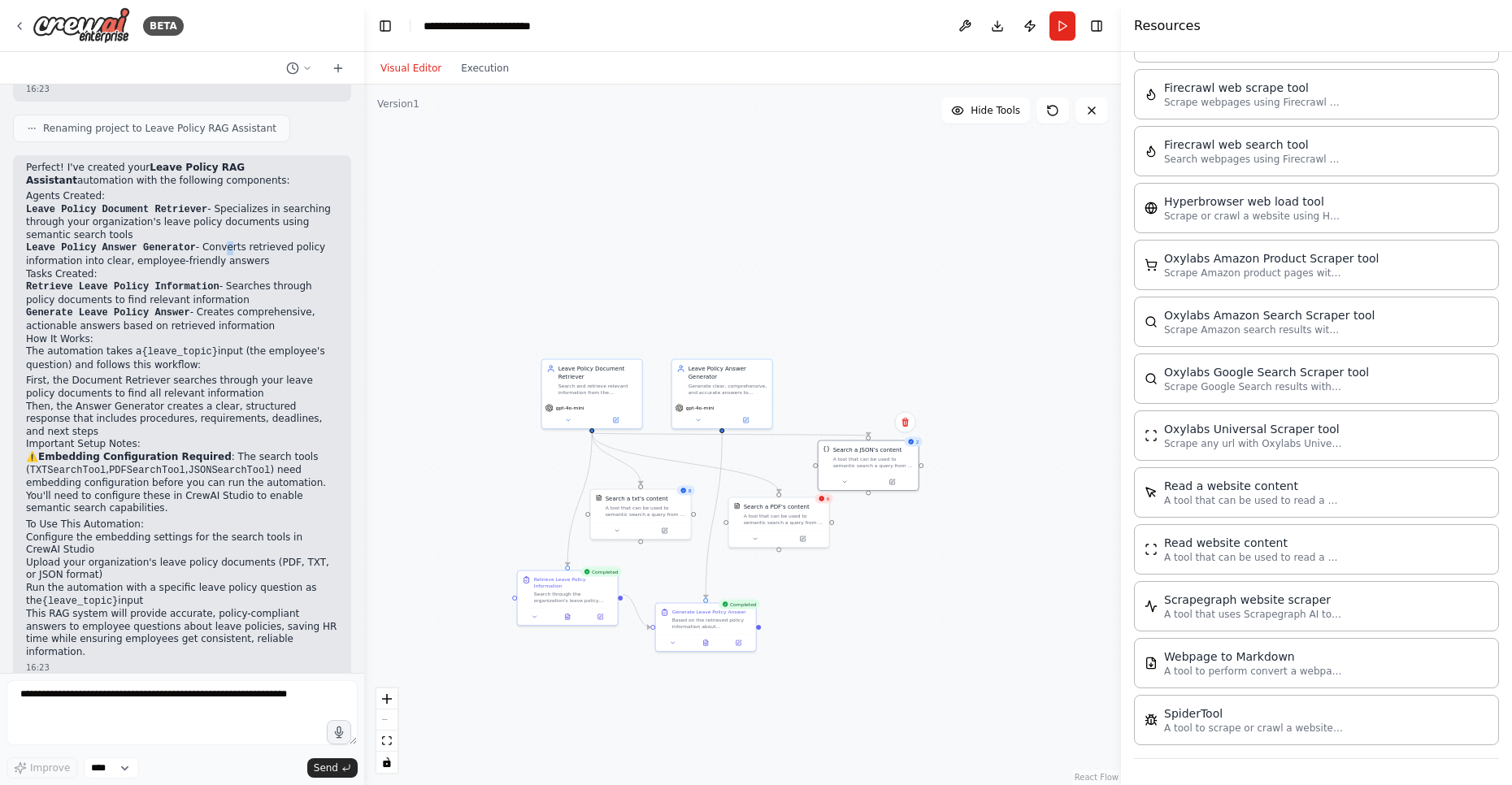
scroll to position [602, 0]
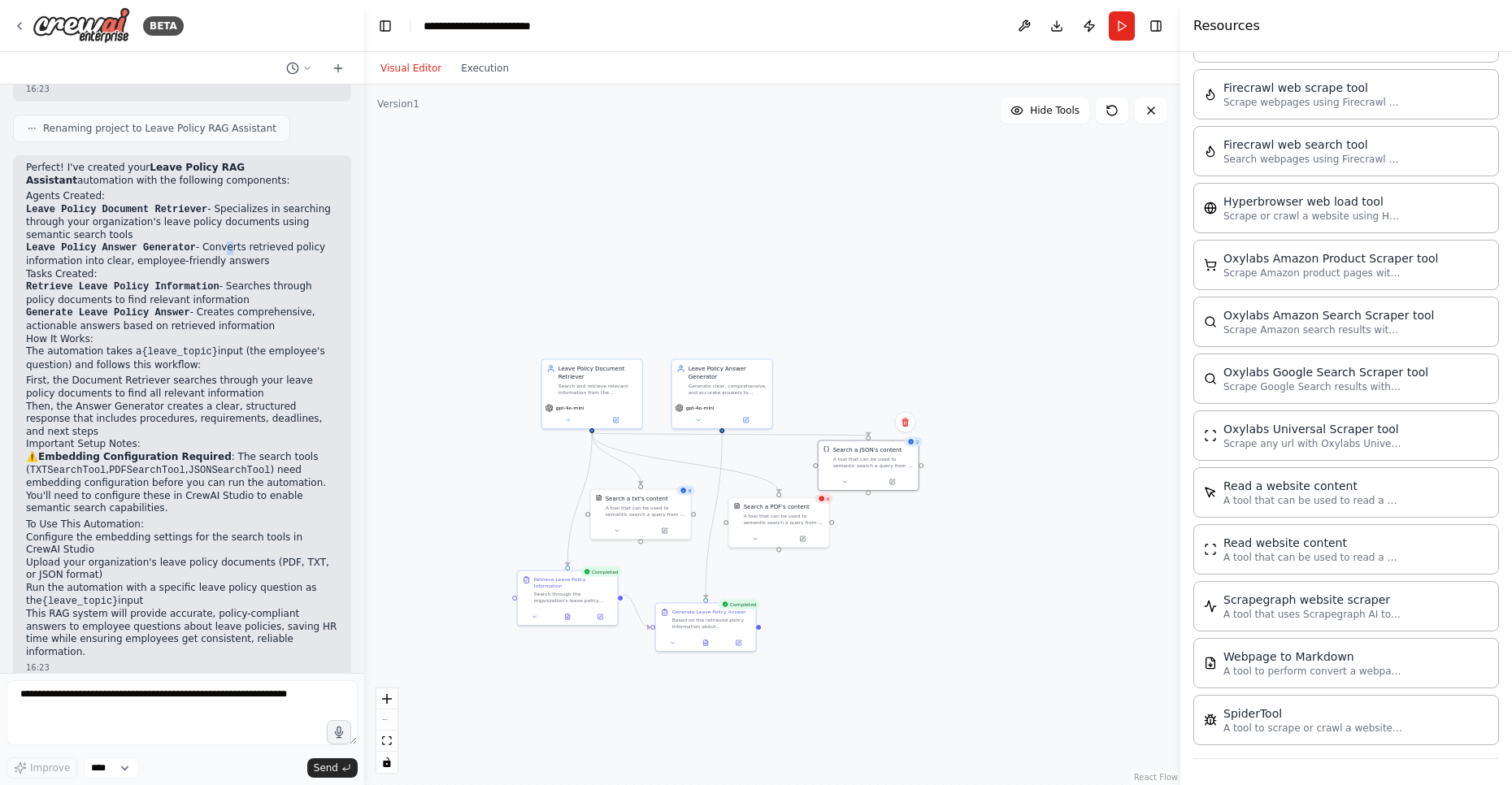
drag, startPoint x: 1279, startPoint y: 358, endPoint x: 1180, endPoint y: 384, distance: 102.4
click at [1180, 384] on div at bounding box center [1184, 392] width 7 height 785
click at [1154, 22] on button "Toggle Right Sidebar" at bounding box center [1156, 26] width 23 height 23
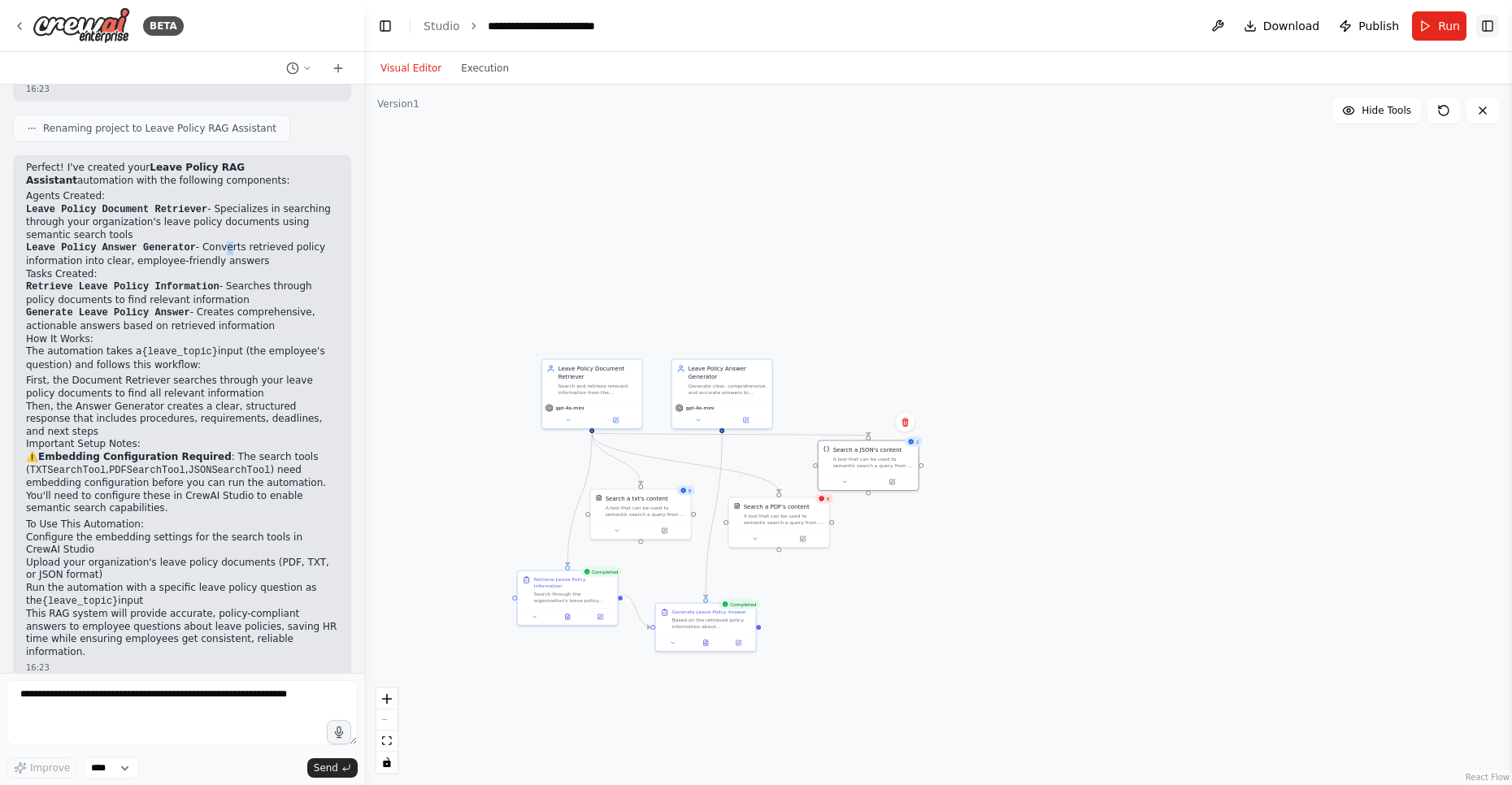
click at [1492, 29] on button "Toggle Right Sidebar" at bounding box center [1487, 26] width 23 height 23
